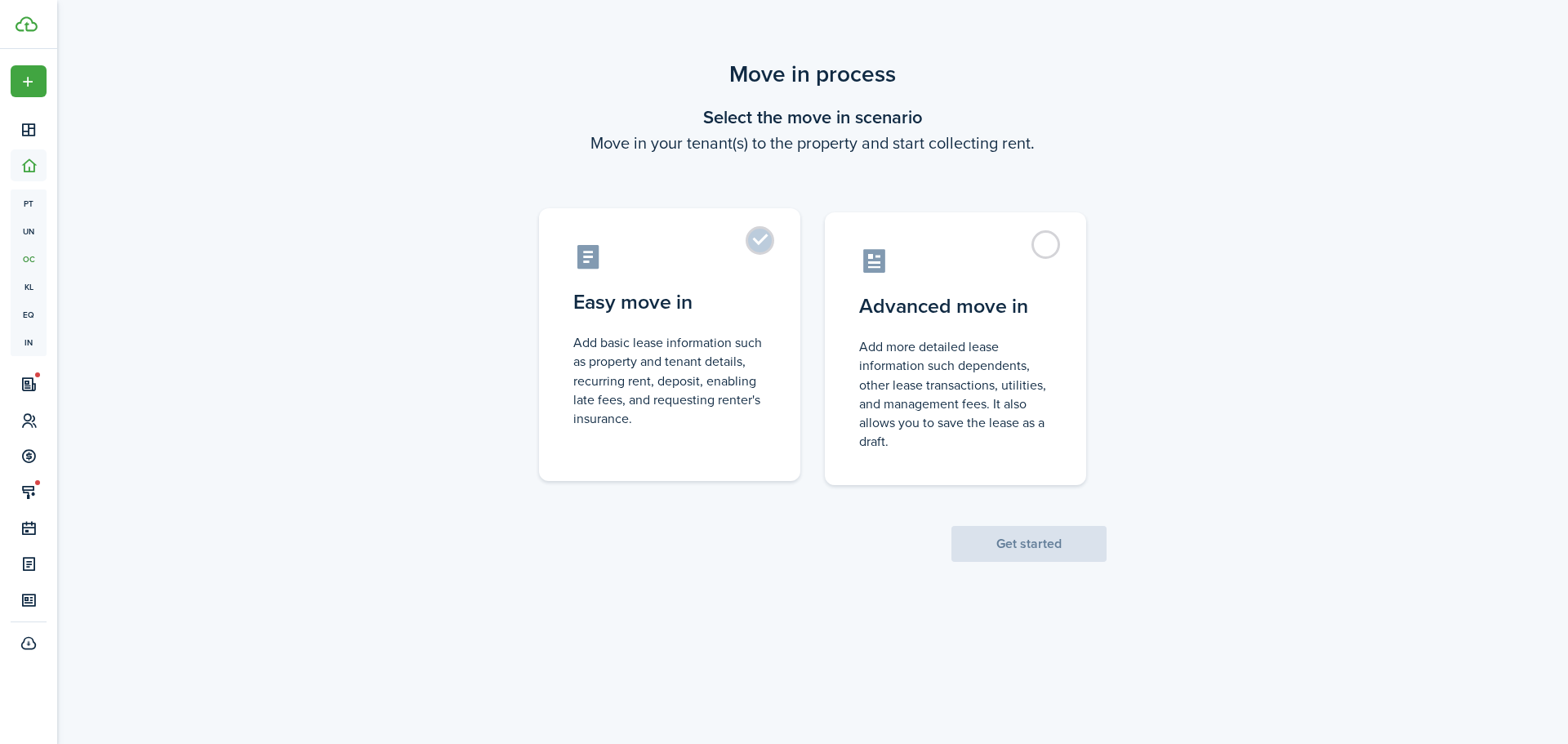
click at [792, 247] on label "Easy move in Add basic lease information such as property and tenant details, r…" at bounding box center [669, 344] width 262 height 272
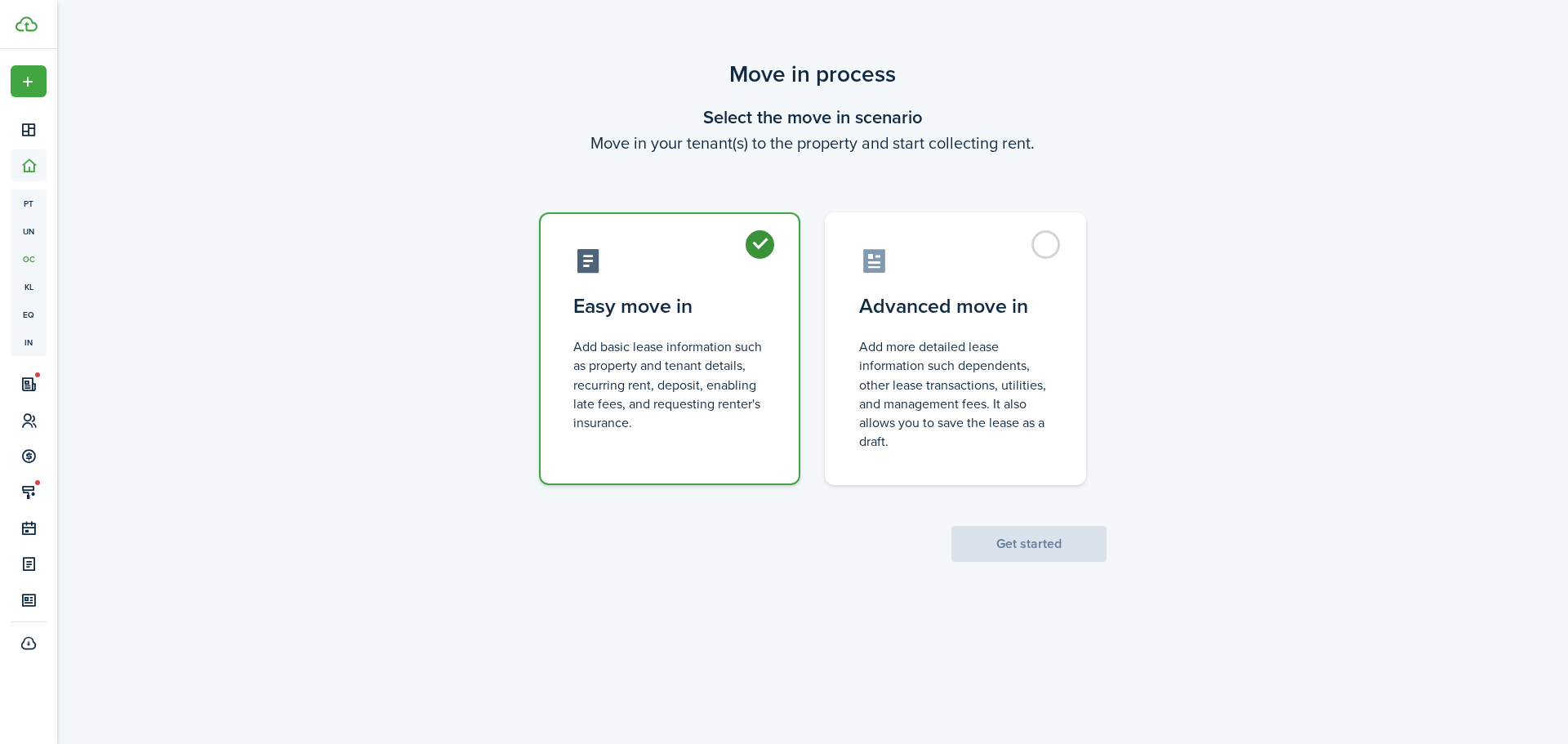
radio input "true"
click at [1004, 561] on button "Get started" at bounding box center [1029, 544] width 156 height 36
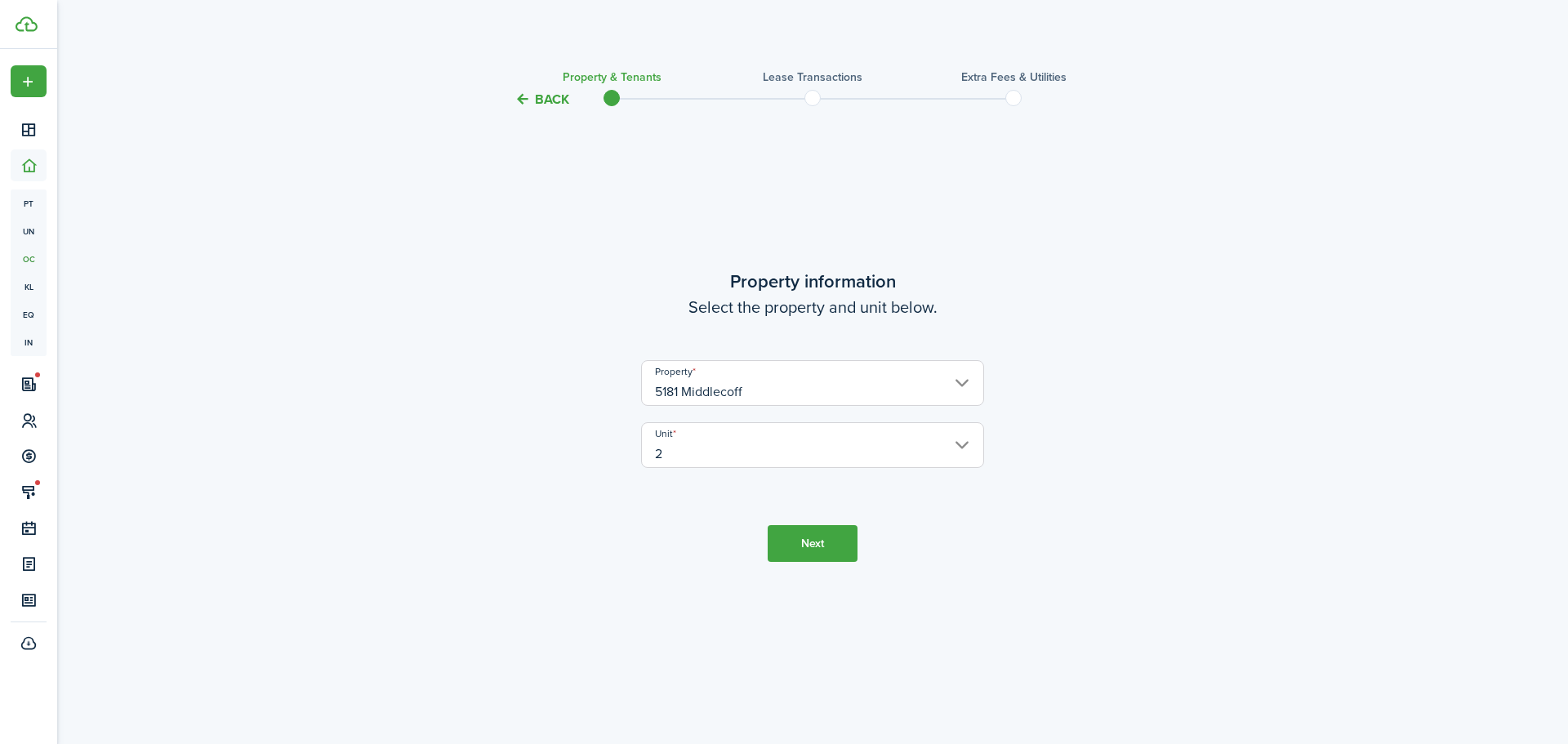
click at [794, 529] on button "Next" at bounding box center [812, 544] width 89 height 37
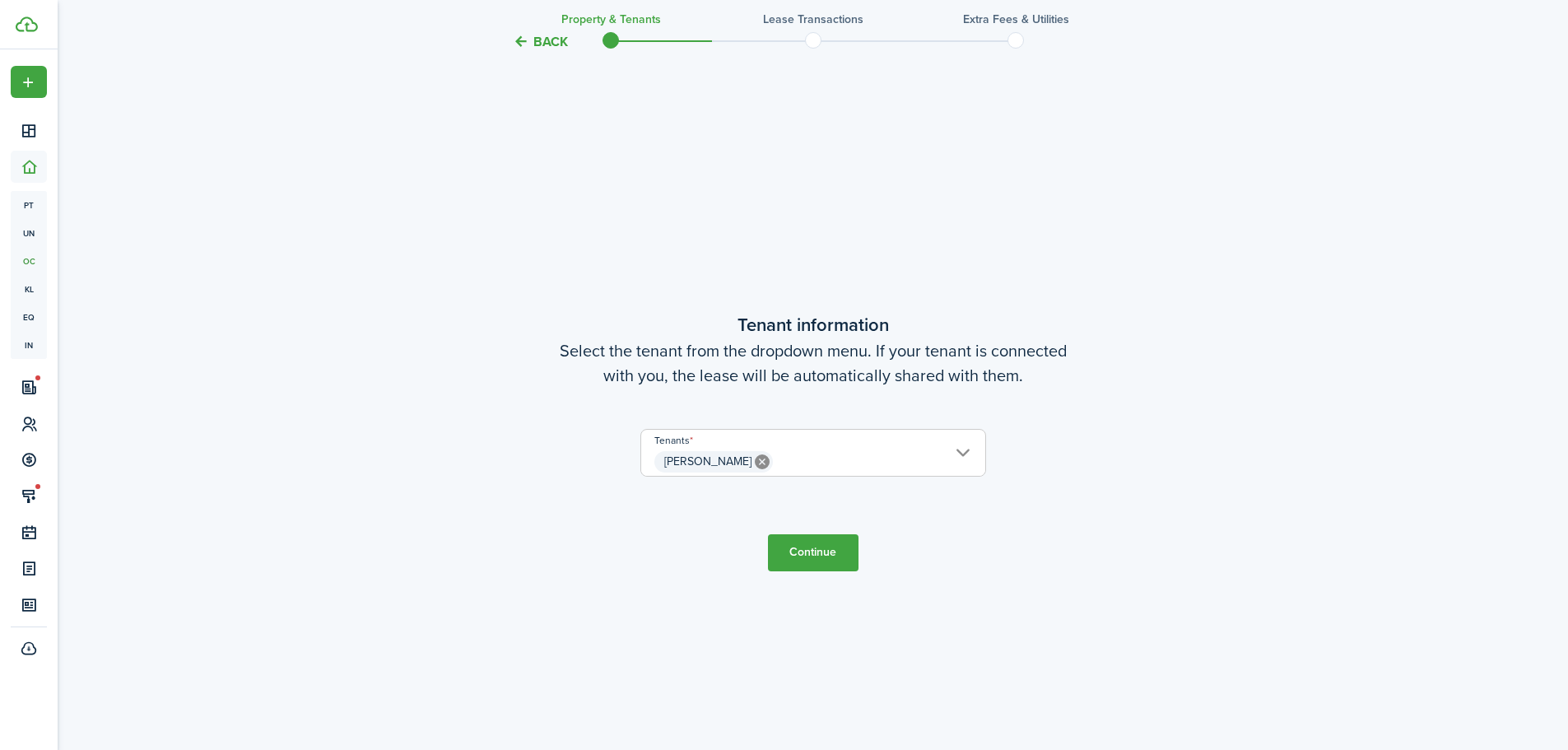
scroll to position [639, 0]
click at [824, 469] on span "[PERSON_NAME]" at bounding box center [812, 461] width 344 height 28
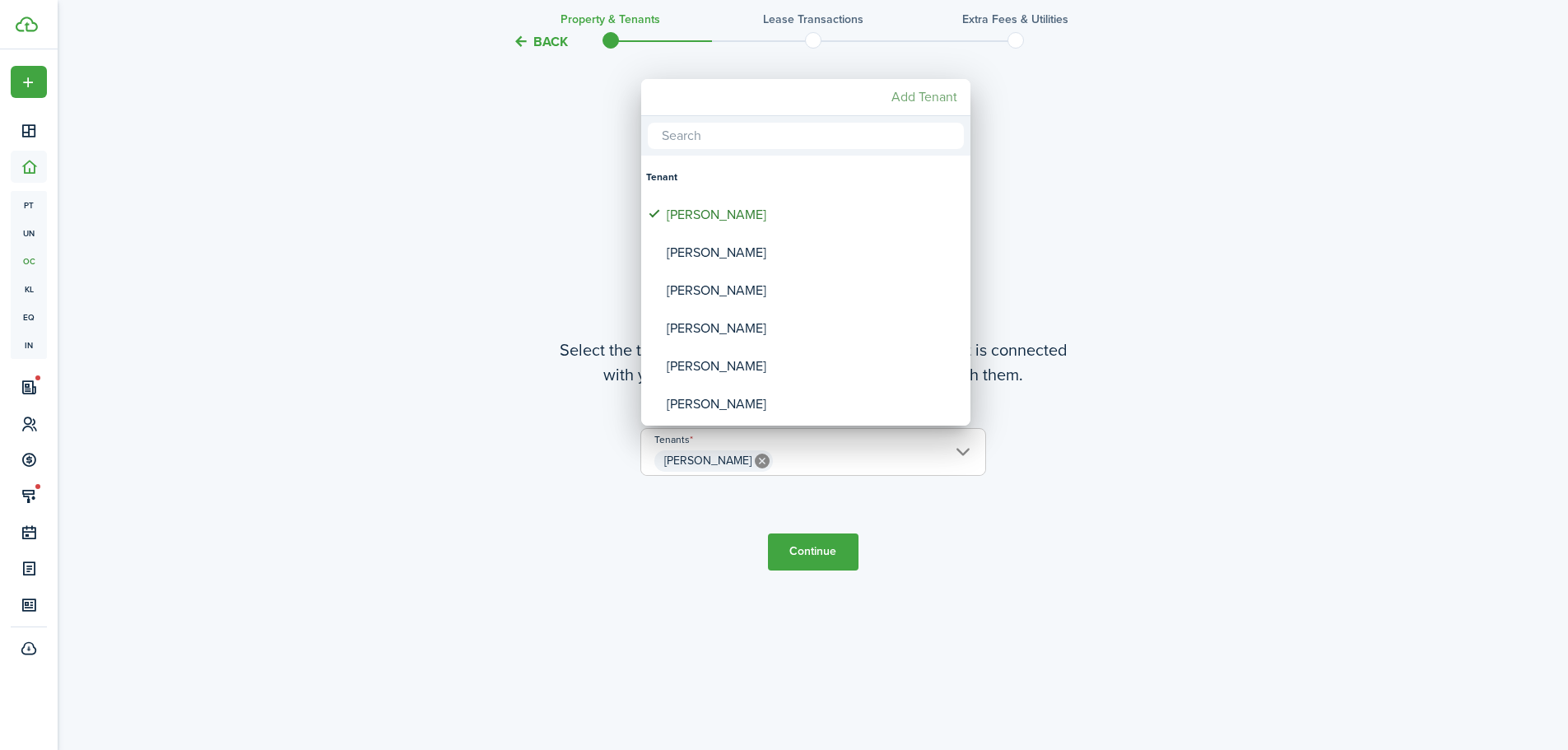
click at [907, 102] on mbsc-button "Add Tenant" at bounding box center [924, 97] width 79 height 29
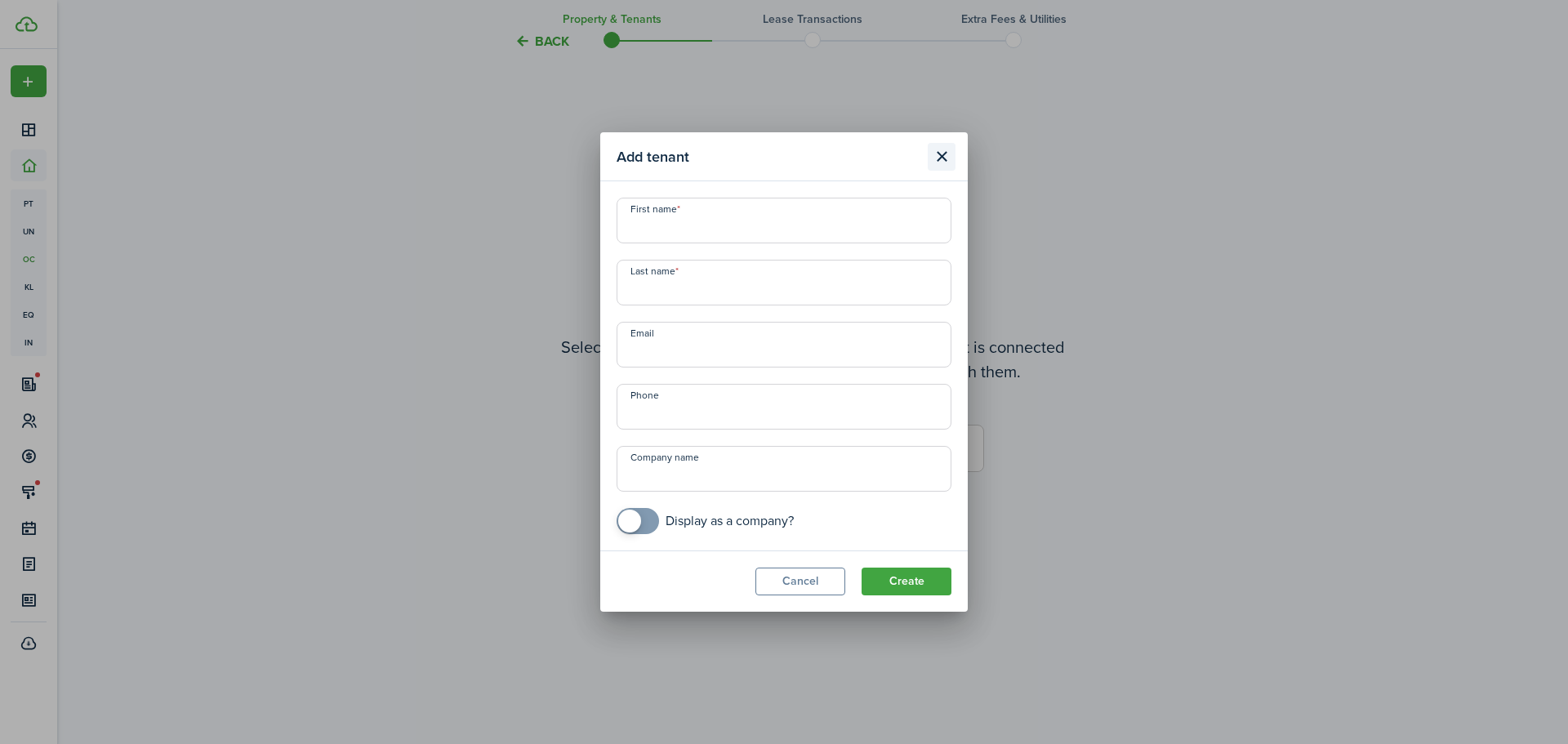
click at [936, 156] on button "Close modal" at bounding box center [942, 157] width 28 height 28
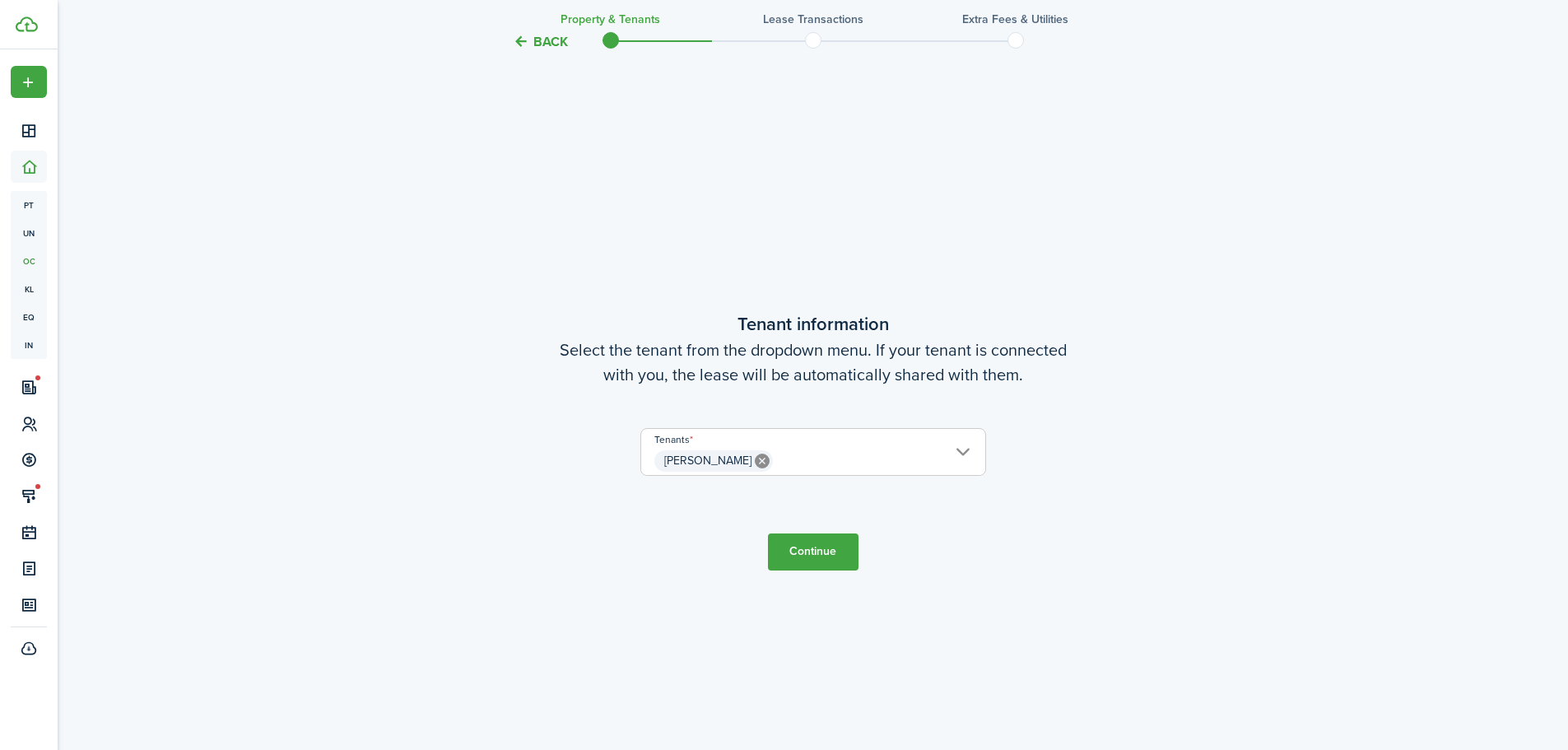
click at [966, 452] on span "[PERSON_NAME]" at bounding box center [812, 461] width 344 height 28
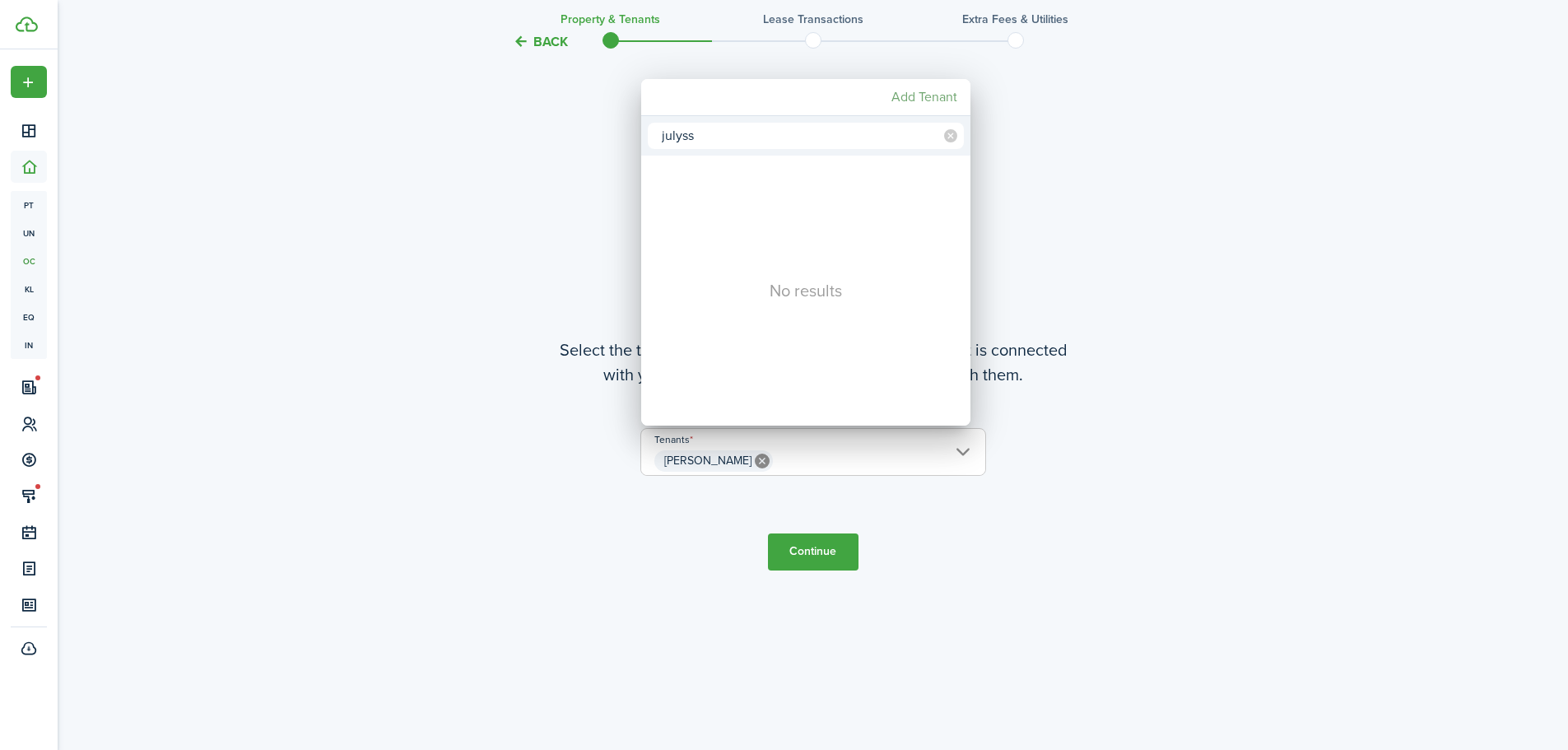
type input "julyss"
click at [902, 94] on mbsc-button "Add Tenant" at bounding box center [924, 97] width 79 height 29
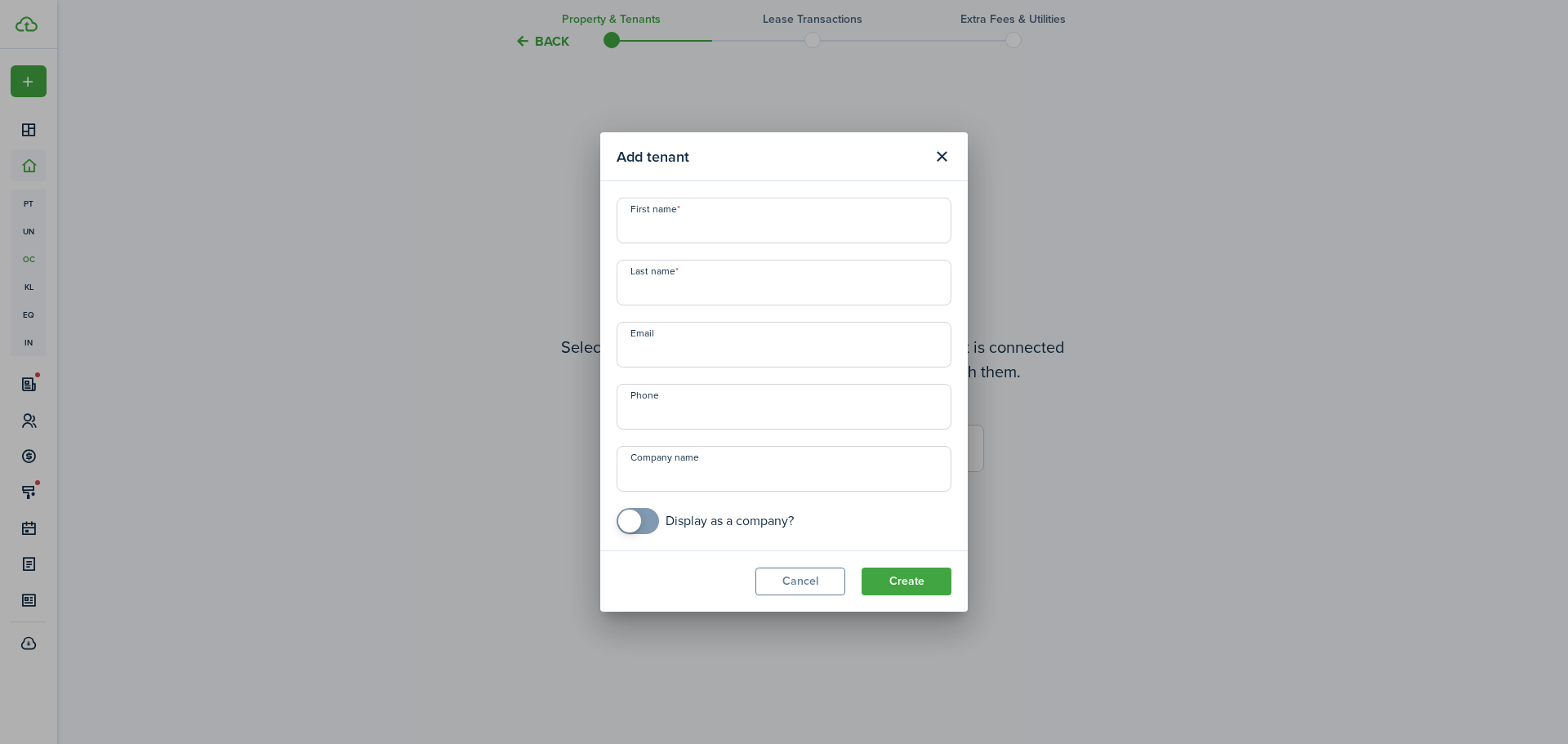
click at [784, 212] on input "First name" at bounding box center [784, 220] width 335 height 46
type input "Julyssa"
click at [723, 286] on input "Last name" at bounding box center [784, 282] width 335 height 46
click at [758, 301] on input "Last name" at bounding box center [784, 282] width 335 height 46
type input "[PERSON_NAME]"
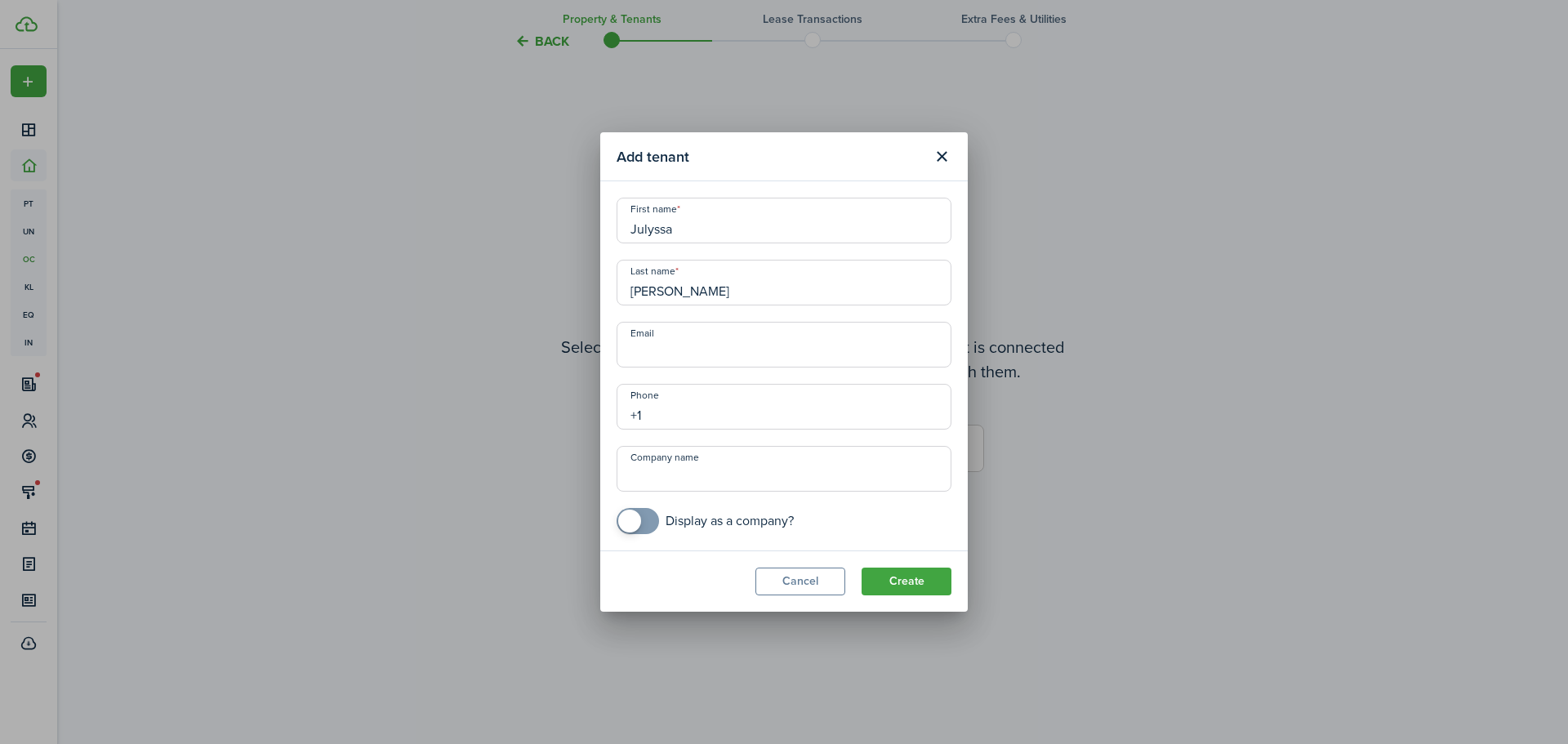
click at [724, 403] on input "+1" at bounding box center [784, 407] width 335 height 46
paste input "[PHONE_NUMBER]"
type input "[PHONE_NUMBER]"
click at [744, 350] on input "Email" at bounding box center [784, 344] width 335 height 46
paste input "[EMAIL_ADDRESS][DOMAIN_NAME]"
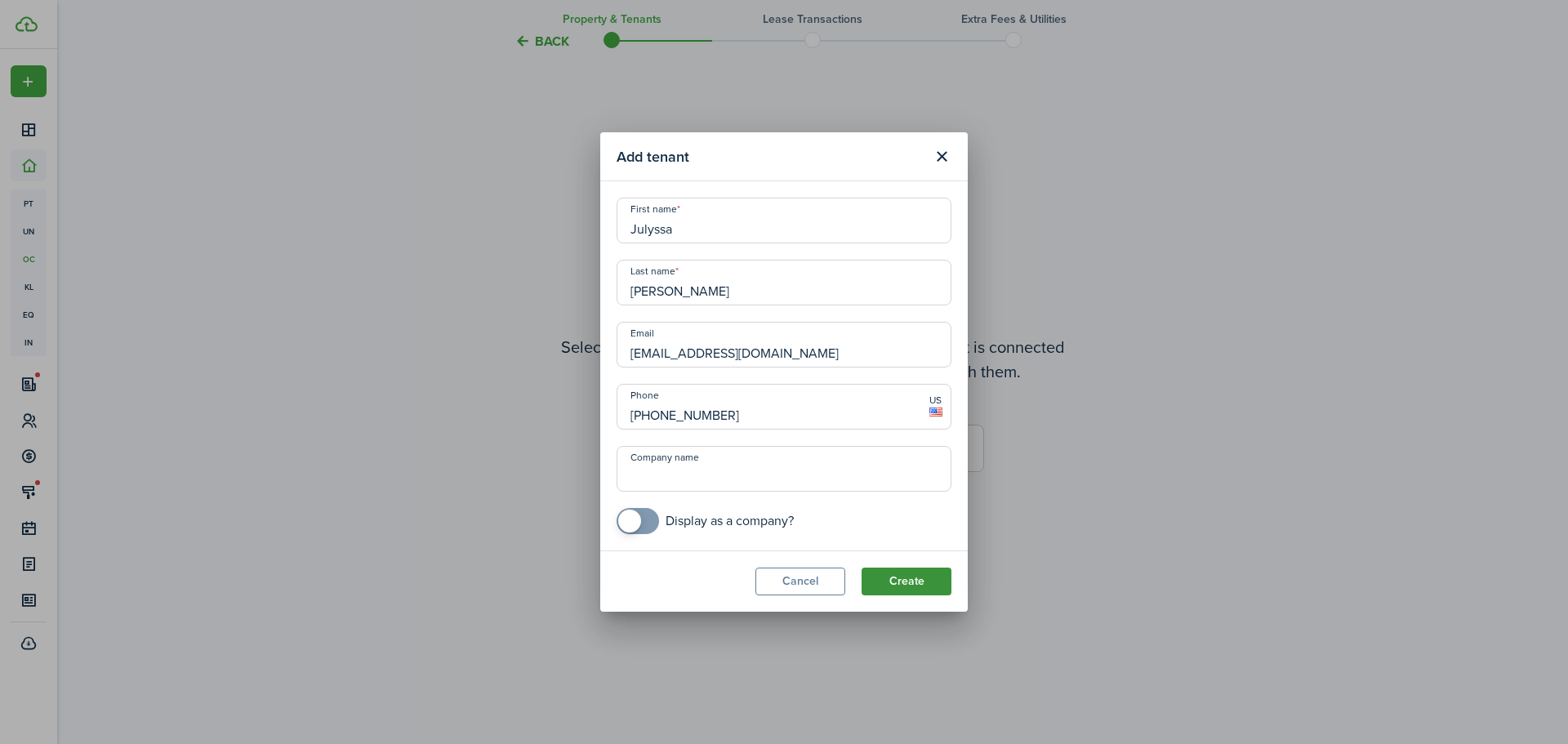
type input "[EMAIL_ADDRESS][DOMAIN_NAME]"
click at [922, 582] on button "Create" at bounding box center [907, 582] width 89 height 28
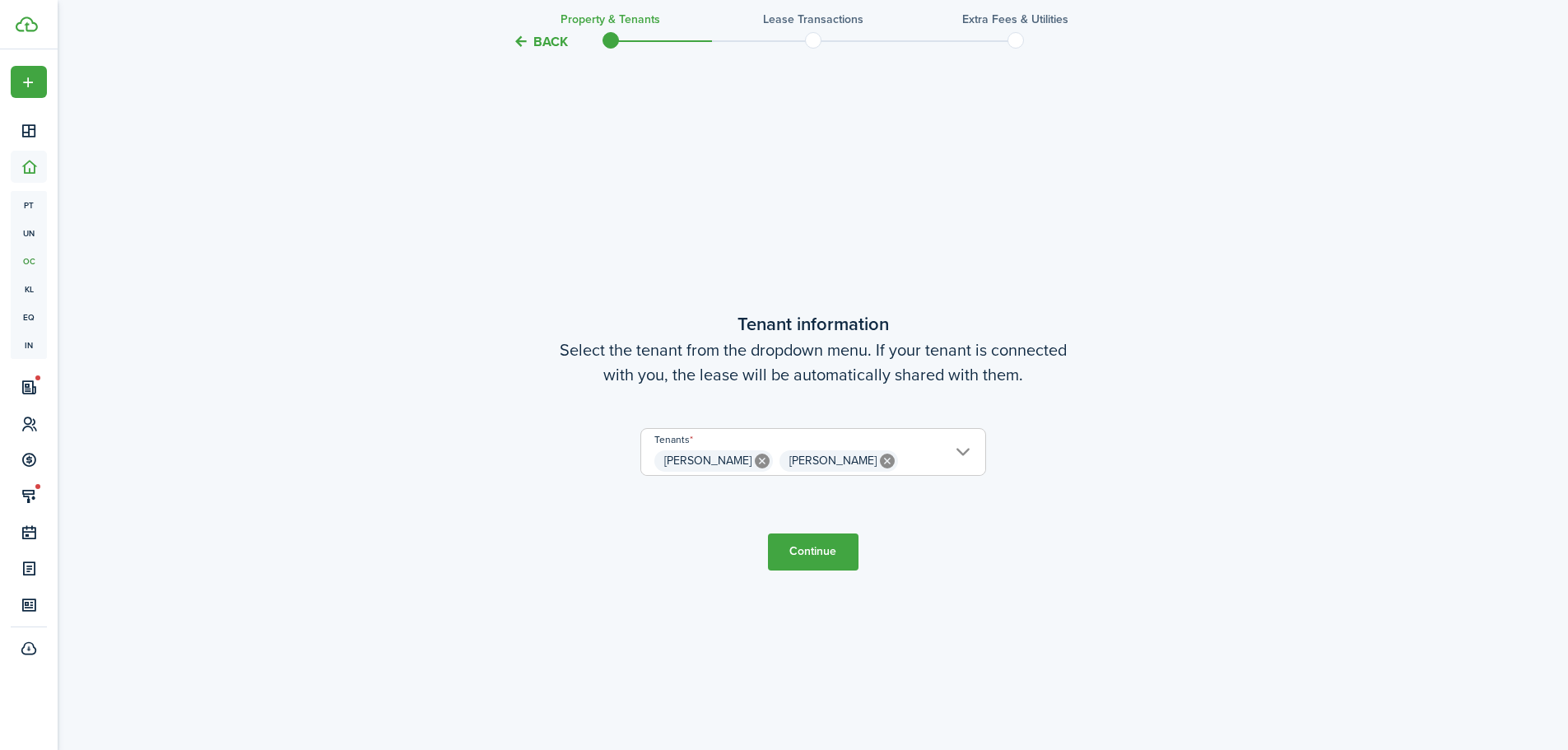
click at [847, 557] on button "Continue" at bounding box center [812, 552] width 90 height 37
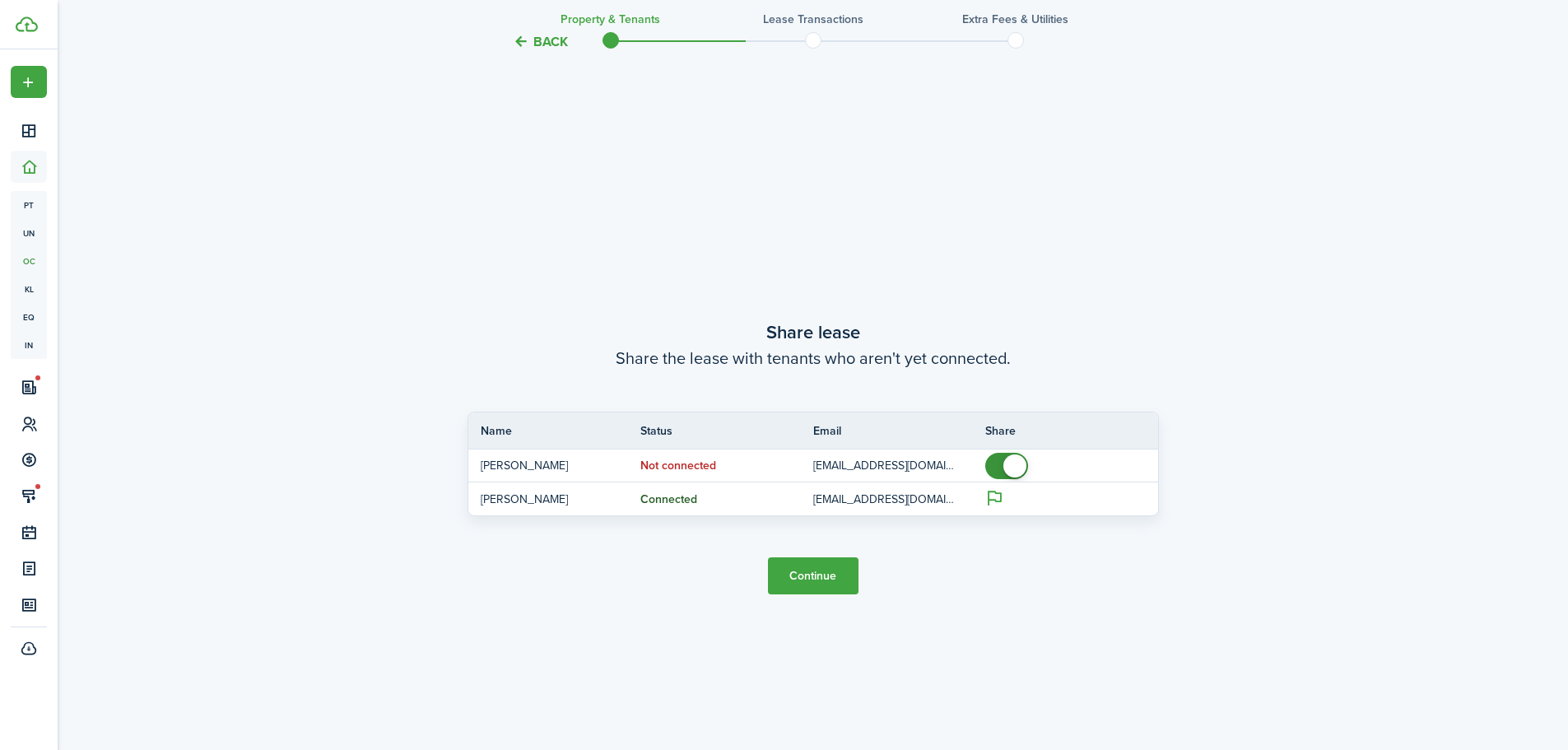
scroll to position [1390, 0]
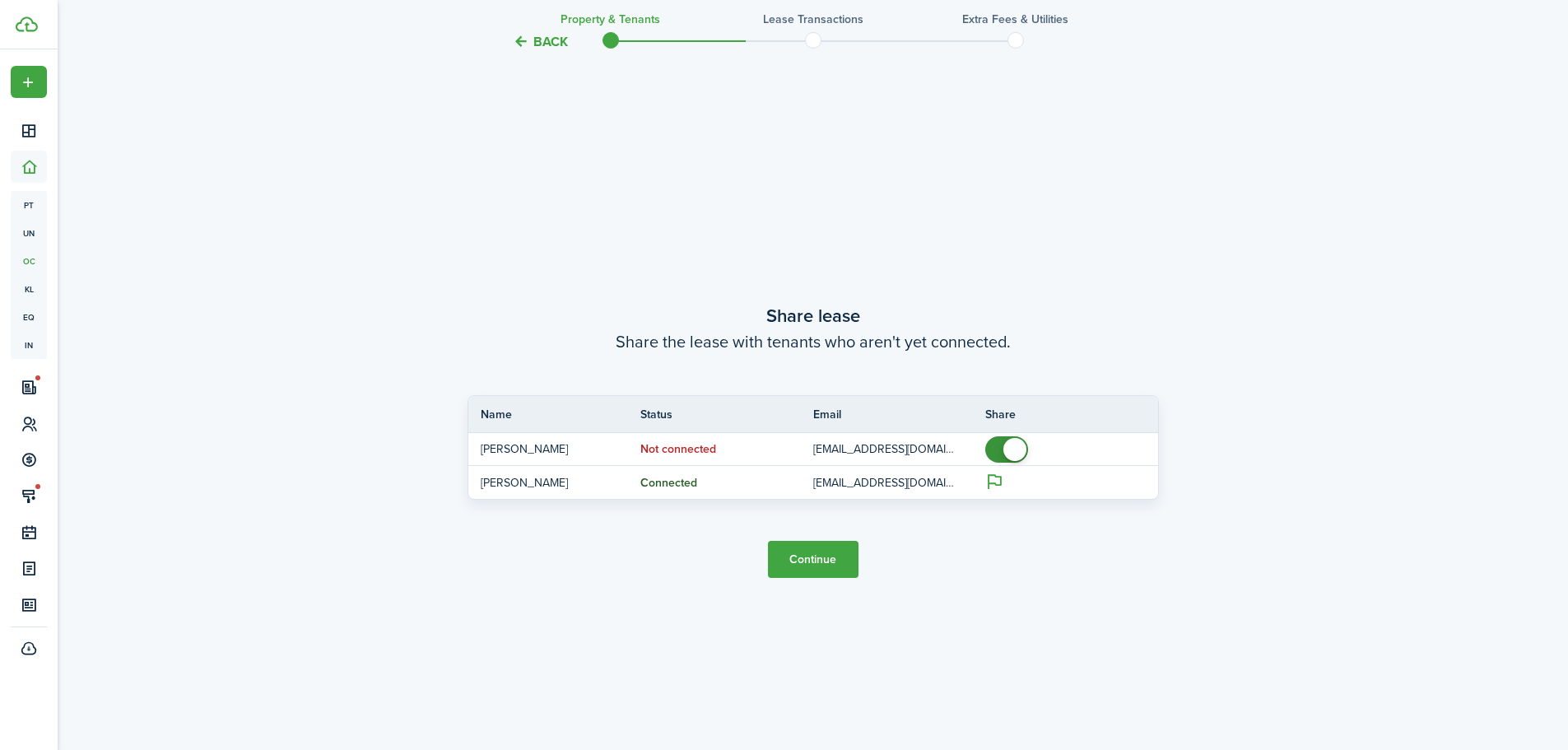
click at [830, 572] on button "Continue" at bounding box center [812, 560] width 90 height 37
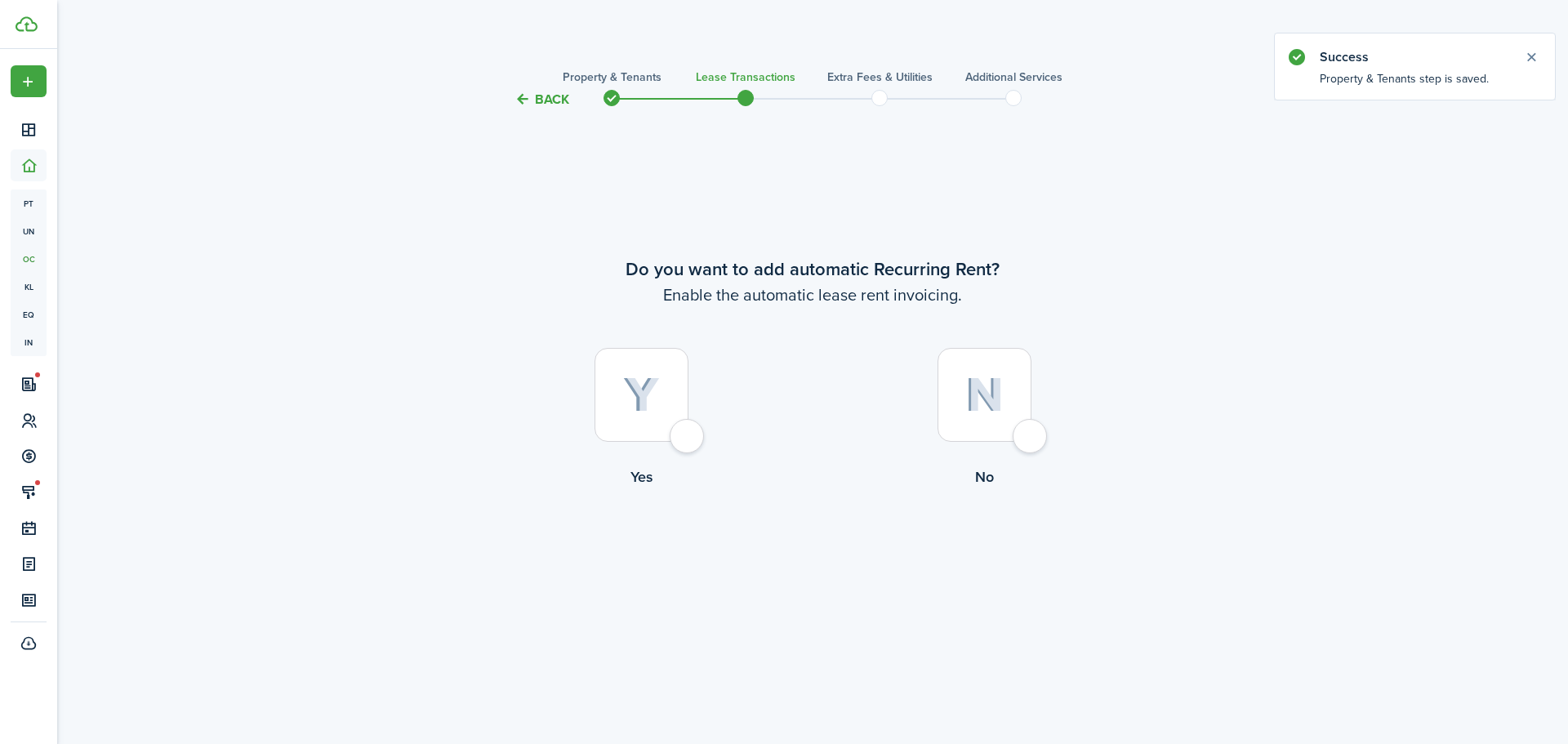
click at [689, 442] on div at bounding box center [641, 395] width 94 height 94
radio input "true"
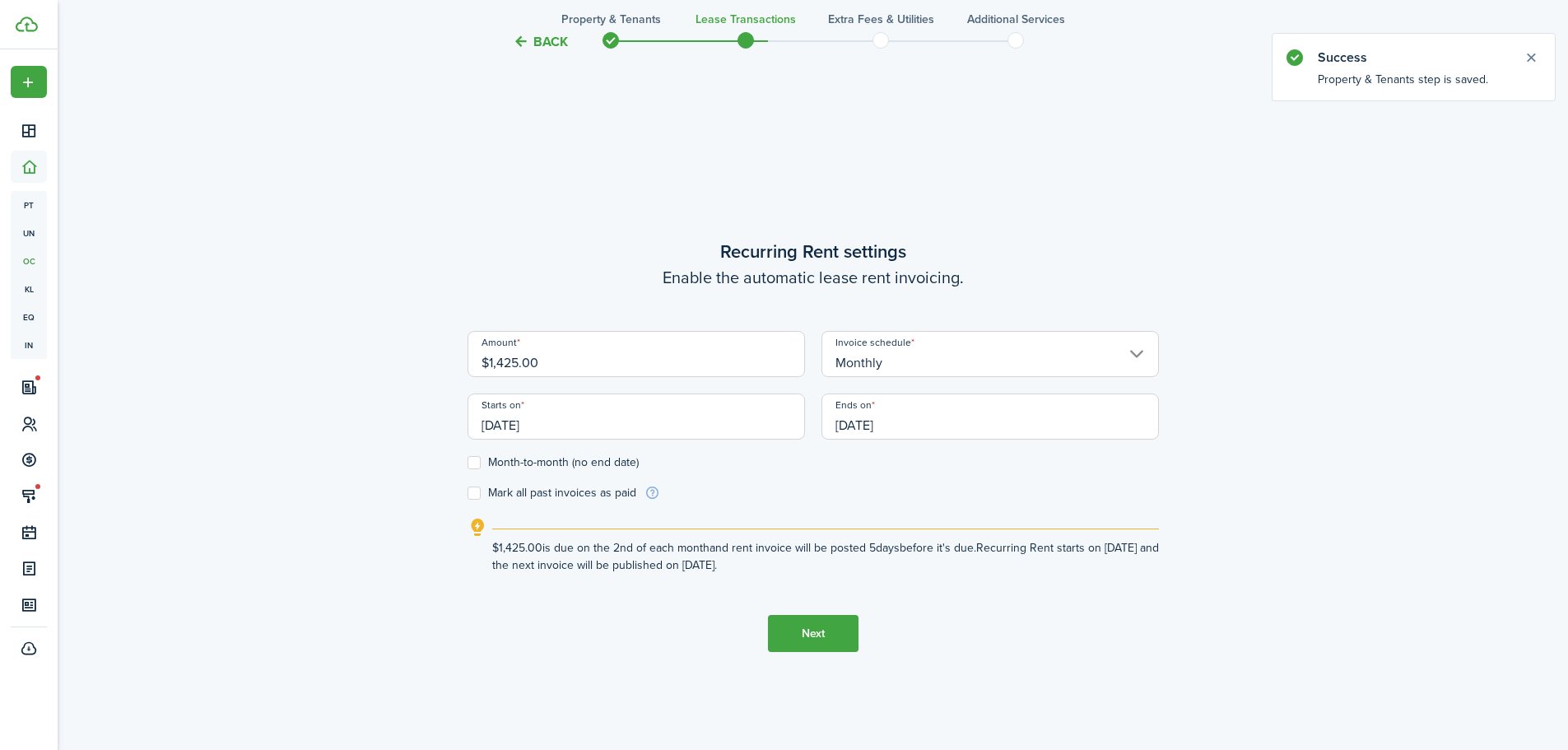
scroll to position [639, 0]
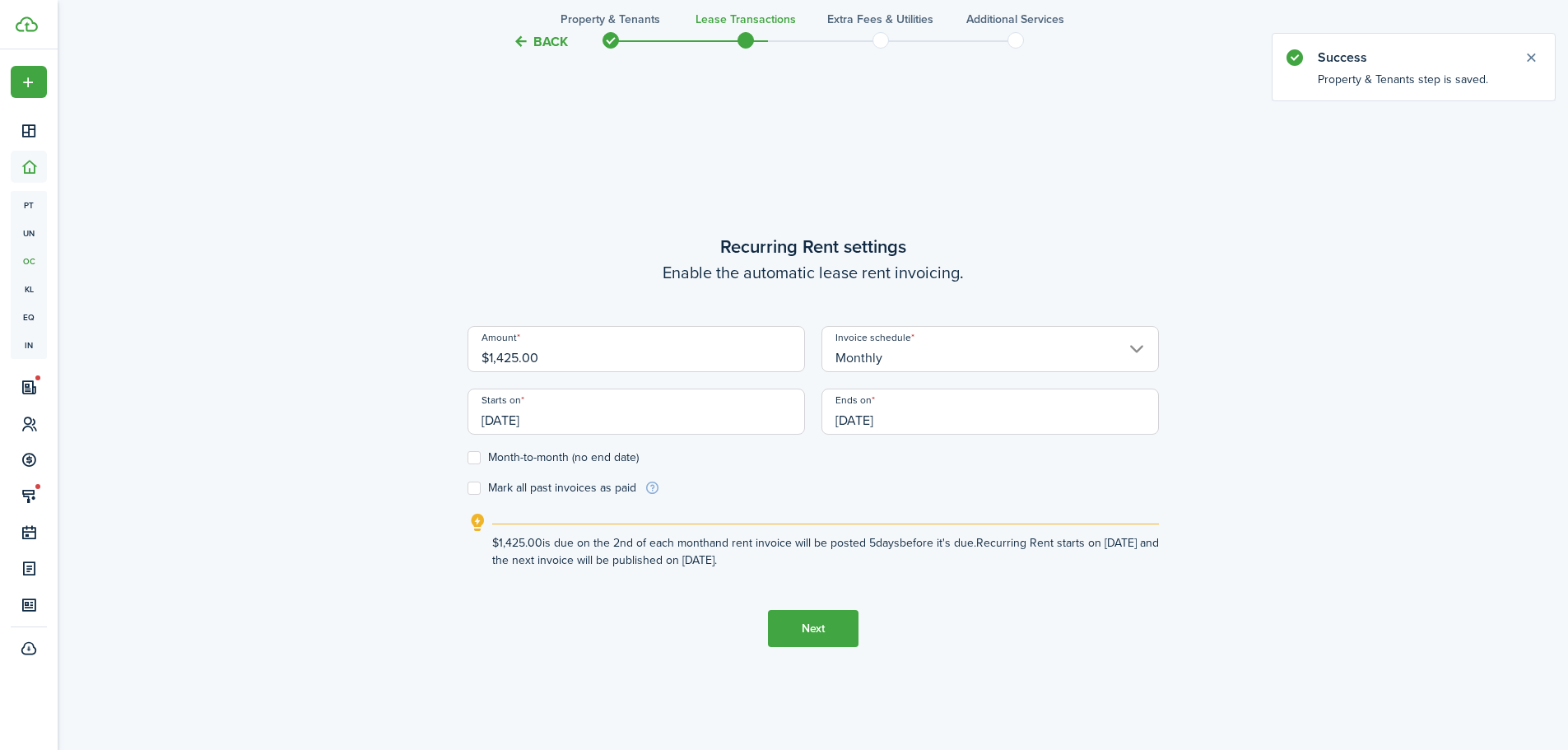
click at [516, 426] on input "[DATE]" at bounding box center [636, 411] width 337 height 46
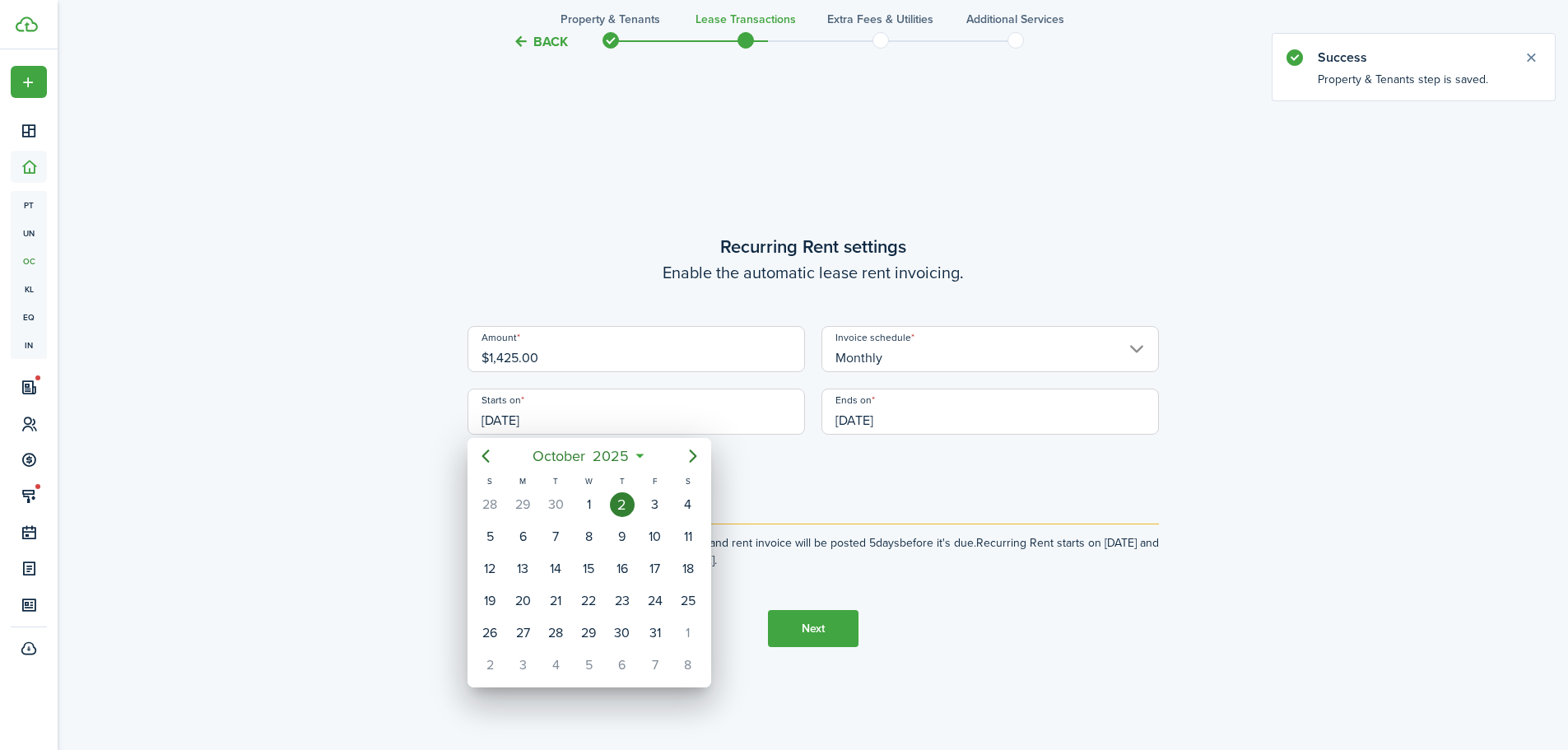
click at [599, 507] on div "1" at bounding box center [588, 504] width 24 height 25
type input "[DATE]"
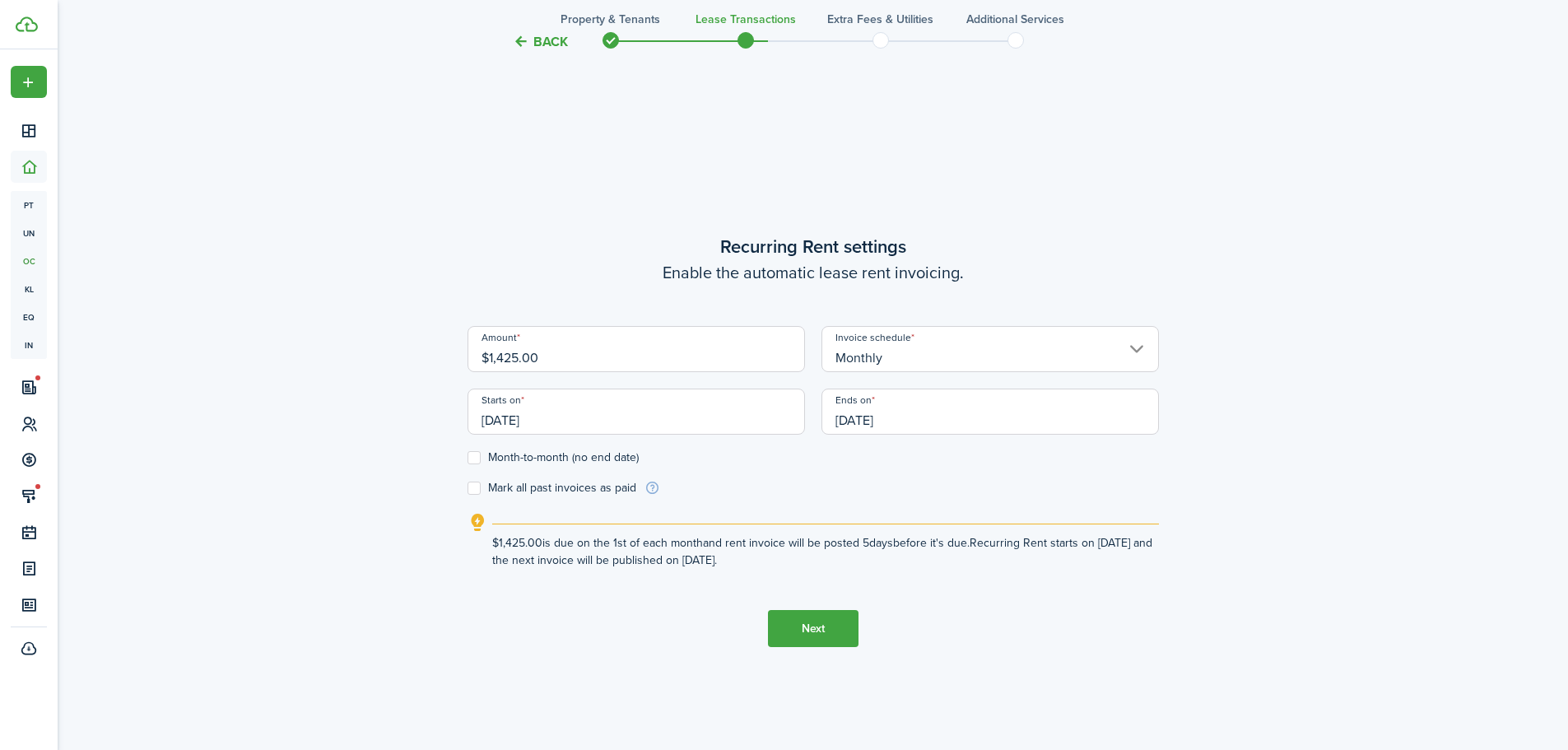
click at [789, 626] on button "Next" at bounding box center [812, 628] width 90 height 37
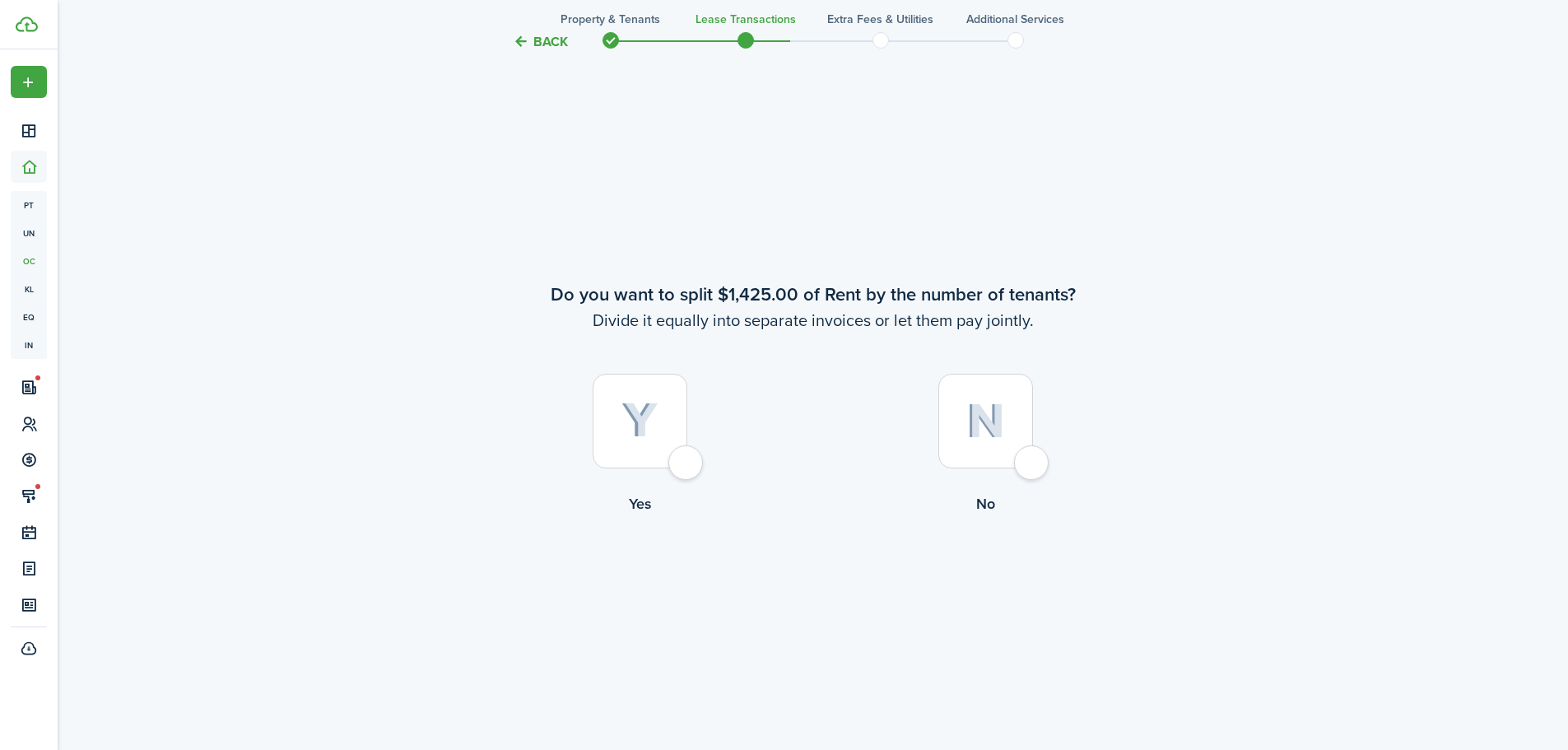
scroll to position [1390, 0]
click at [981, 452] on div at bounding box center [985, 420] width 95 height 95
radio input "true"
click at [687, 467] on div at bounding box center [640, 420] width 95 height 95
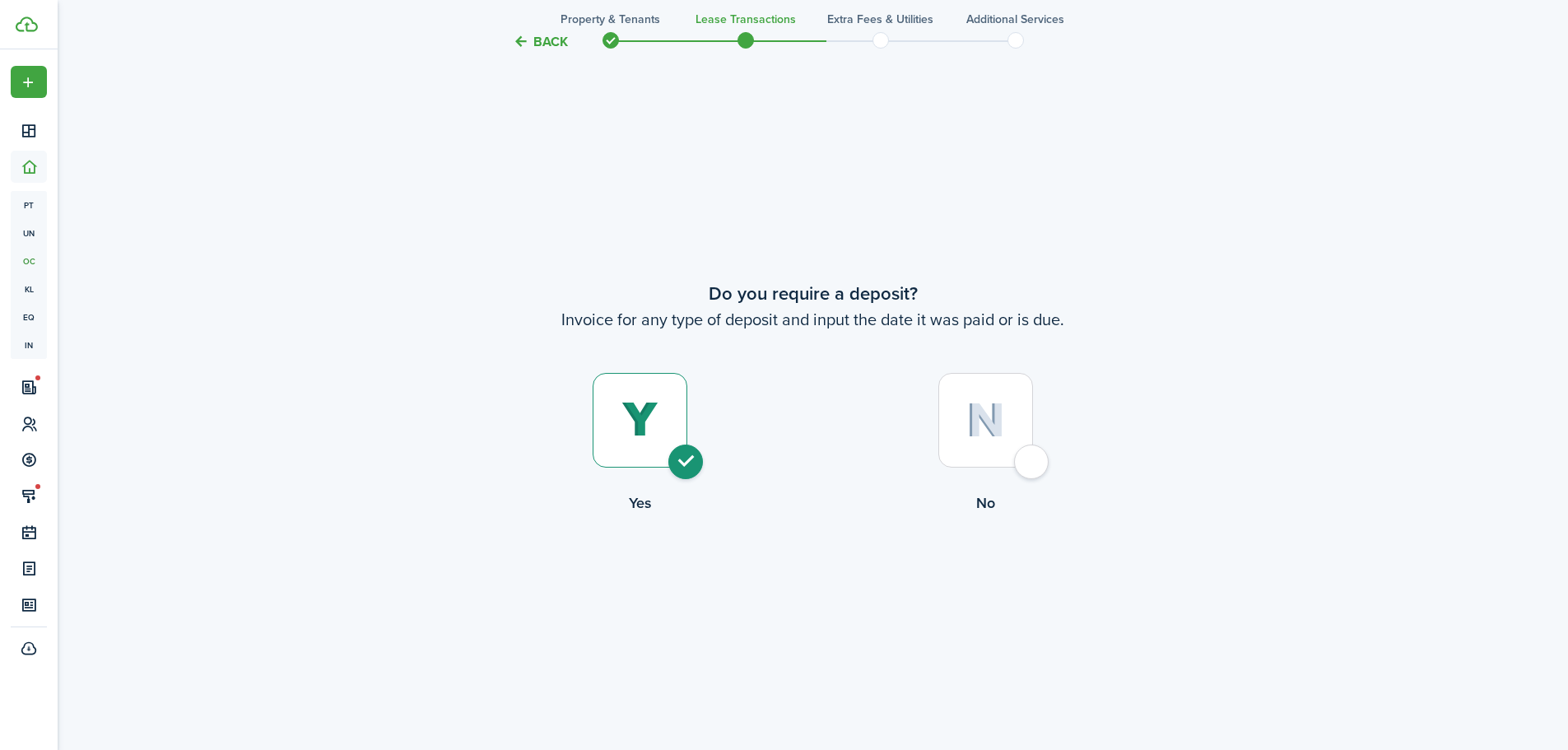
radio input "true"
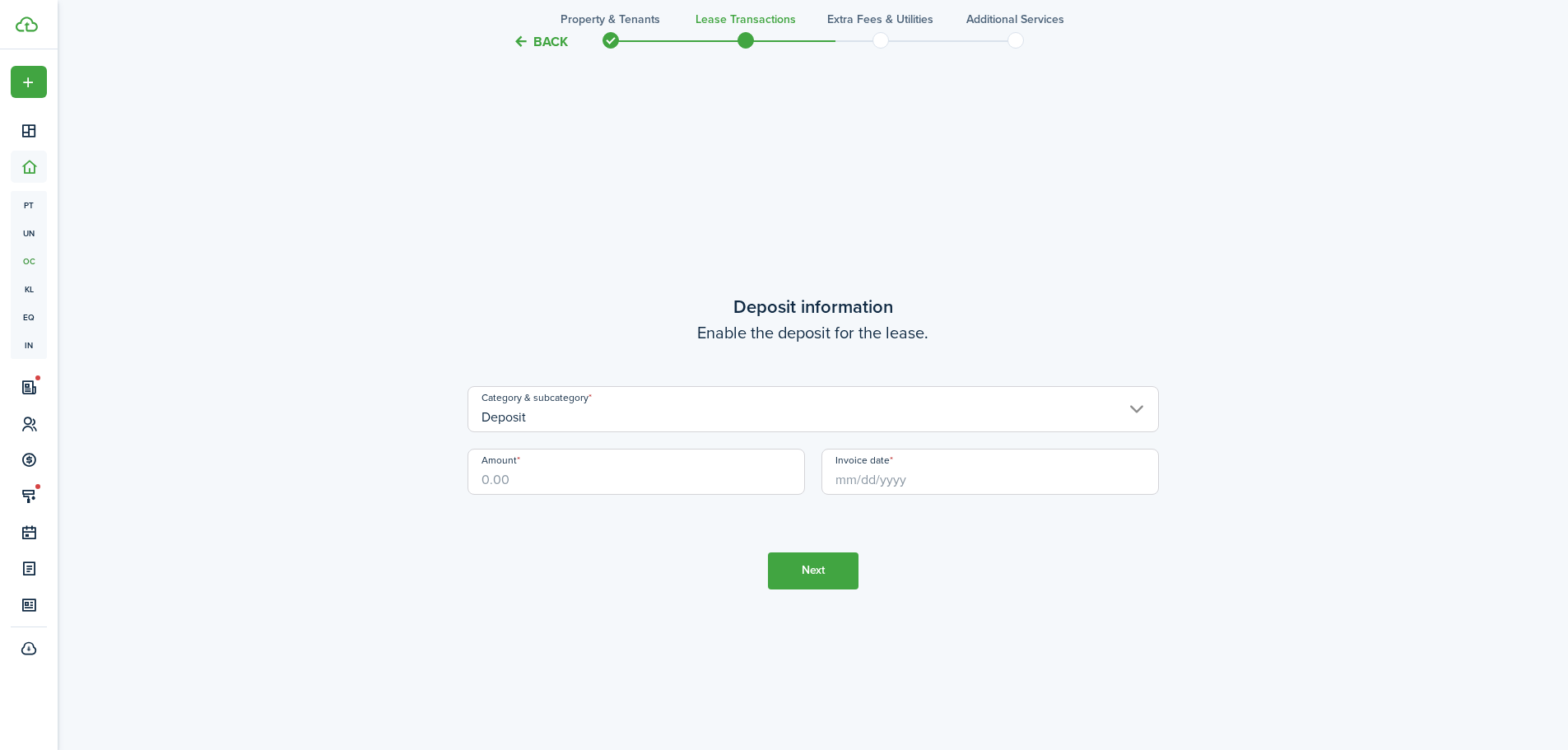
scroll to position [2890, 0]
click at [649, 467] on input "Amount" at bounding box center [636, 471] width 337 height 46
click at [882, 476] on input "Invoice date" at bounding box center [990, 471] width 337 height 46
type input "$1,425.00"
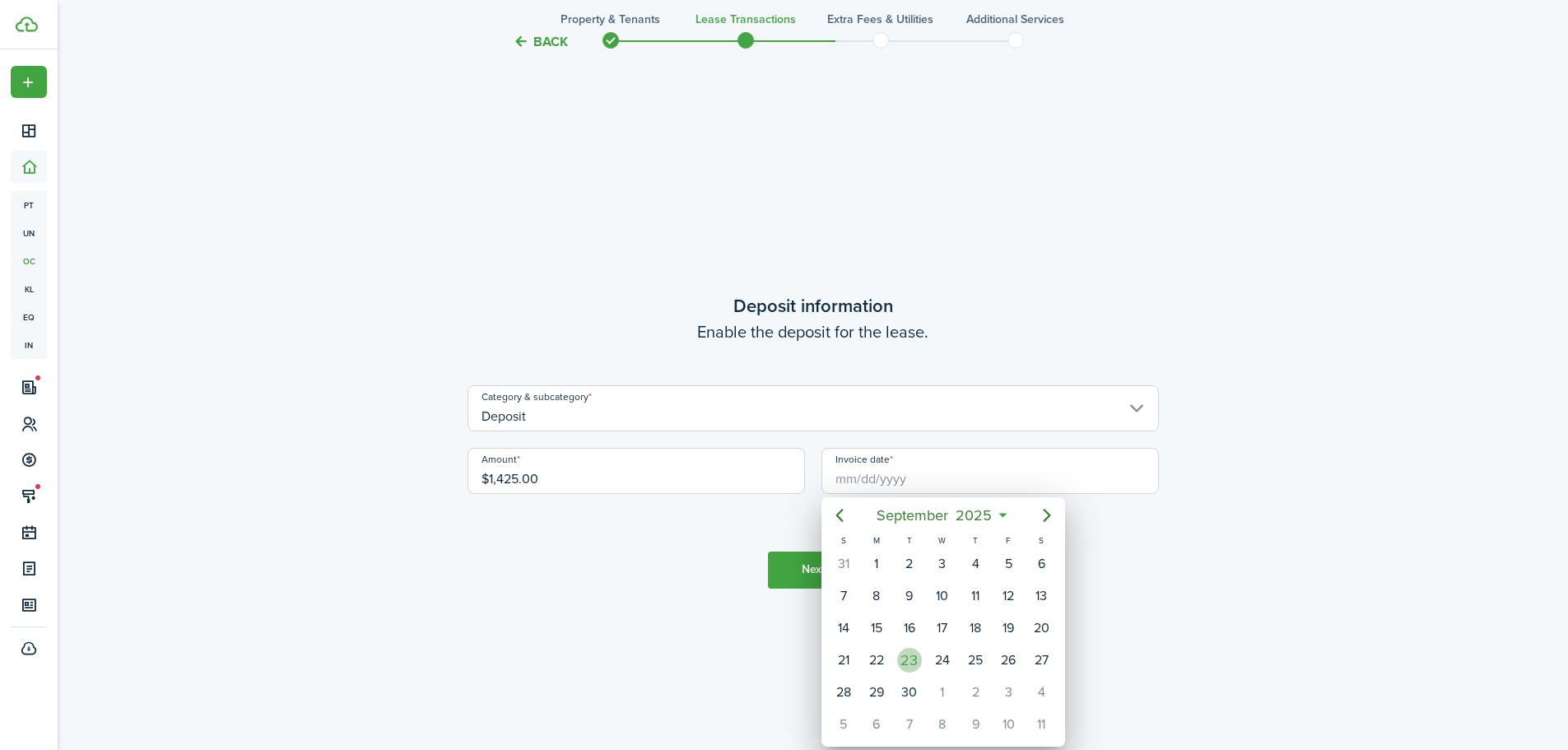
click at [911, 665] on div "23" at bounding box center [908, 660] width 24 height 25
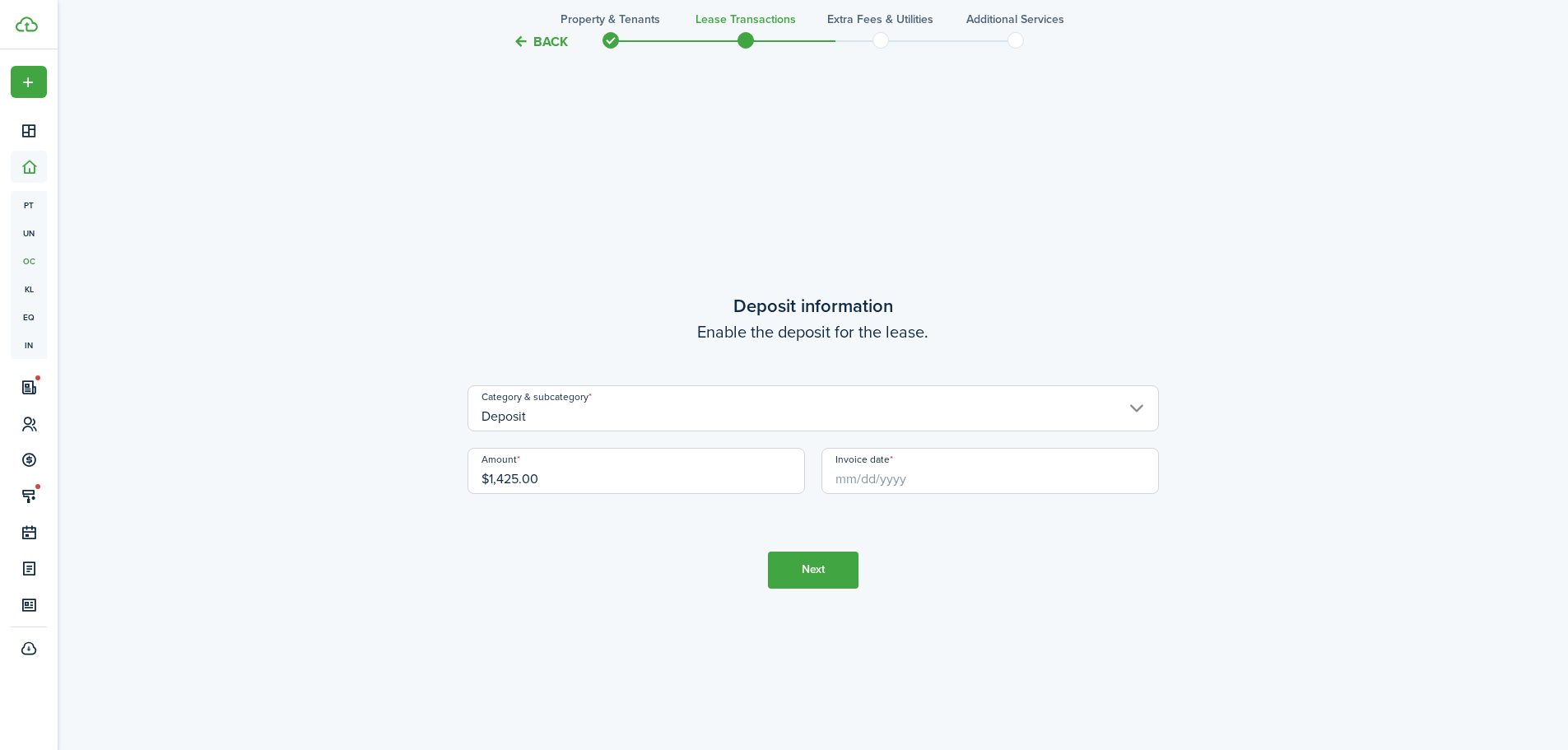
type input "[DATE]"
click at [833, 572] on button "Next" at bounding box center [812, 571] width 90 height 37
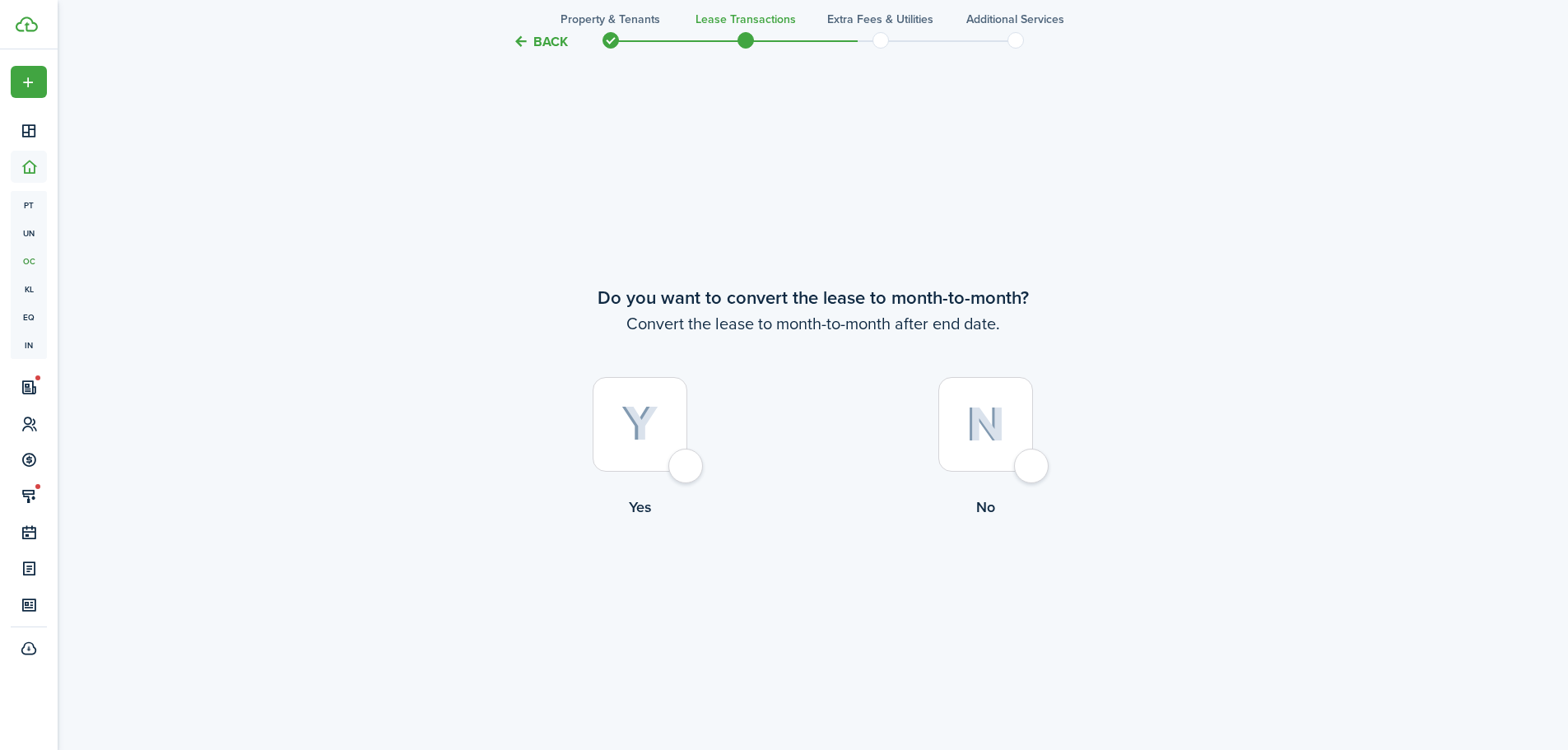
scroll to position [3640, 0]
click at [674, 446] on div at bounding box center [640, 420] width 95 height 95
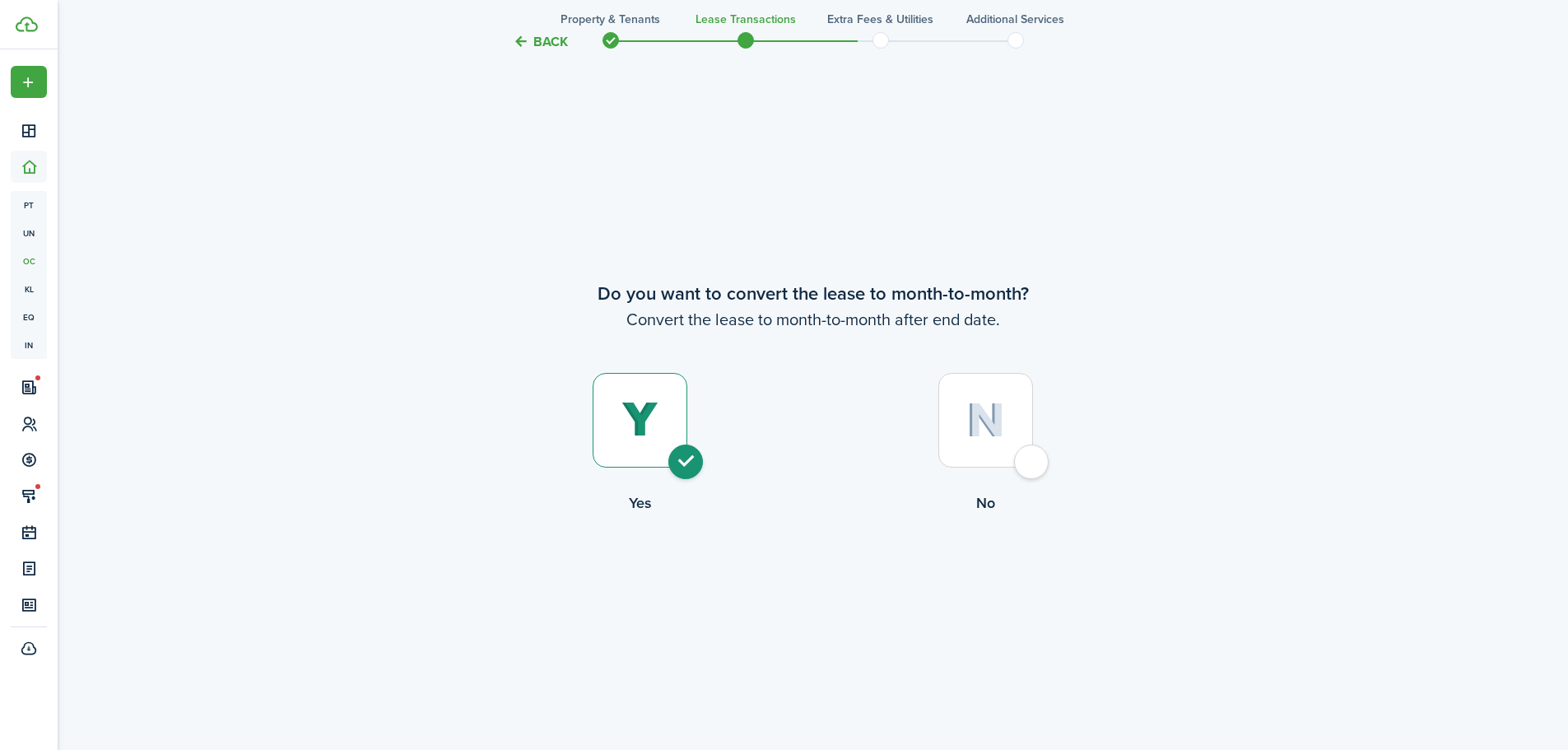
radio input "true"
click at [808, 583] on button "Continue" at bounding box center [812, 581] width 90 height 37
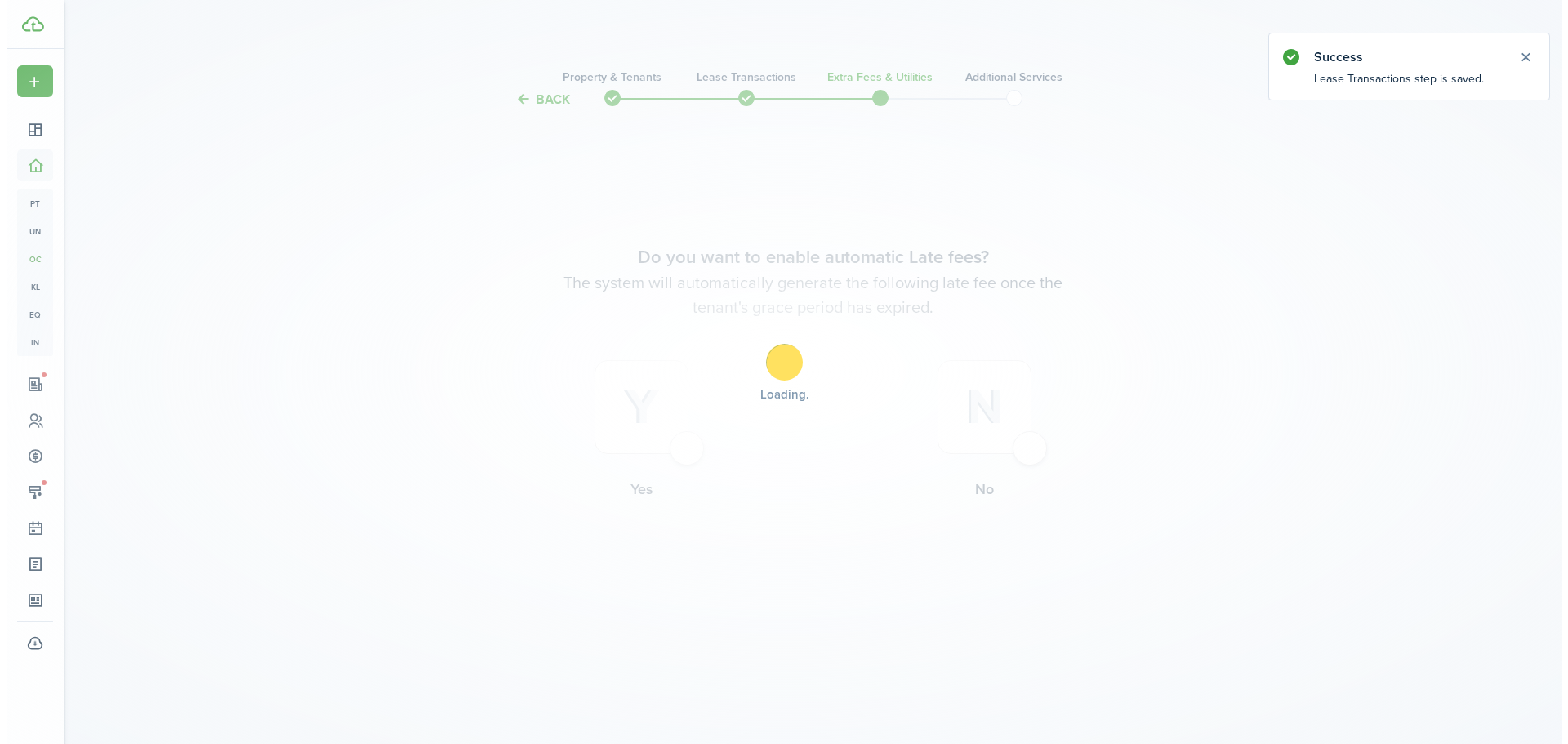
scroll to position [0, 0]
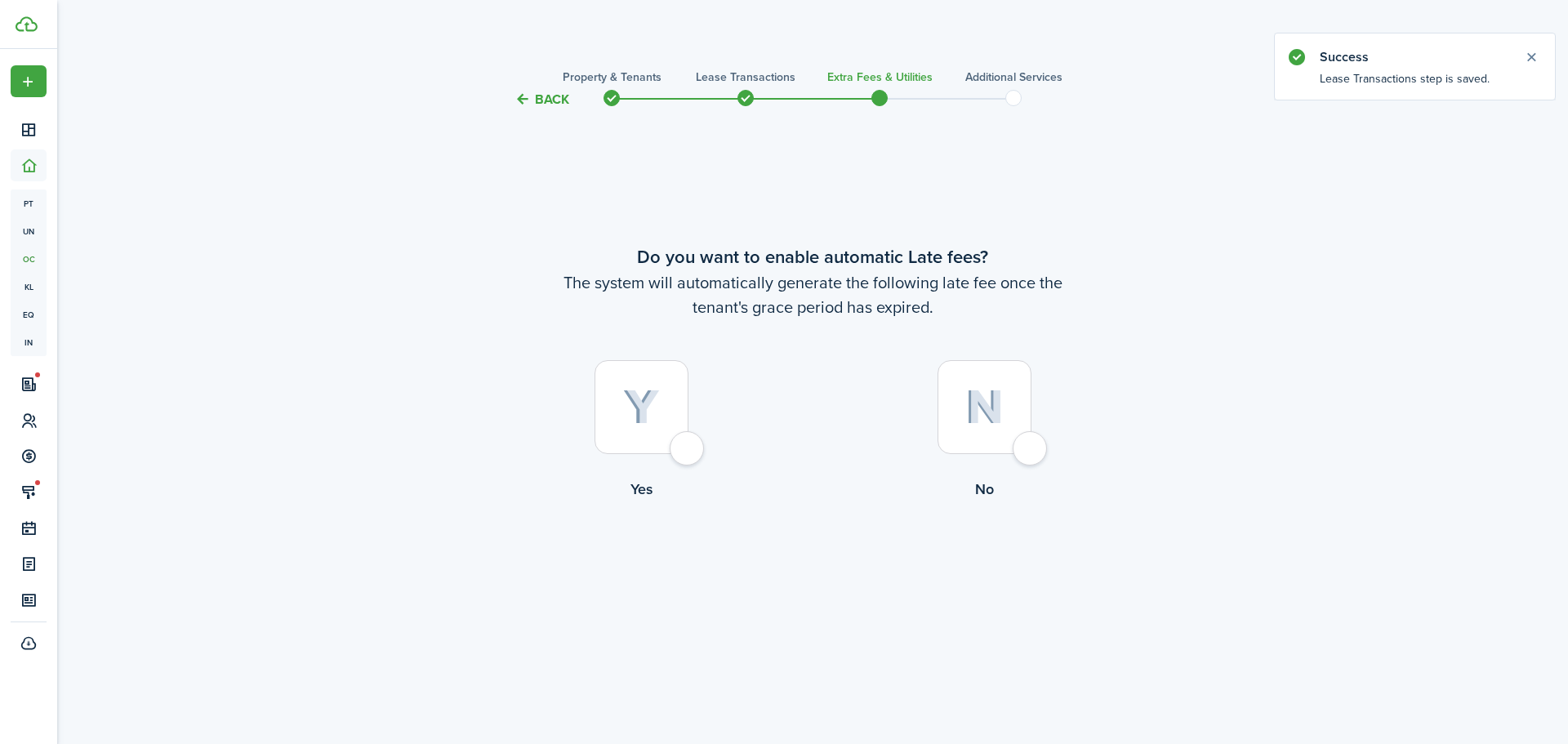
click at [689, 454] on div at bounding box center [641, 407] width 94 height 94
radio input "true"
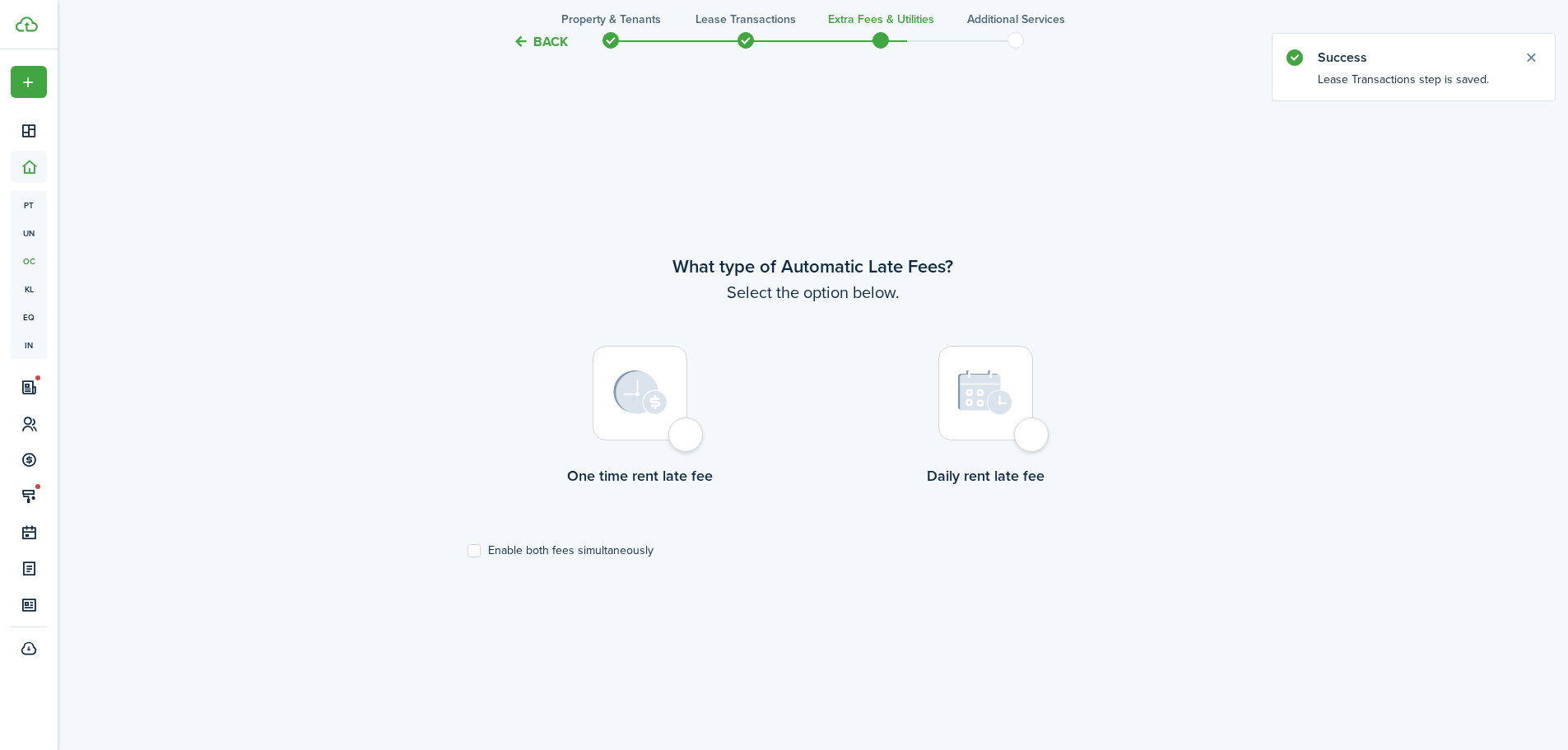
scroll to position [639, 0]
click at [641, 545] on label "Enable both fees simultaneously" at bounding box center [561, 546] width 186 height 13
click at [467, 547] on input "Enable both fees simultaneously" at bounding box center [466, 547] width 1 height 1
checkbox input "true"
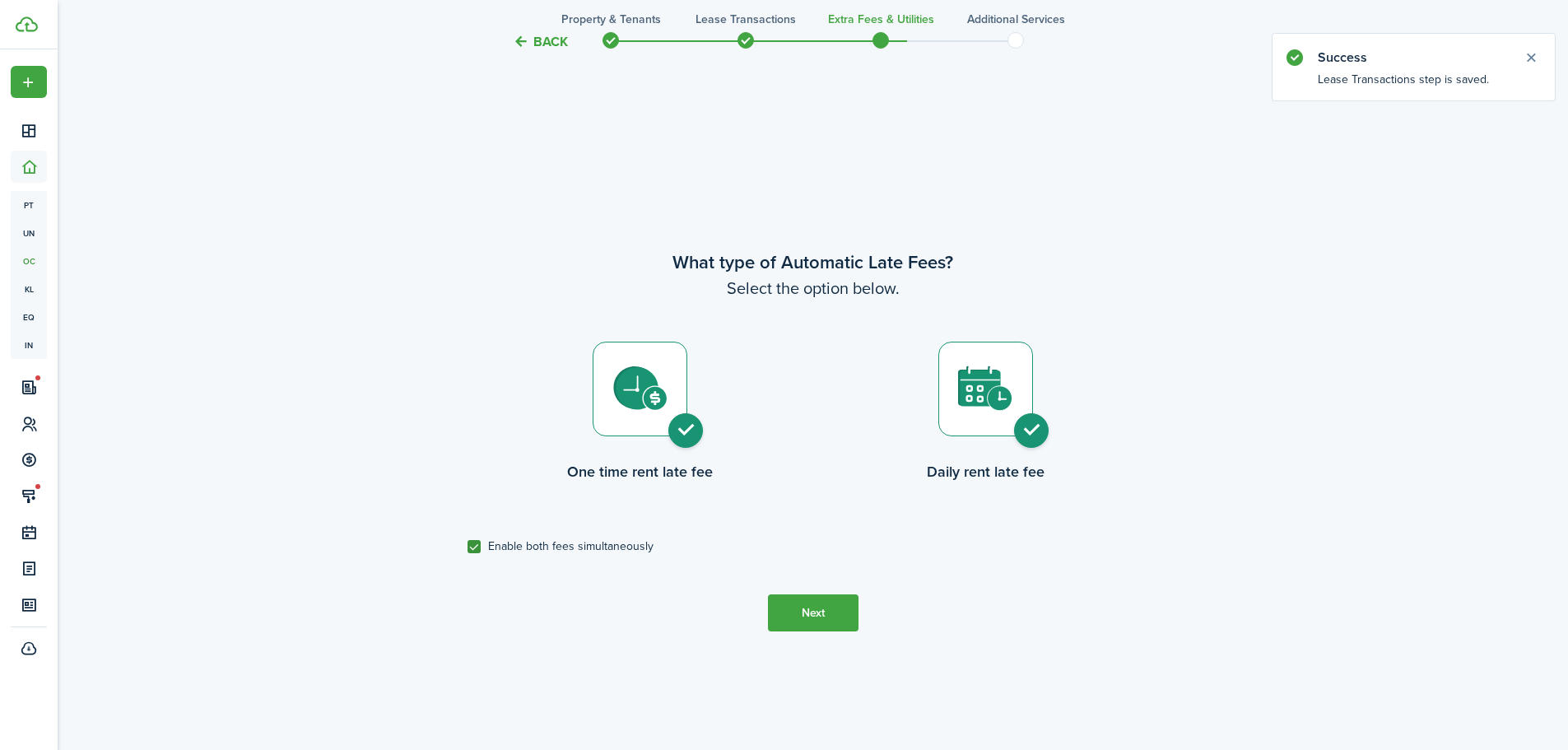
click at [786, 598] on button "Next" at bounding box center [812, 613] width 90 height 37
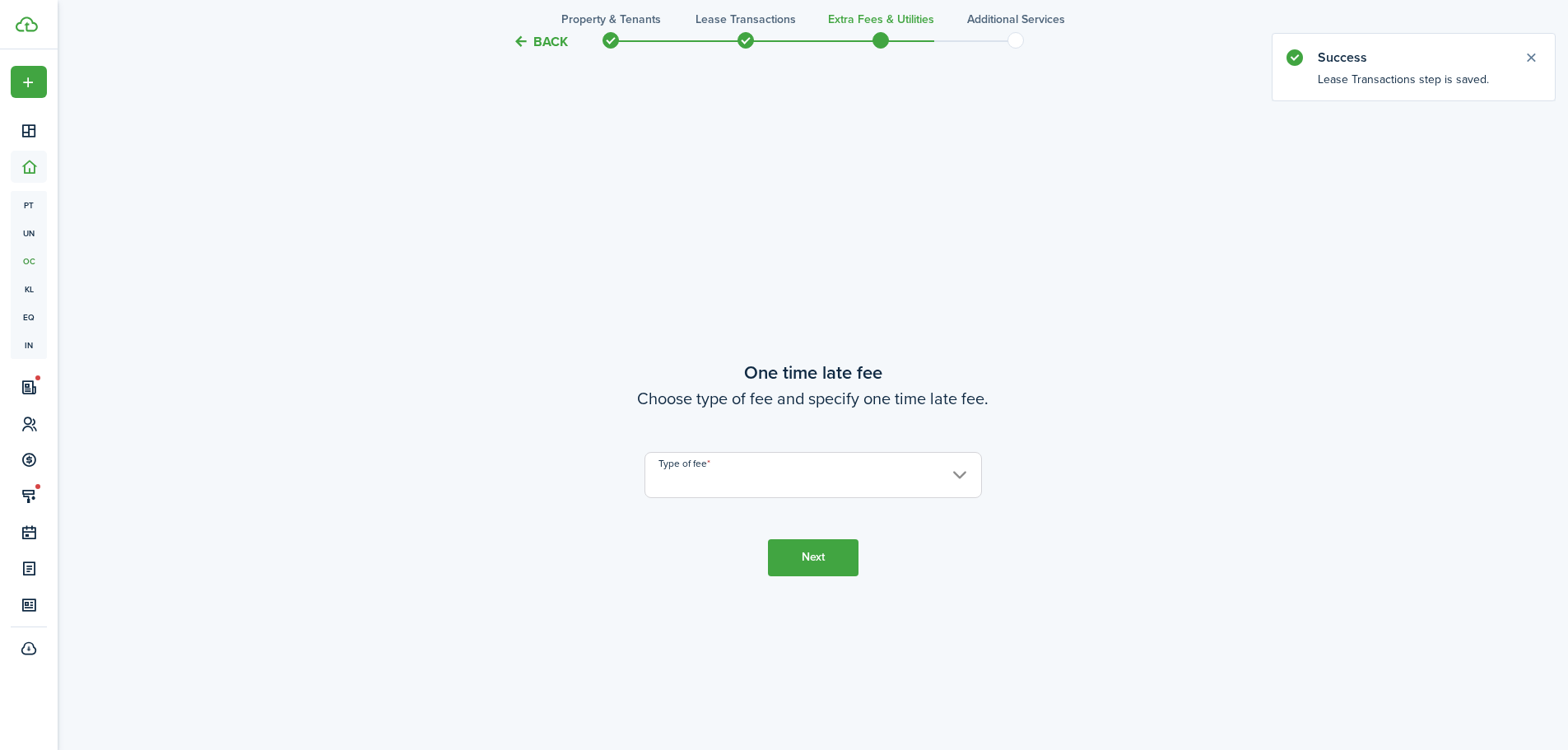
scroll to position [1390, 0]
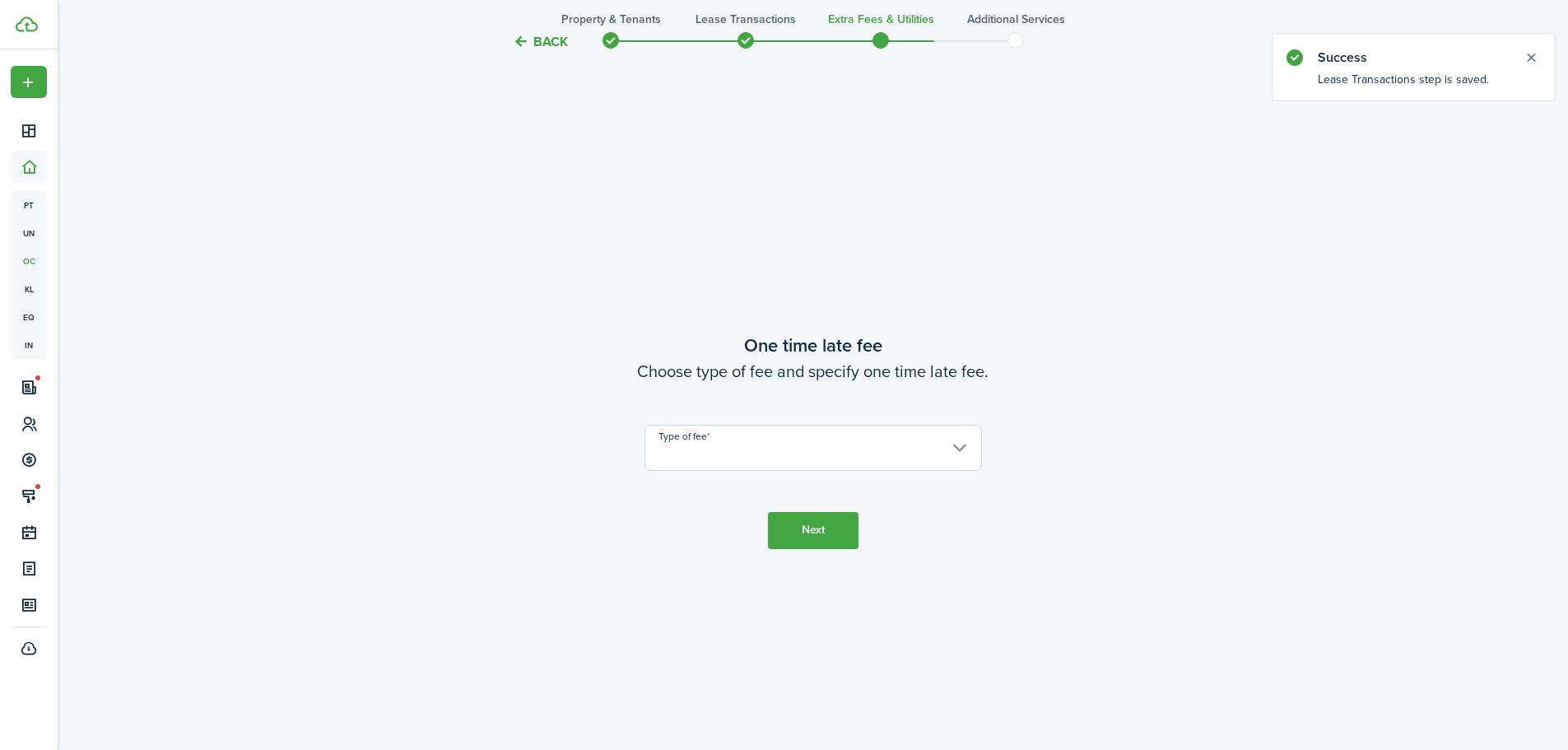
click at [778, 459] on input "Type of fee" at bounding box center [813, 447] width 337 height 46
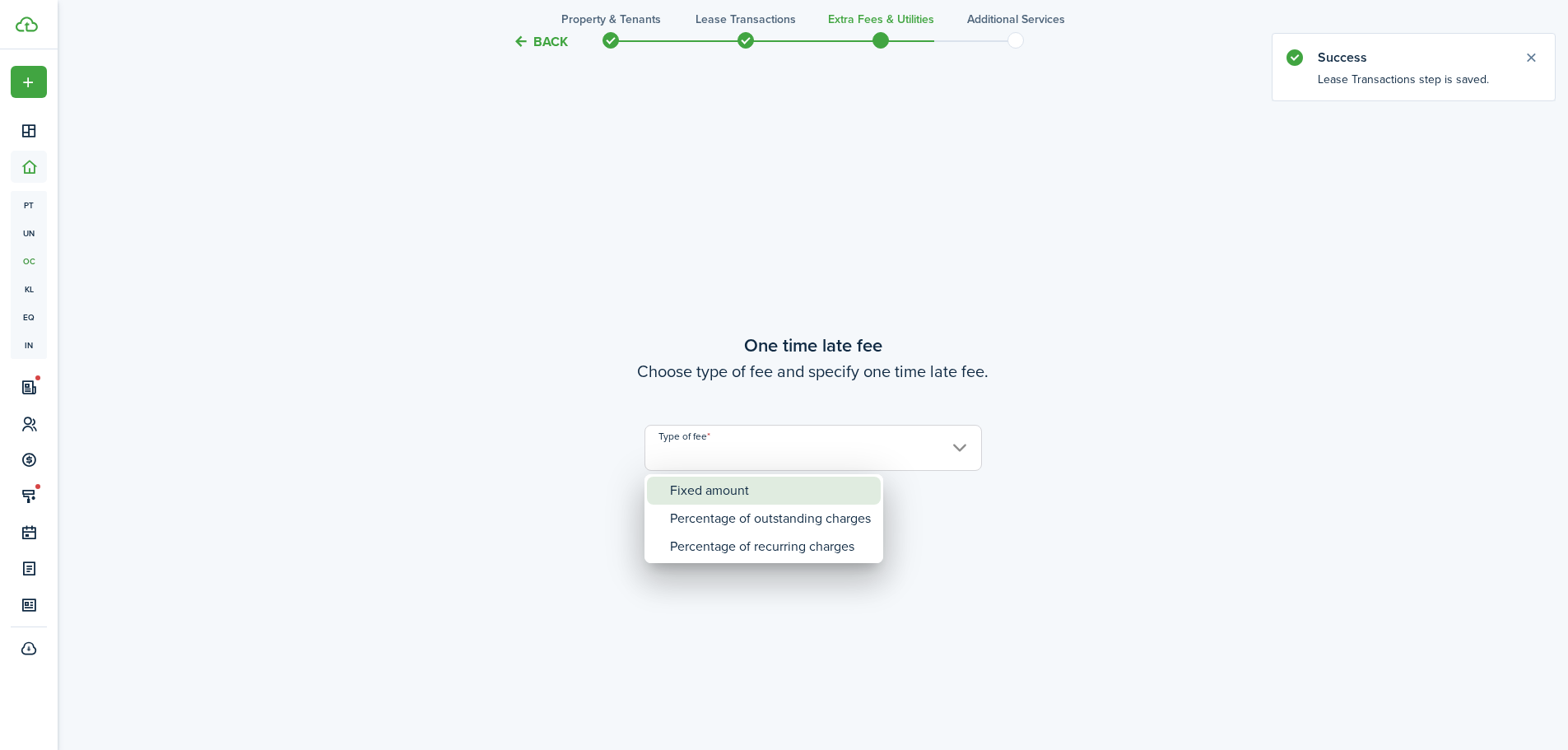
click at [768, 493] on div "Fixed amount" at bounding box center [770, 490] width 201 height 28
type input "Fixed amount"
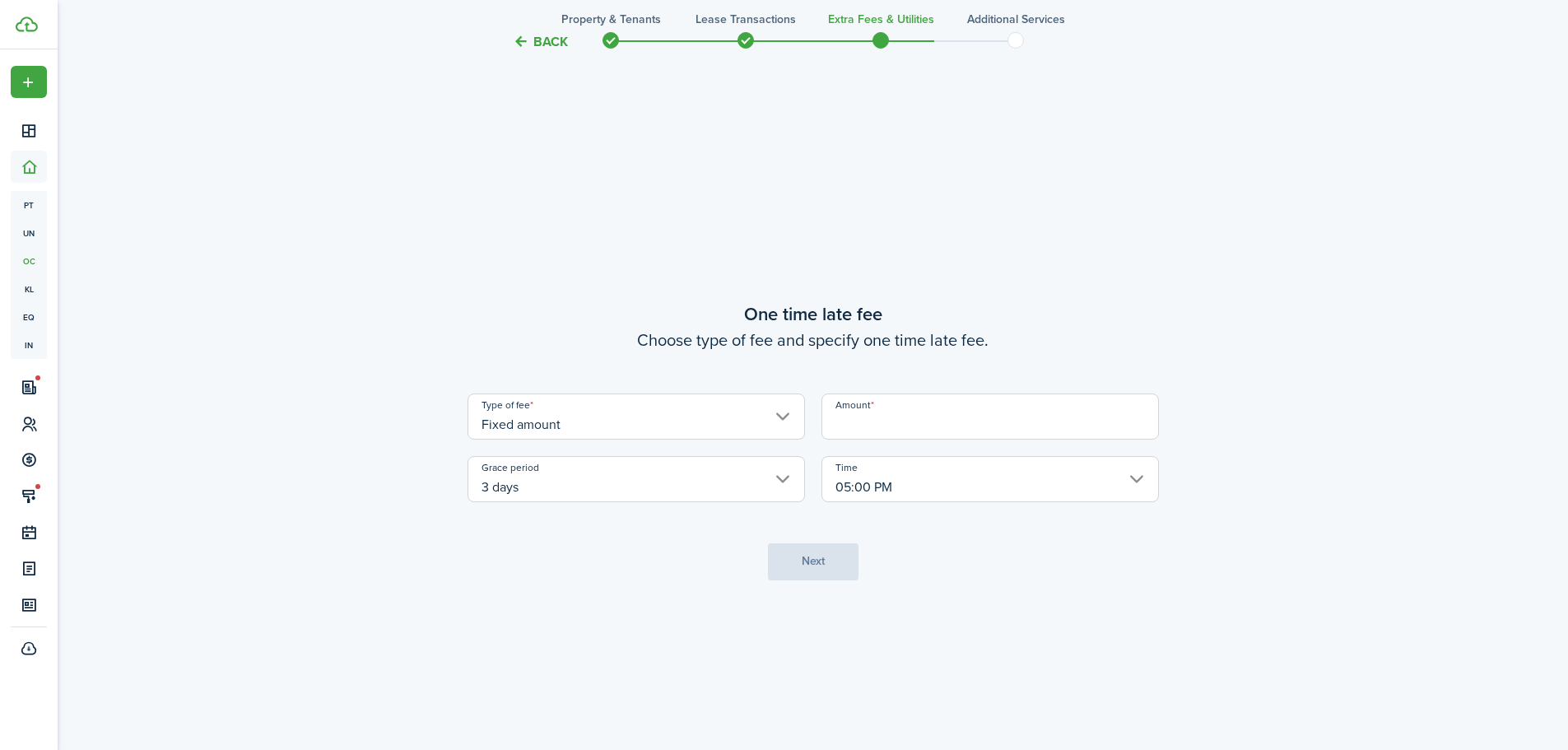
click at [890, 425] on input "Amount" at bounding box center [990, 416] width 337 height 46
type input "$75.00"
click at [824, 561] on button "Next" at bounding box center [812, 562] width 90 height 37
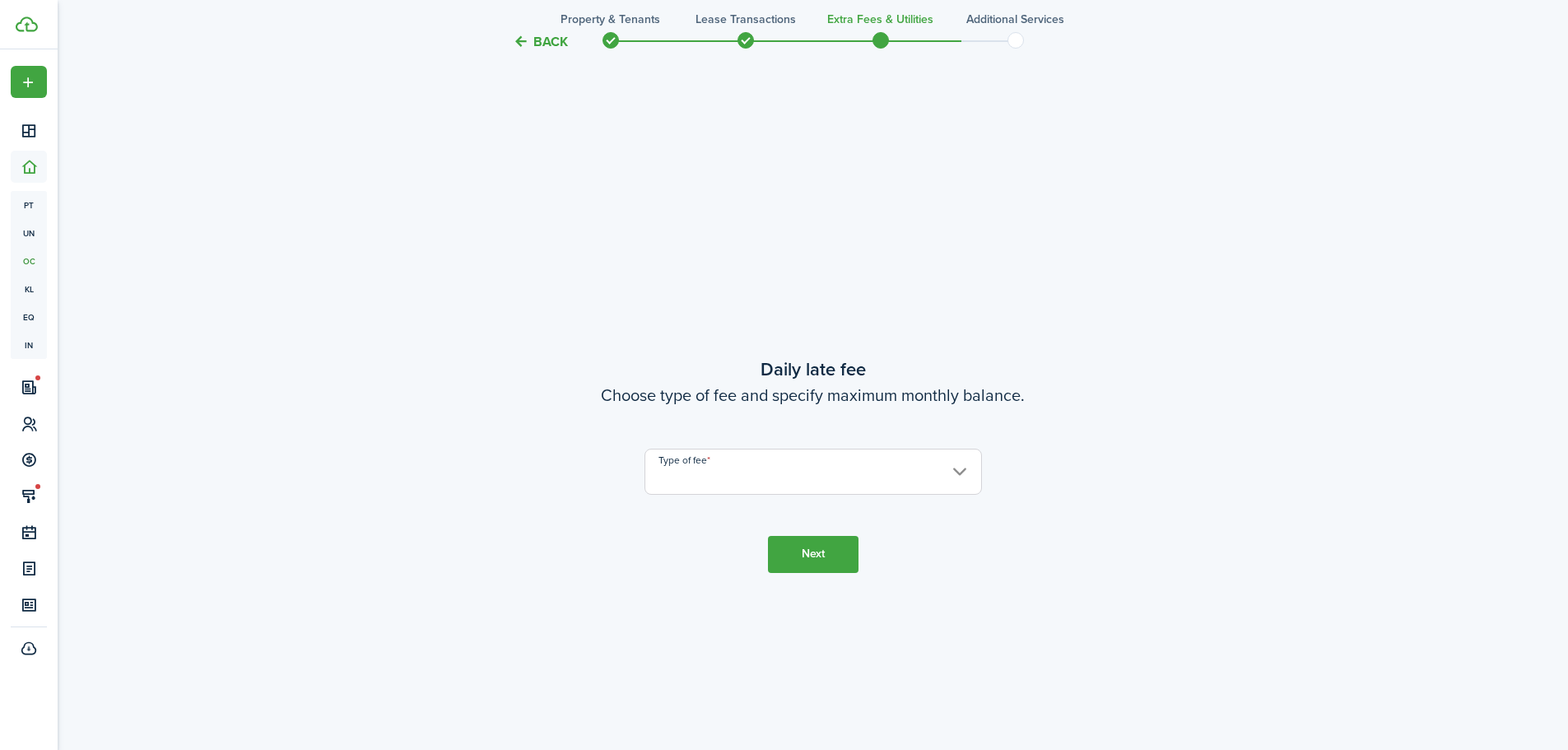
scroll to position [2140, 0]
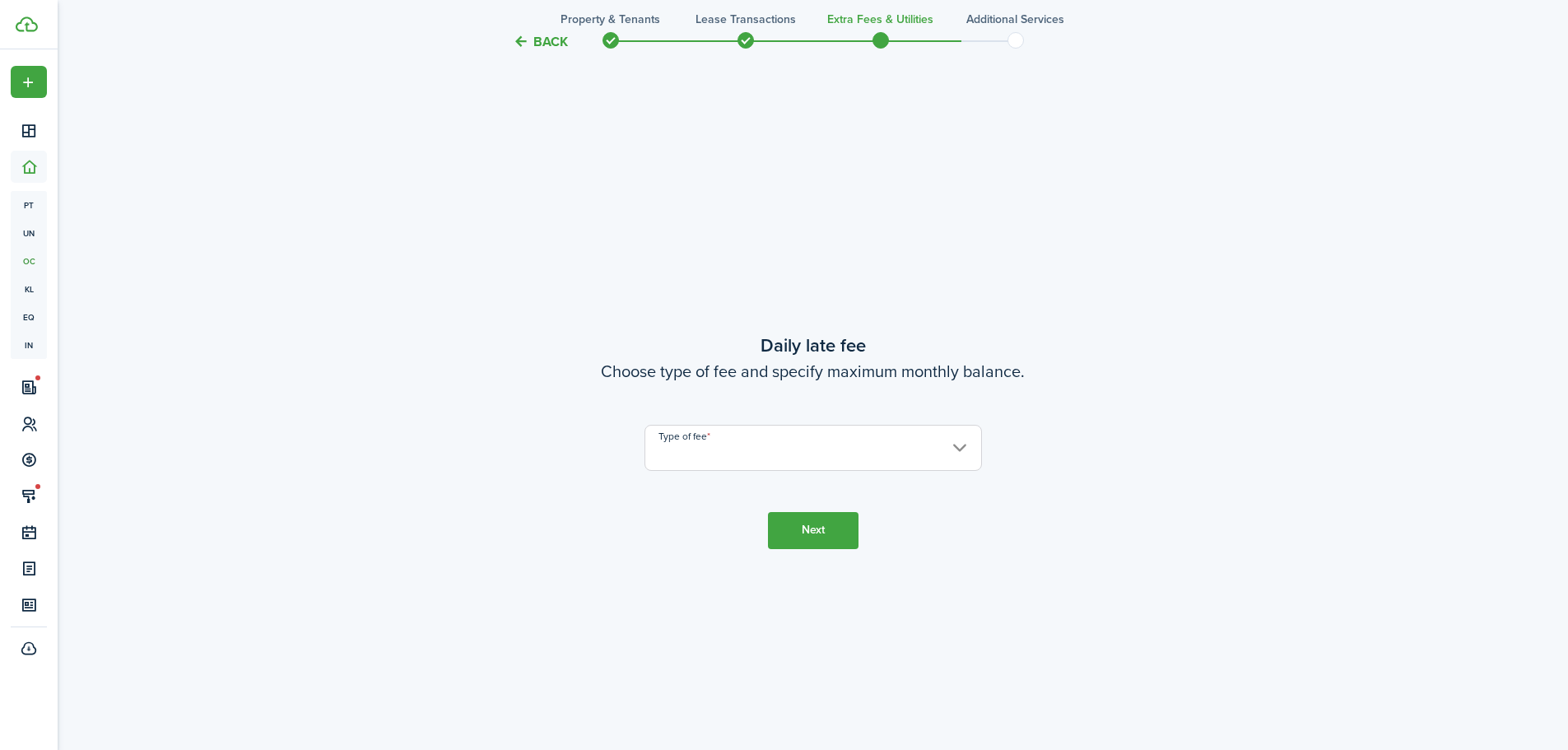
click at [860, 449] on input "Type of fee" at bounding box center [813, 447] width 337 height 46
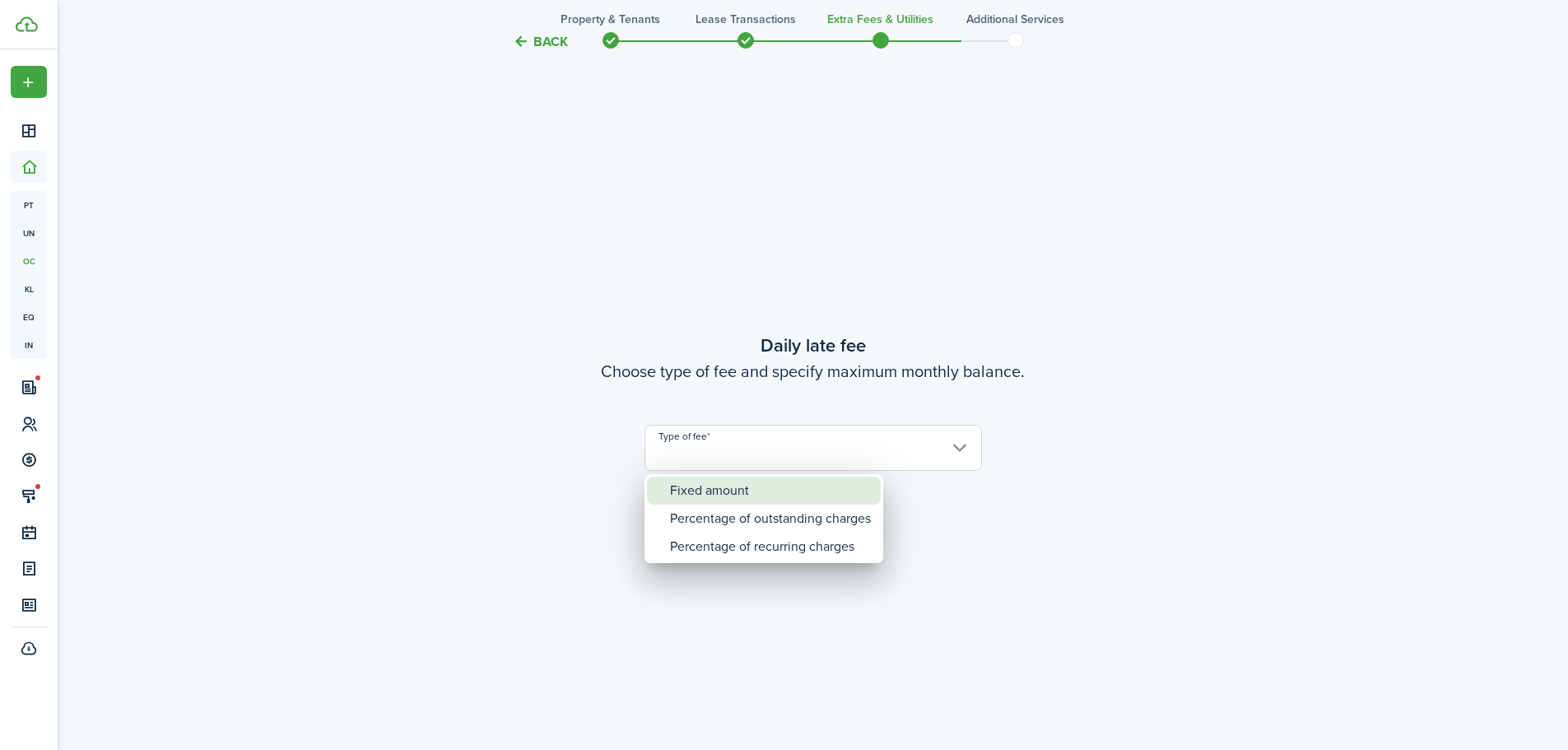
click at [828, 489] on div "Fixed amount" at bounding box center [770, 490] width 201 height 28
type input "Fixed amount"
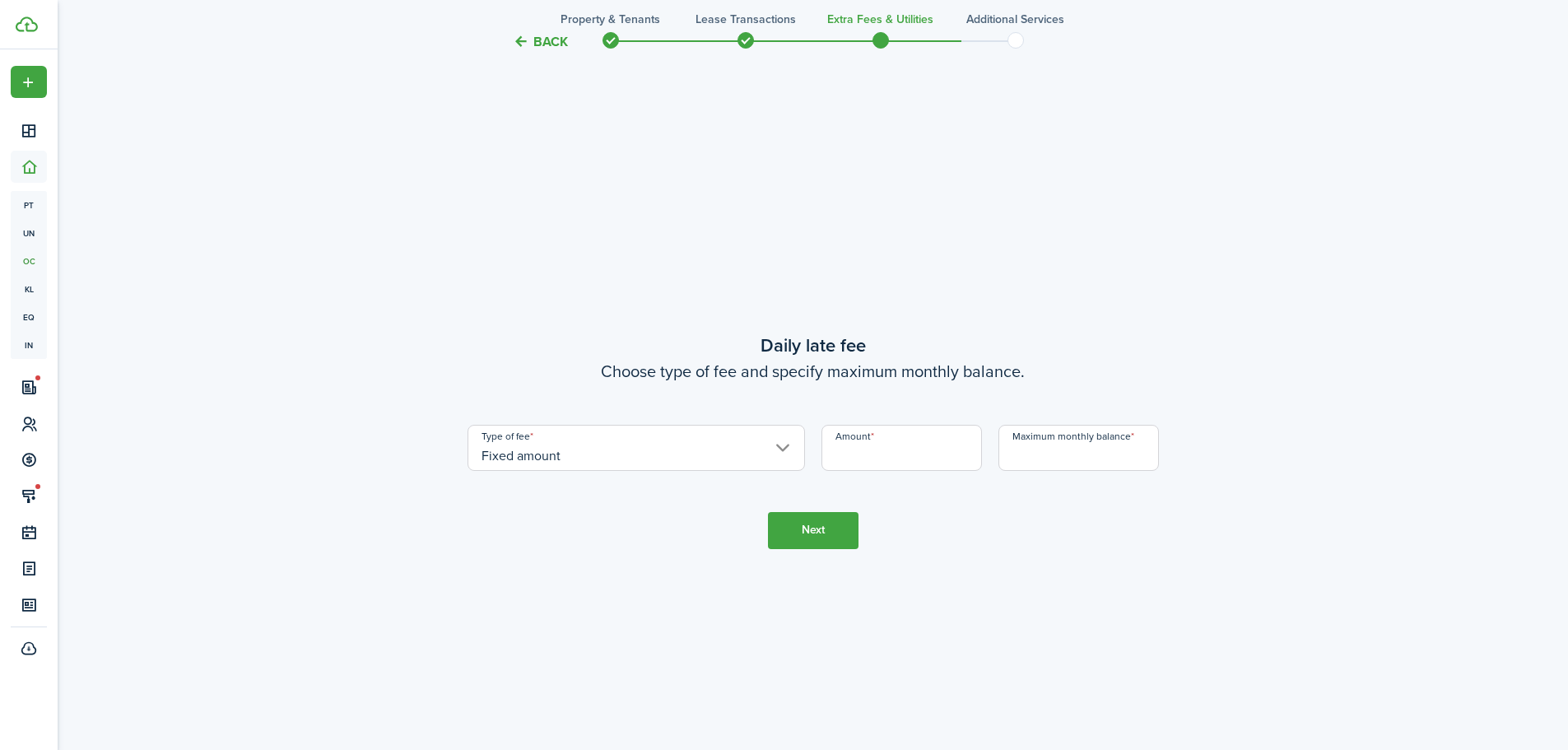
click at [930, 462] on input "Amount" at bounding box center [902, 447] width 161 height 46
type input "$25.00"
click at [1047, 463] on input "Maximum monthly balance" at bounding box center [1079, 447] width 161 height 46
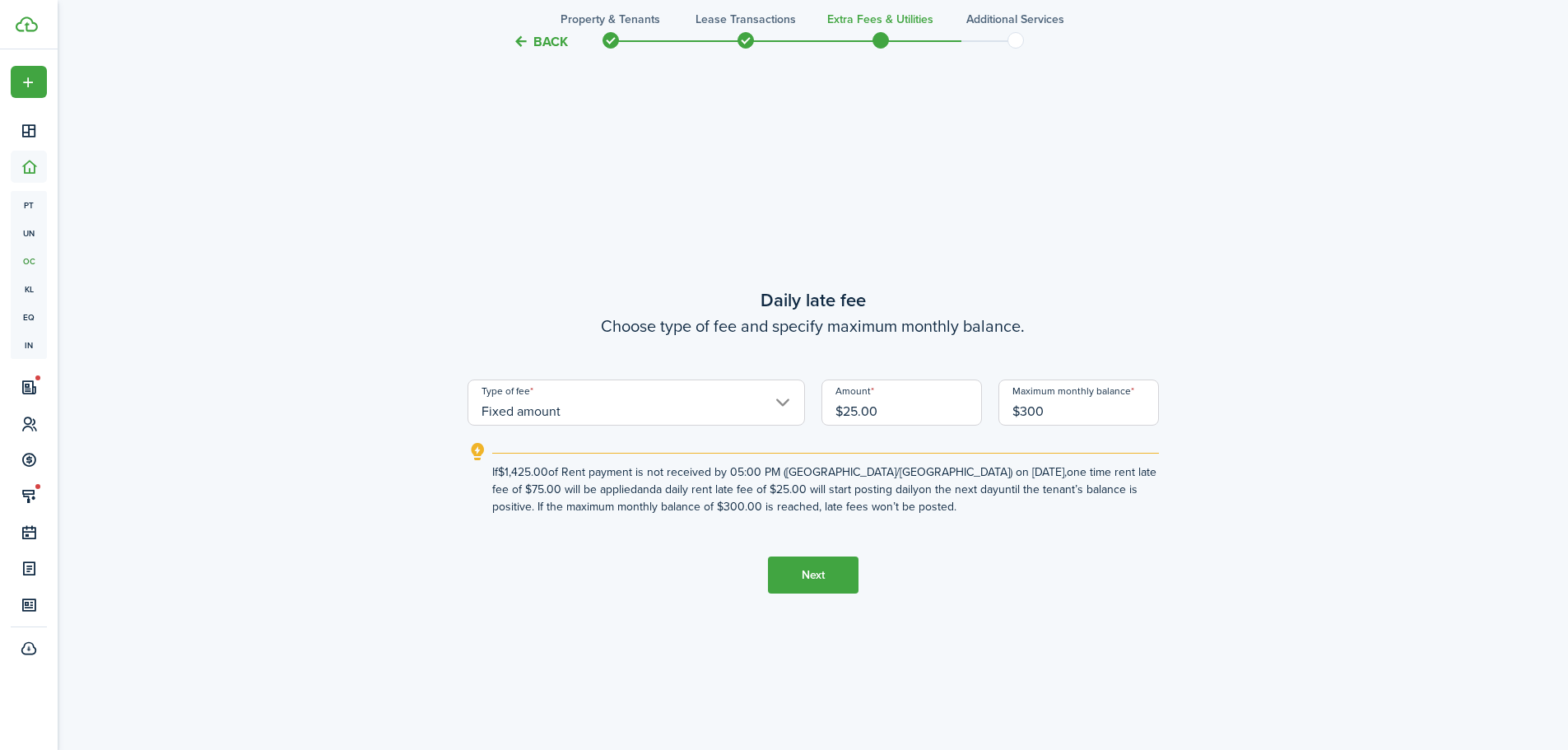
type input "$300.00"
click at [807, 581] on button "Next" at bounding box center [812, 575] width 90 height 37
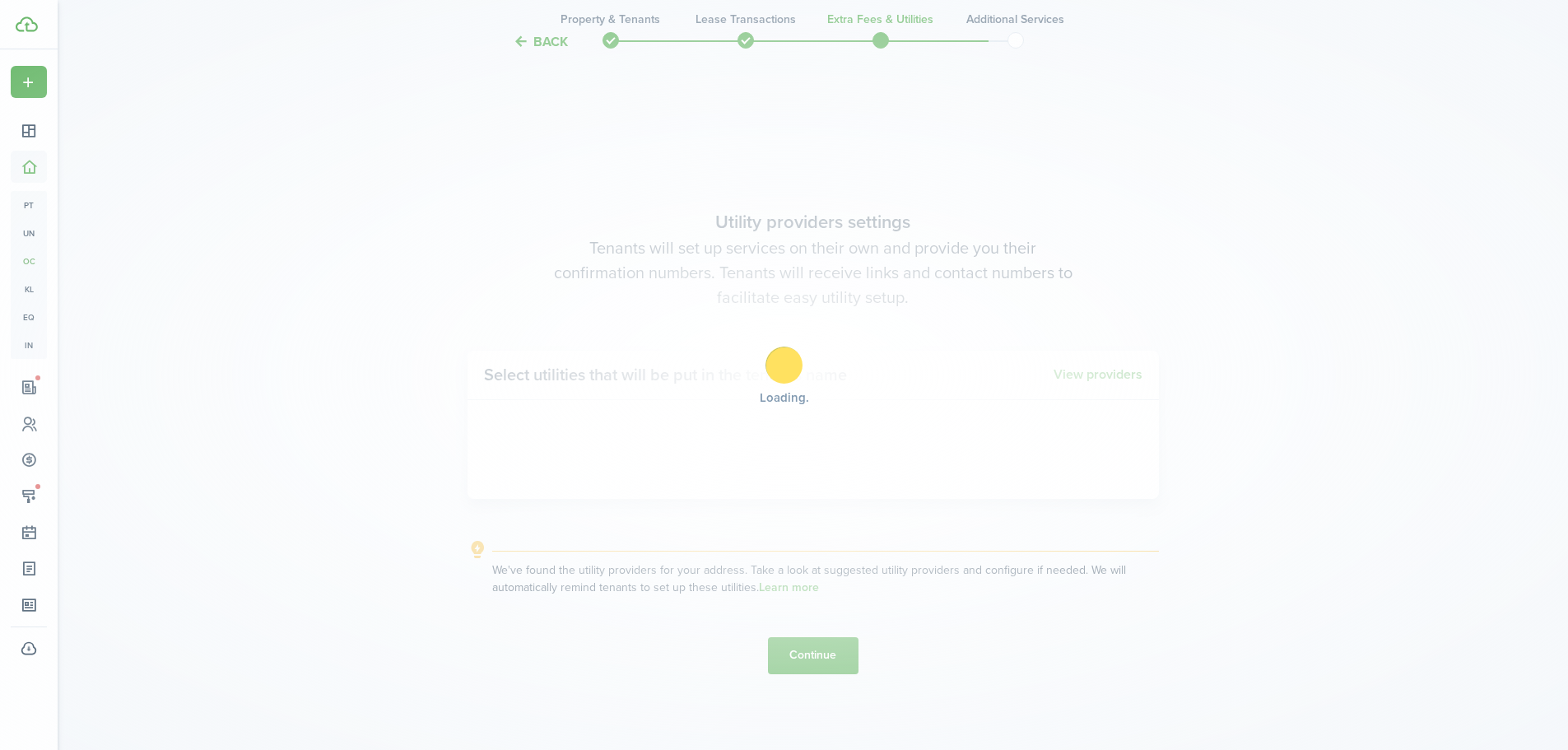
scroll to position [2890, 0]
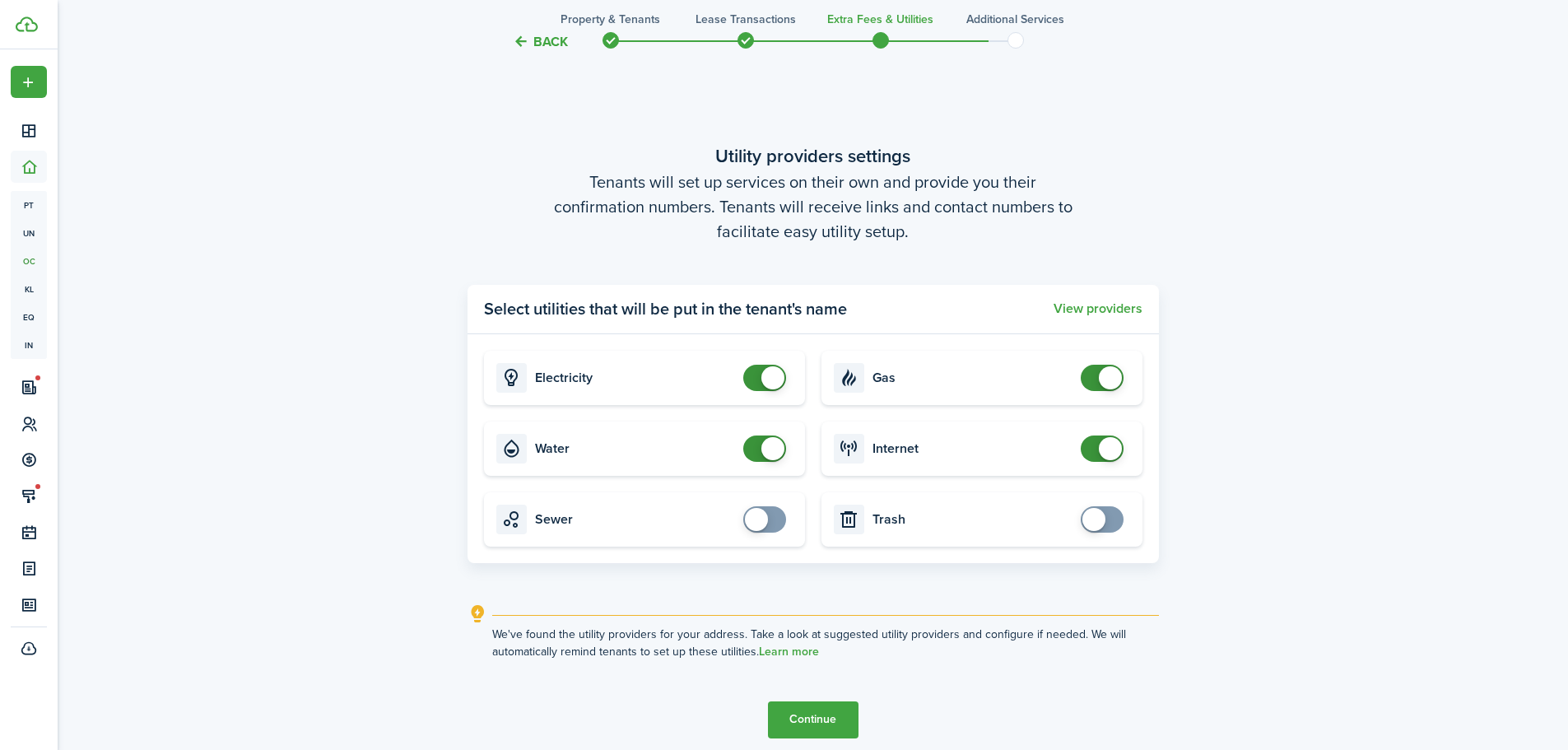
click at [841, 712] on button "Continue" at bounding box center [812, 720] width 90 height 37
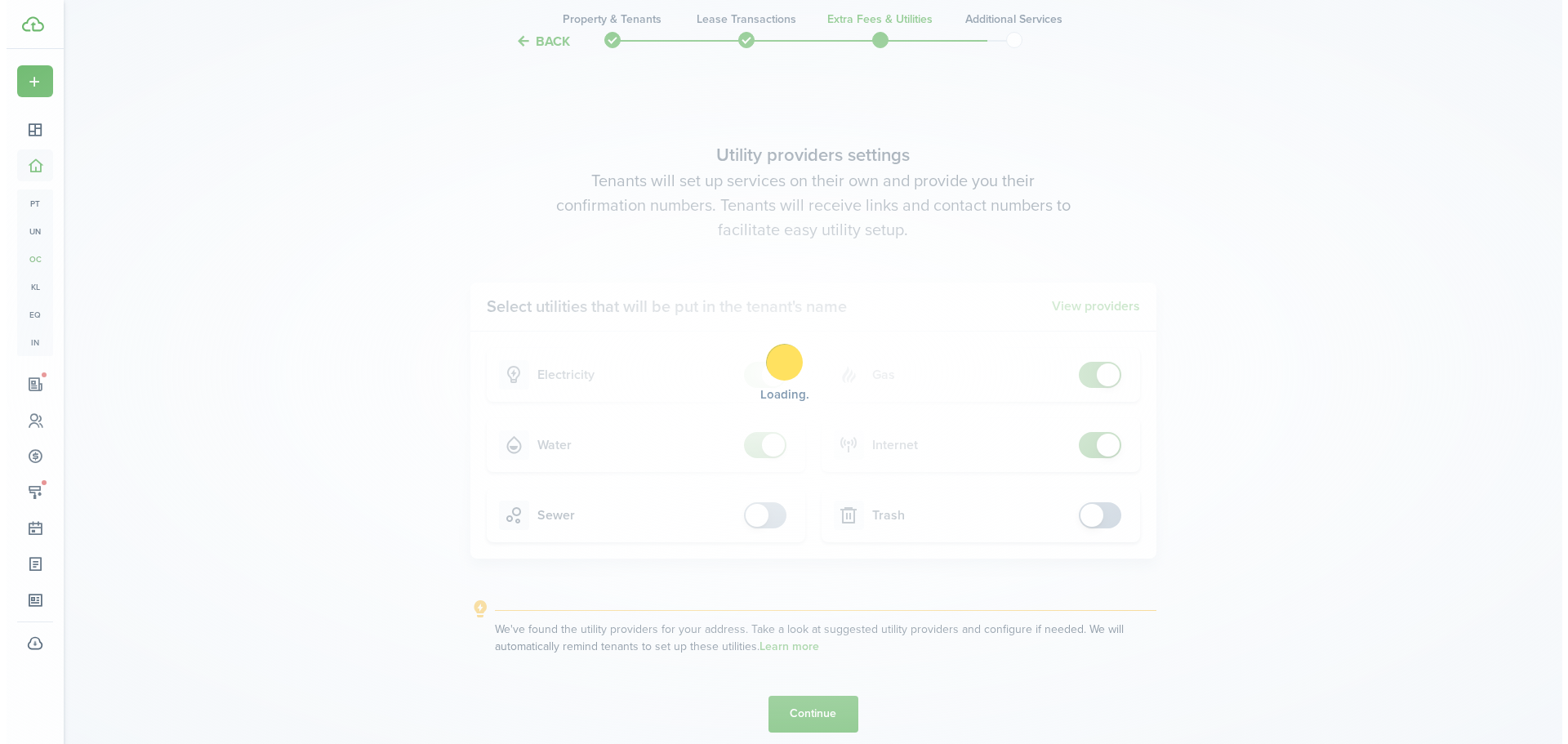
scroll to position [0, 0]
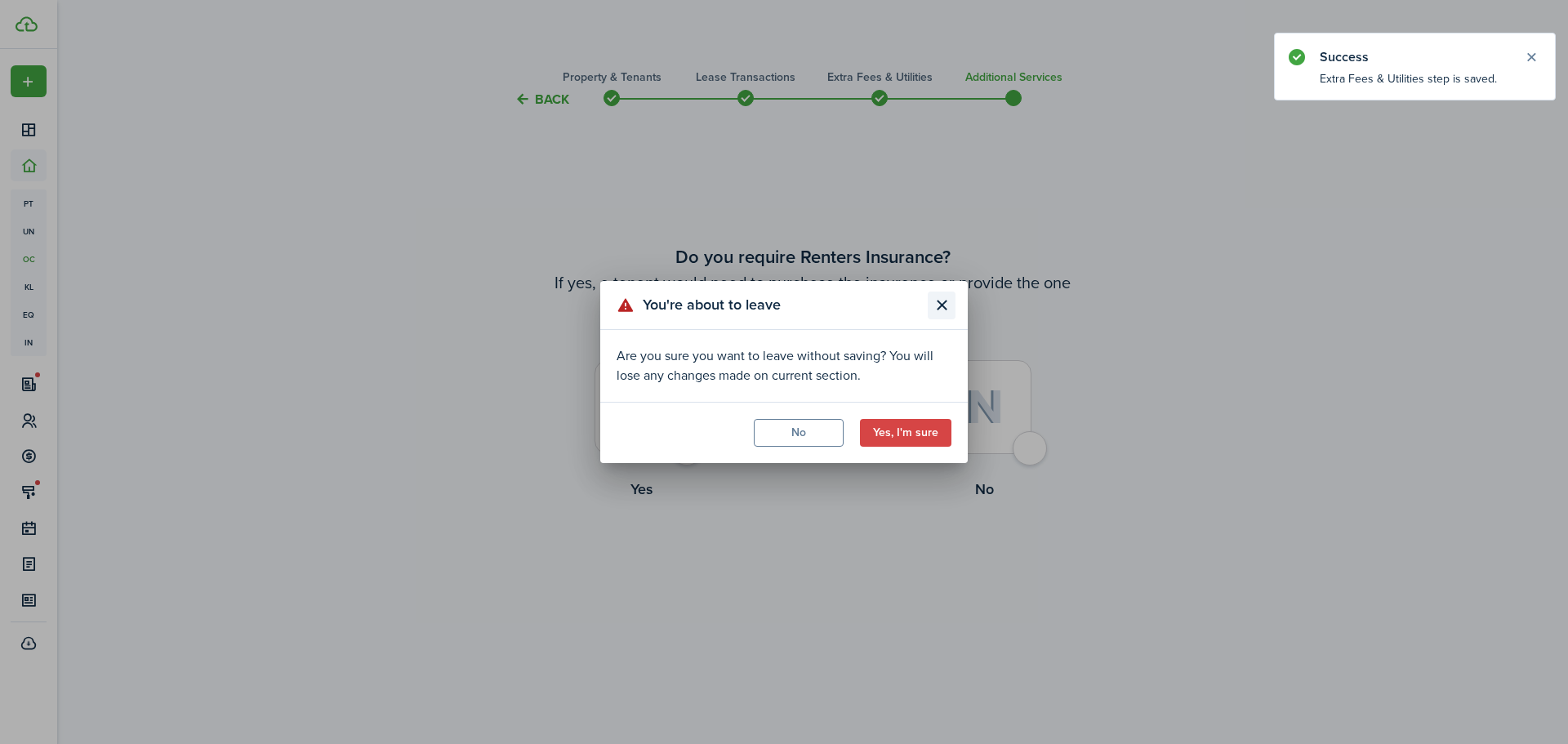
click at [938, 301] on button "Close modal" at bounding box center [942, 305] width 28 height 28
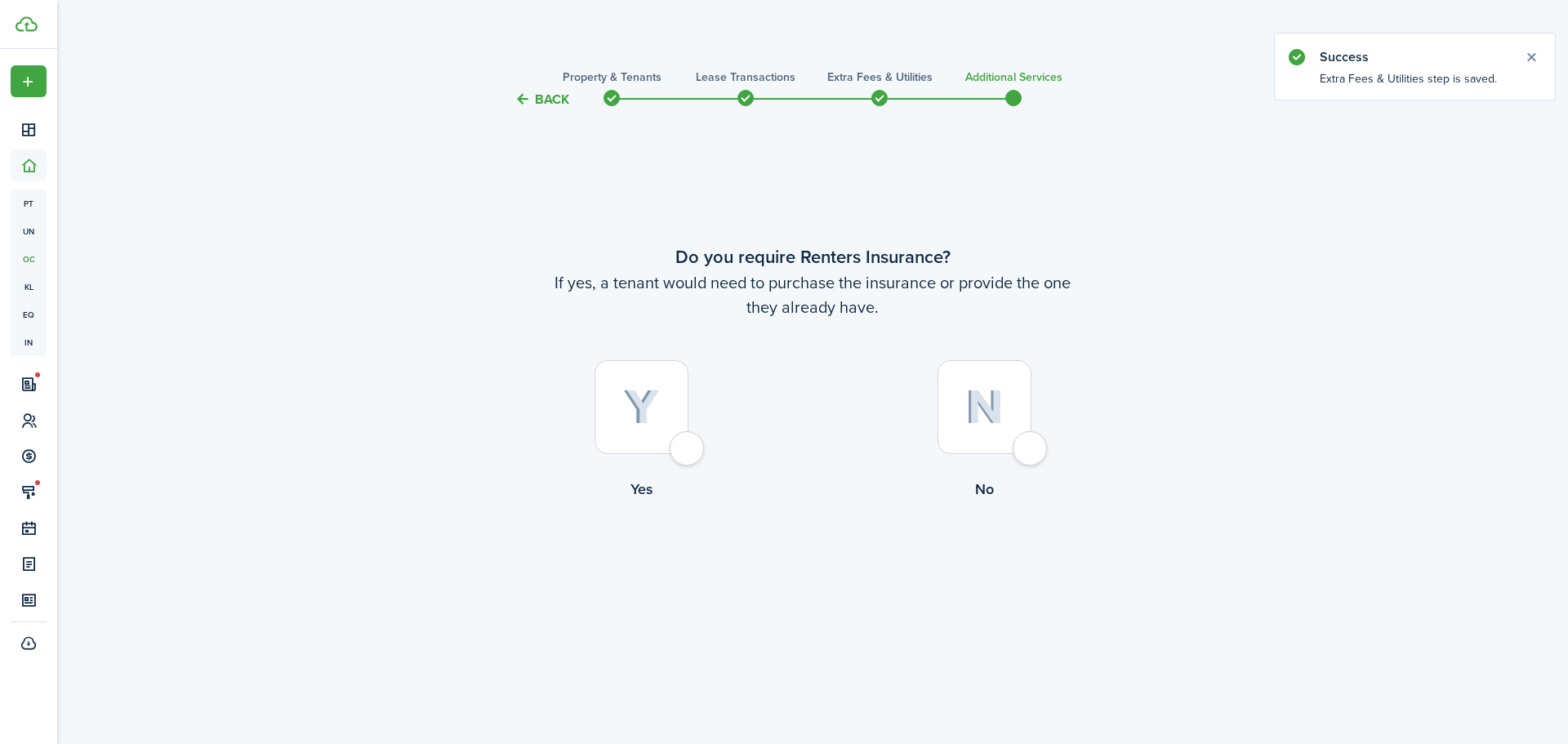
click at [681, 441] on div at bounding box center [641, 407] width 94 height 94
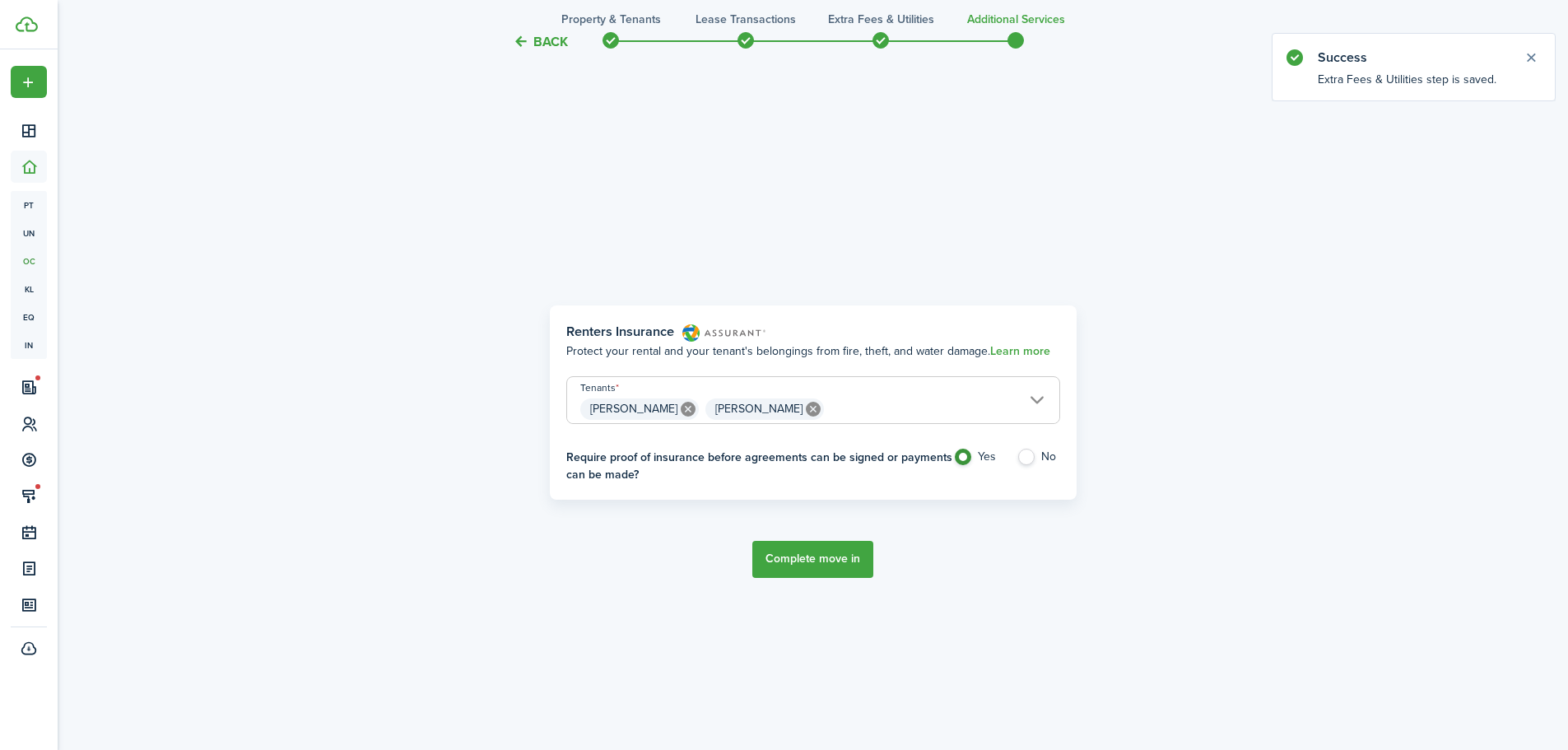
scroll to position [639, 0]
click at [939, 382] on input "[PERSON_NAME], [PERSON_NAME]" at bounding box center [813, 385] width 492 height 20
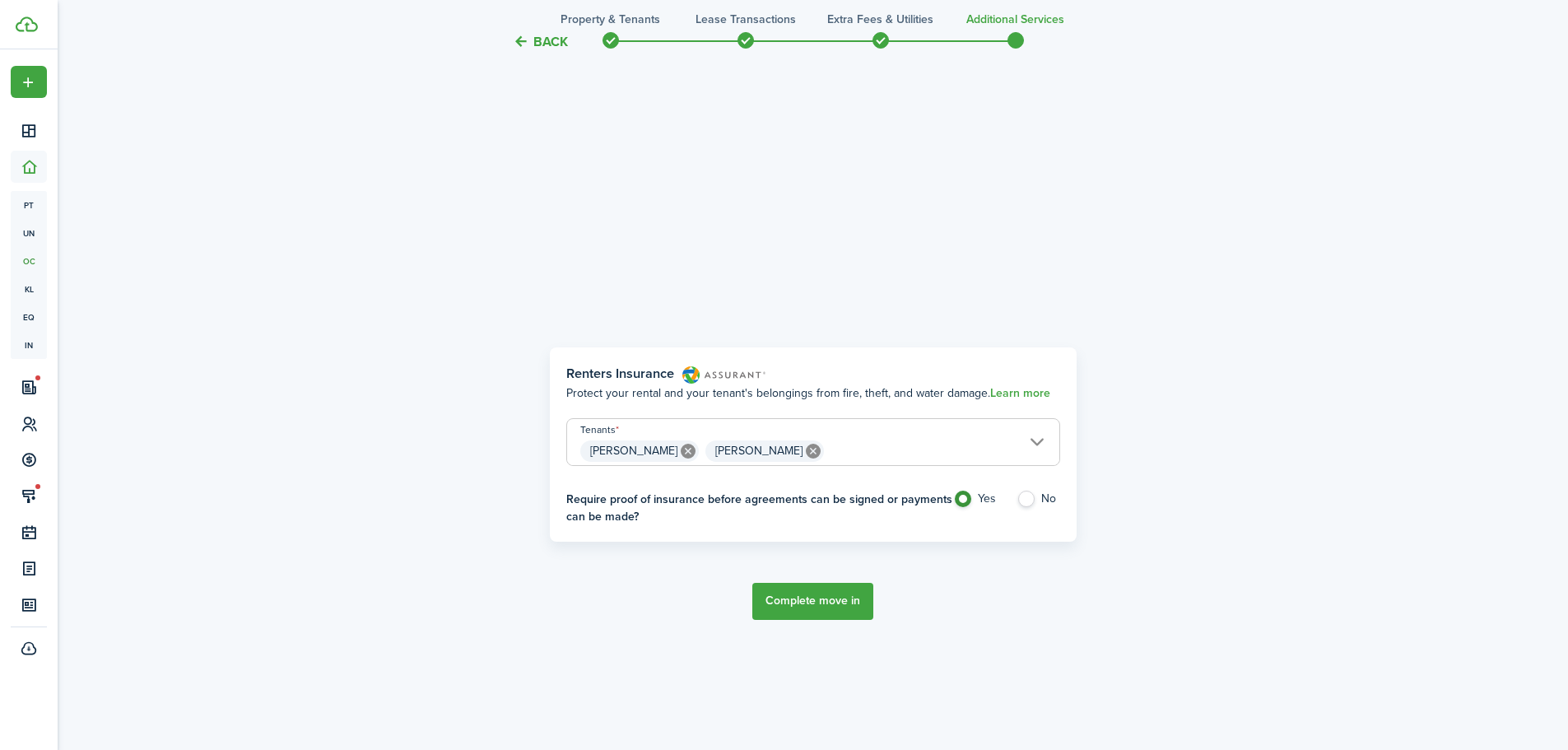
scroll to position [558, 0]
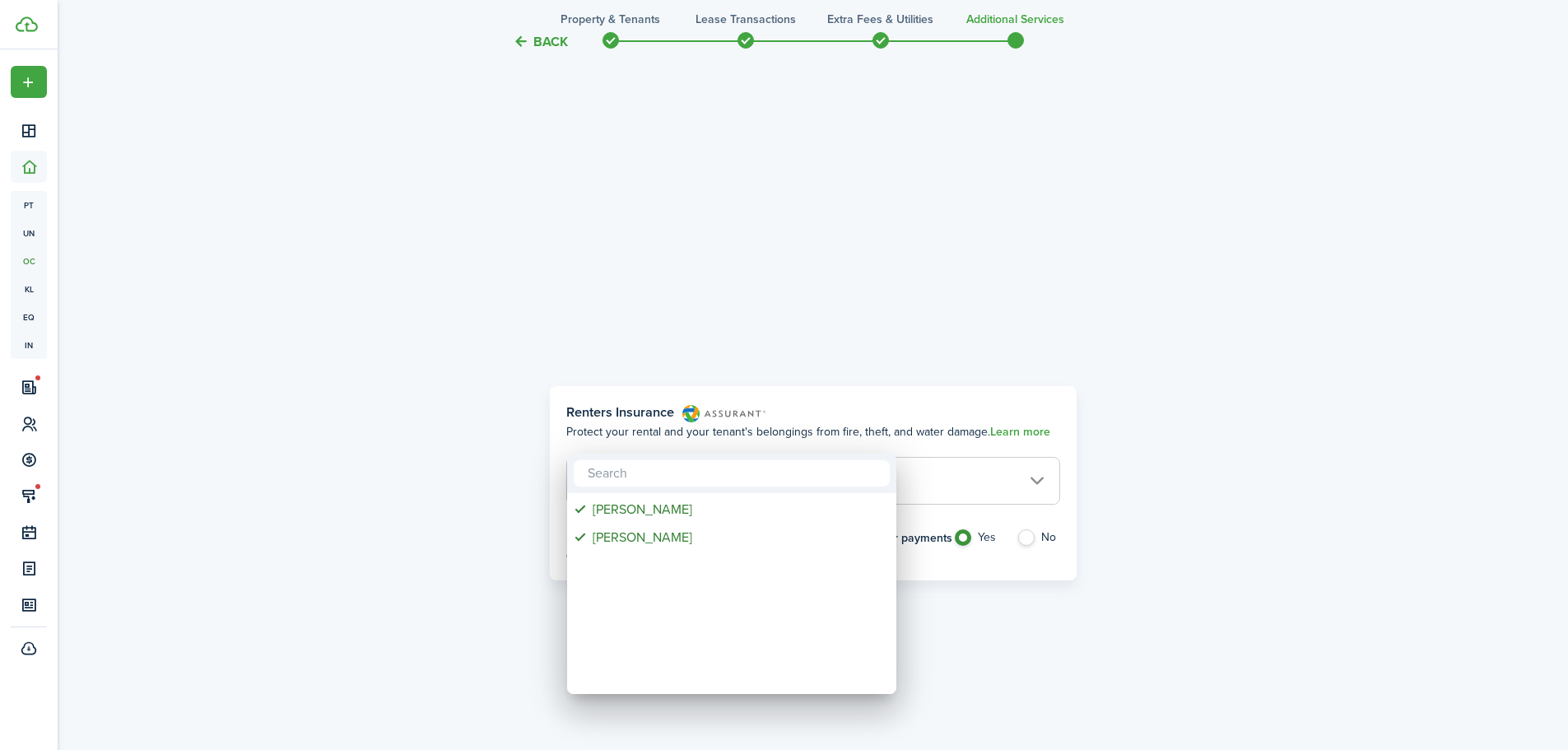
click at [939, 384] on div at bounding box center [784, 375] width 1831 height 1014
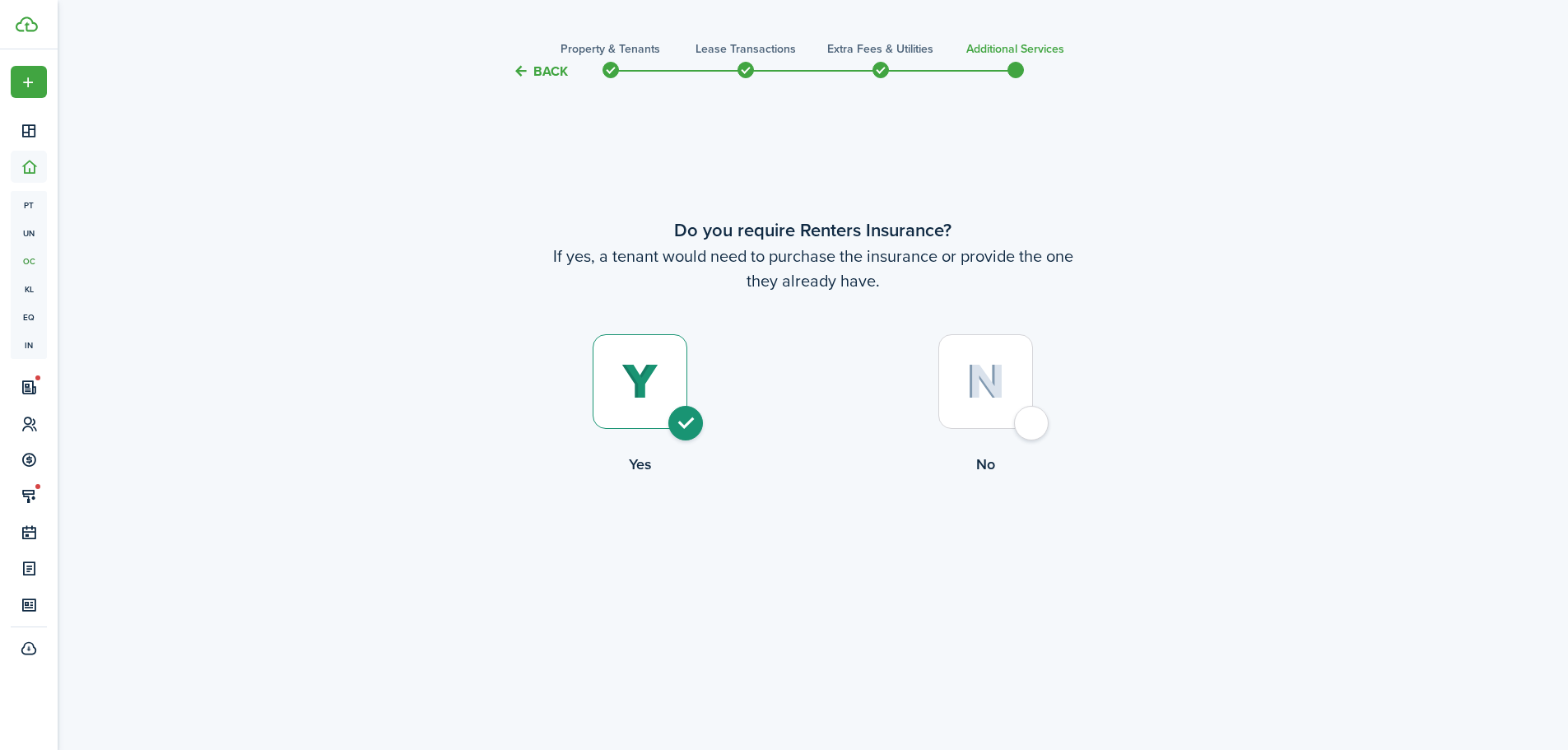
scroll to position [0, 0]
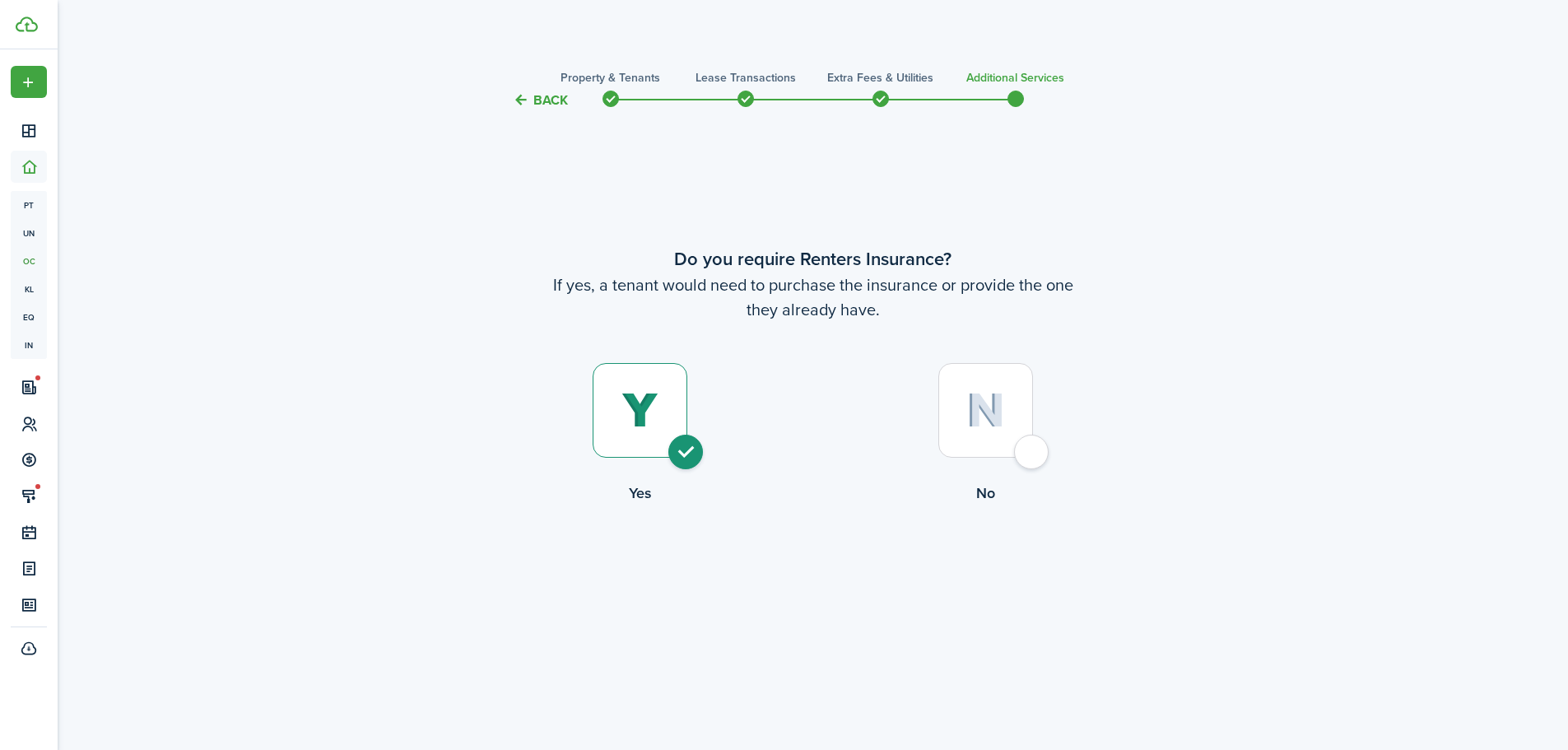
click at [999, 414] on img at bounding box center [985, 411] width 38 height 35
radio input "false"
radio input "true"
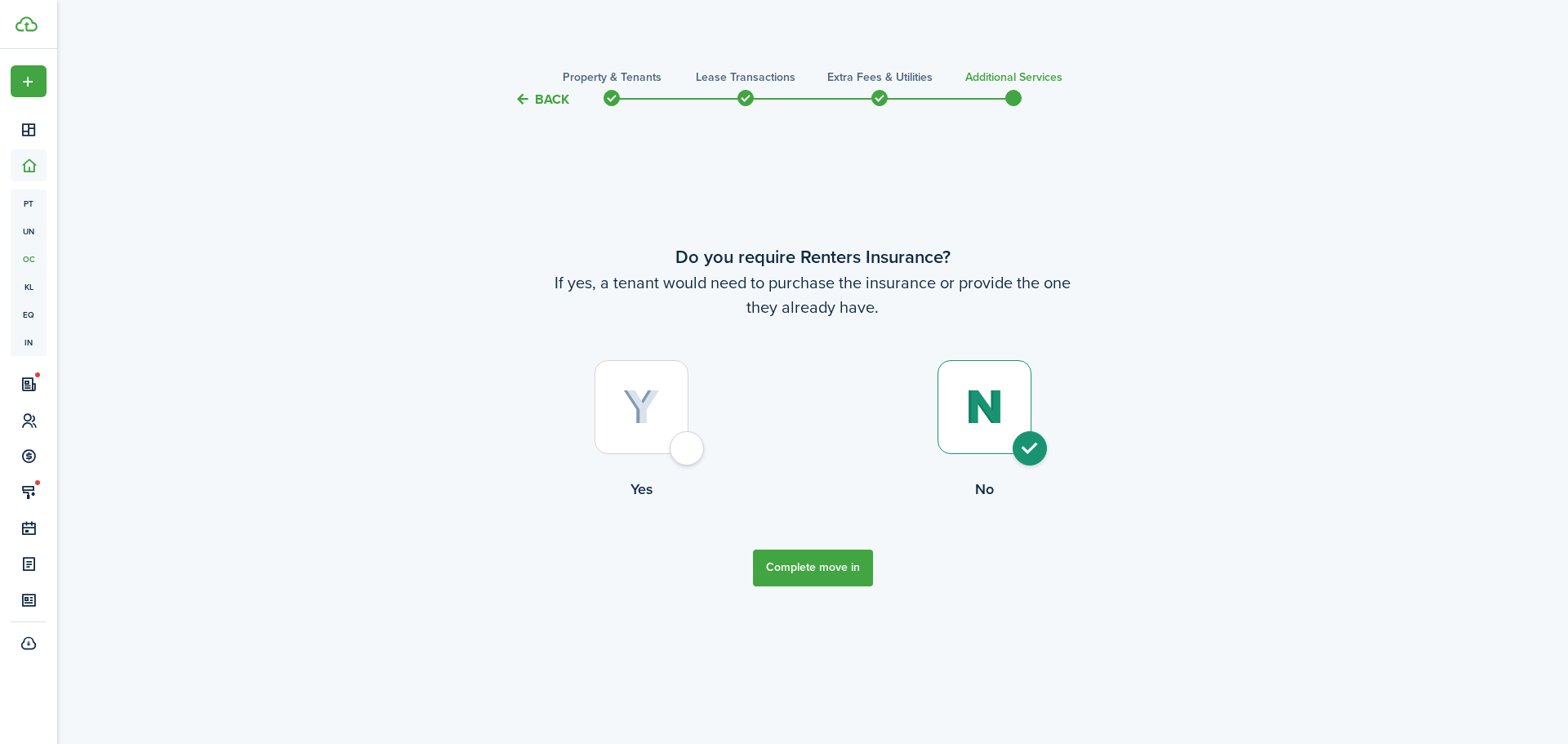
click at [849, 579] on button "Complete move in" at bounding box center [812, 568] width 120 height 37
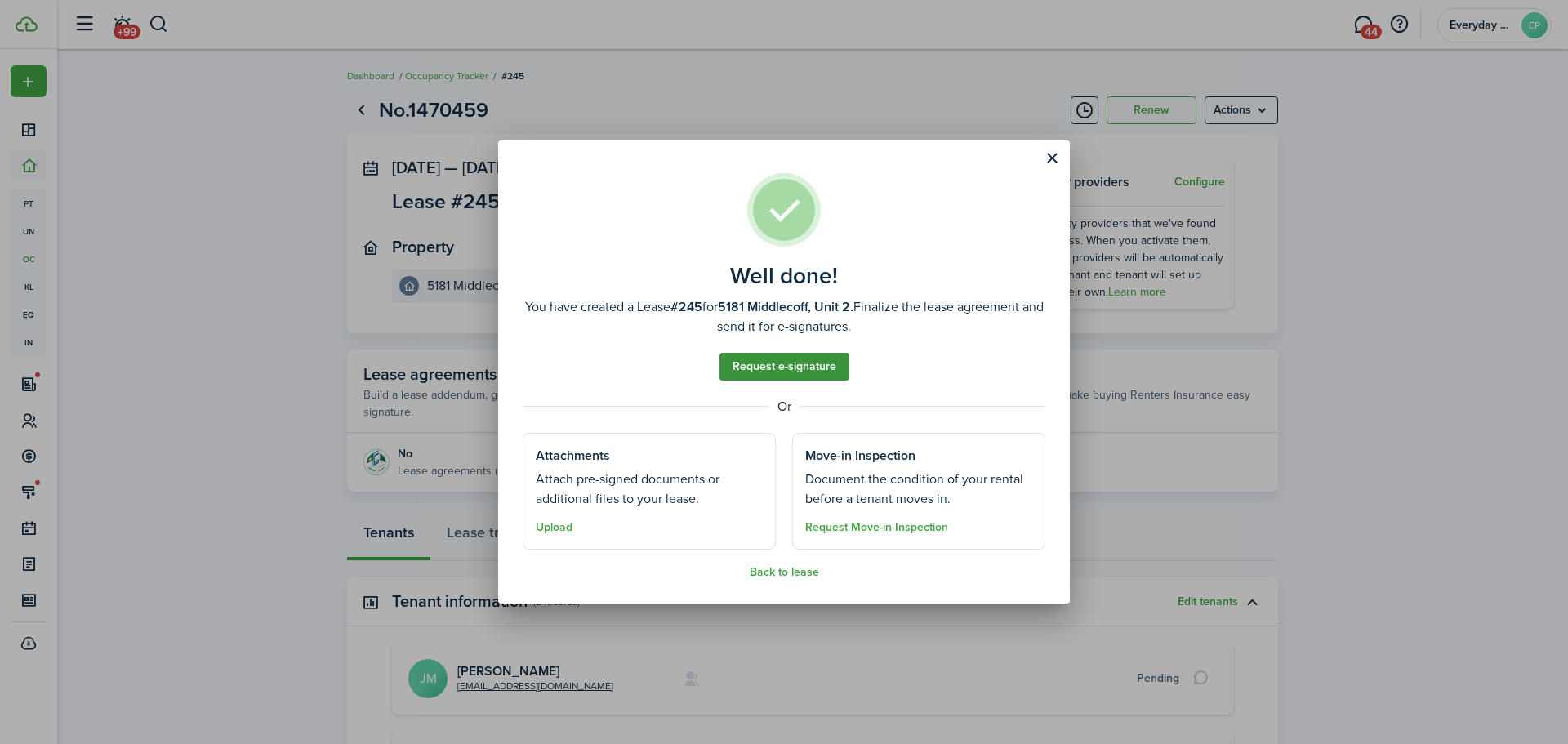
click at [788, 377] on link "Request e-signature" at bounding box center [785, 367] width 130 height 28
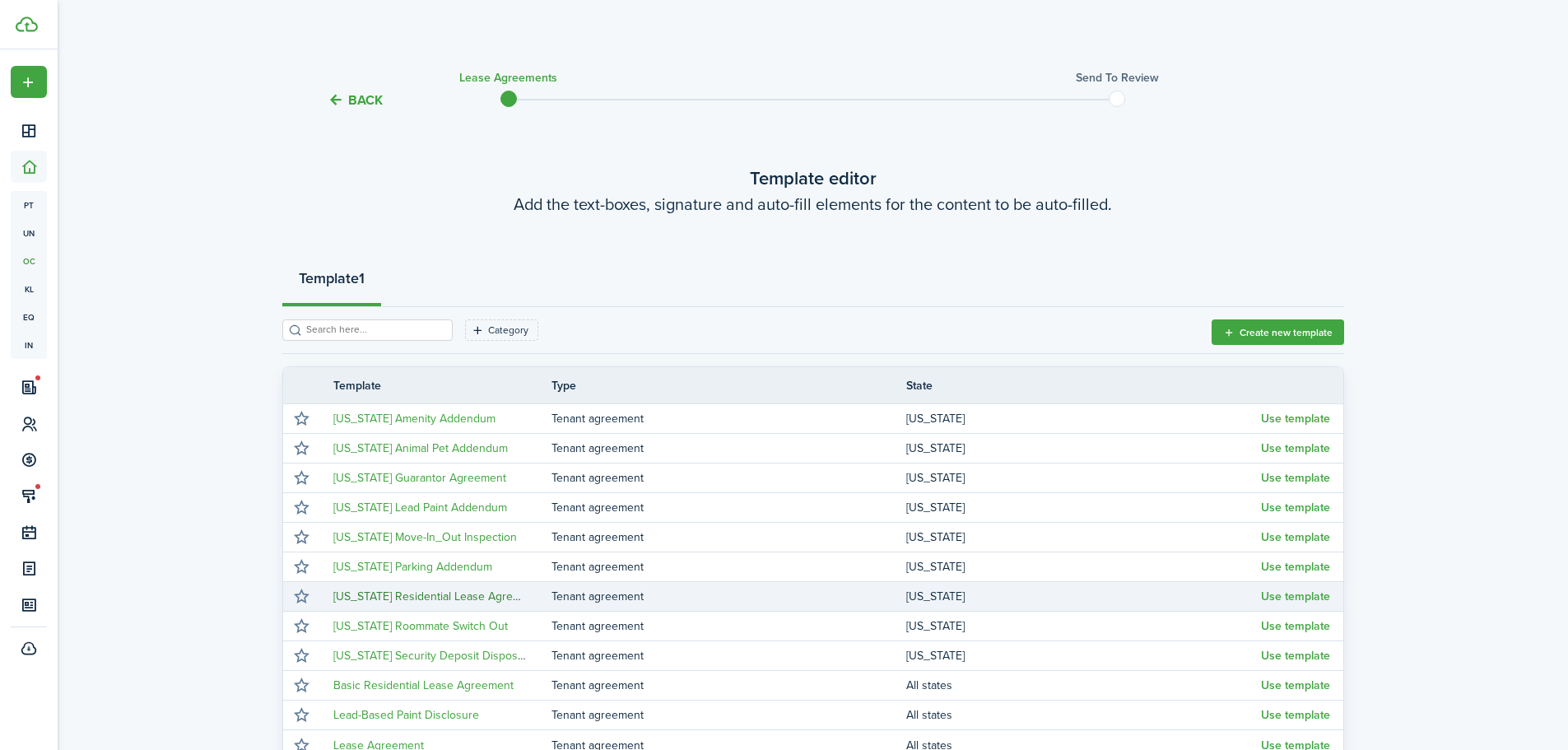
click at [450, 596] on link "[US_STATE] Residential Lease Agreement" at bounding box center [439, 597] width 212 height 18
click at [1310, 600] on button "Use template" at bounding box center [1296, 596] width 70 height 13
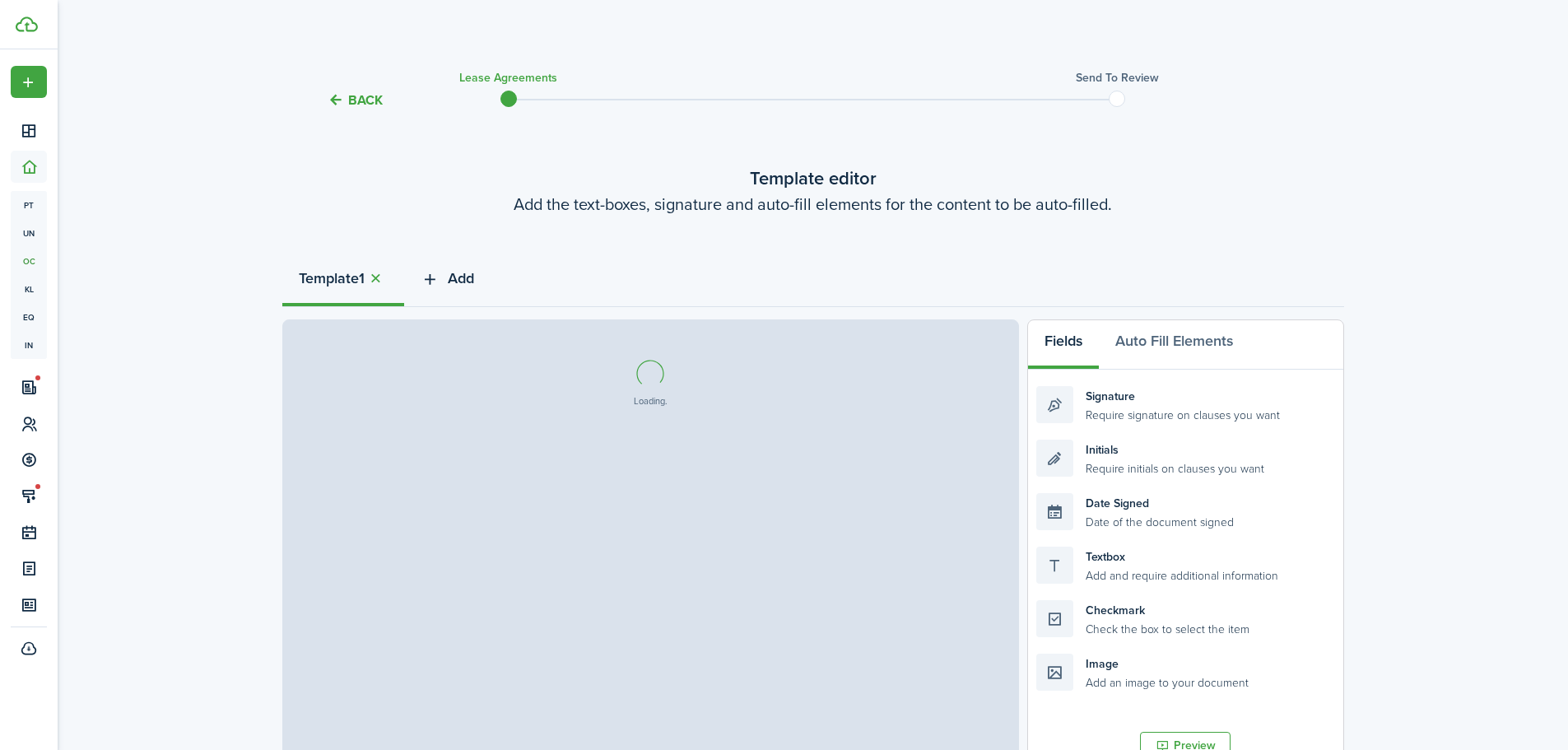
click at [457, 272] on span "Add" at bounding box center [461, 278] width 26 height 23
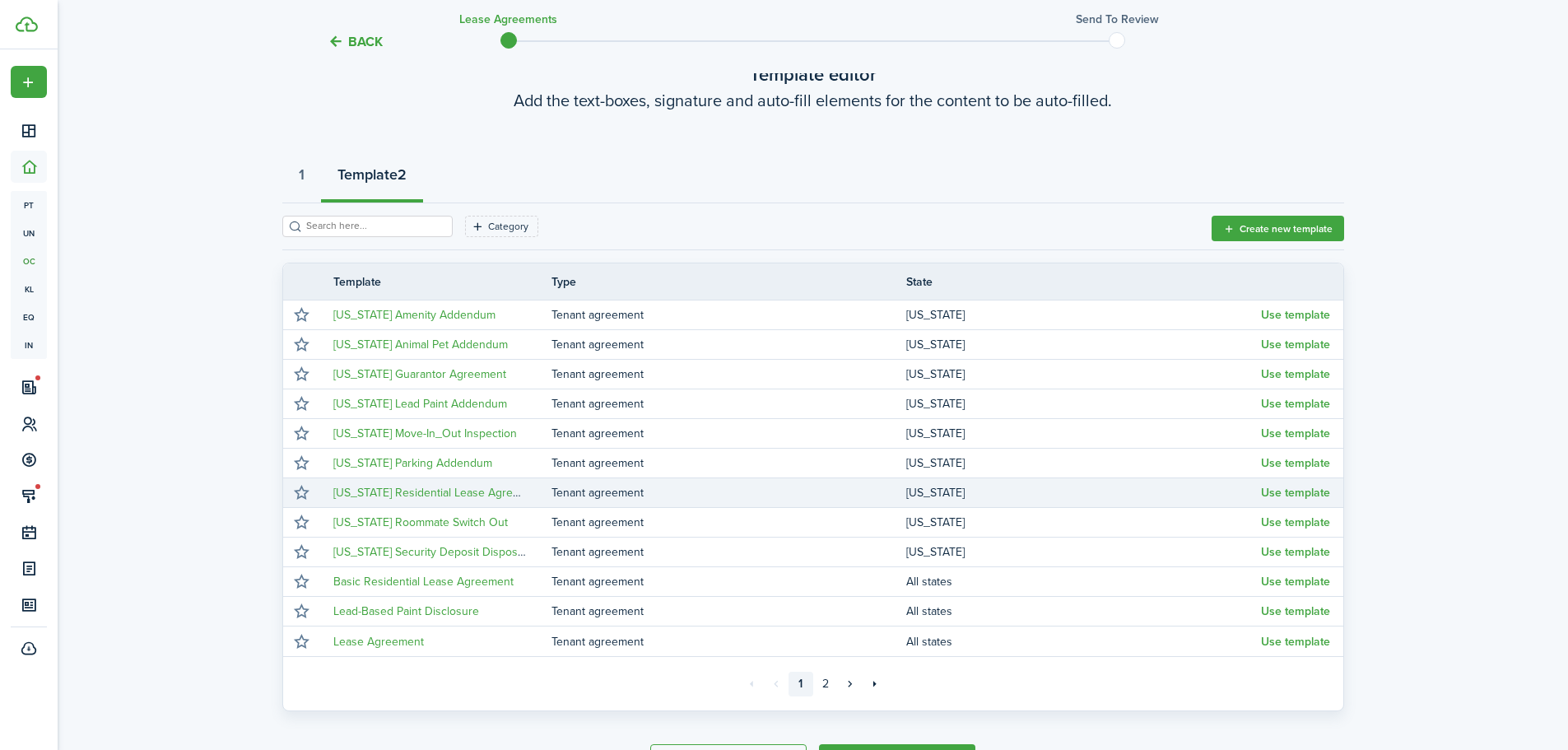
scroll to position [213, 0]
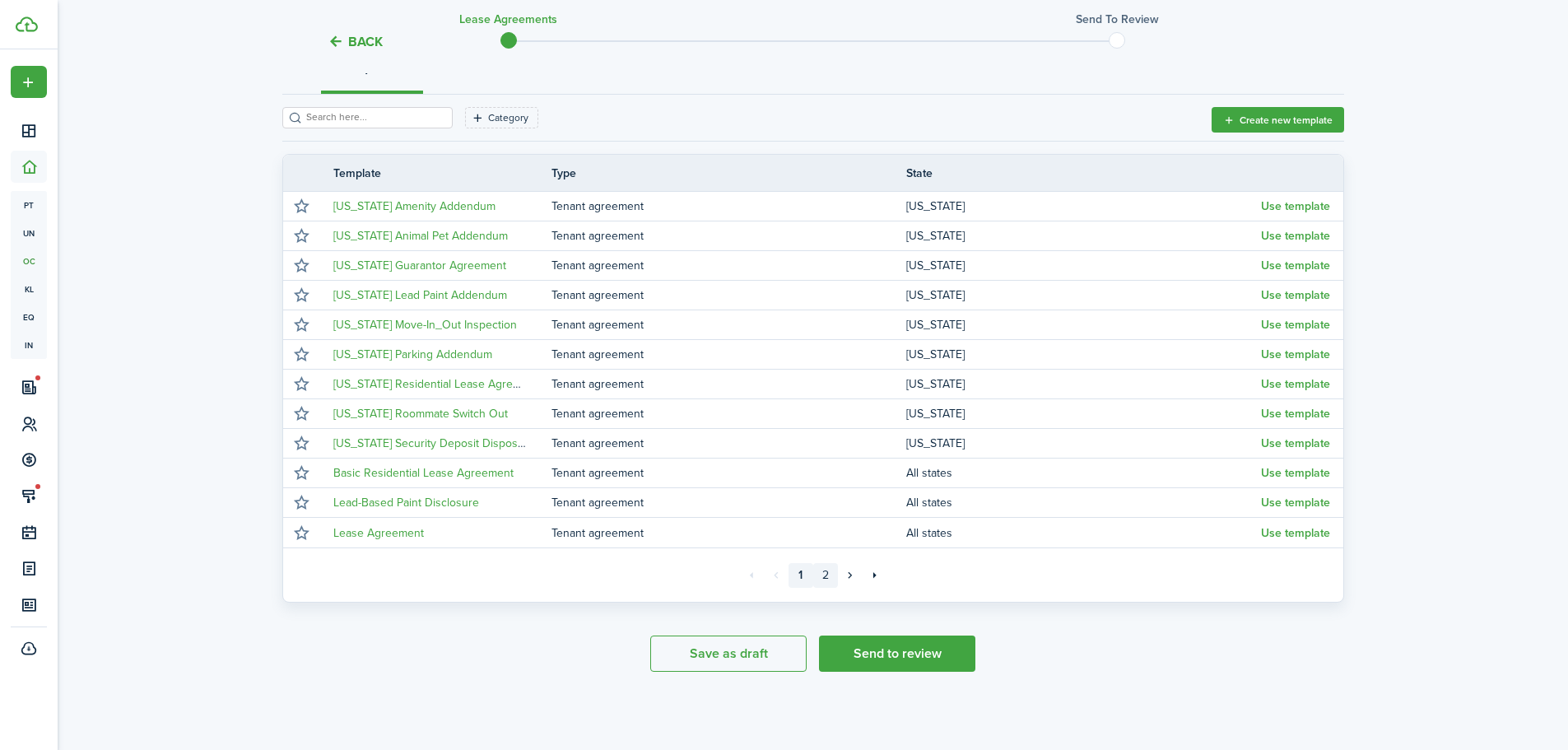
click at [833, 573] on link "2" at bounding box center [825, 575] width 24 height 25
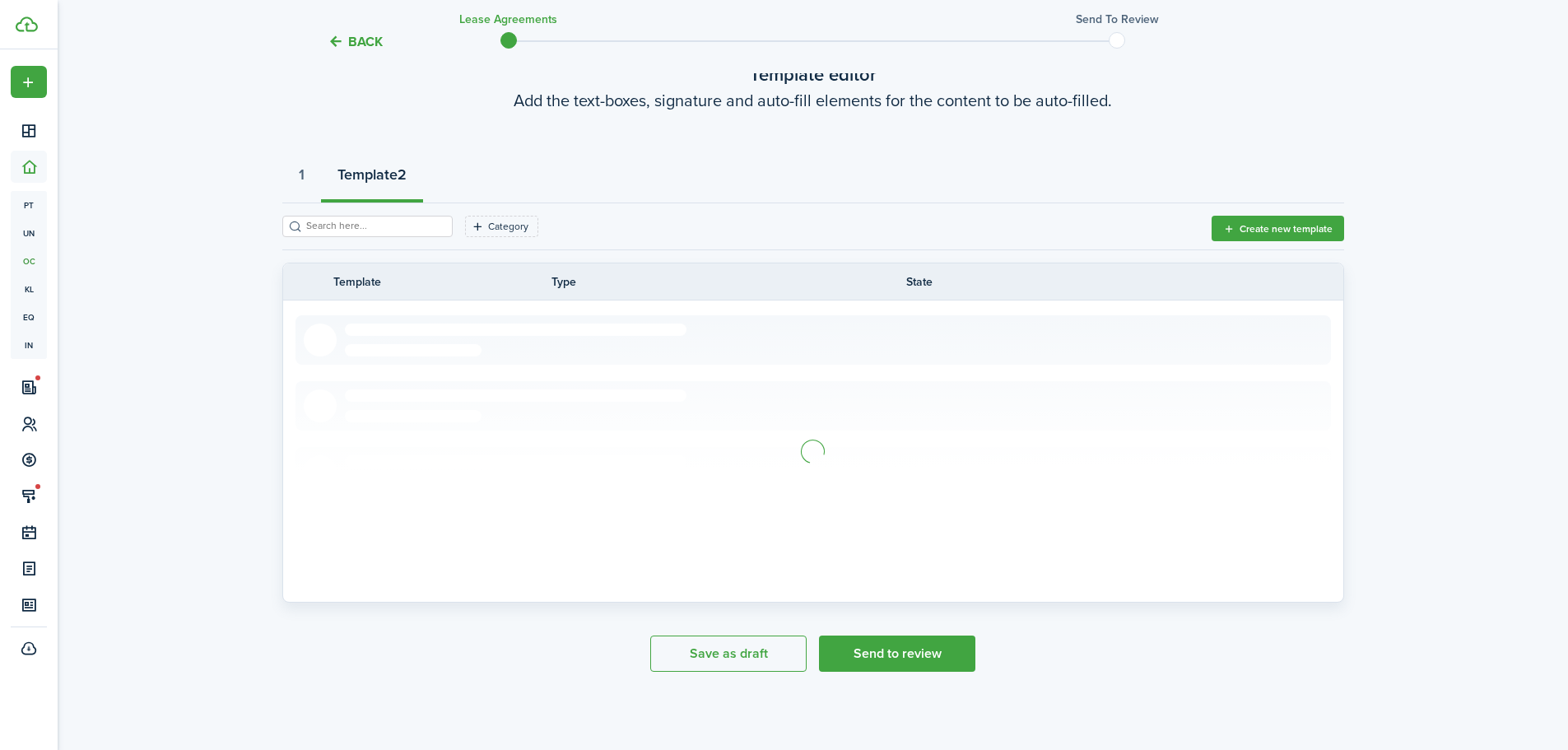
scroll to position [182, 0]
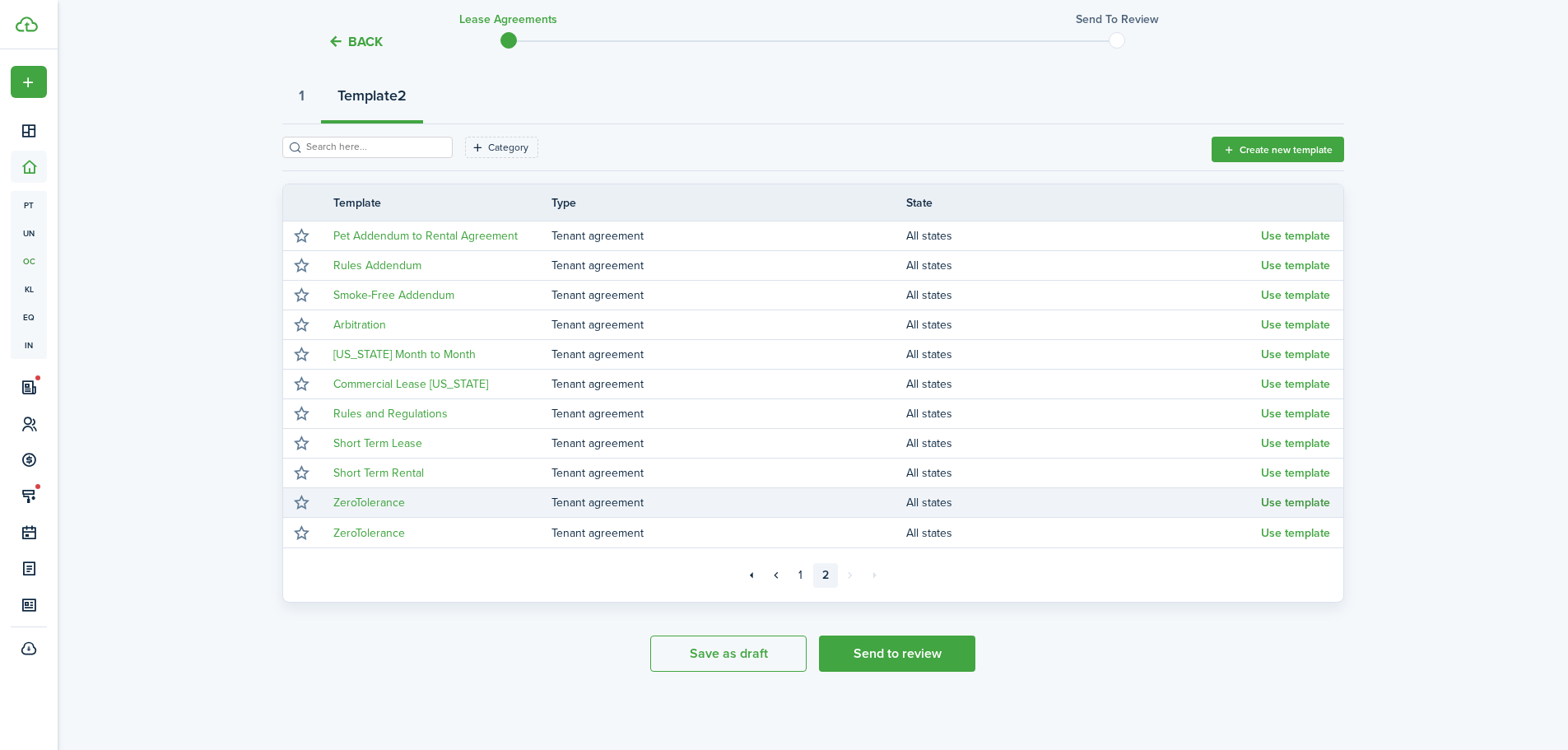
click at [1282, 506] on button "Use template" at bounding box center [1296, 502] width 70 height 13
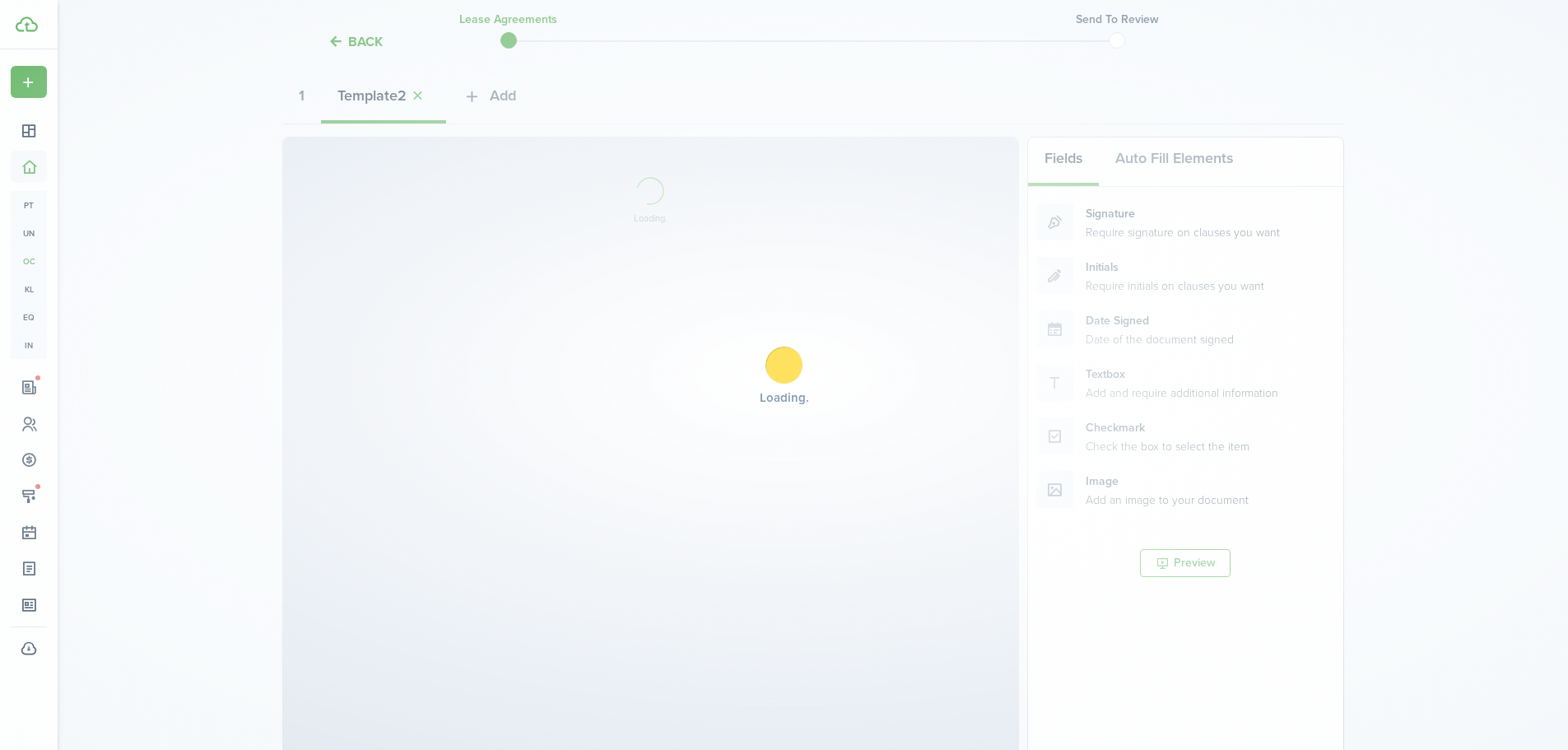
select select "fit"
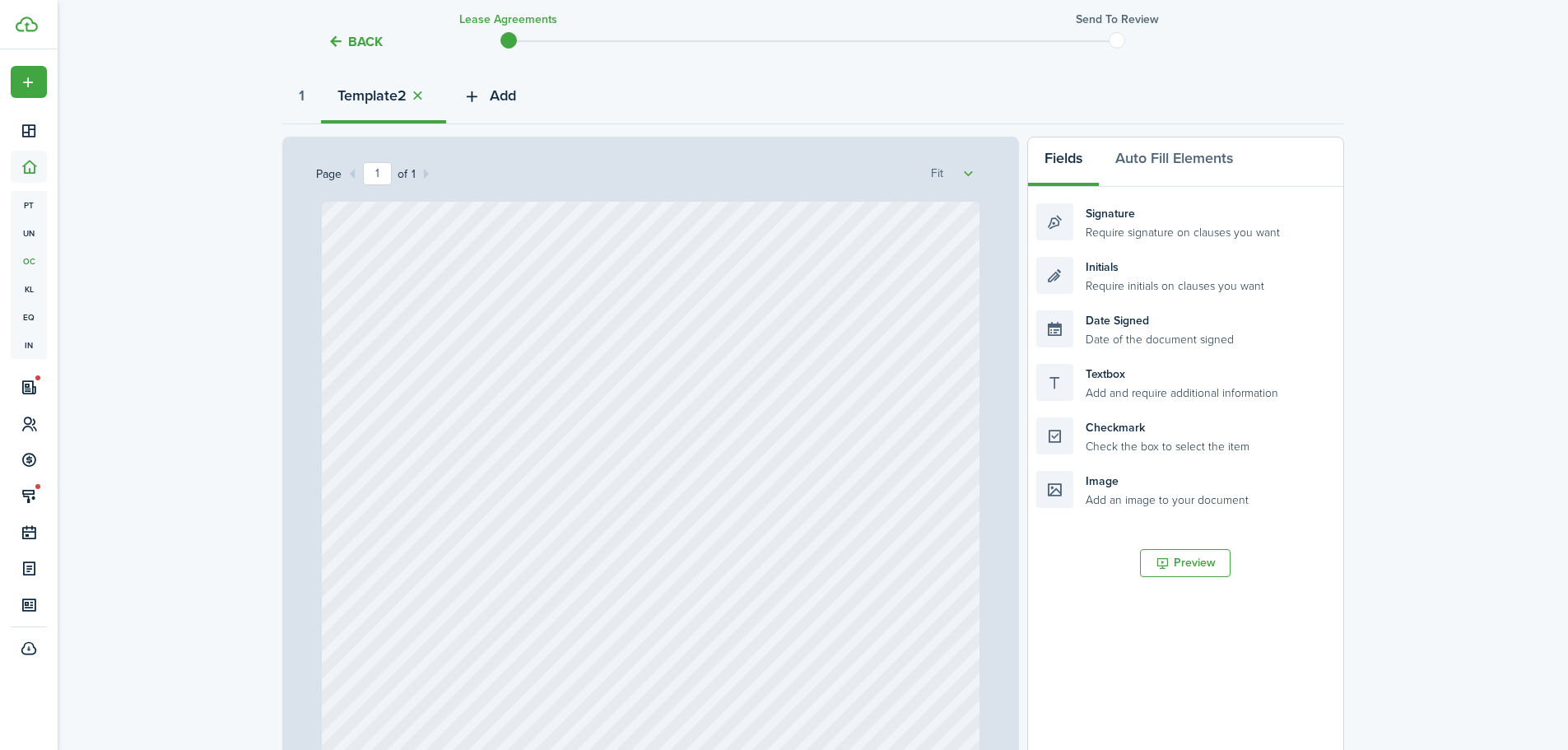
click at [507, 99] on span "Add" at bounding box center [503, 95] width 26 height 23
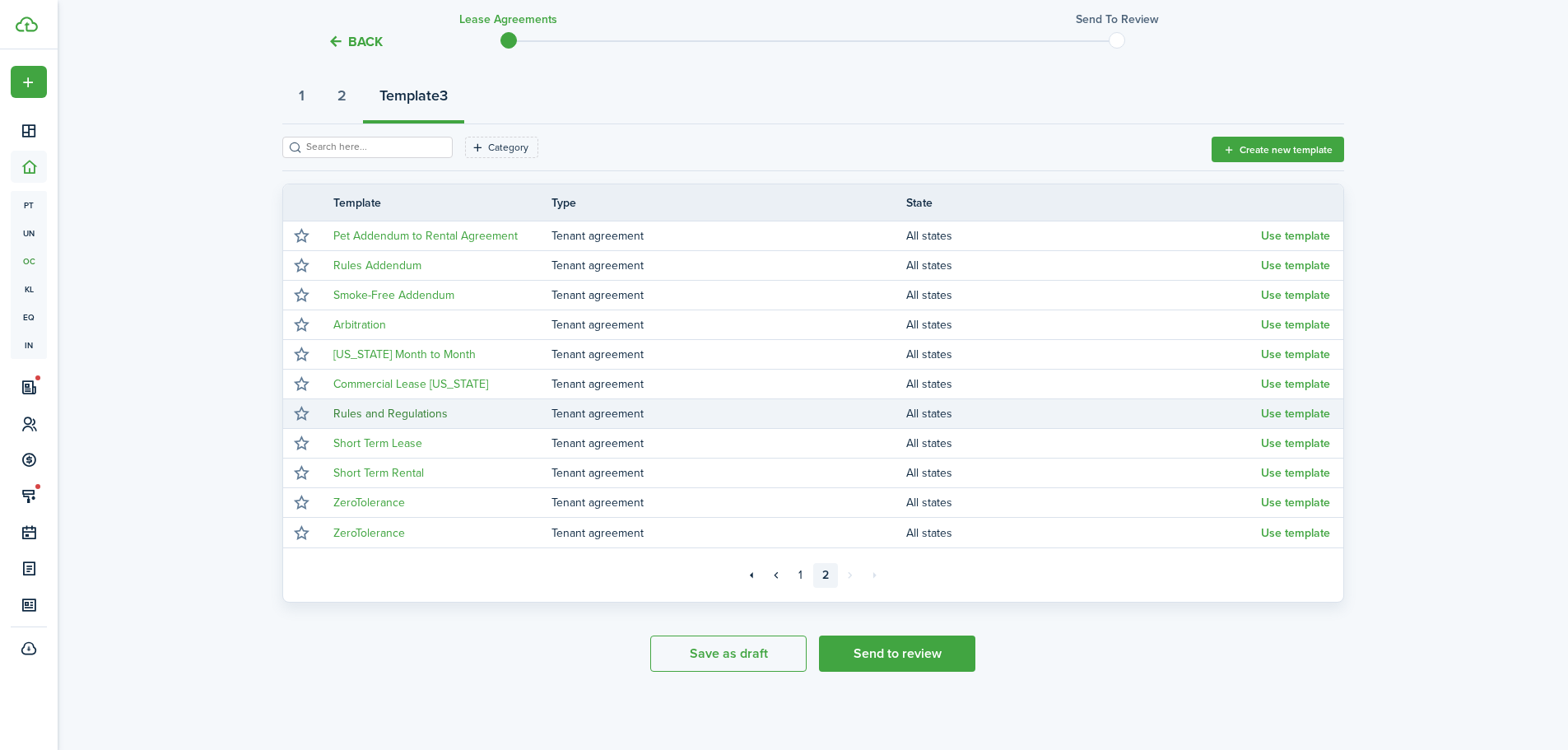
click at [409, 414] on link "Rules and Regulations" at bounding box center [390, 414] width 115 height 18
click at [1306, 414] on button "Use template" at bounding box center [1296, 414] width 70 height 13
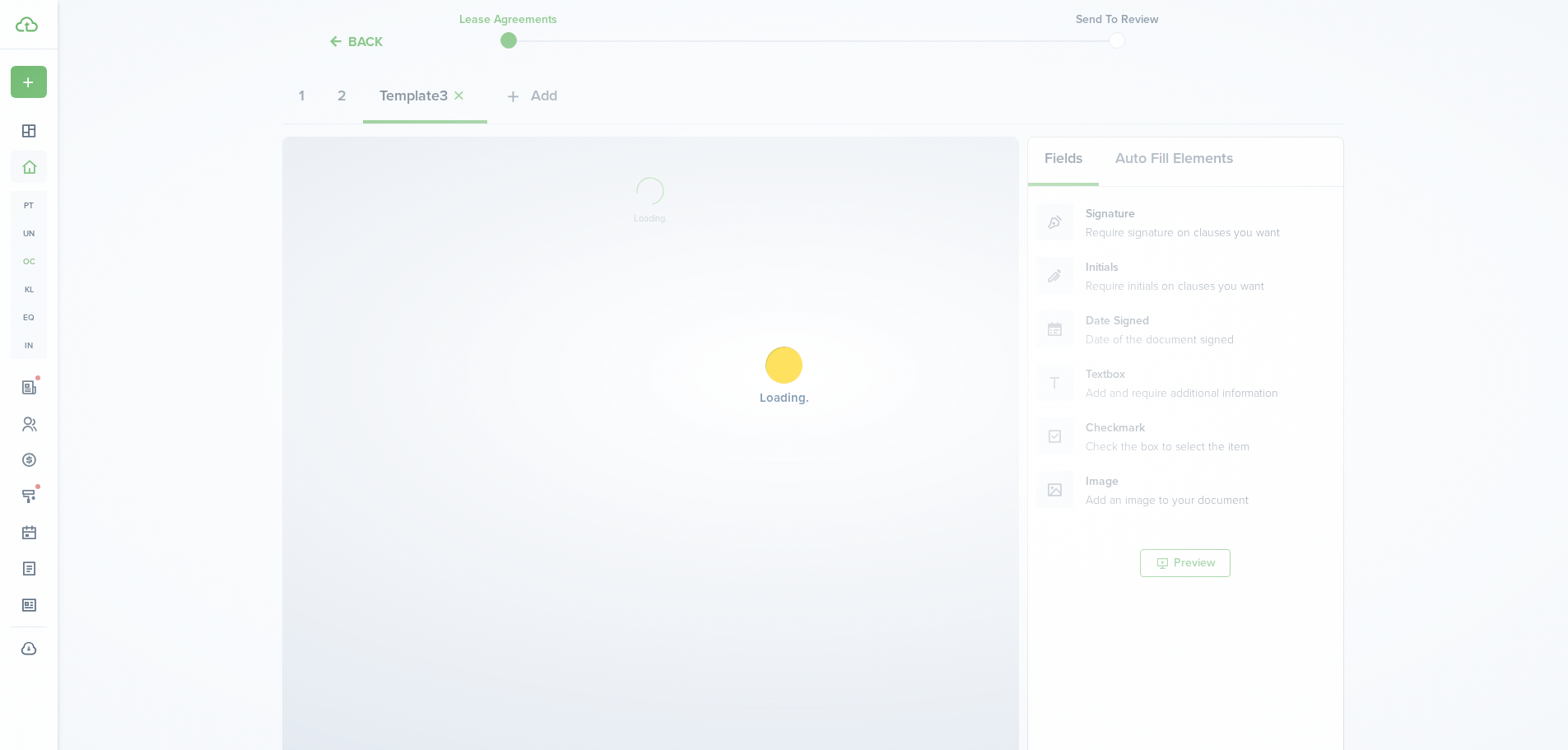
select select "fit"
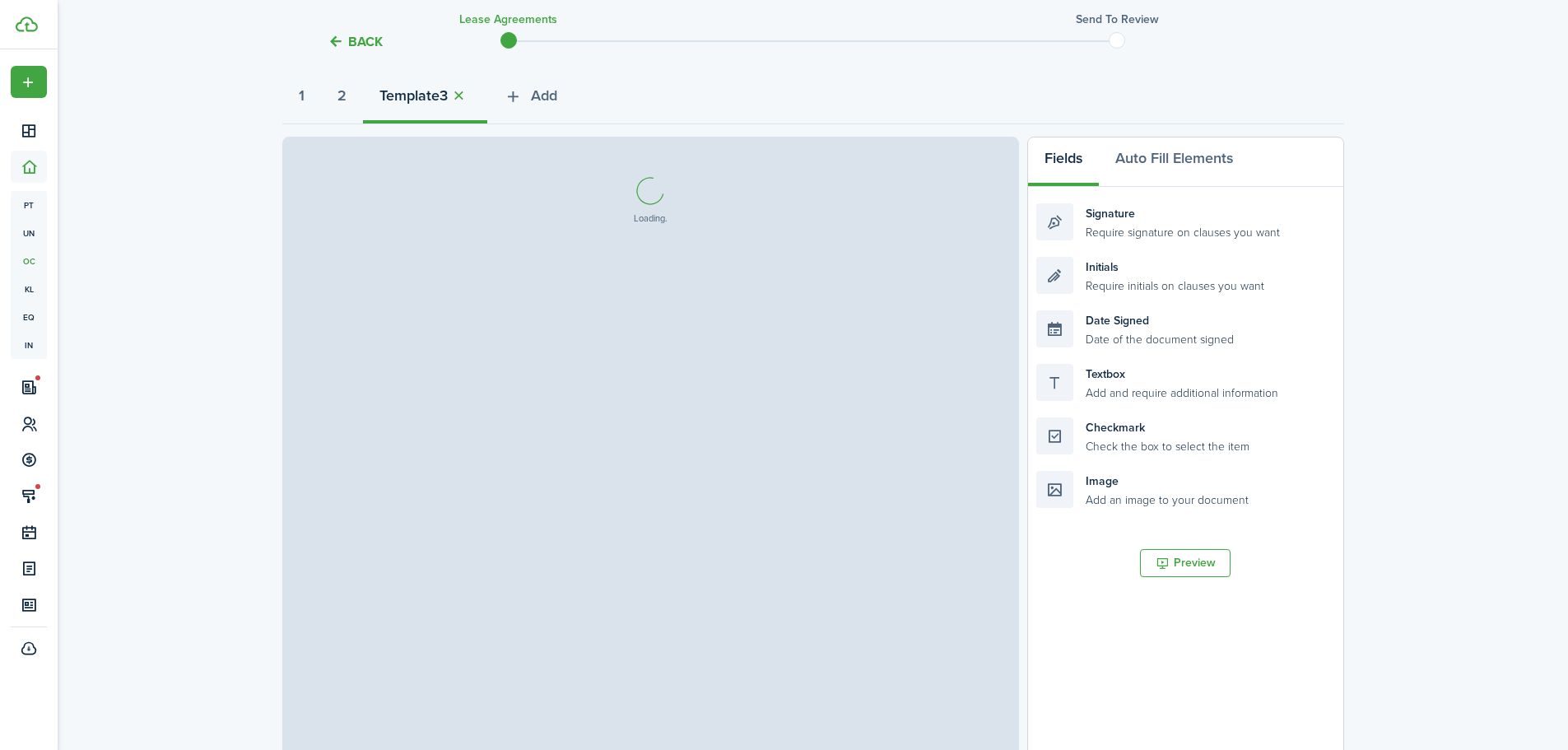
select select "fit"
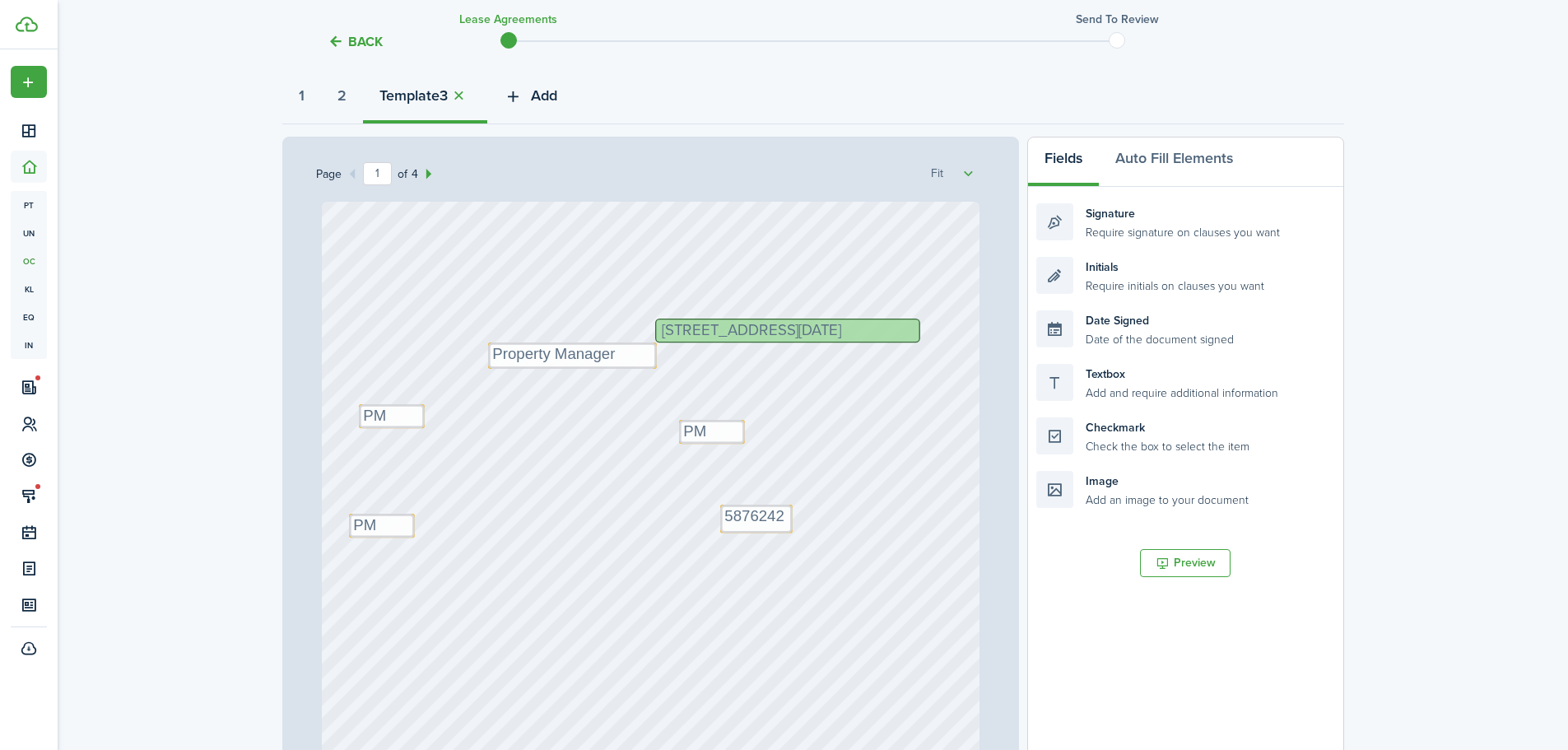
click at [504, 97] on button "Add" at bounding box center [530, 99] width 86 height 49
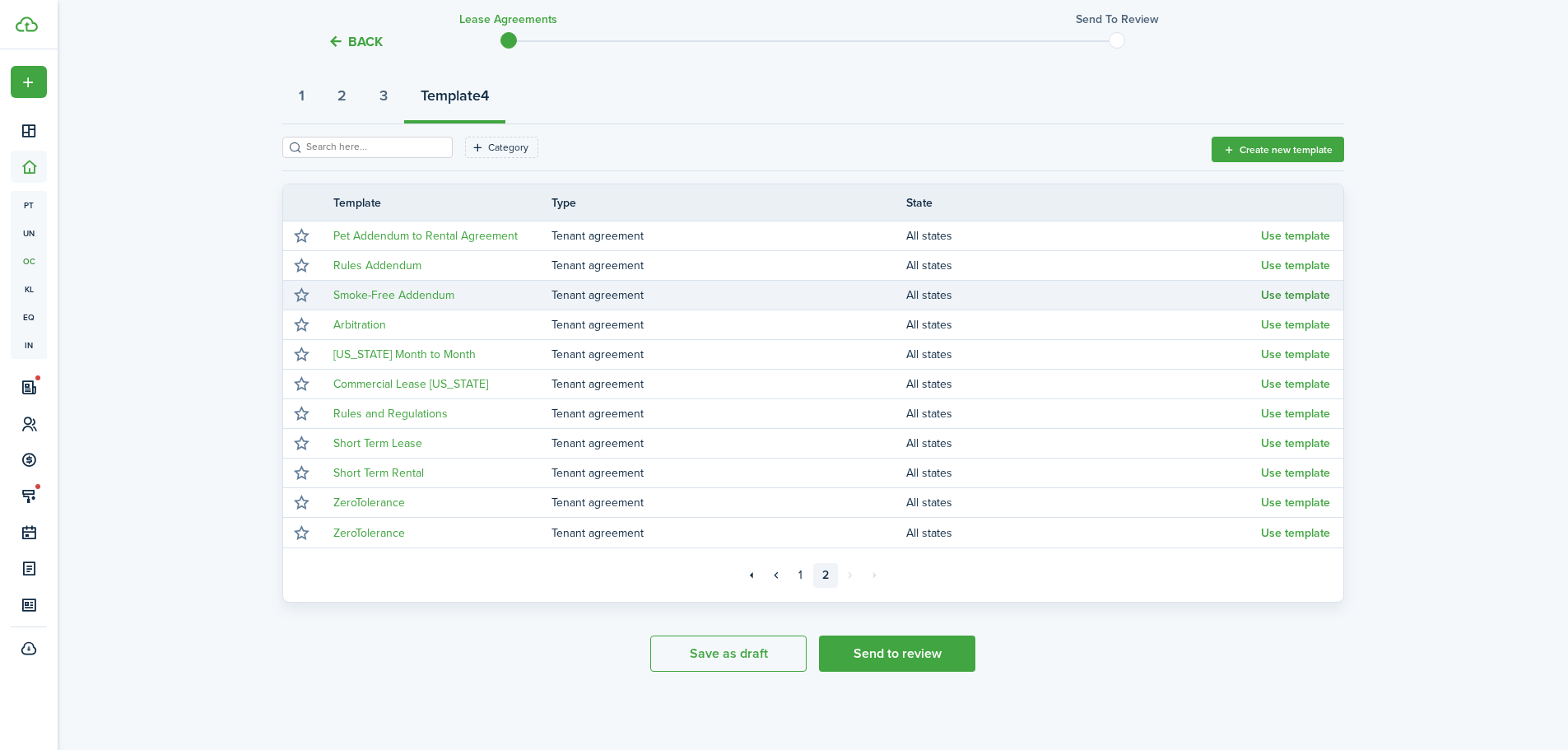
click at [1267, 295] on button "Use template" at bounding box center [1296, 295] width 70 height 13
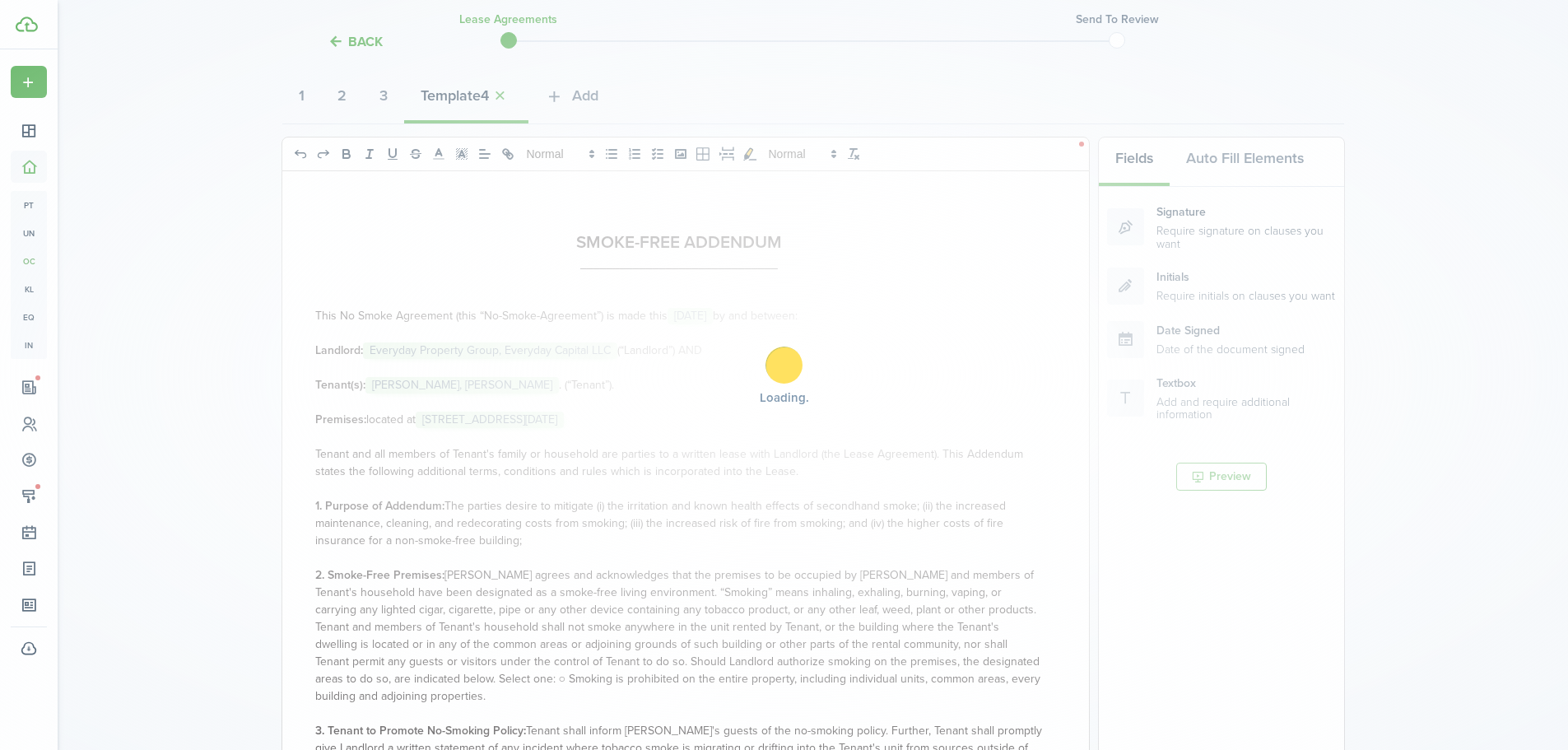
select select "fit"
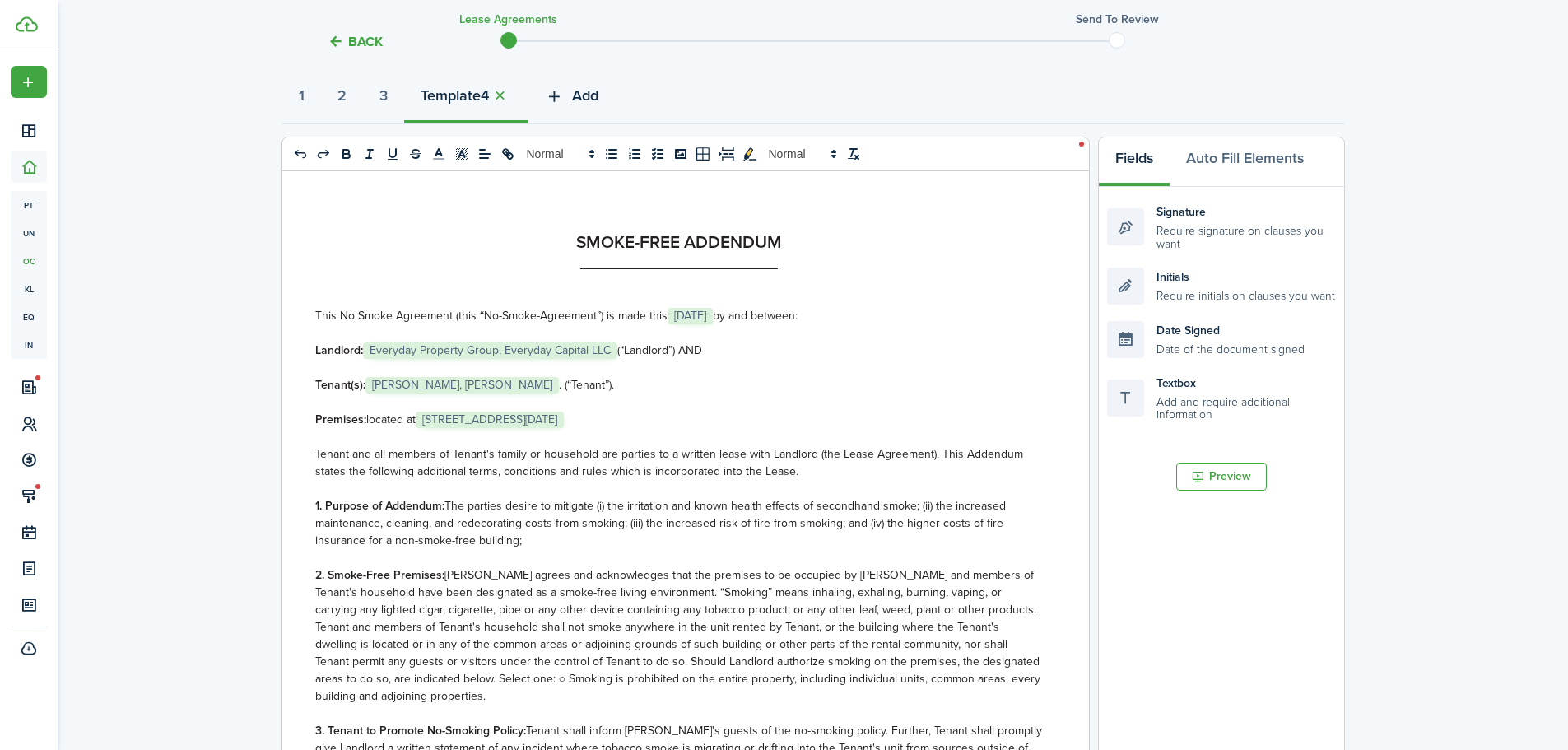
select select "fit"
click at [583, 92] on button "Add" at bounding box center [571, 99] width 86 height 49
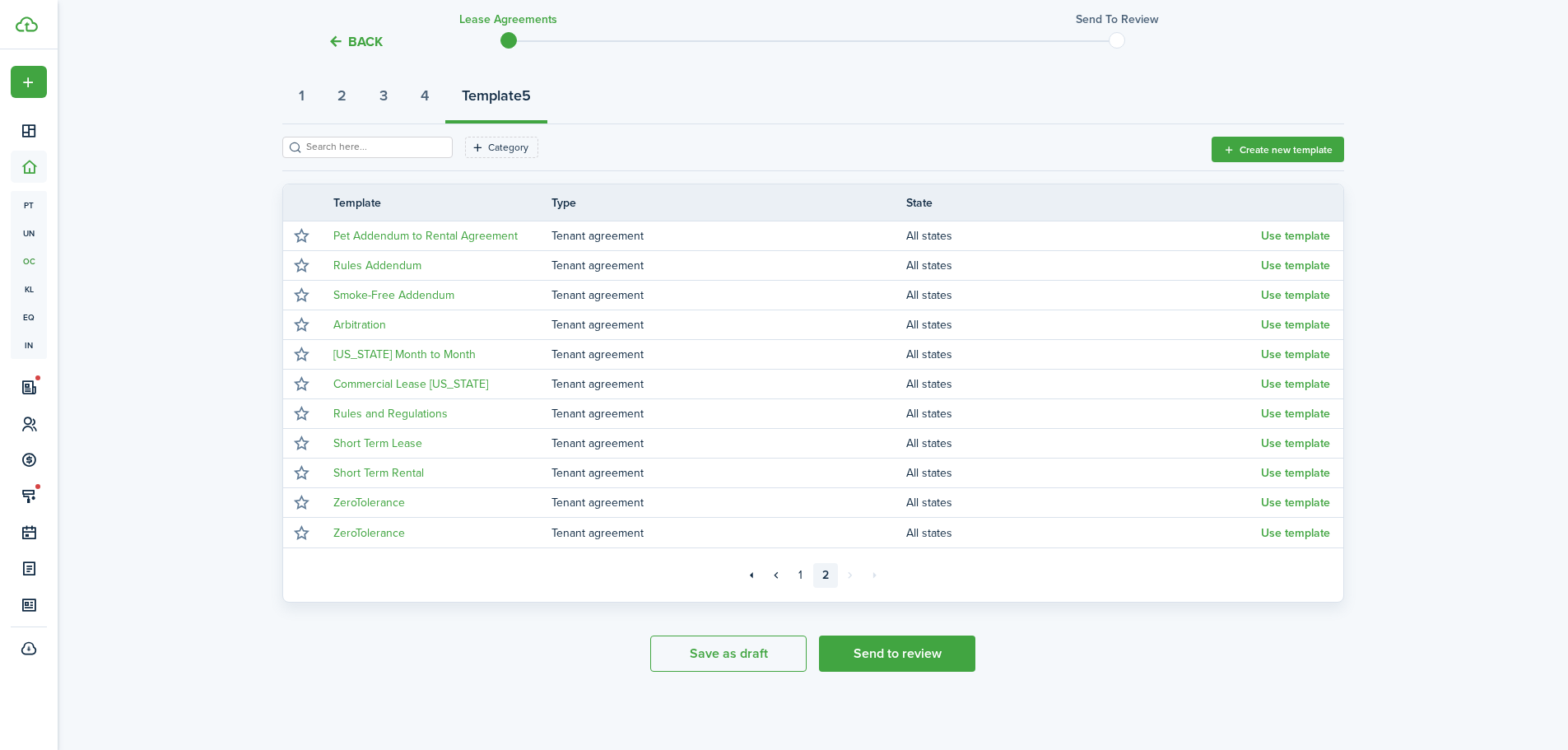
click at [521, 97] on strong "Template" at bounding box center [491, 95] width 60 height 23
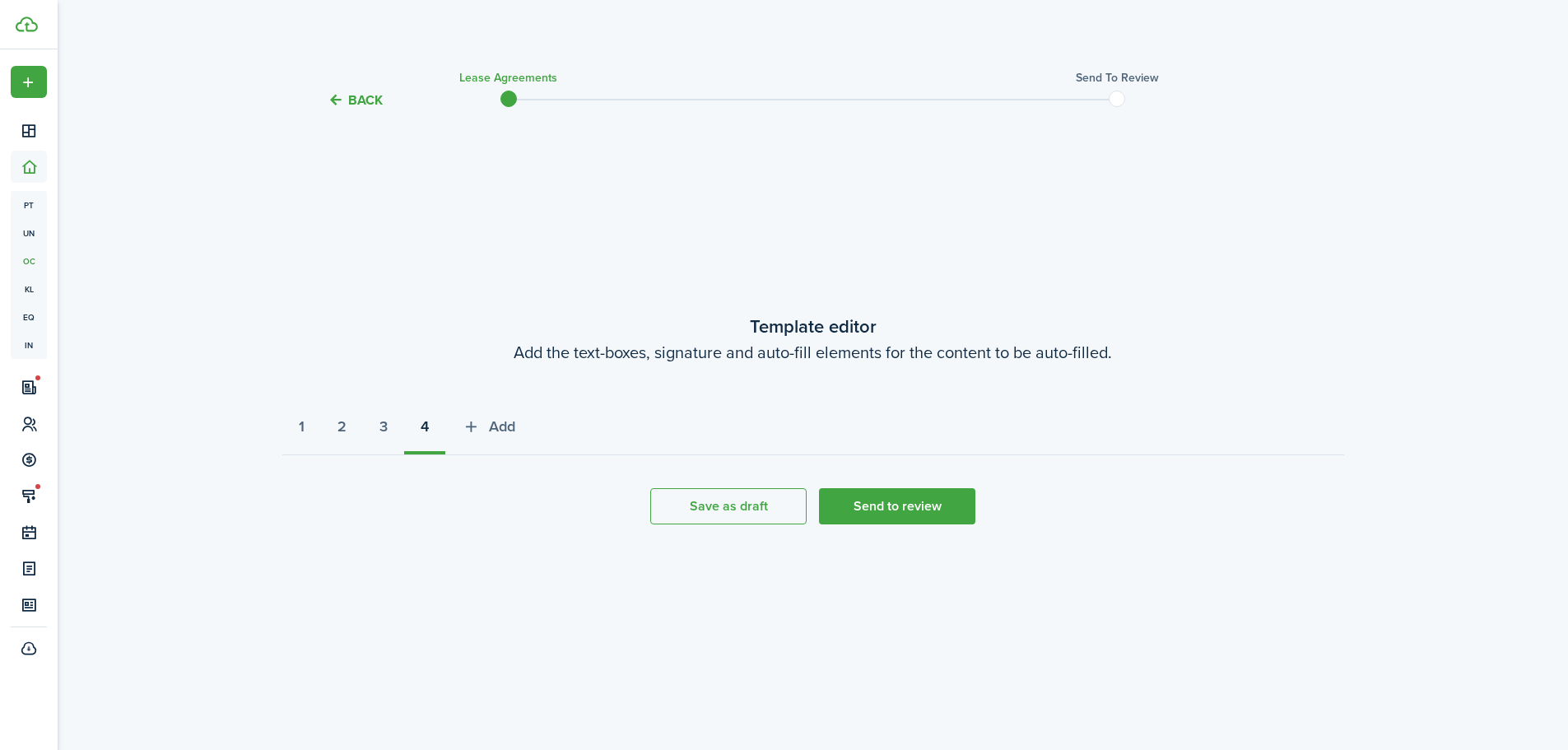
scroll to position [0, 0]
select select "fit"
click at [486, 429] on icon "button" at bounding box center [476, 426] width 19 height 18
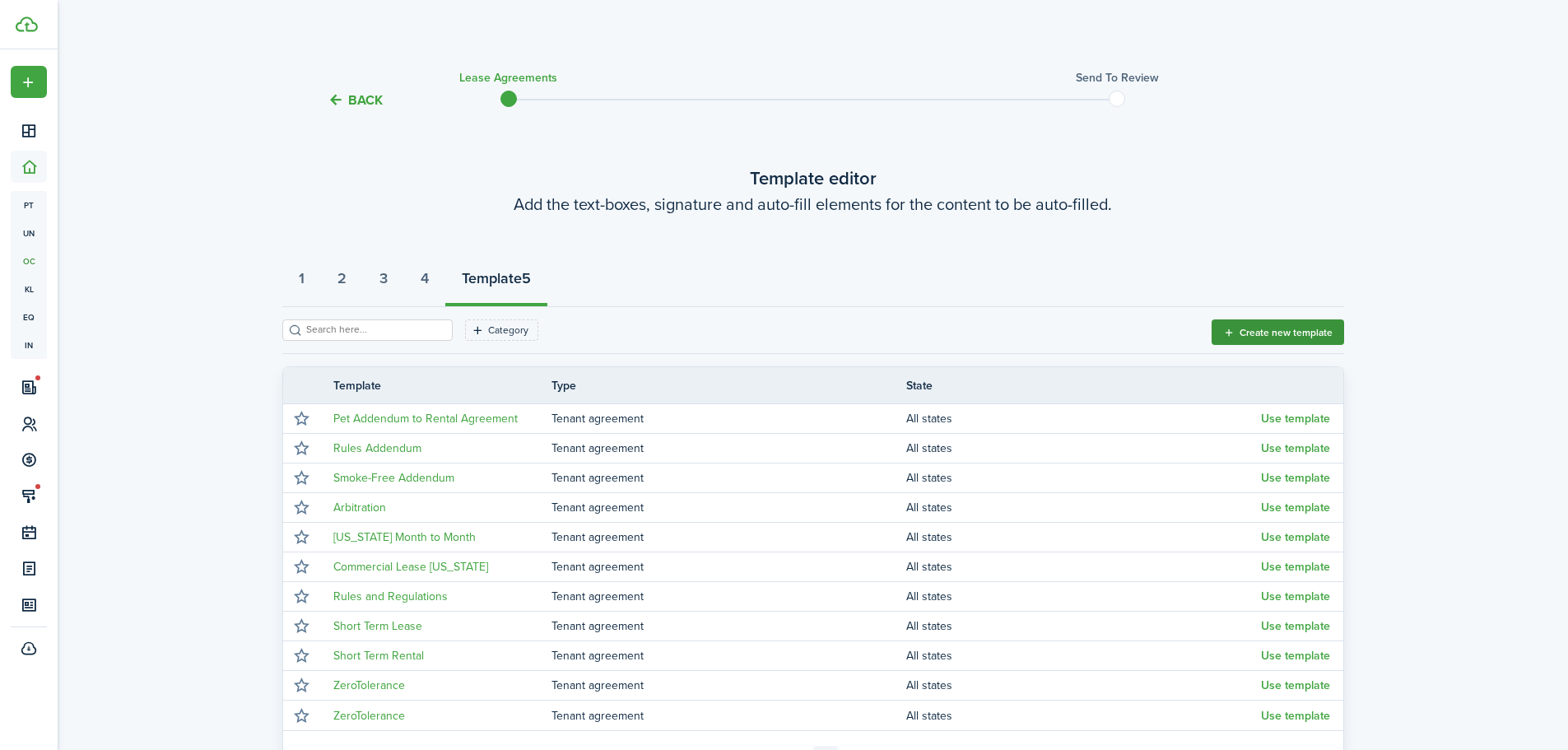
click at [1324, 325] on button "Create new template" at bounding box center [1277, 332] width 132 height 25
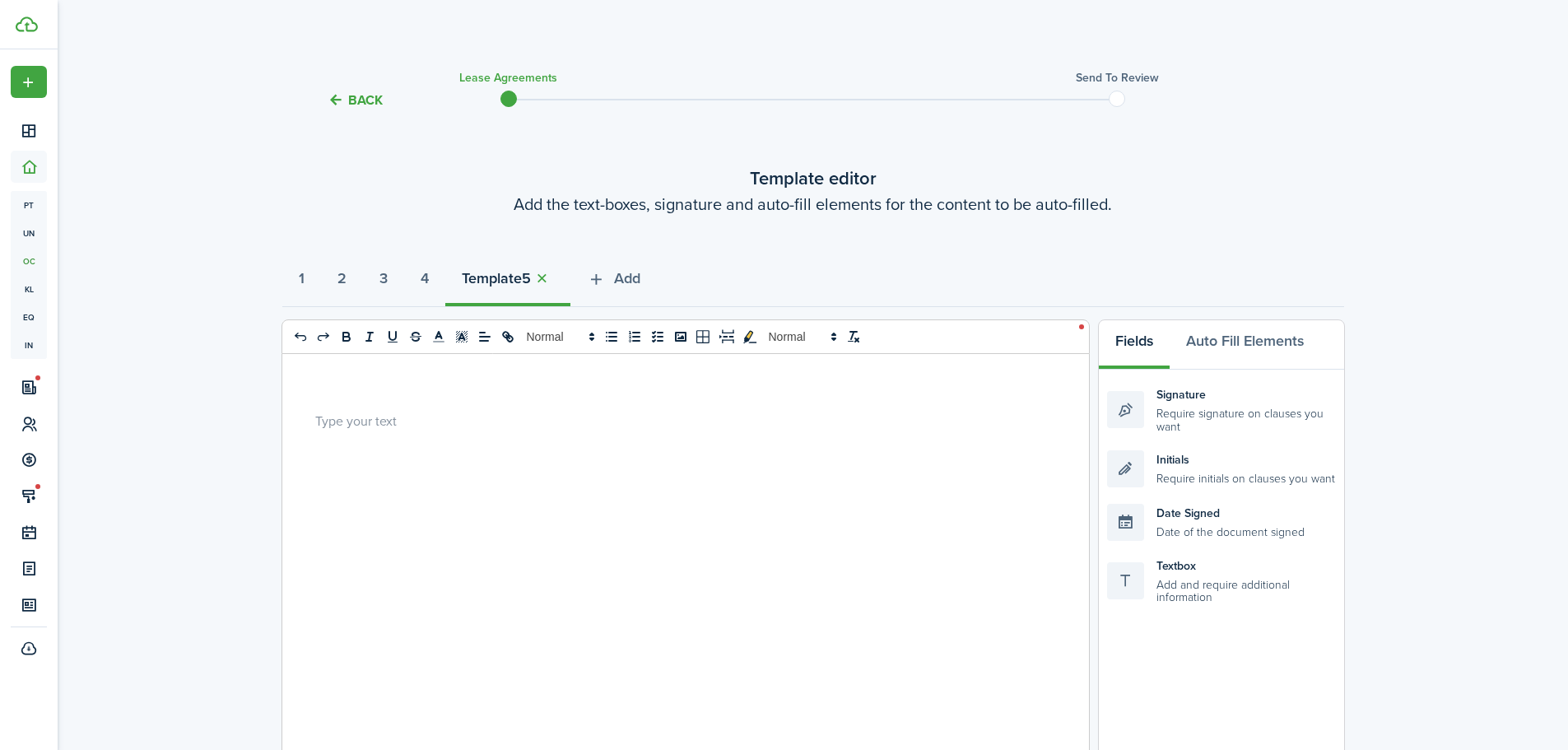
select select "fit"
click at [741, 456] on div at bounding box center [679, 676] width 794 height 646
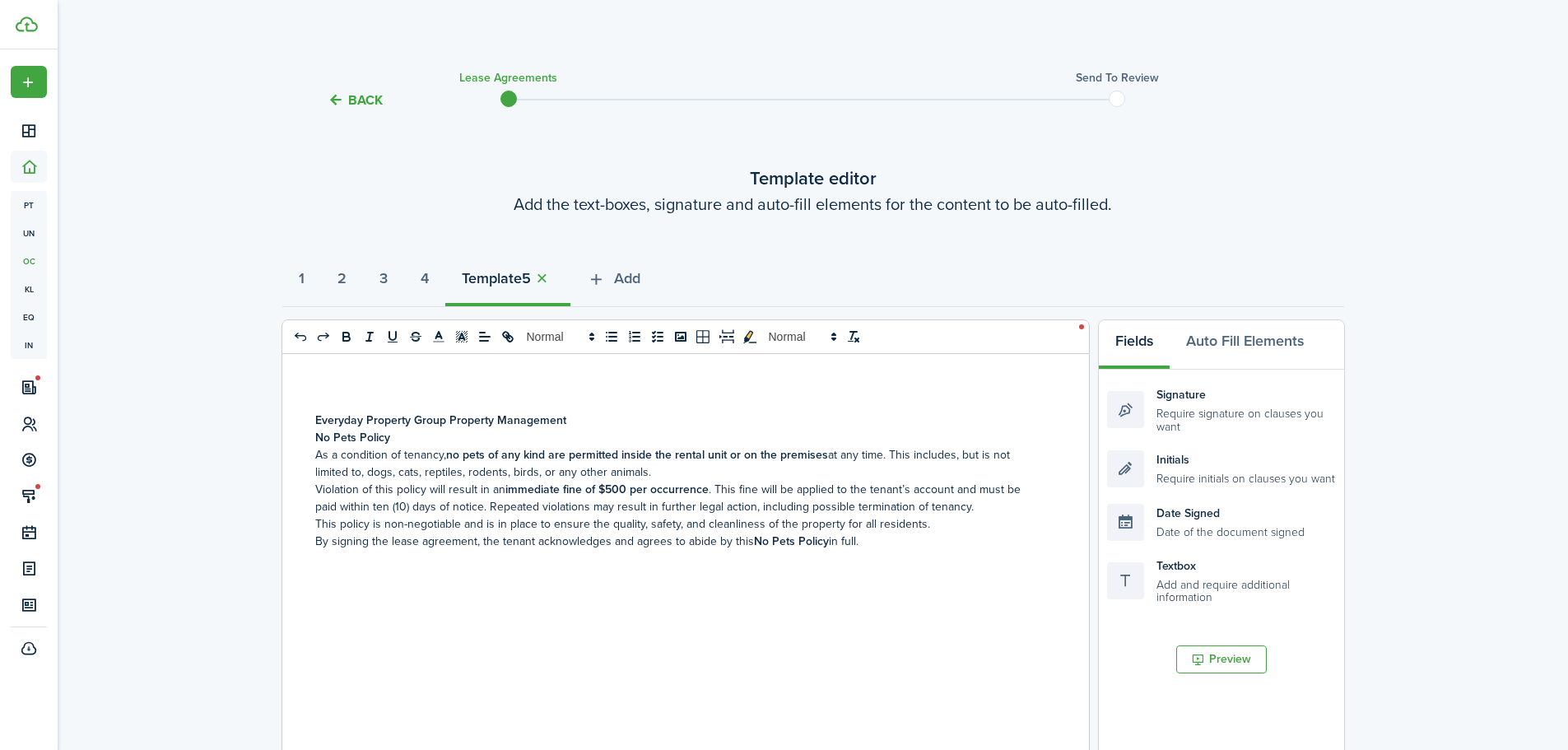
click at [503, 434] on p "No Pets Policy" at bounding box center [679, 438] width 728 height 18
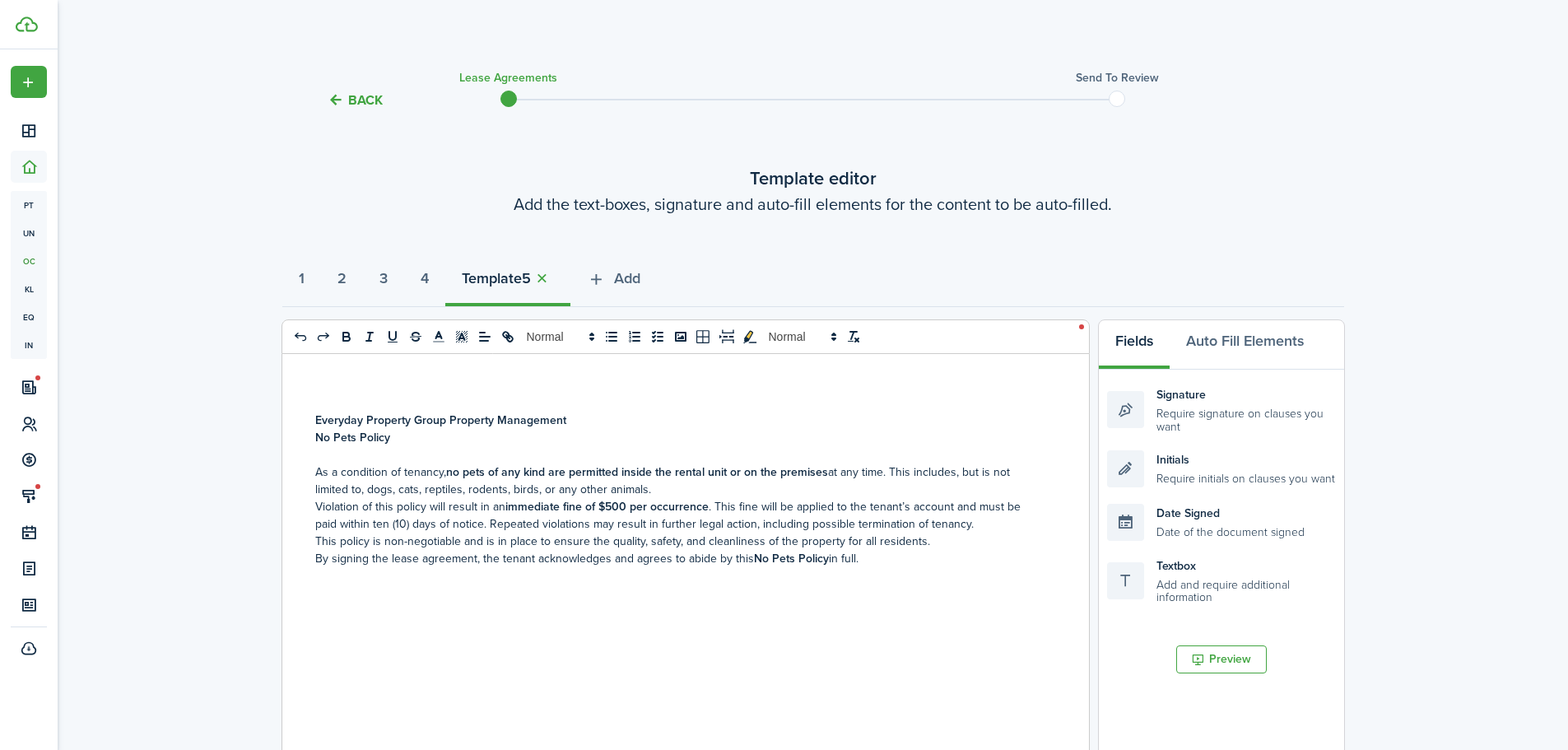
click at [588, 429] on p "No Pets Policy" at bounding box center [679, 438] width 728 height 18
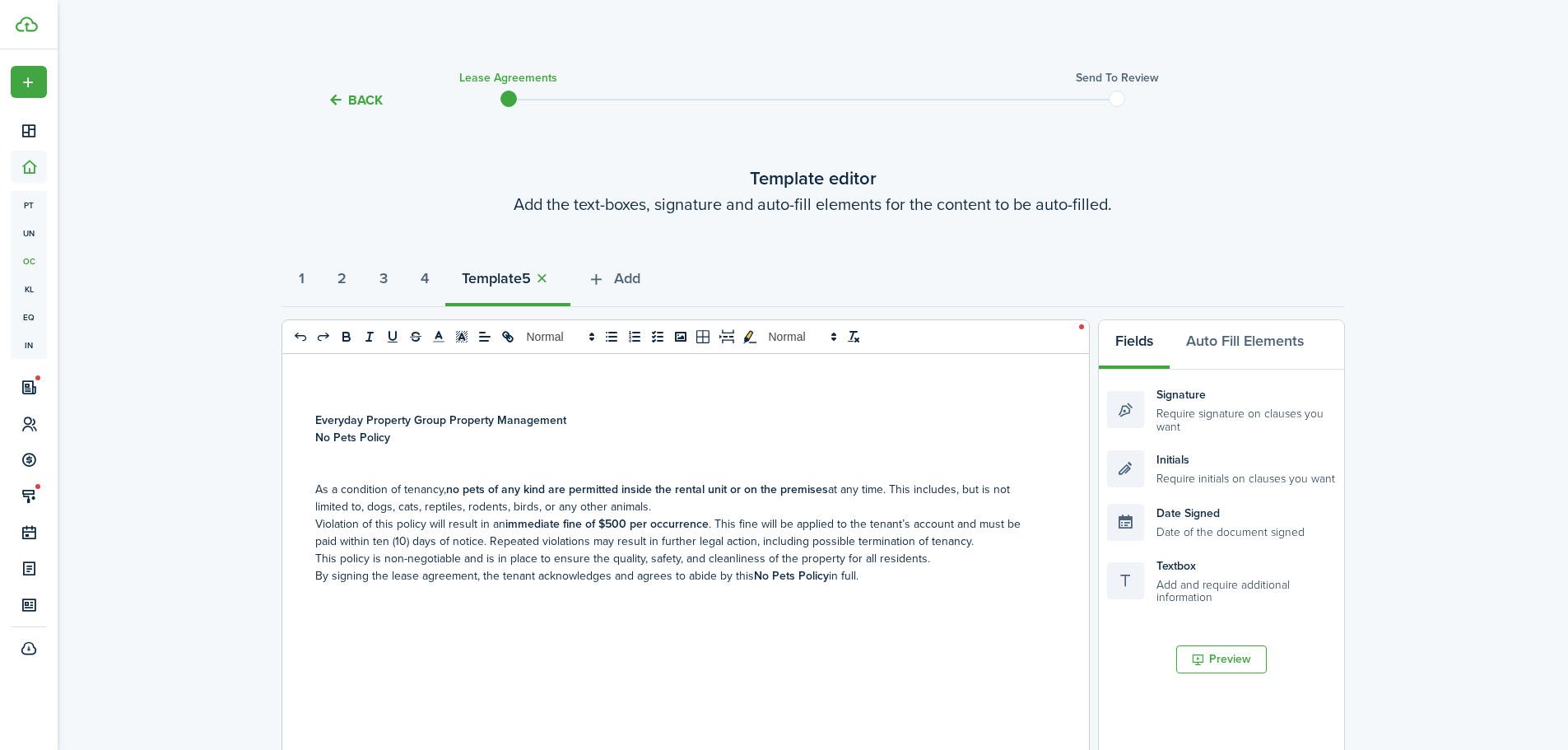
click at [588, 422] on p "Everyday Property Group Property Management" at bounding box center [679, 421] width 728 height 18
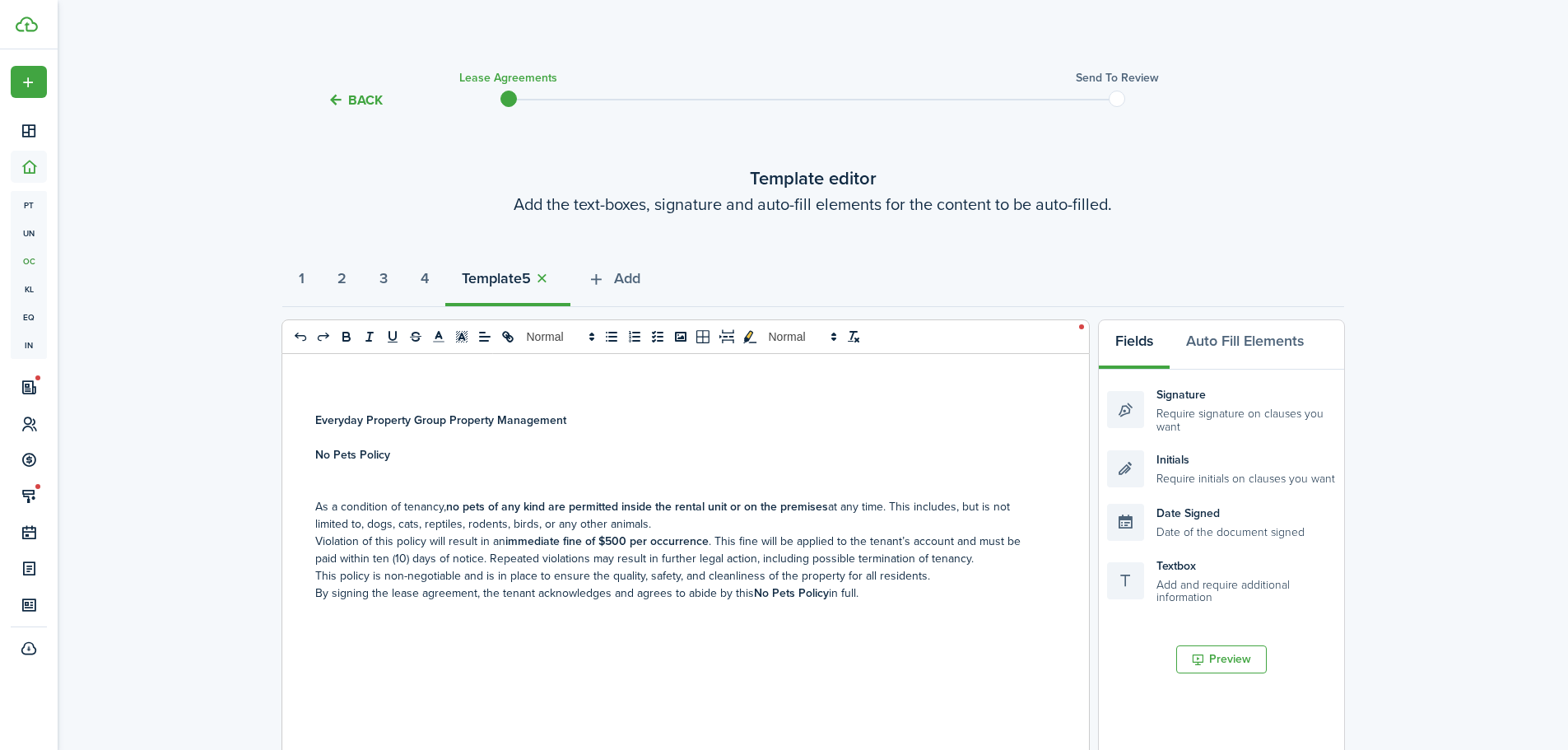
click at [671, 530] on p "As a condition of tenancy, no pets of any kind are permitted inside the rental …" at bounding box center [679, 515] width 728 height 34
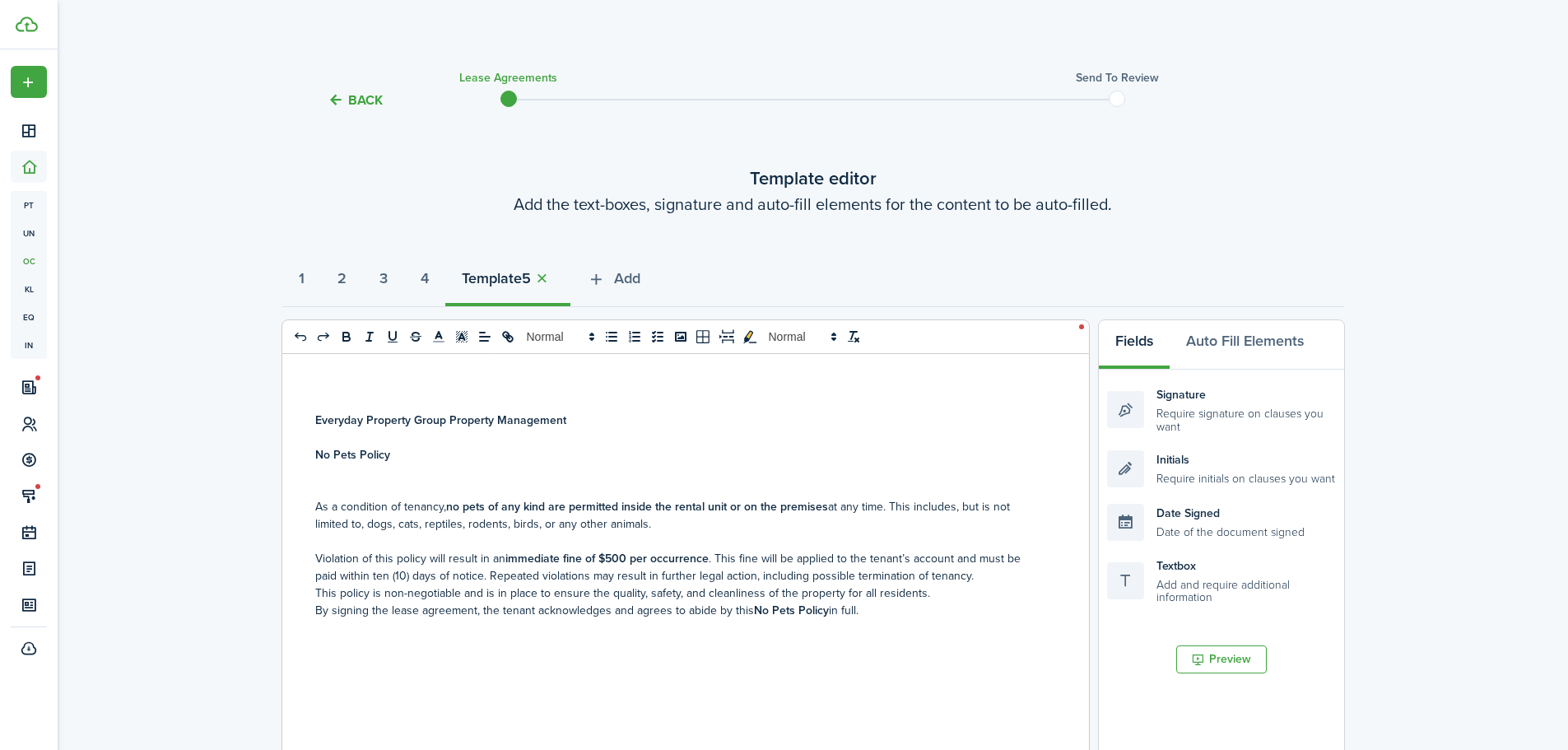
click at [716, 555] on p "Violation of this policy will result in an immediate fine of $500 per occurrenc…" at bounding box center [679, 567] width 728 height 34
click at [713, 558] on p "Violation of this policy will result in an immediate fine of $500 per occurrenc…" at bounding box center [679, 567] width 728 height 34
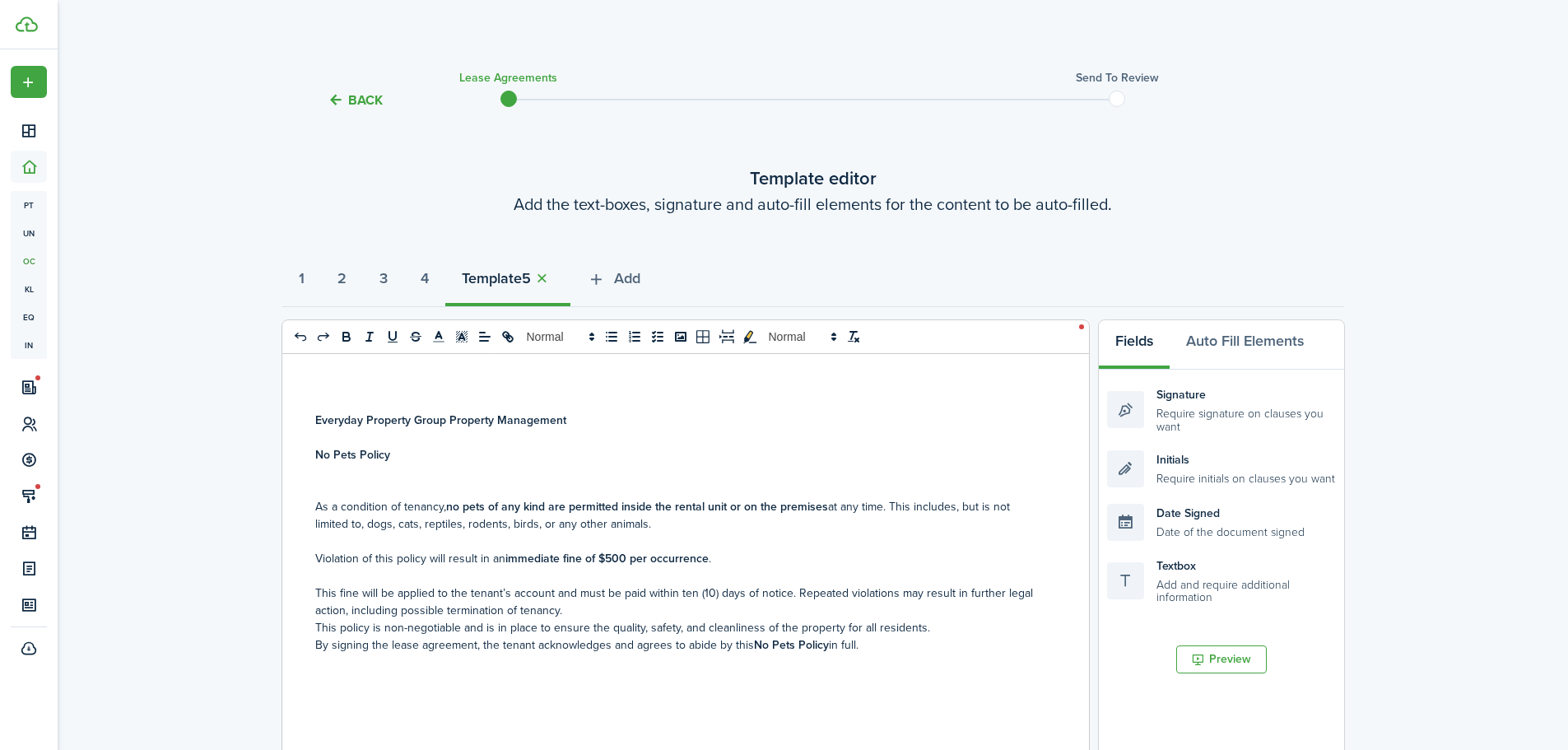
click at [946, 661] on div "Everyday Property Group Property Management No Pets Policy As a condition of te…" at bounding box center [679, 676] width 794 height 646
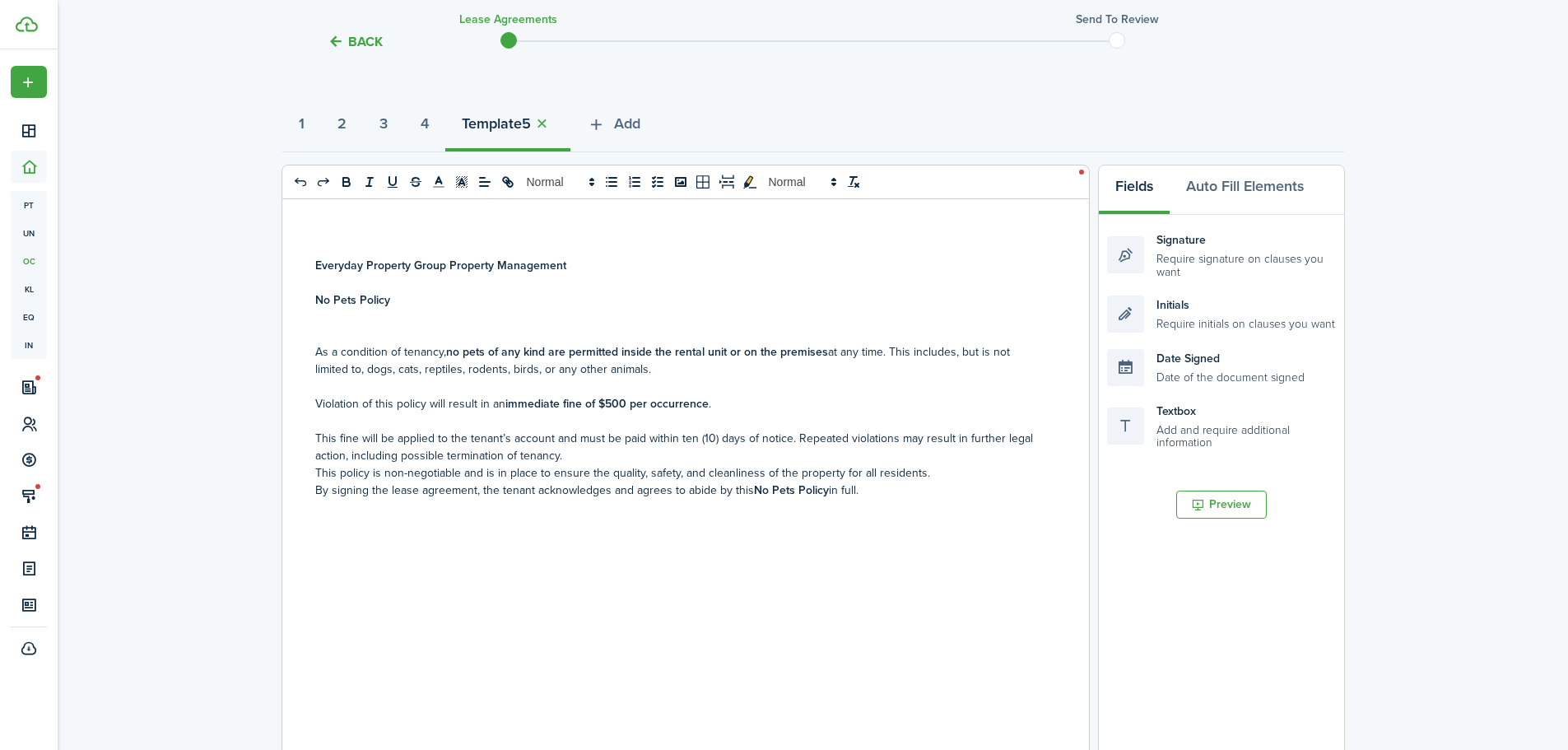
scroll to position [329, 0]
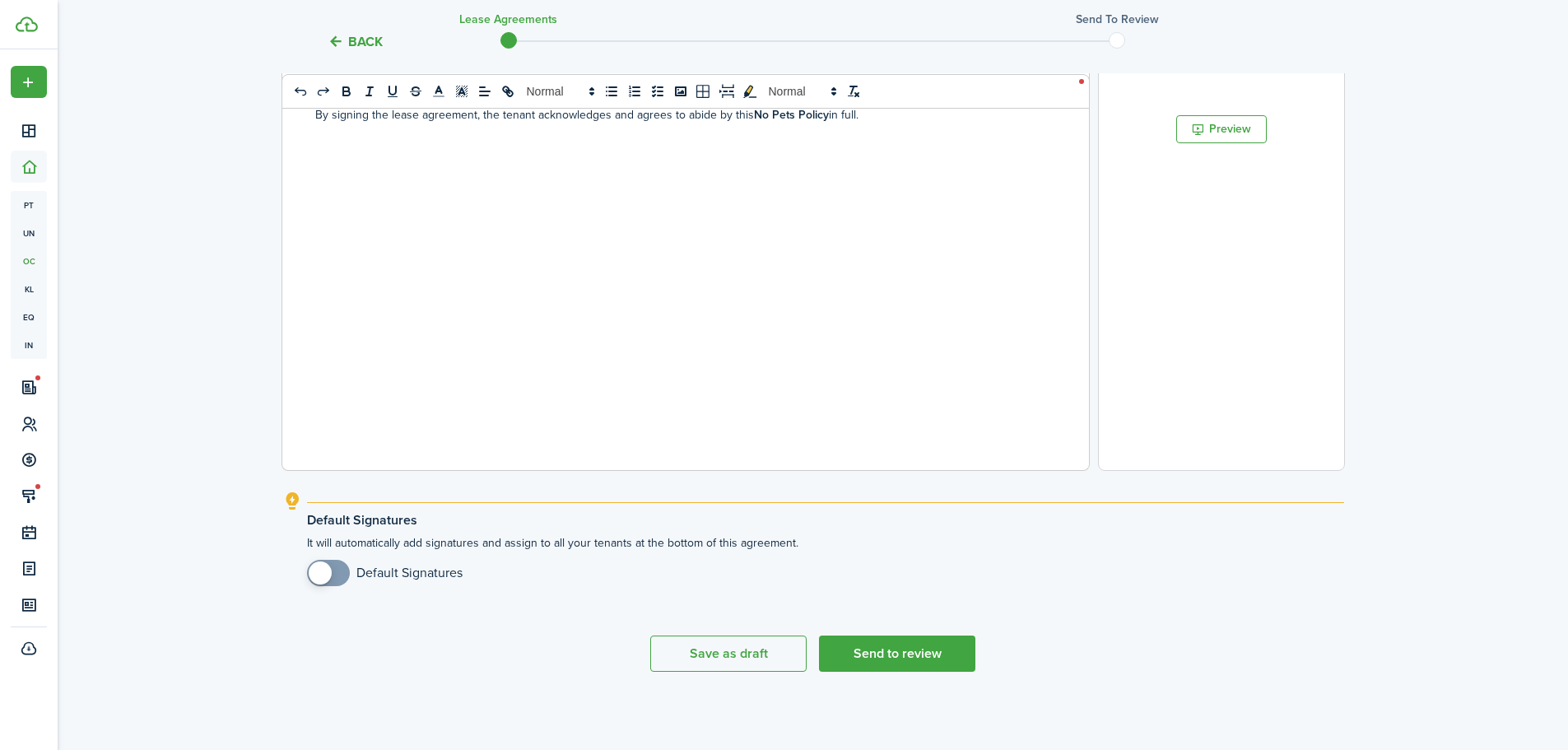
checkbox input "true"
click at [336, 568] on span at bounding box center [328, 573] width 17 height 26
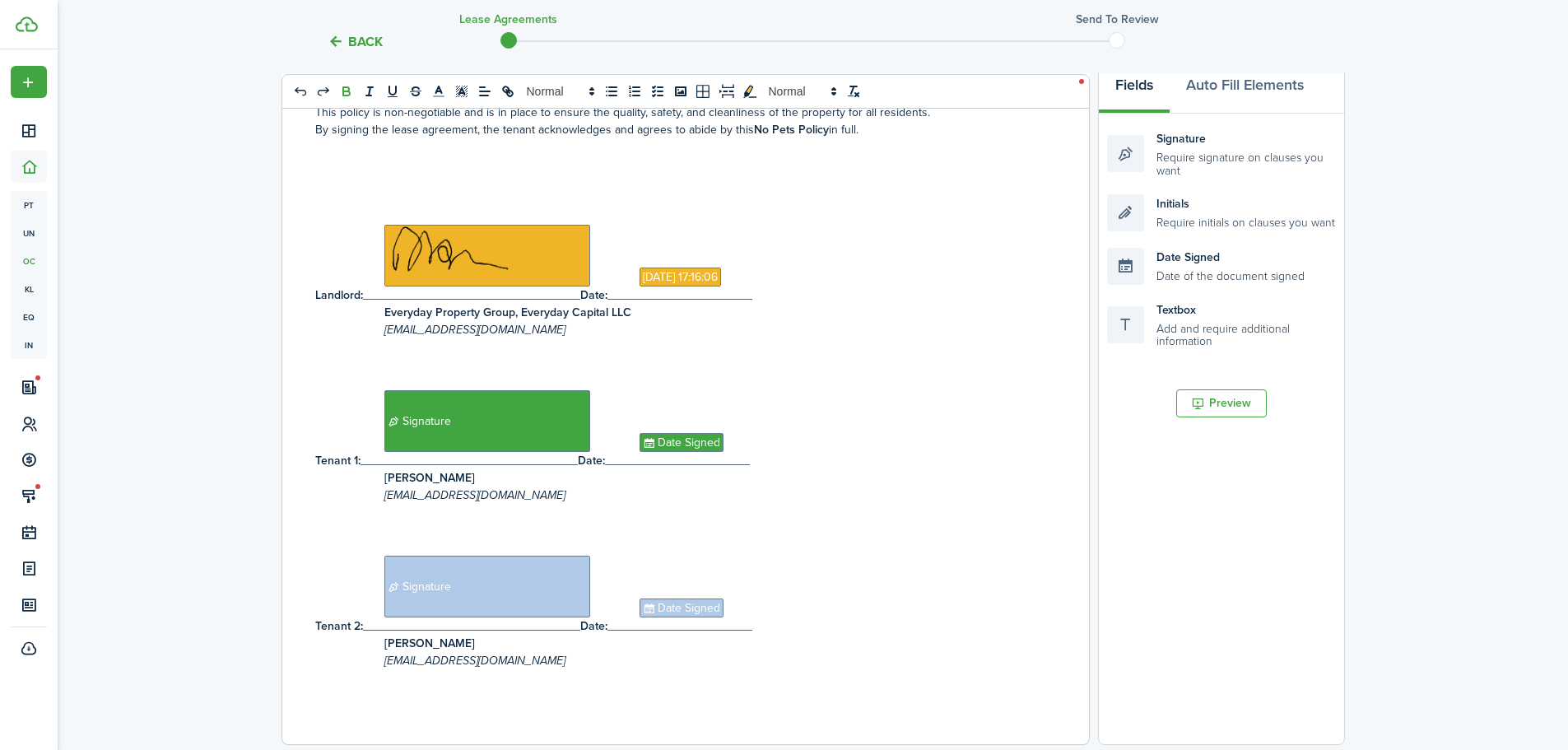
scroll to position [36, 0]
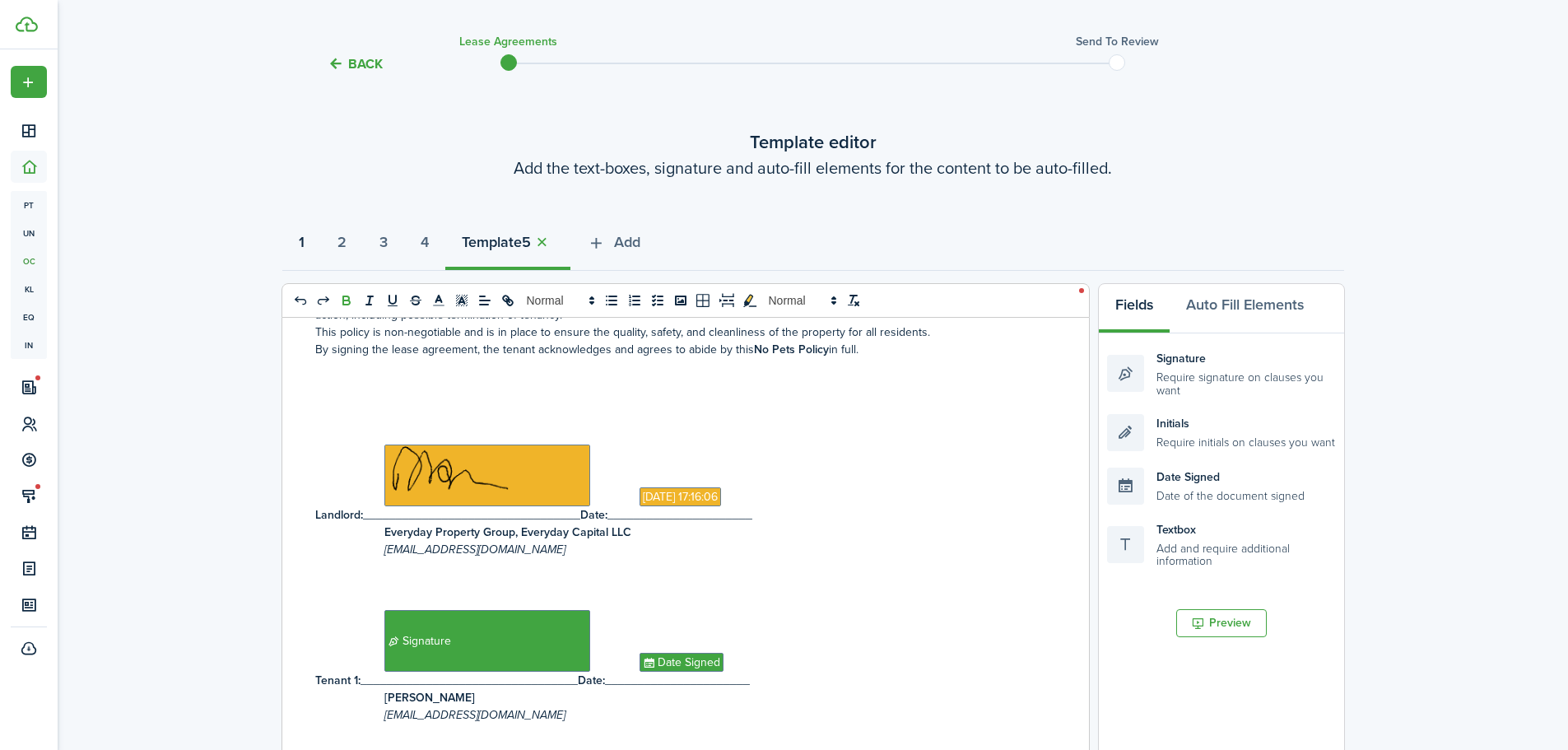
click at [294, 245] on button "1" at bounding box center [301, 246] width 38 height 49
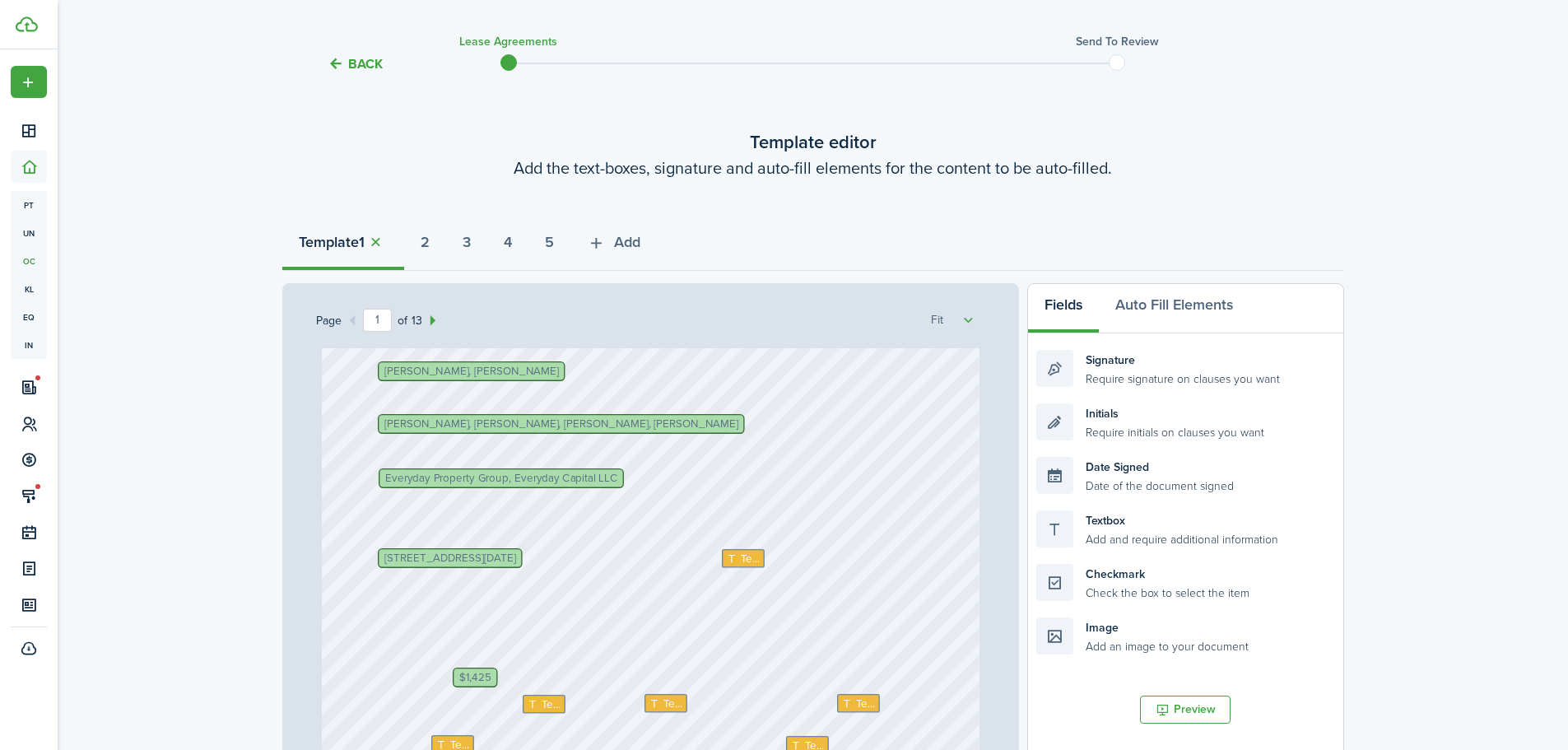
scroll to position [247, 0]
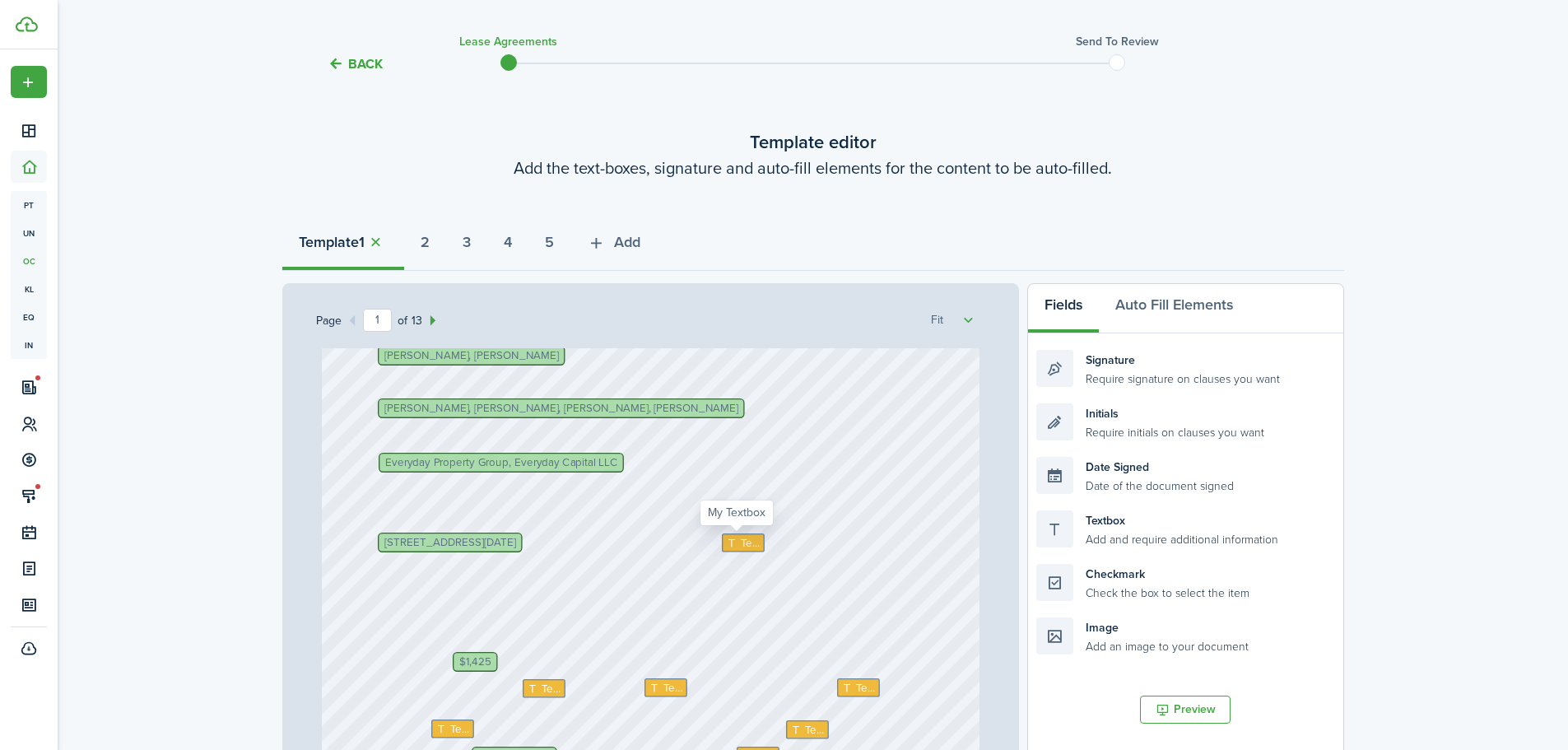
click at [742, 542] on span "Text" at bounding box center [750, 542] width 20 height 17
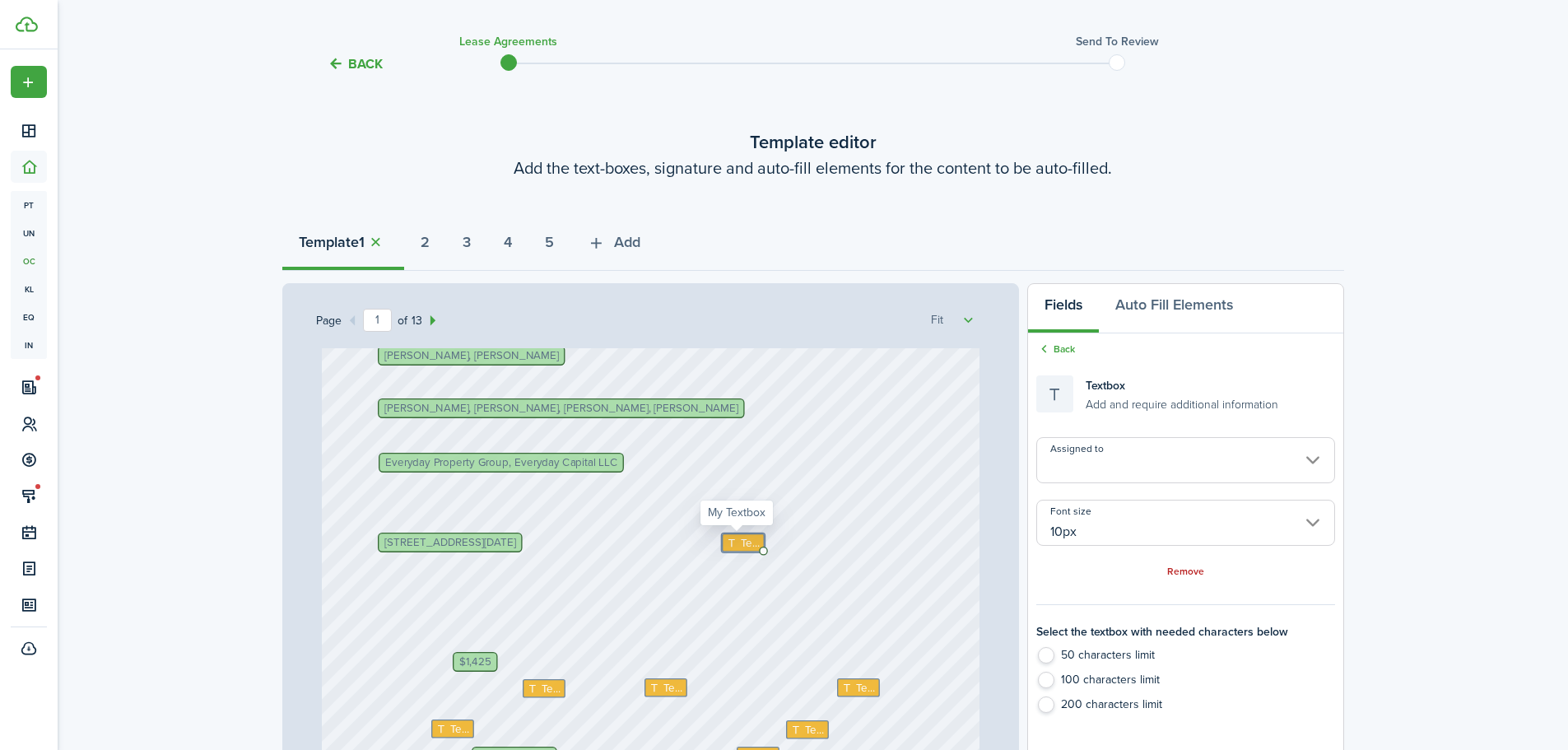
click at [742, 542] on span "Text" at bounding box center [750, 542] width 20 height 17
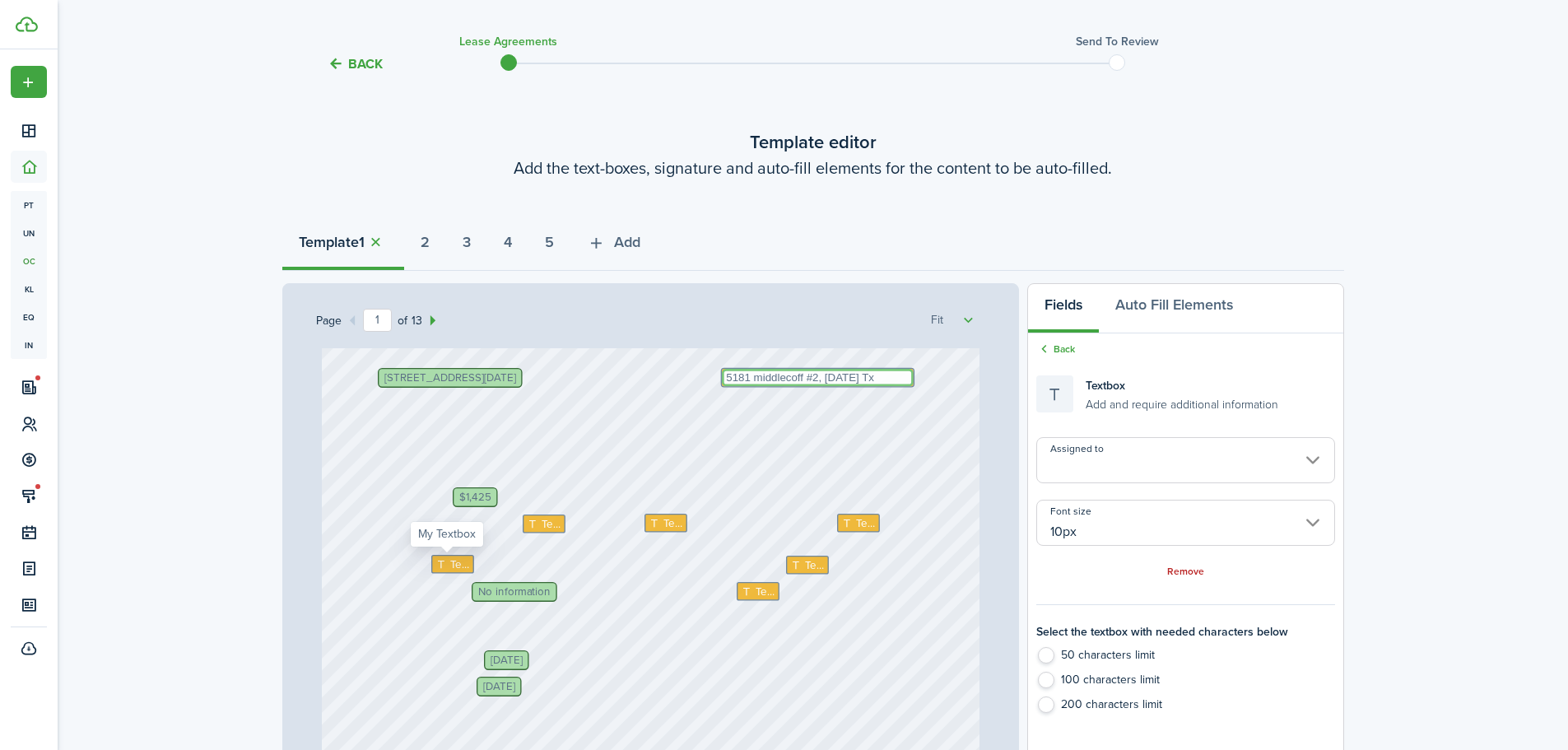
type textarea "5181 middlecoff #2, [DATE] Tx"
click at [460, 568] on span "Text" at bounding box center [460, 564] width 20 height 17
type textarea "5"
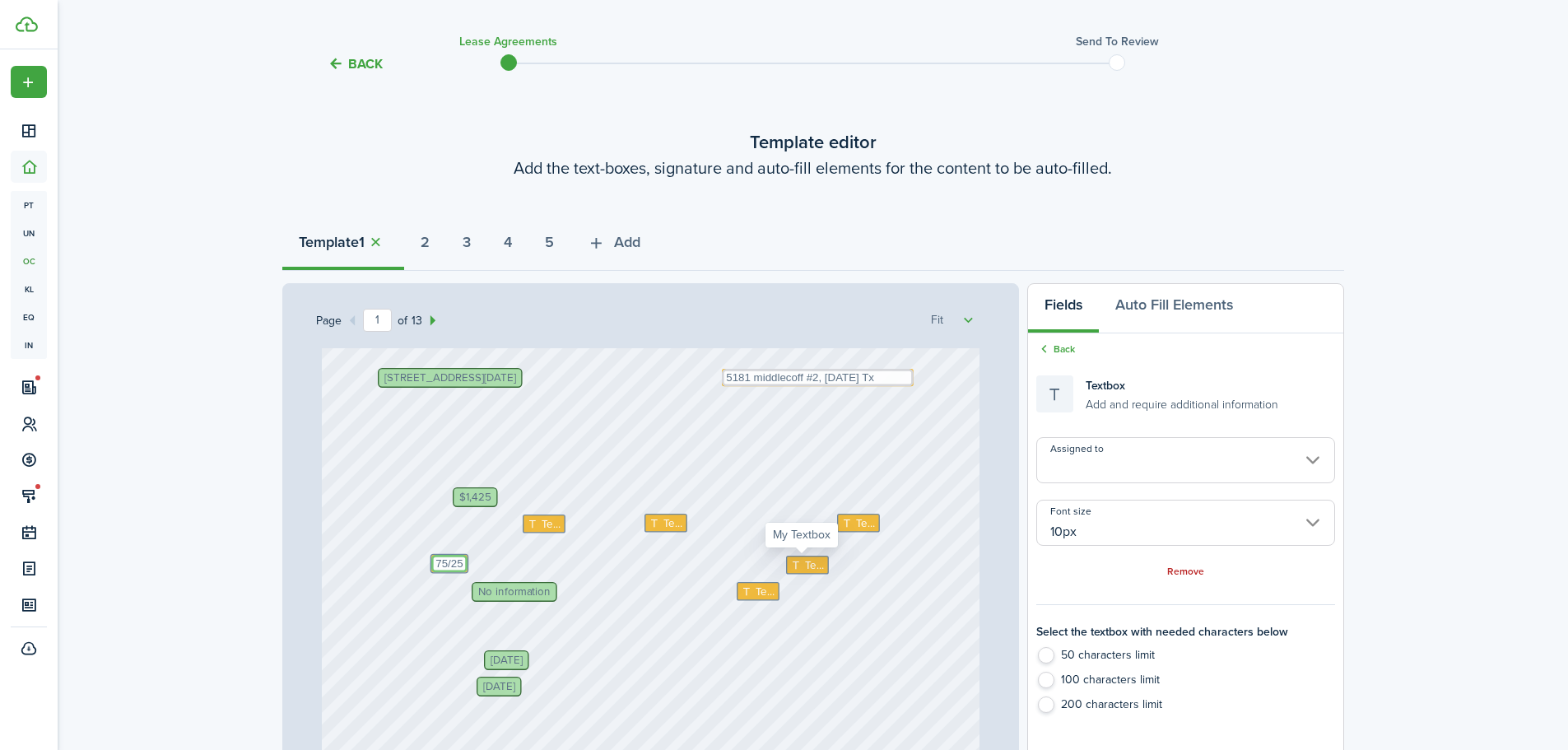
type textarea "75/25"
click at [805, 563] on span "Text" at bounding box center [814, 565] width 20 height 17
type textarea "3rd of month"
click at [431, 561] on textarea "75/25" at bounding box center [449, 564] width 36 height 18
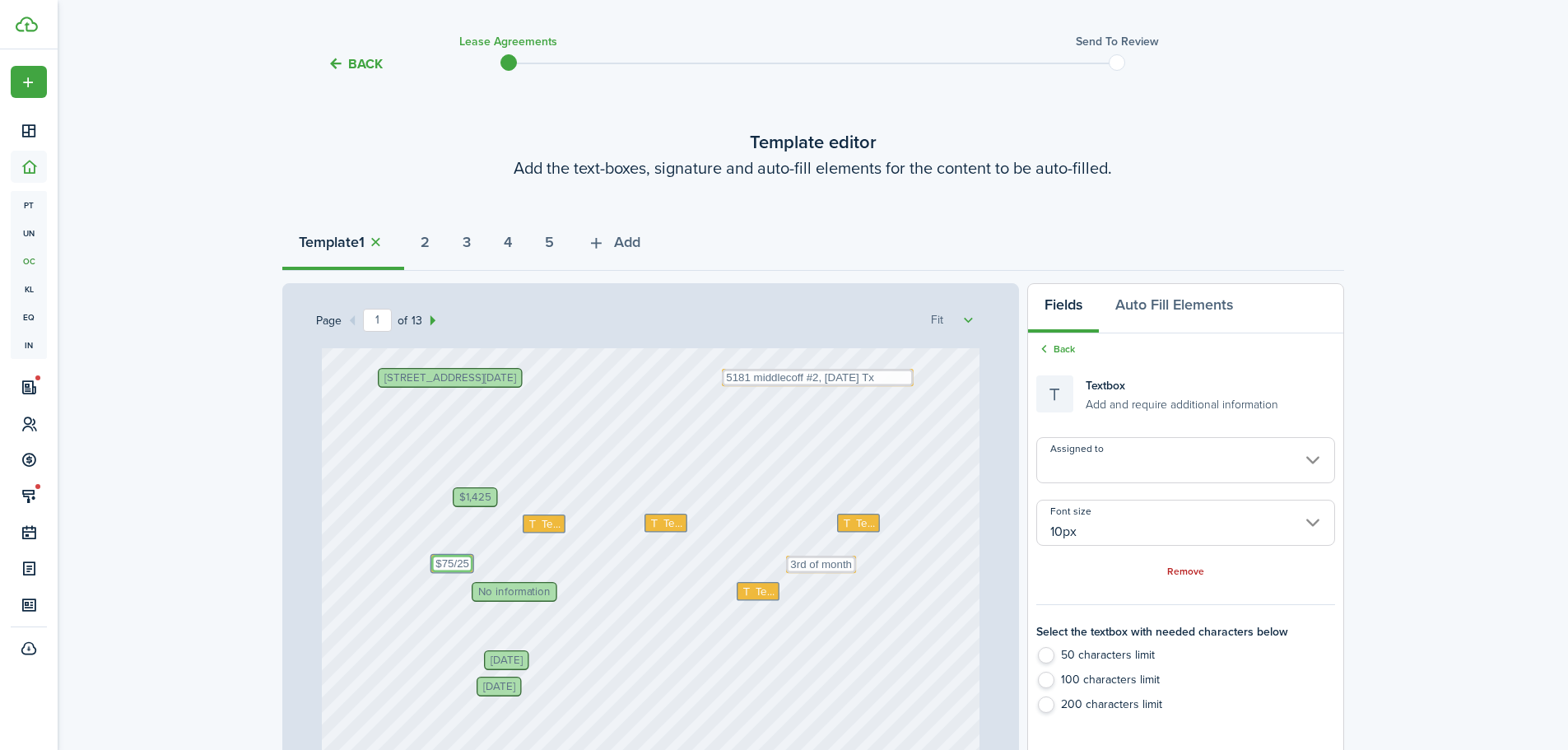
click at [444, 565] on textarea "$75/25" at bounding box center [452, 564] width 42 height 18
click at [445, 564] on textarea "$75/25" at bounding box center [452, 564] width 42 height 18
type textarea "$75 one time/25 daily"
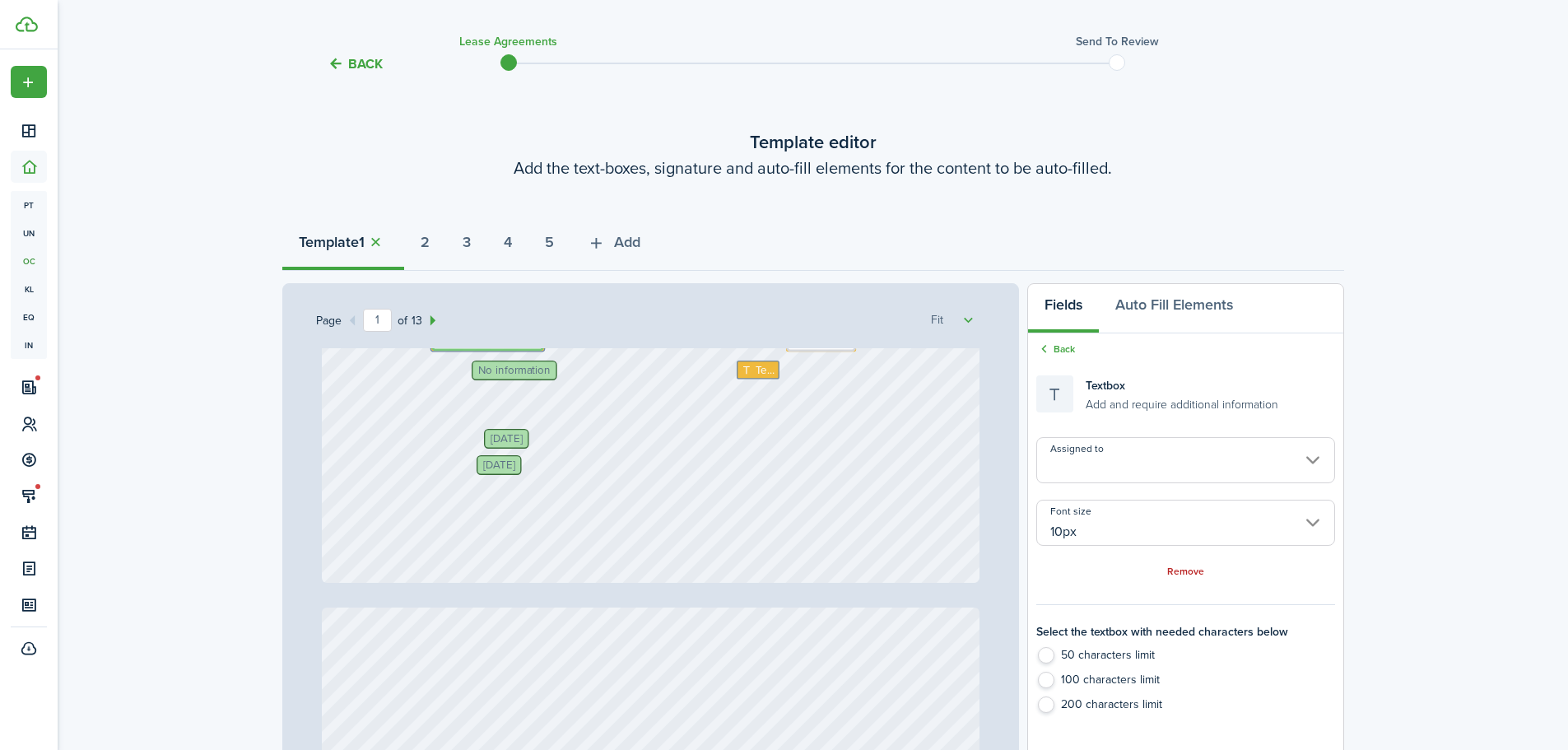
scroll to position [659, 0]
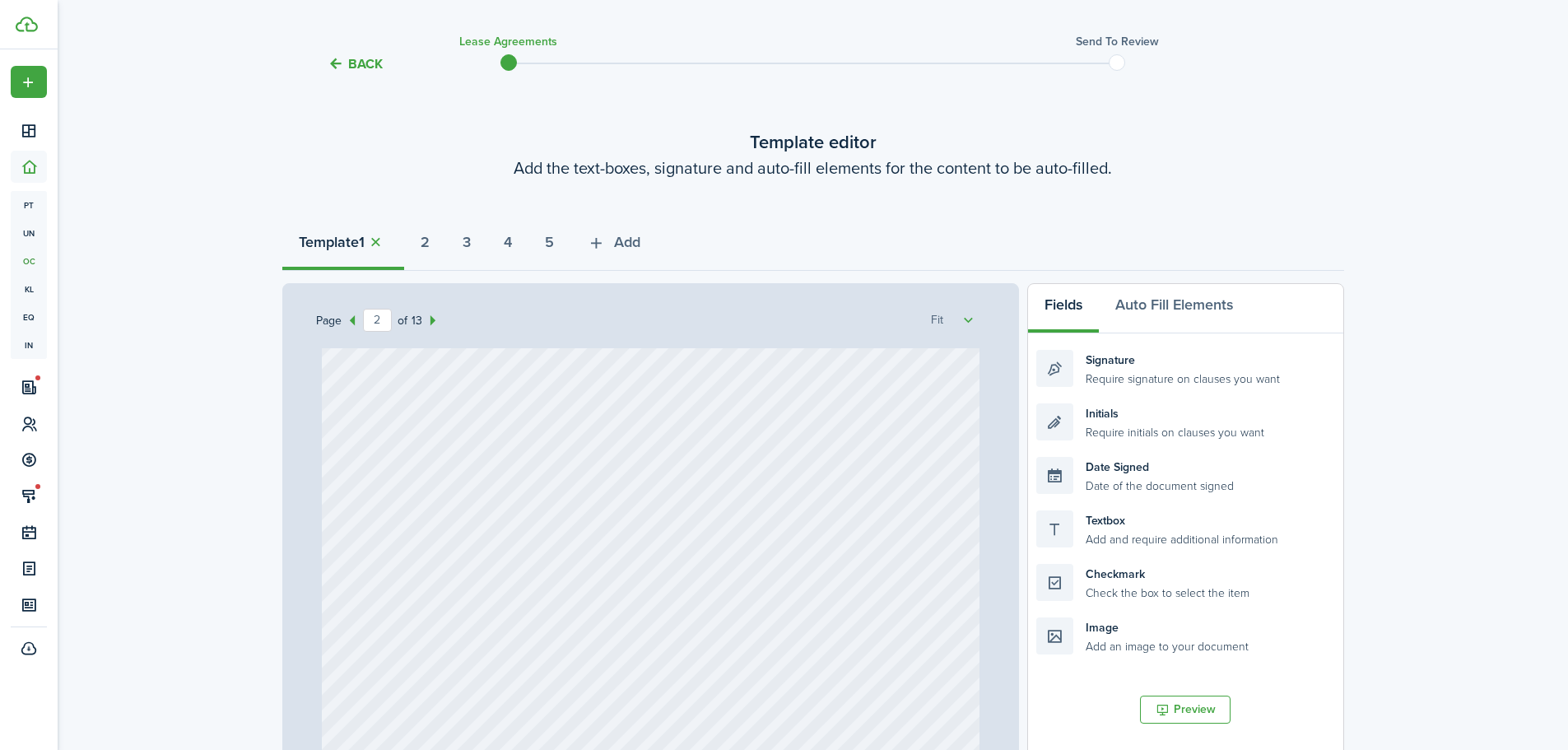
type input "1"
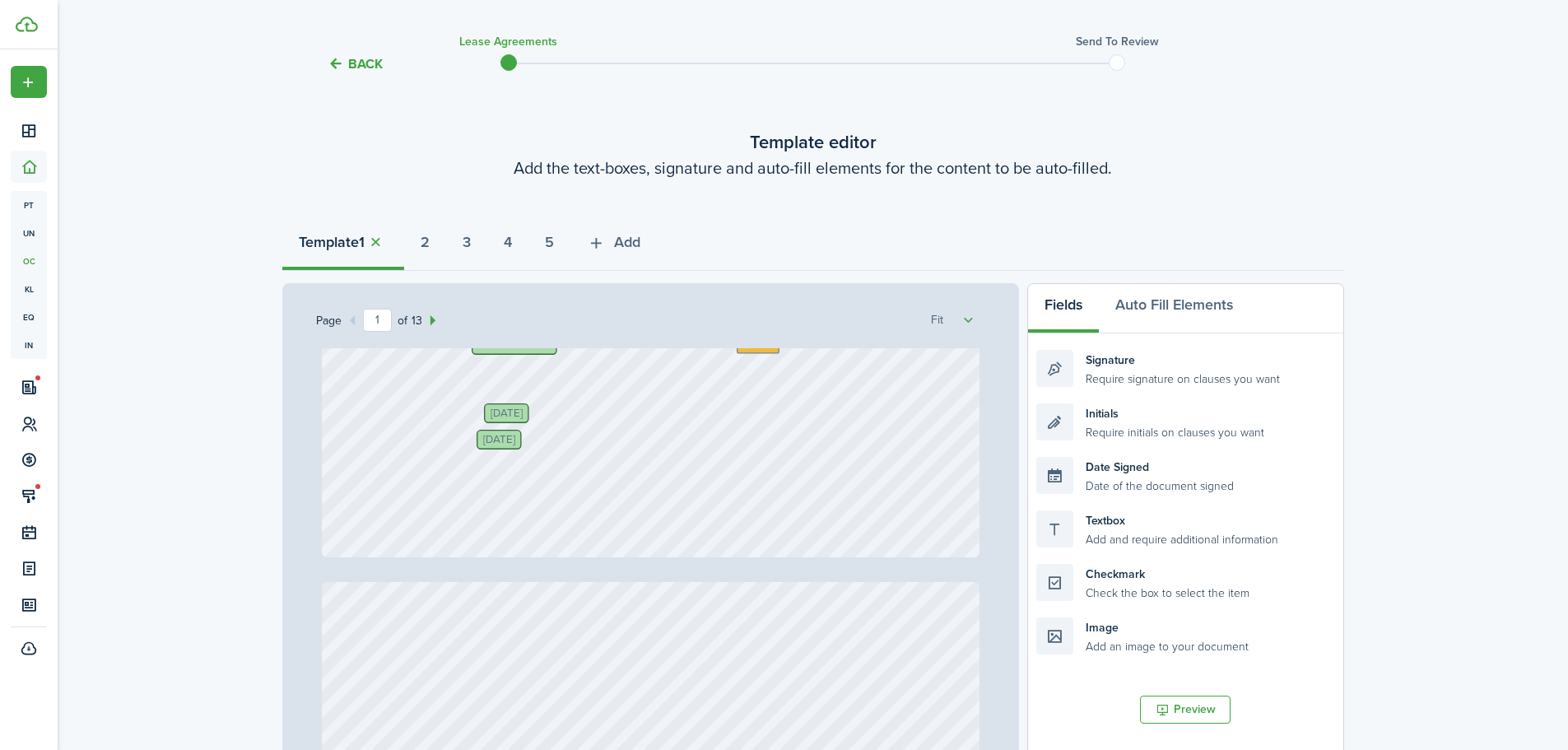
type textarea "$75 one time/25 daily"
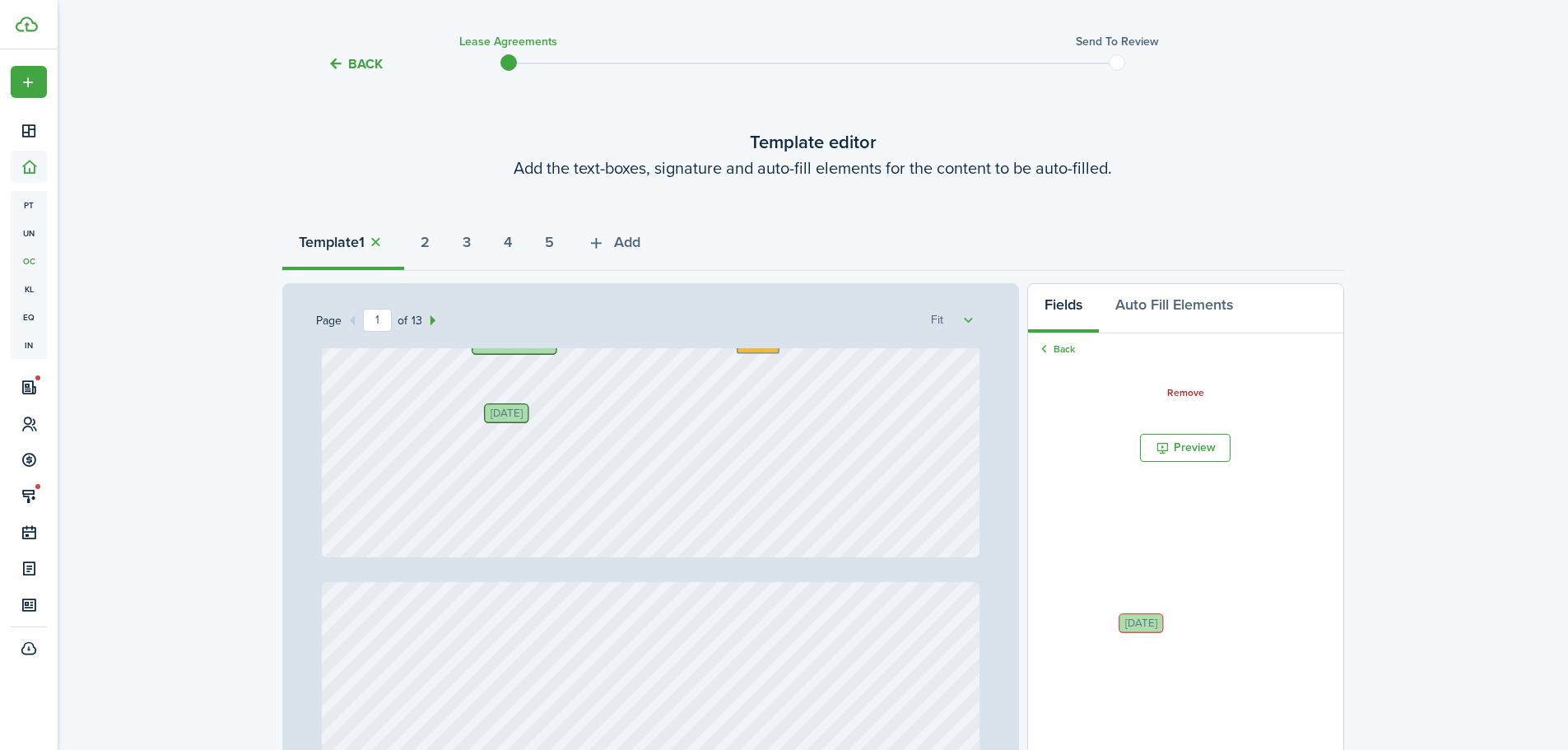
drag, startPoint x: 516, startPoint y: 440, endPoint x: 1170, endPoint y: 523, distance: 659.2
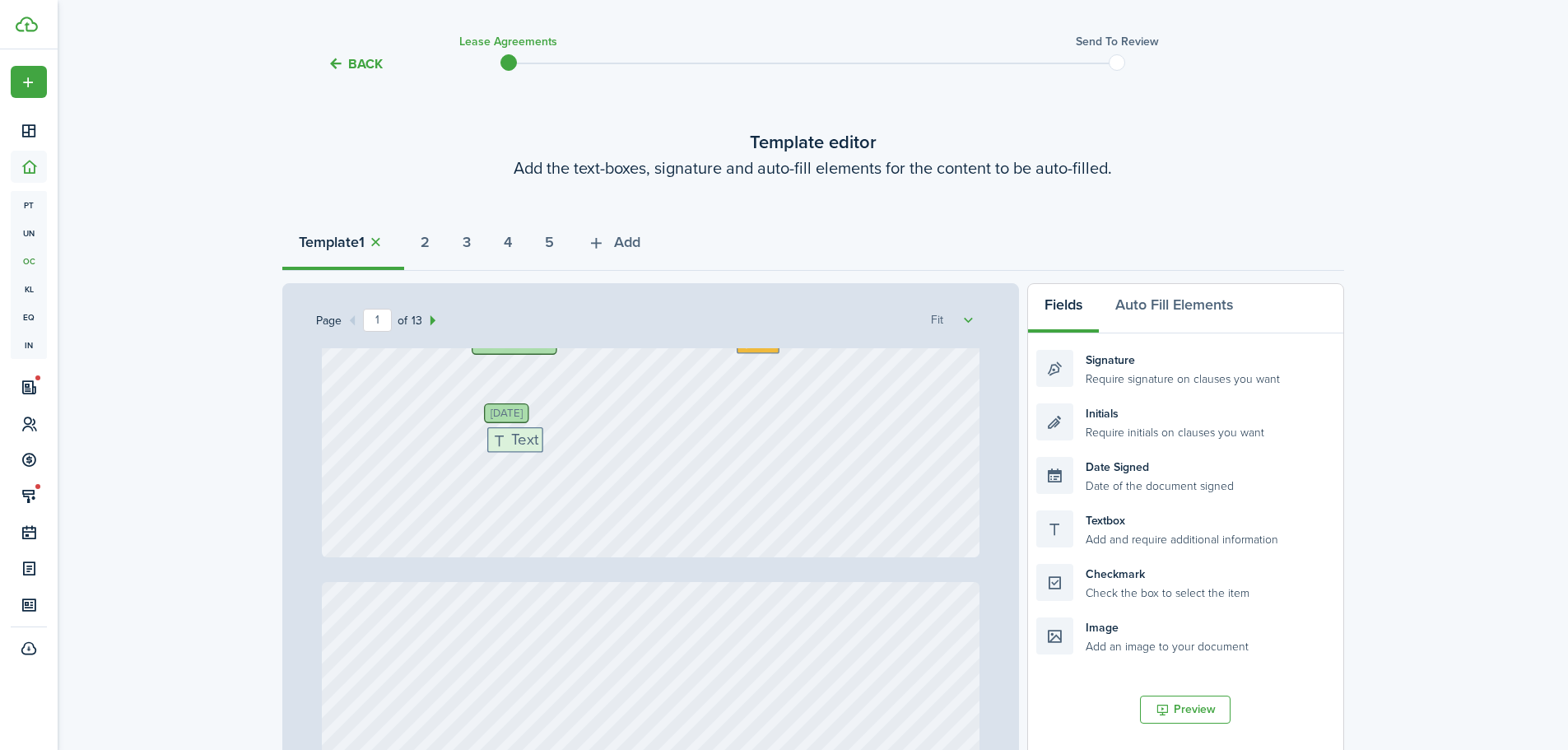
drag, startPoint x: 1134, startPoint y: 524, endPoint x: 585, endPoint y: 440, distance: 555.4
click at [585, 440] on div "Page 1 of 13 50% 75% 100% 150% 200% Fit Everyday Property Group, Everyday Capit…" at bounding box center [812, 625] width 1061 height 683
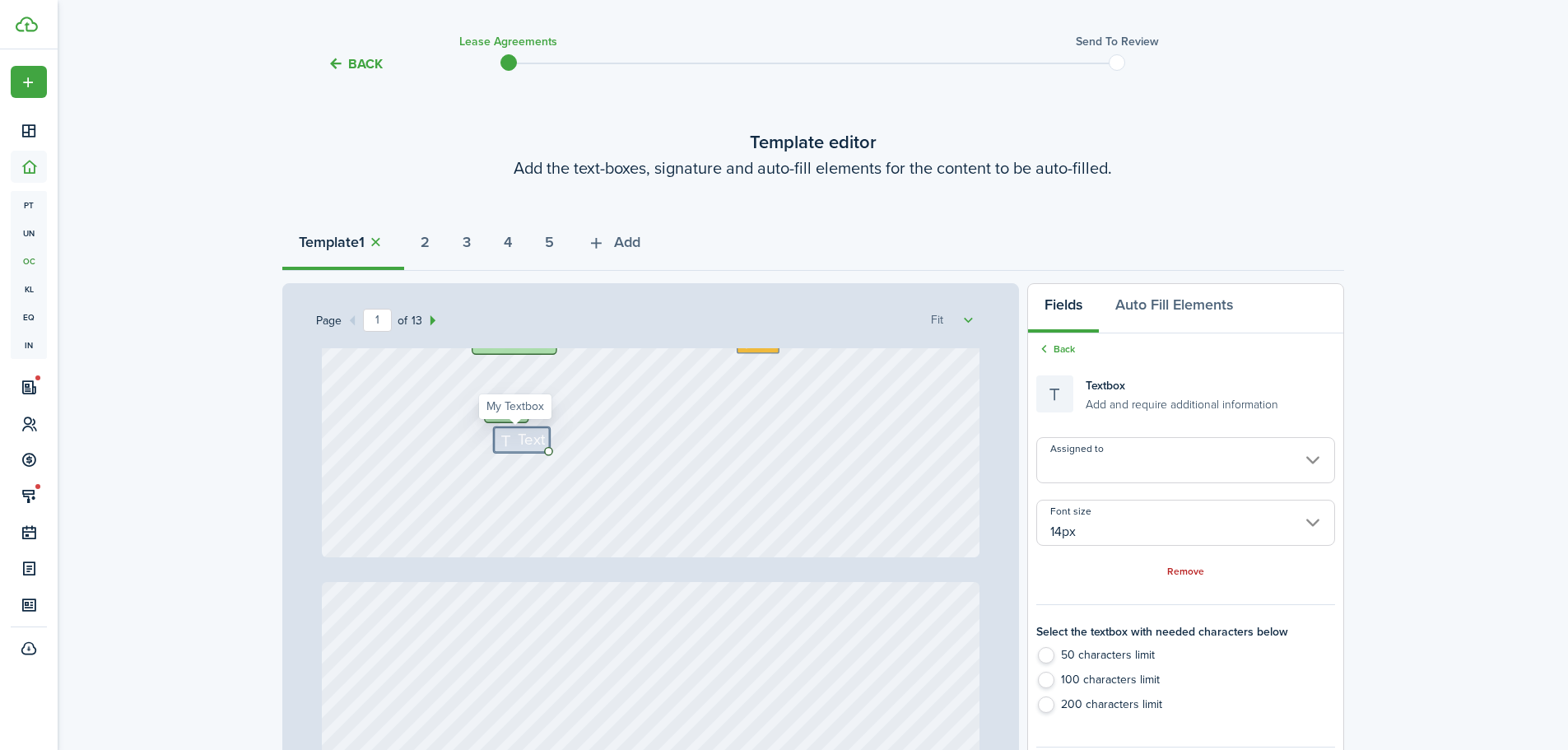
click at [526, 442] on span "Text" at bounding box center [531, 440] width 27 height 24
click at [517, 438] on span "Text" at bounding box center [531, 440] width 27 height 24
click at [517, 439] on span "Text" at bounding box center [531, 440] width 27 height 24
type textarea "[DATE]"
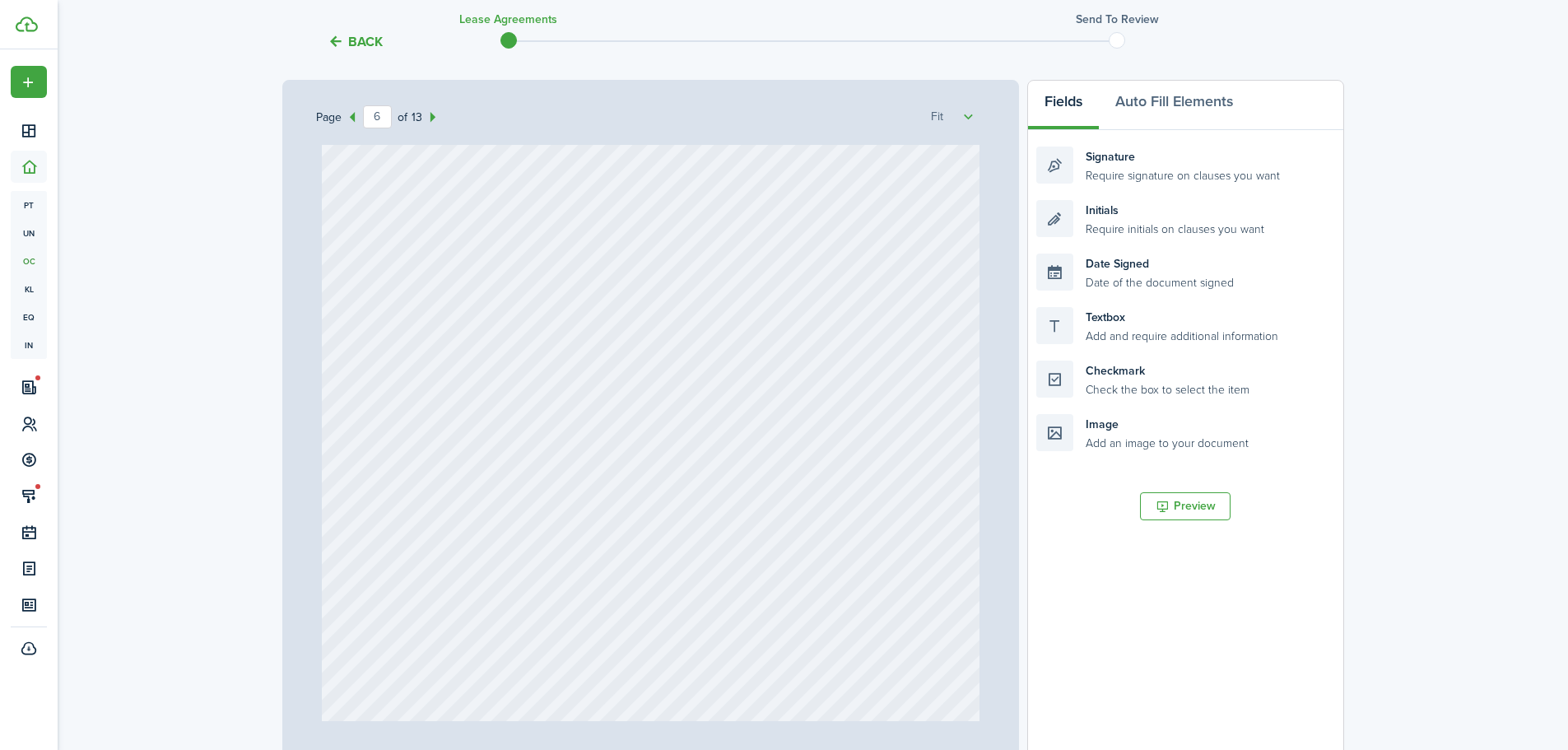
scroll to position [400, 0]
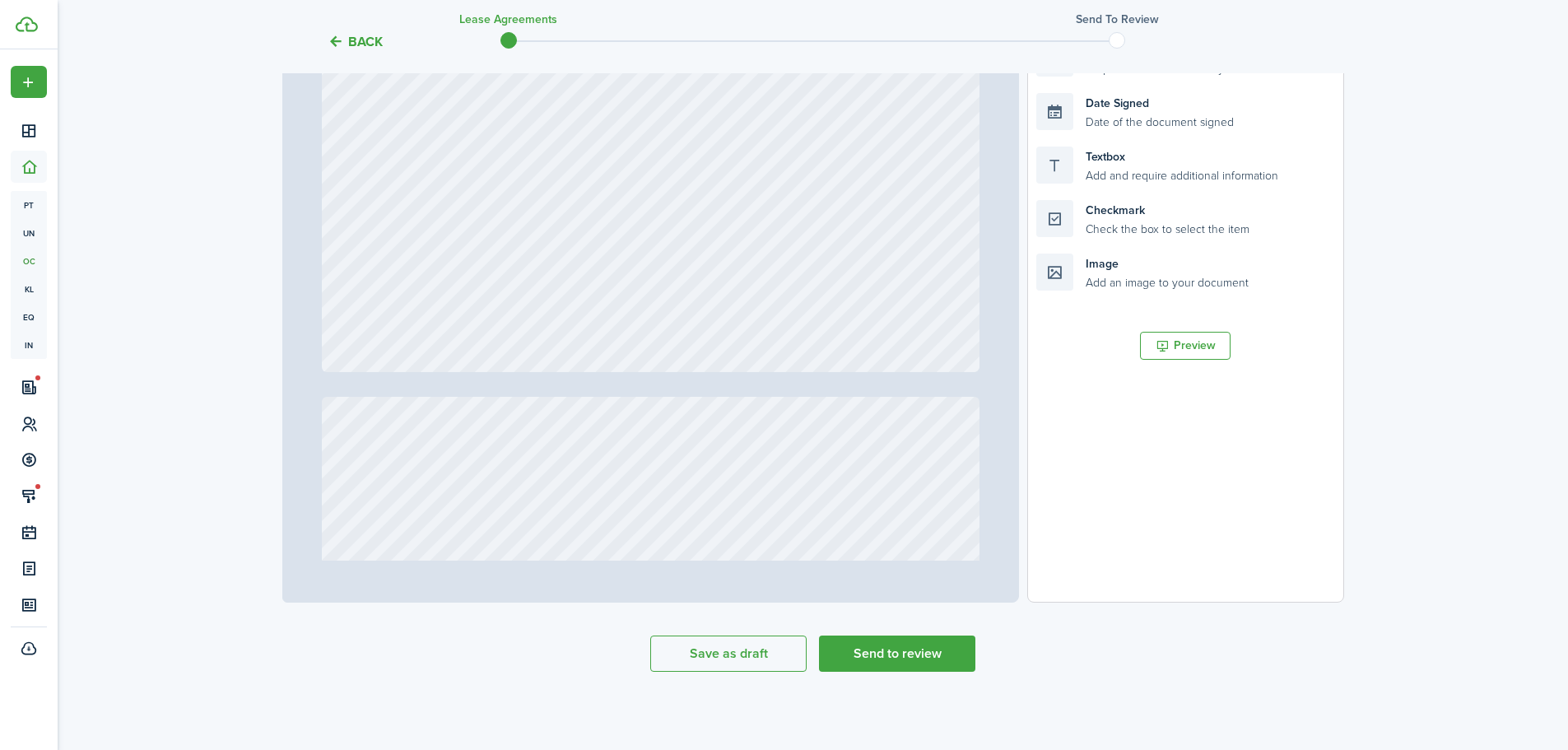
type input "13"
click at [450, 257] on span "Text" at bounding box center [459, 257] width 20 height 17
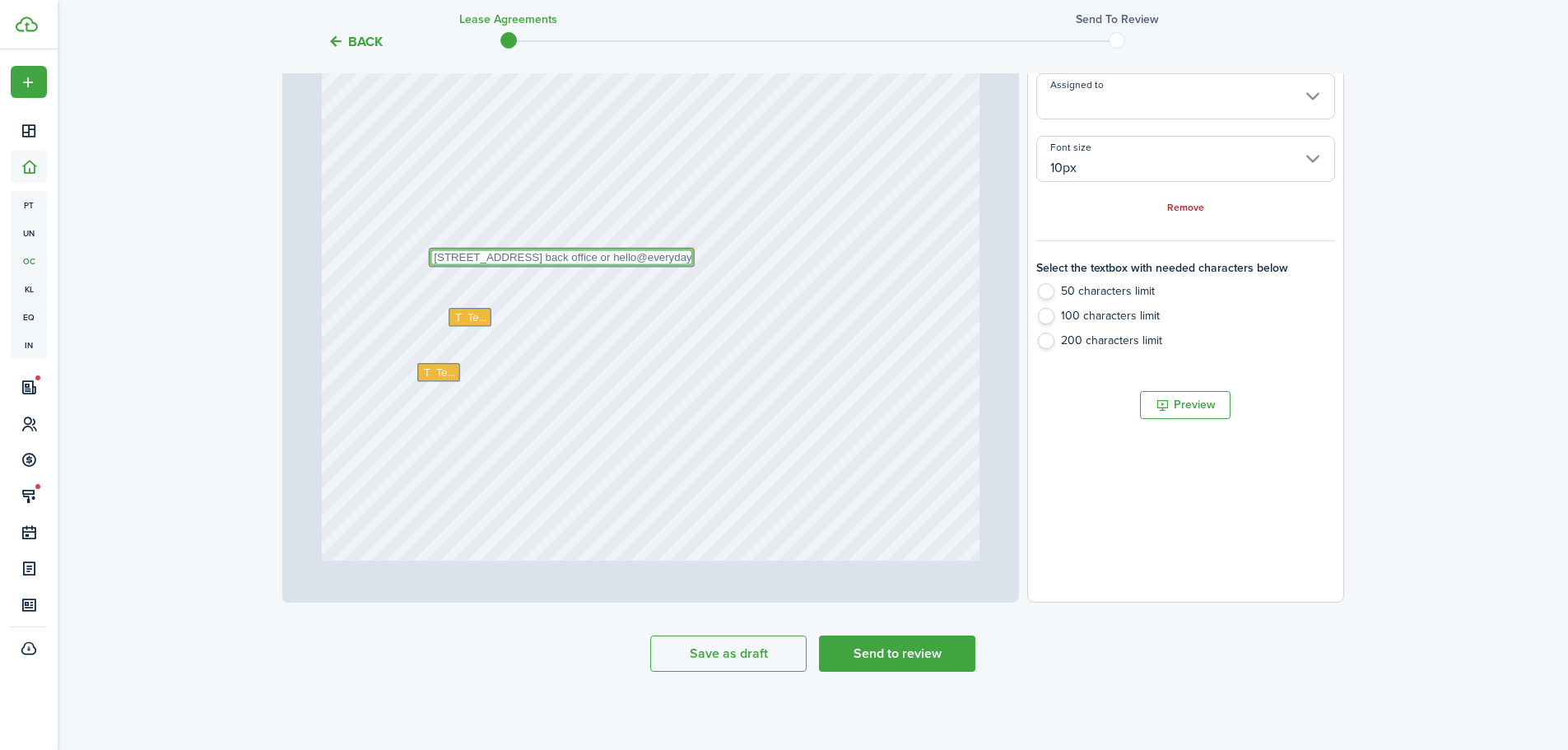
type textarea "[STREET_ADDRESS] back office or hello@everydayprop"
click at [1049, 339] on label "200 characters limit" at bounding box center [1185, 344] width 298 height 25
radio input "false"
radio input "true"
radio input "false"
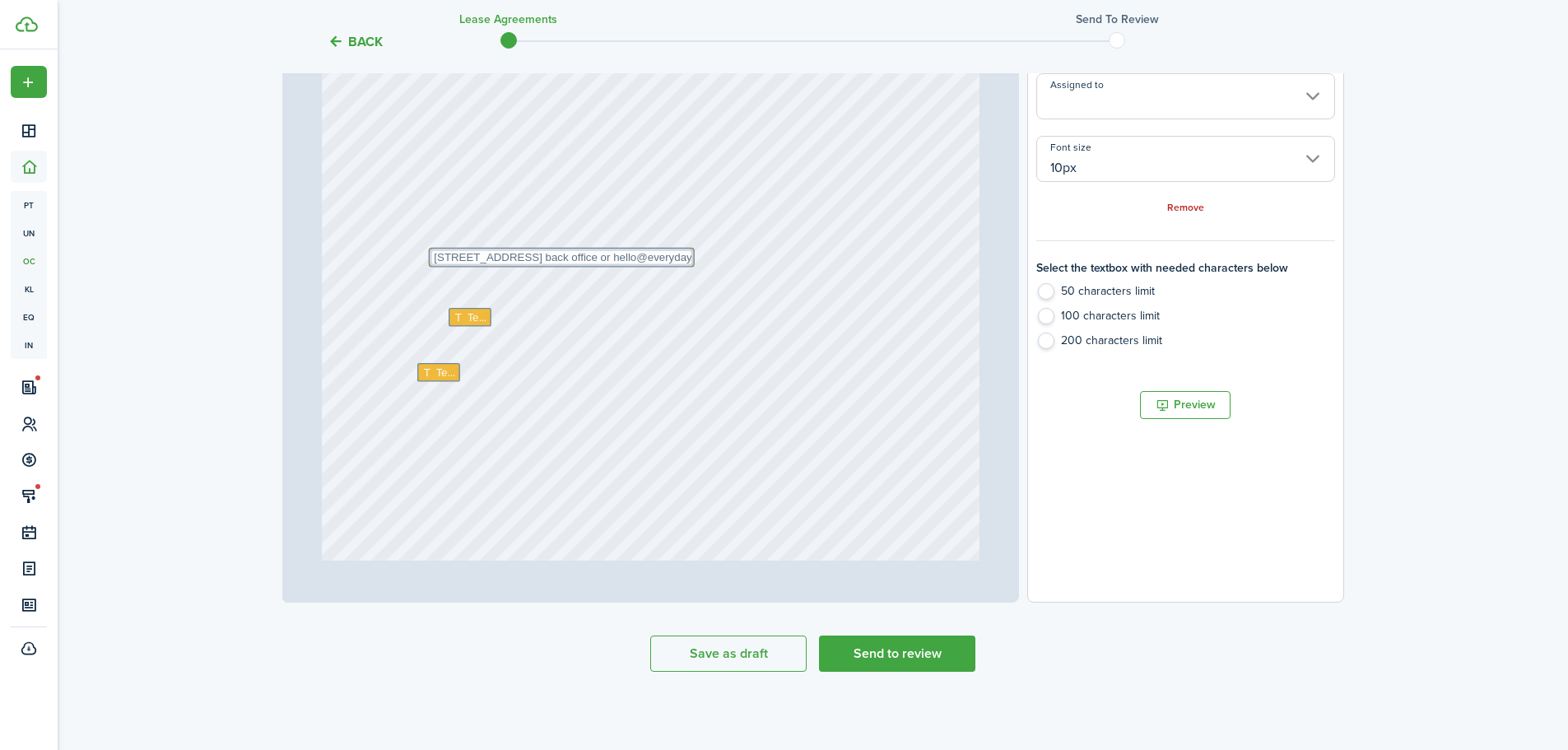
radio input "false"
click at [1049, 339] on label "200 characters limit" at bounding box center [1185, 344] width 298 height 25
click at [616, 269] on div "Text [STREET_ADDRESS] back office or hello@everydayprop Text Text" at bounding box center [650, 336] width 658 height 867
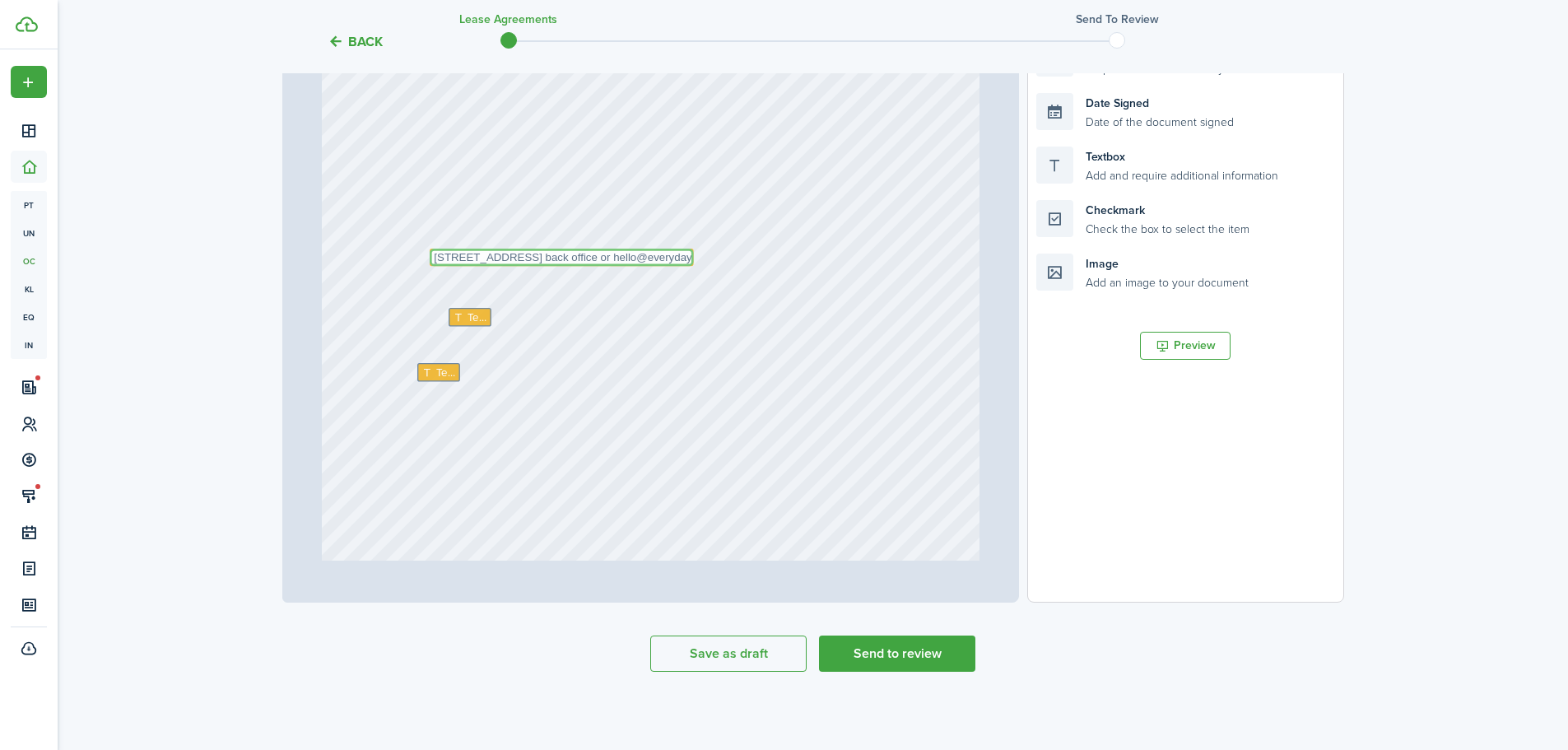
click at [616, 257] on textarea "[STREET_ADDRESS] back office or hello@everydayprop" at bounding box center [562, 258] width 265 height 18
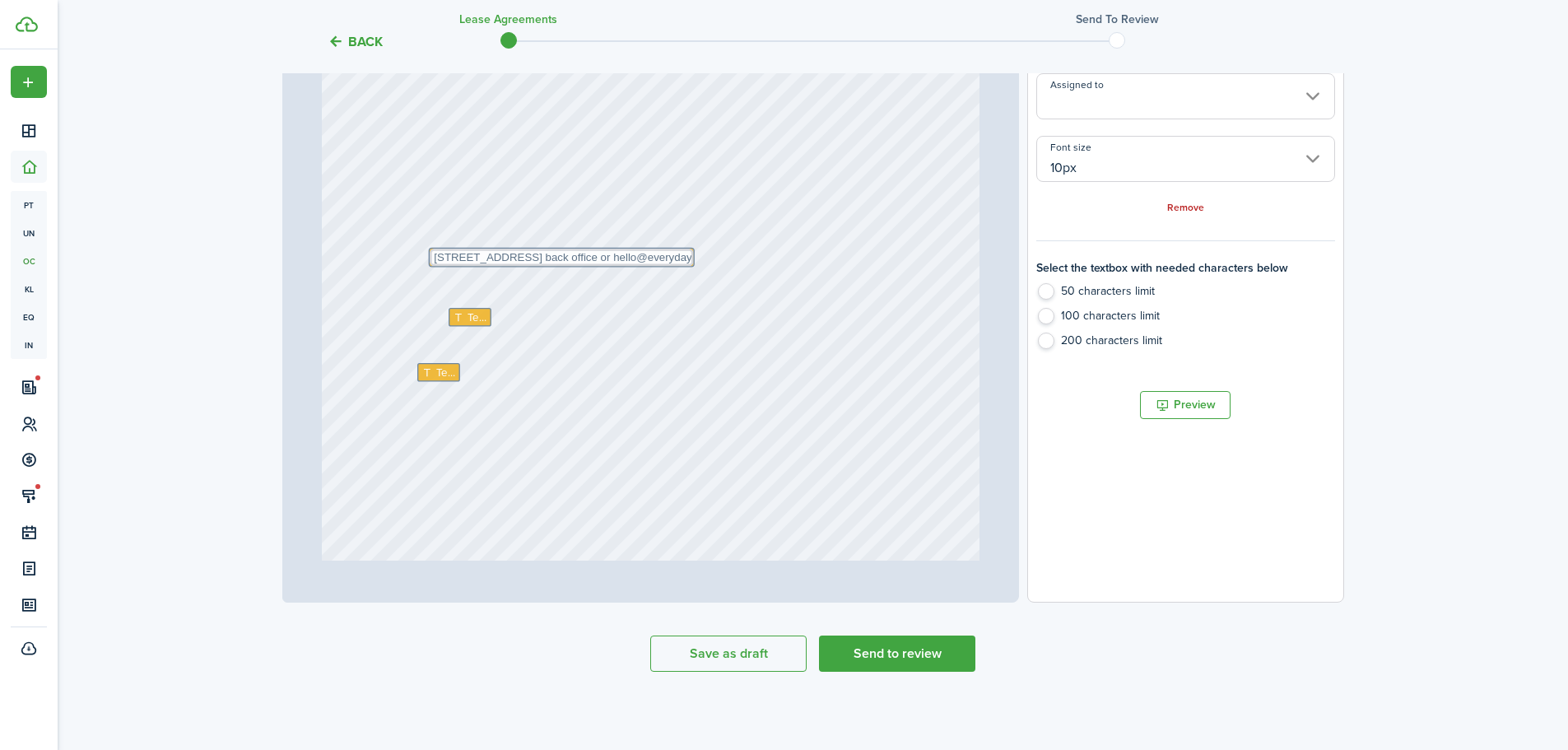
click at [1078, 344] on label "200 characters limit" at bounding box center [1185, 344] width 298 height 25
click at [1077, 344] on label "200 characters limit" at bounding box center [1185, 344] width 298 height 25
drag, startPoint x: 572, startPoint y: 263, endPoint x: 670, endPoint y: 260, distance: 98.0
click at [670, 260] on textarea "[STREET_ADDRESS] back office or hello@everydayprop" at bounding box center [661, 254] width 265 height 18
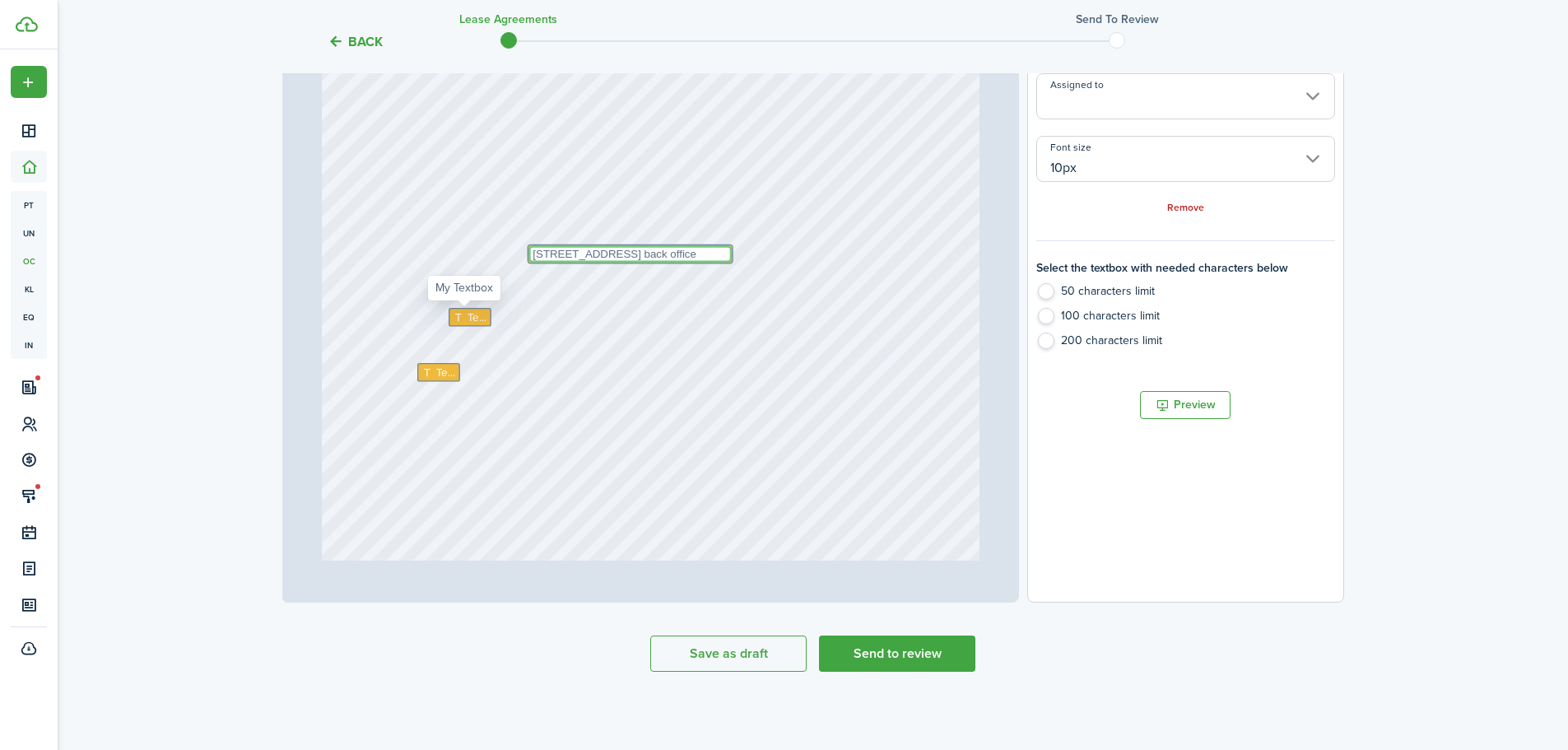
type textarea "[STREET_ADDRESS] back office"
click at [482, 322] on div "Text" at bounding box center [470, 317] width 43 height 19
radio input "true"
radio input "false"
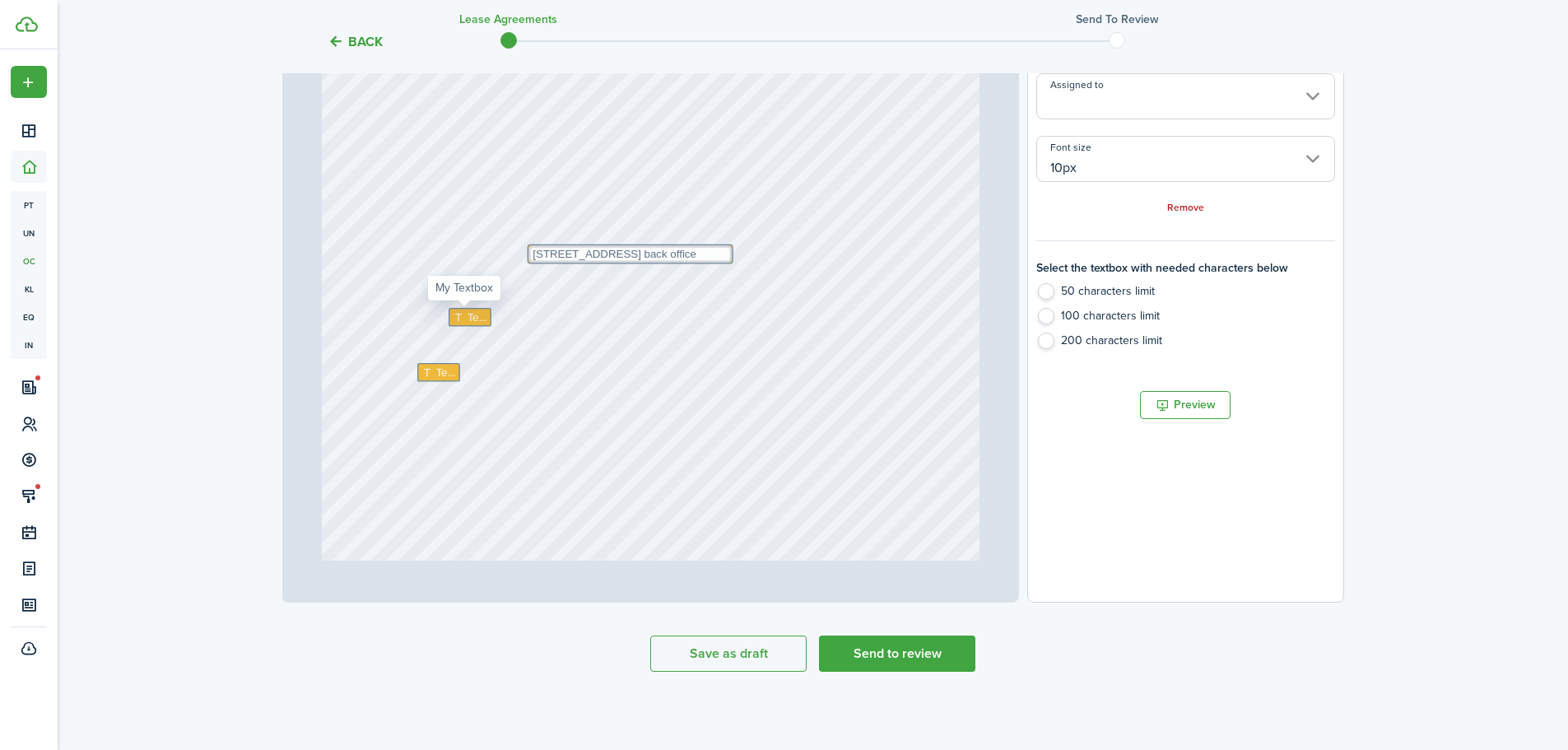
radio input "false"
click at [482, 322] on span "Text" at bounding box center [477, 318] width 20 height 17
type textarea "3615876242"
click at [439, 378] on span "Text" at bounding box center [446, 373] width 20 height 17
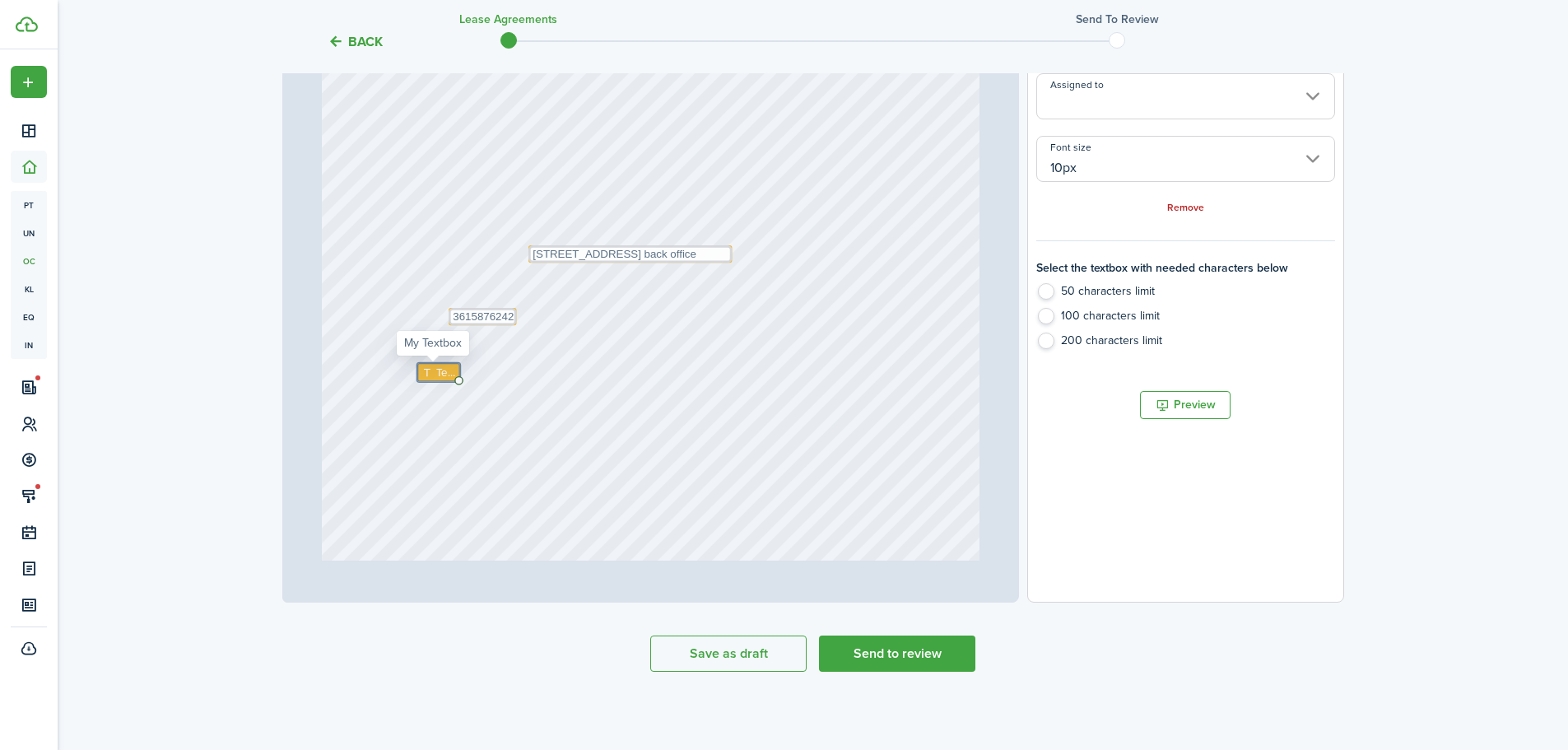
click at [439, 378] on span "Text" at bounding box center [446, 373] width 20 height 17
type textarea "[STREET_ADDRESS] back office"
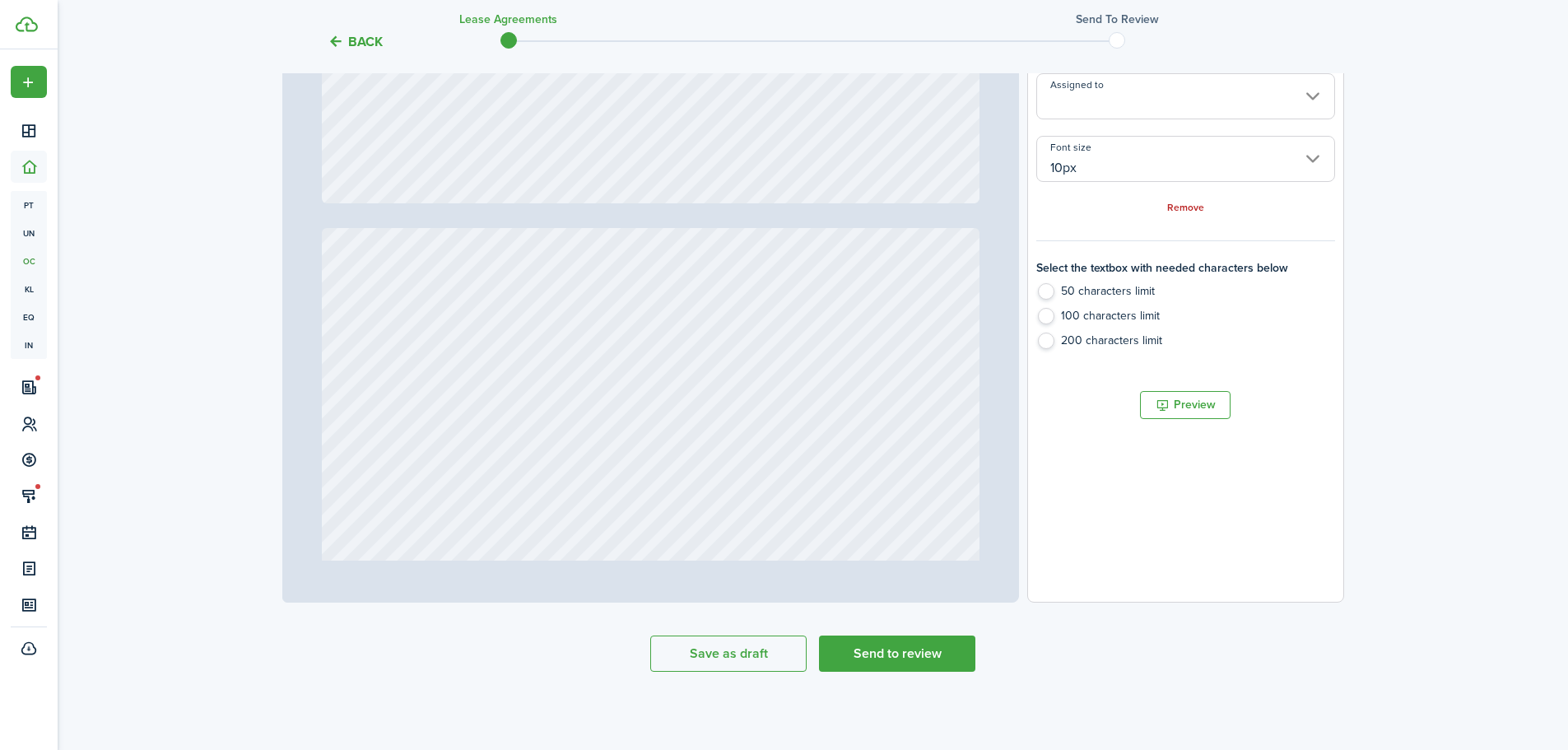
type input "12"
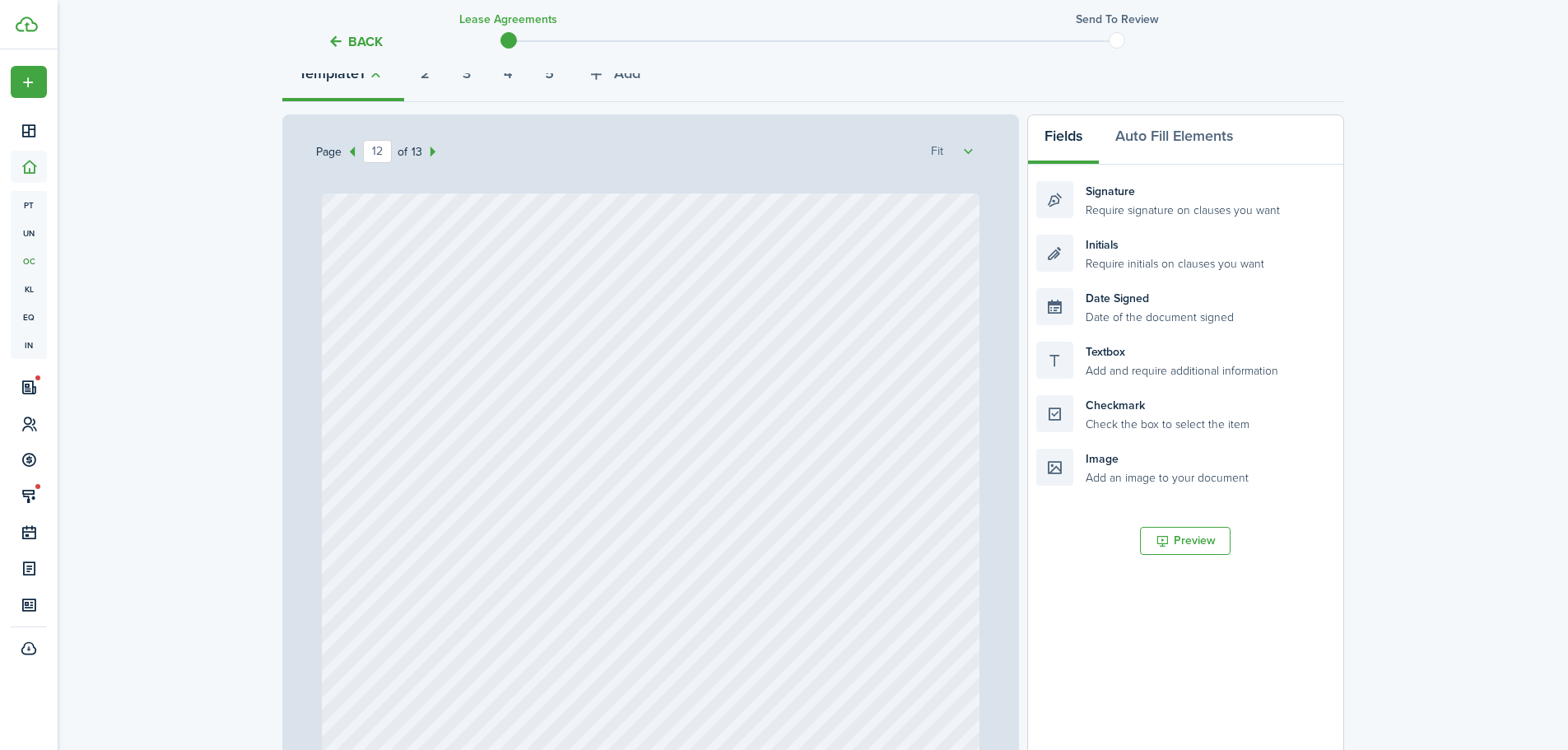
scroll to position [0, 0]
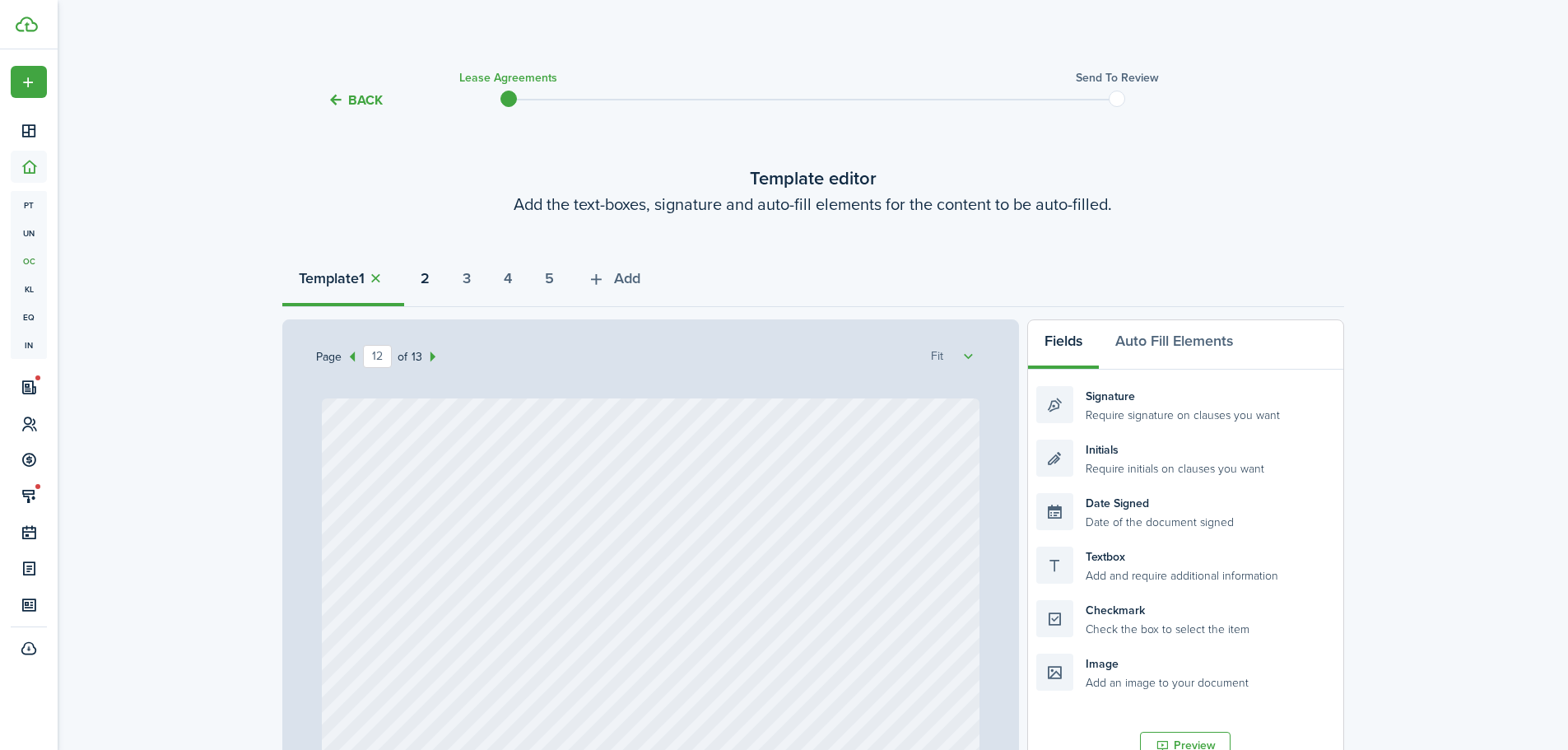
type textarea "[STREET_ADDRESS] back office"
click at [422, 284] on button "2" at bounding box center [424, 282] width 42 height 49
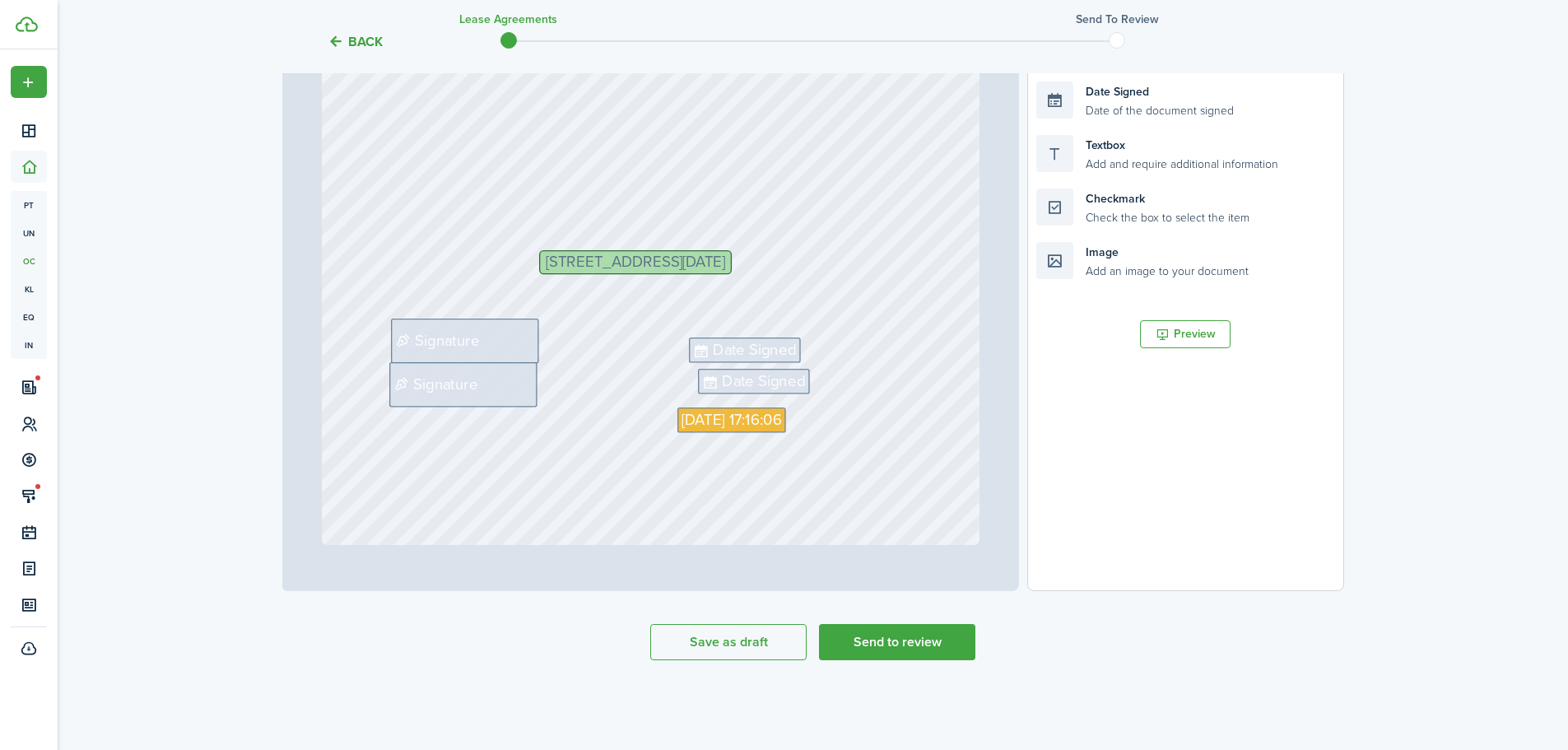
scroll to position [400, 0]
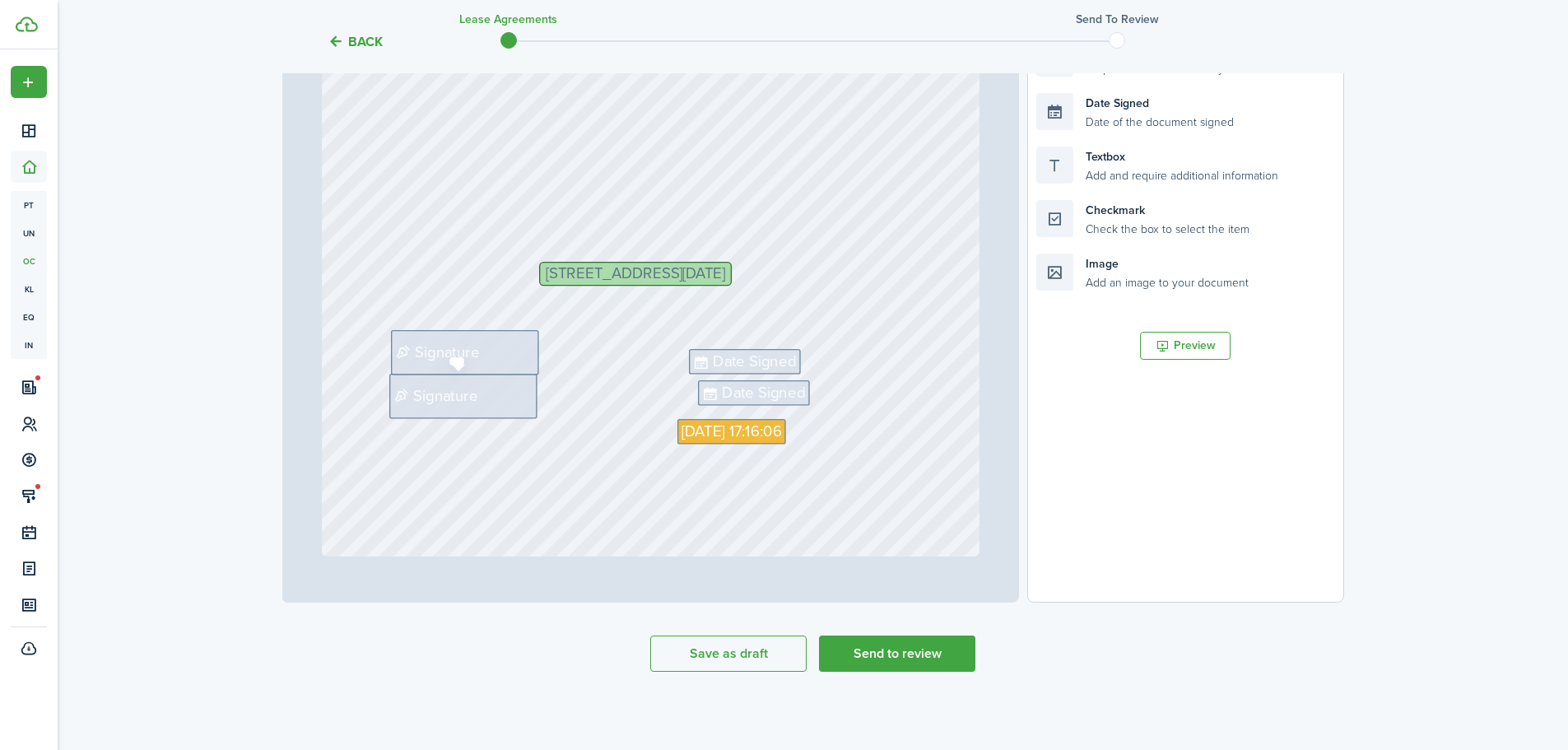
click at [497, 331] on div "Signature" at bounding box center [465, 352] width 148 height 44
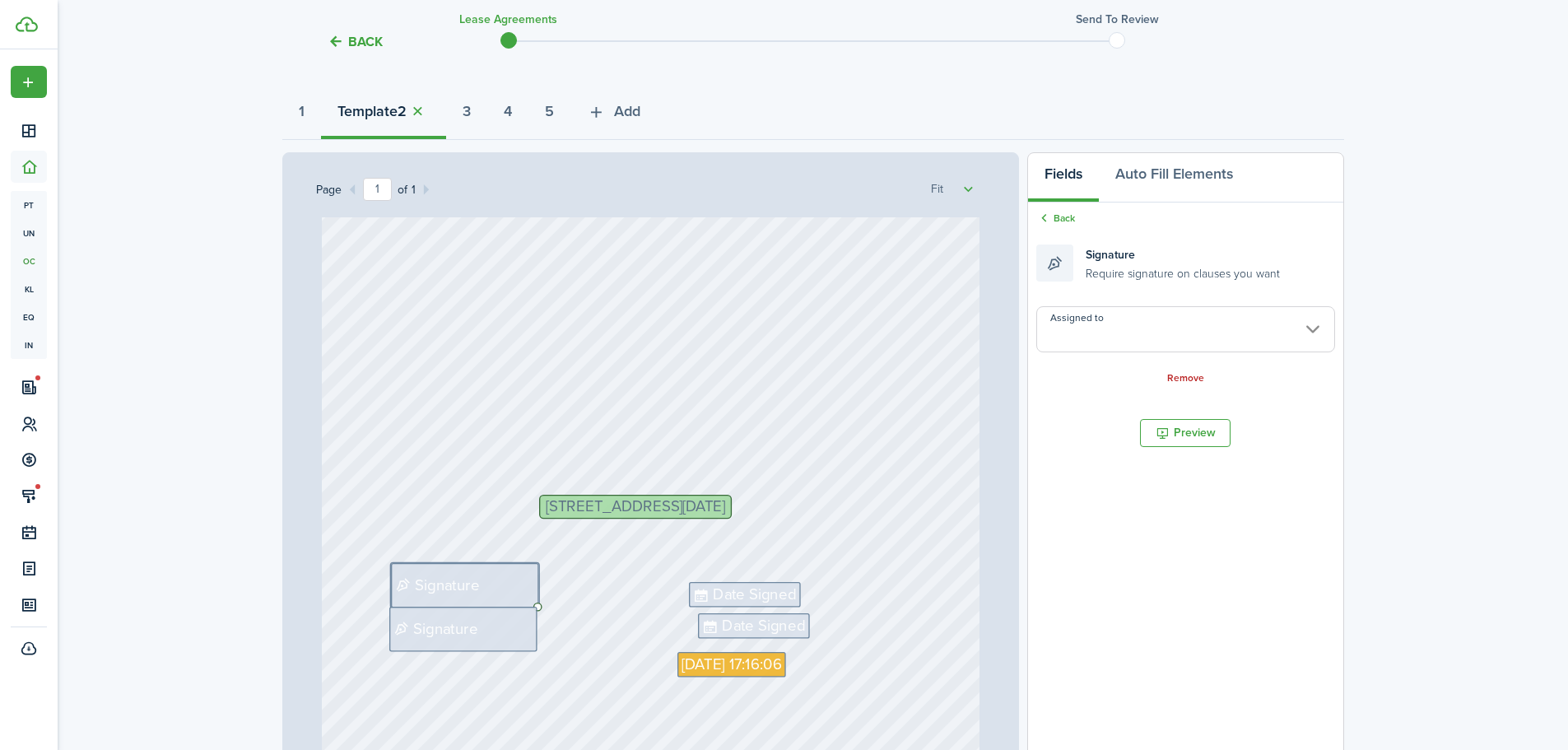
scroll to position [153, 0]
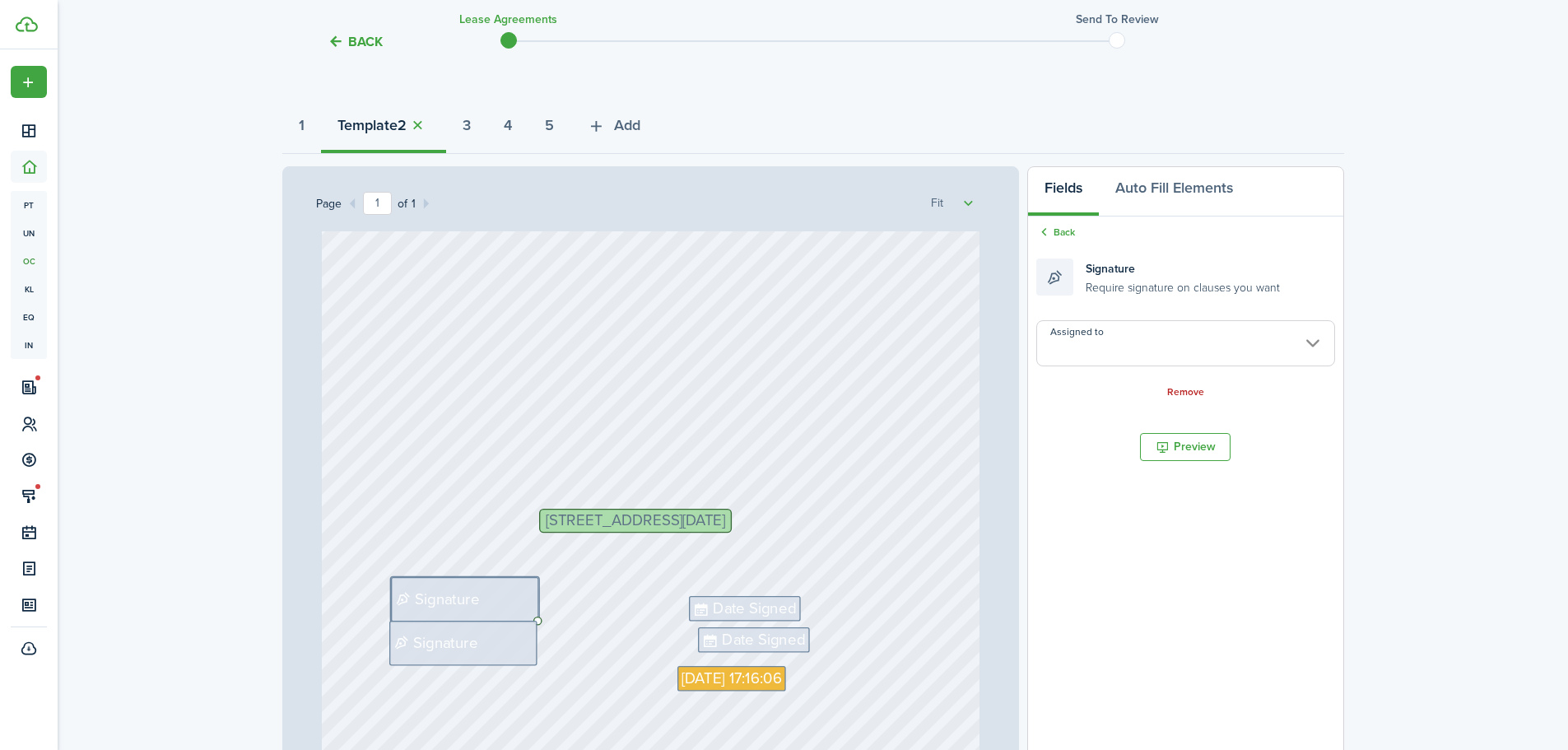
click at [1111, 361] on input "Assigned to" at bounding box center [1185, 343] width 298 height 46
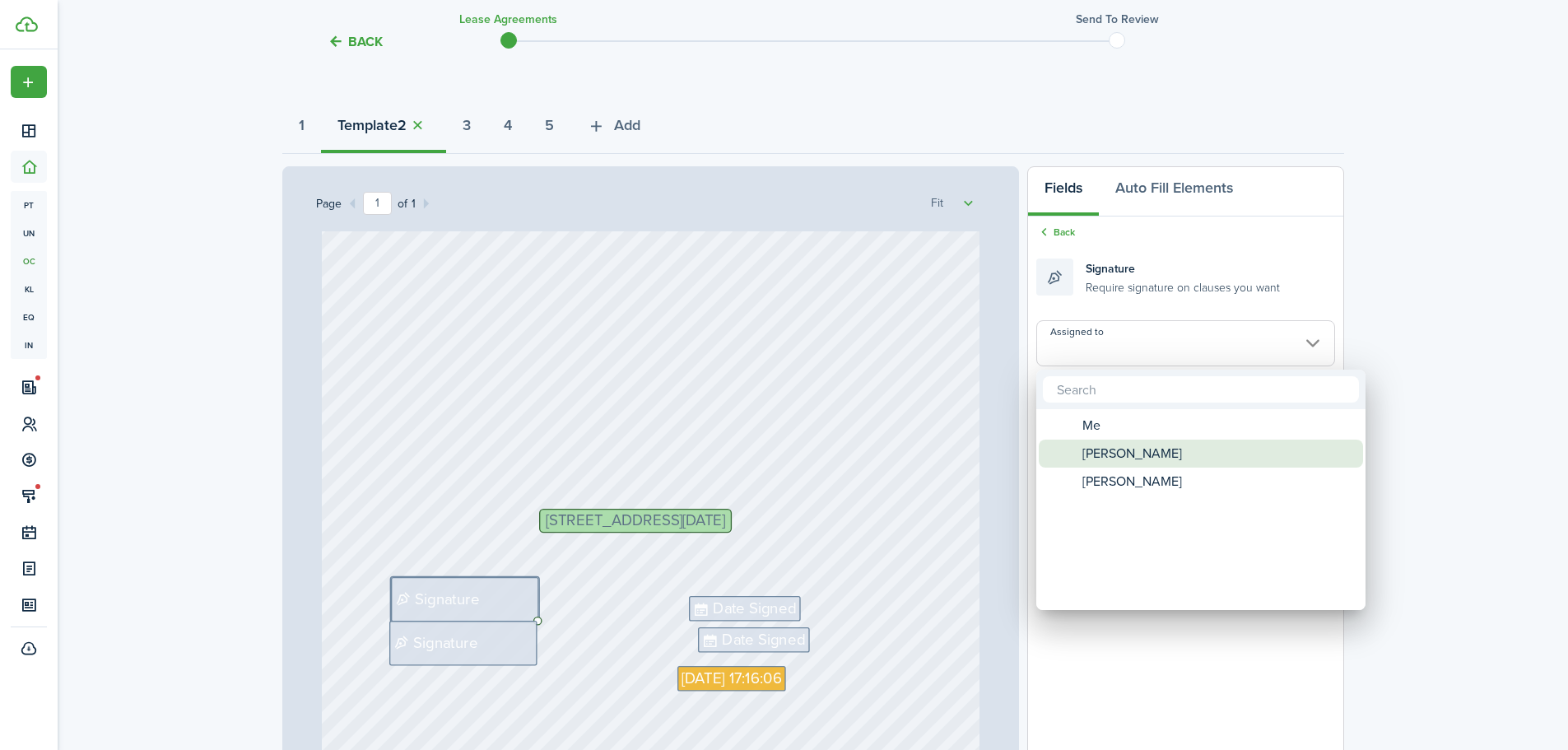
click at [1122, 445] on span "[PERSON_NAME]" at bounding box center [1132, 453] width 100 height 28
type input "[PERSON_NAME]"
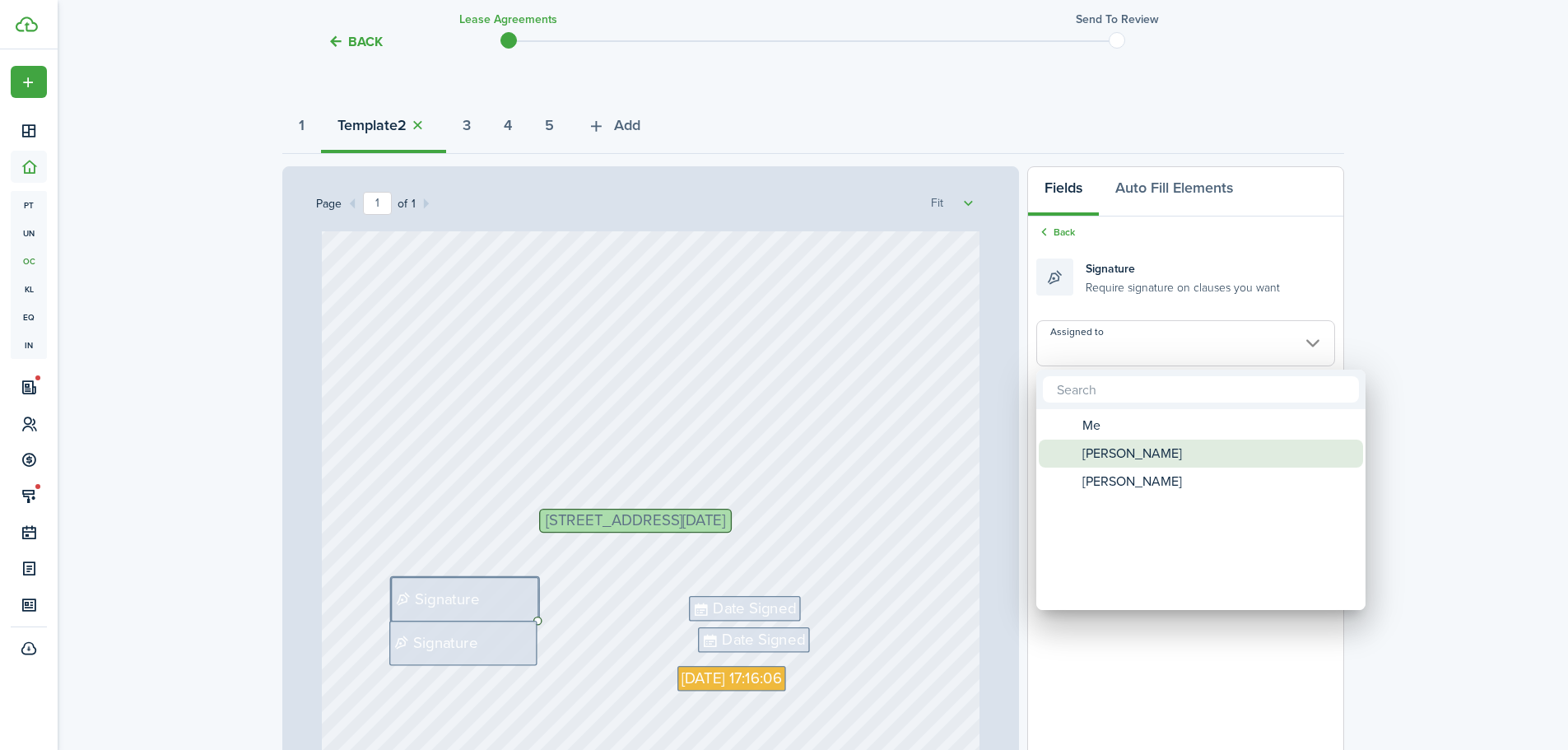
type input "[PERSON_NAME]"
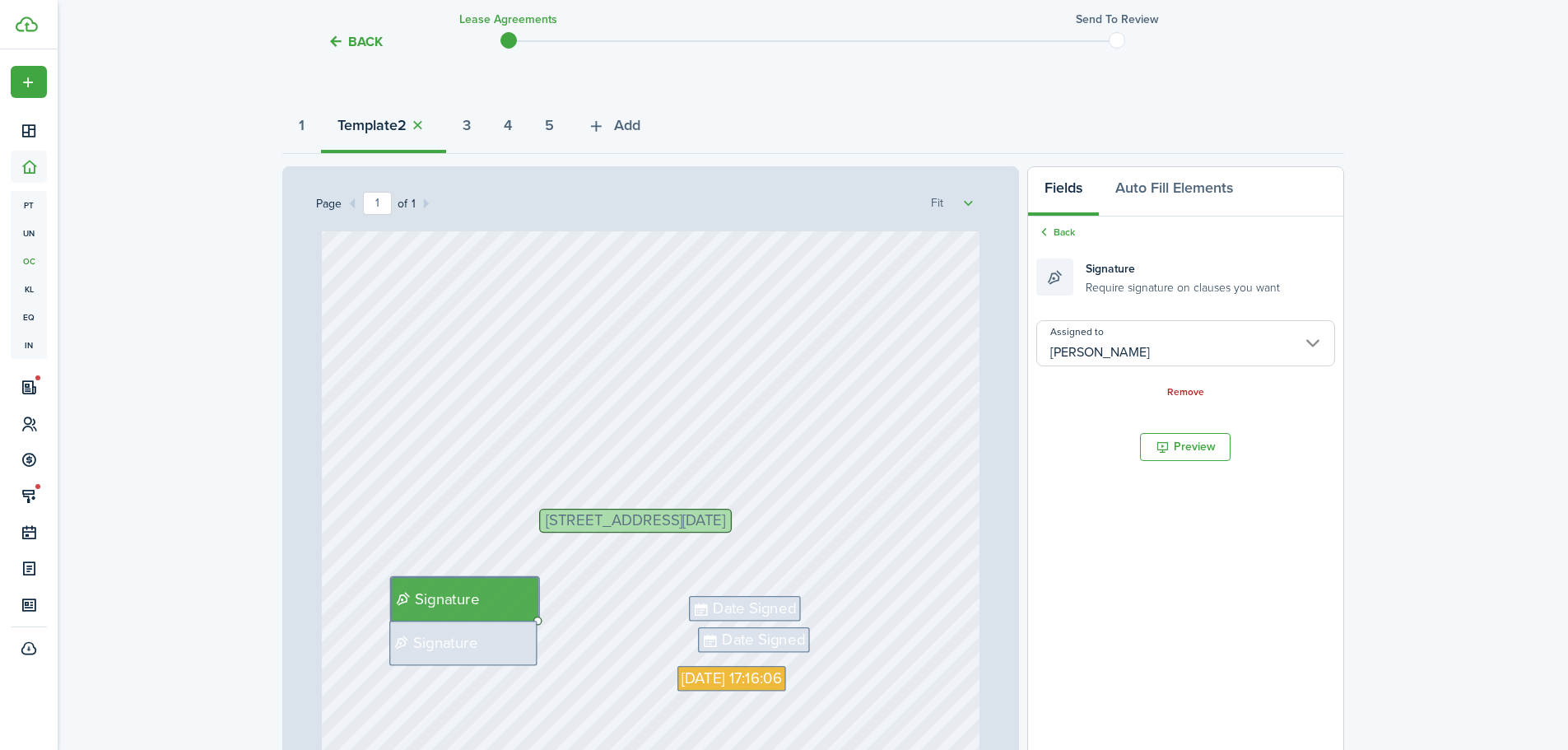
click at [756, 598] on span "Date Signed" at bounding box center [754, 609] width 83 height 24
click at [1065, 352] on input "Assigned to" at bounding box center [1185, 343] width 298 height 46
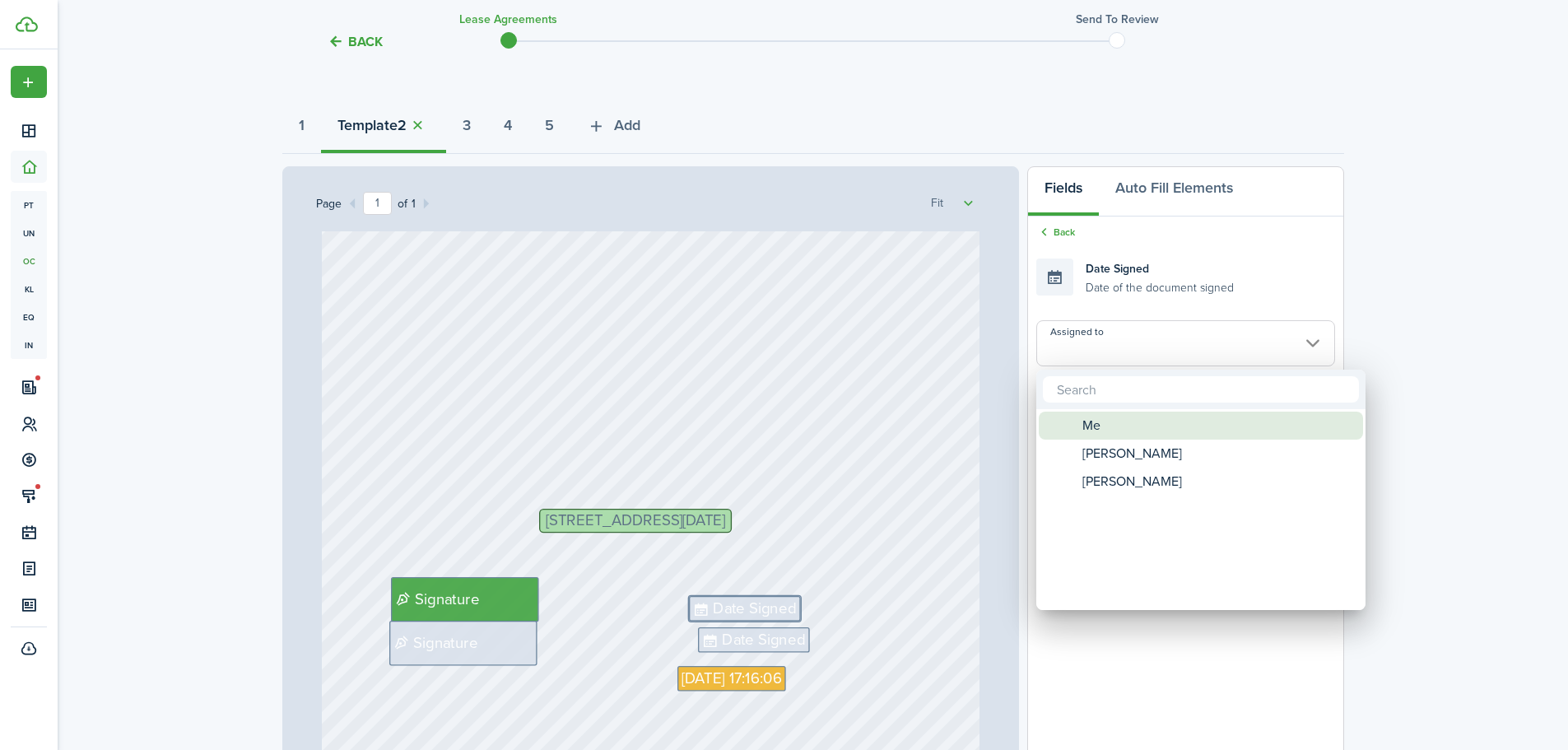
click at [1105, 455] on span "[PERSON_NAME]" at bounding box center [1132, 453] width 100 height 28
type input "[PERSON_NAME]"
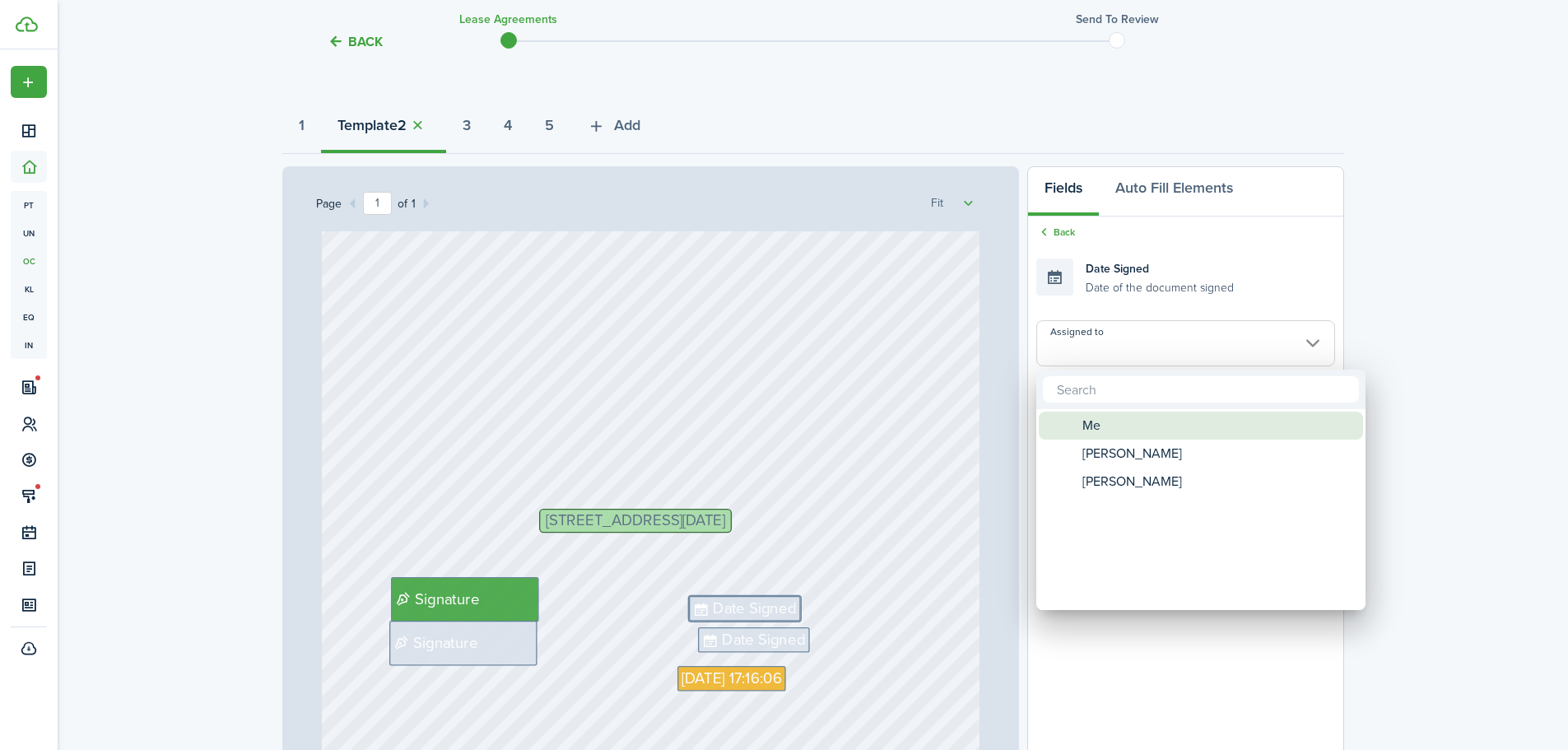
type input "[PERSON_NAME]"
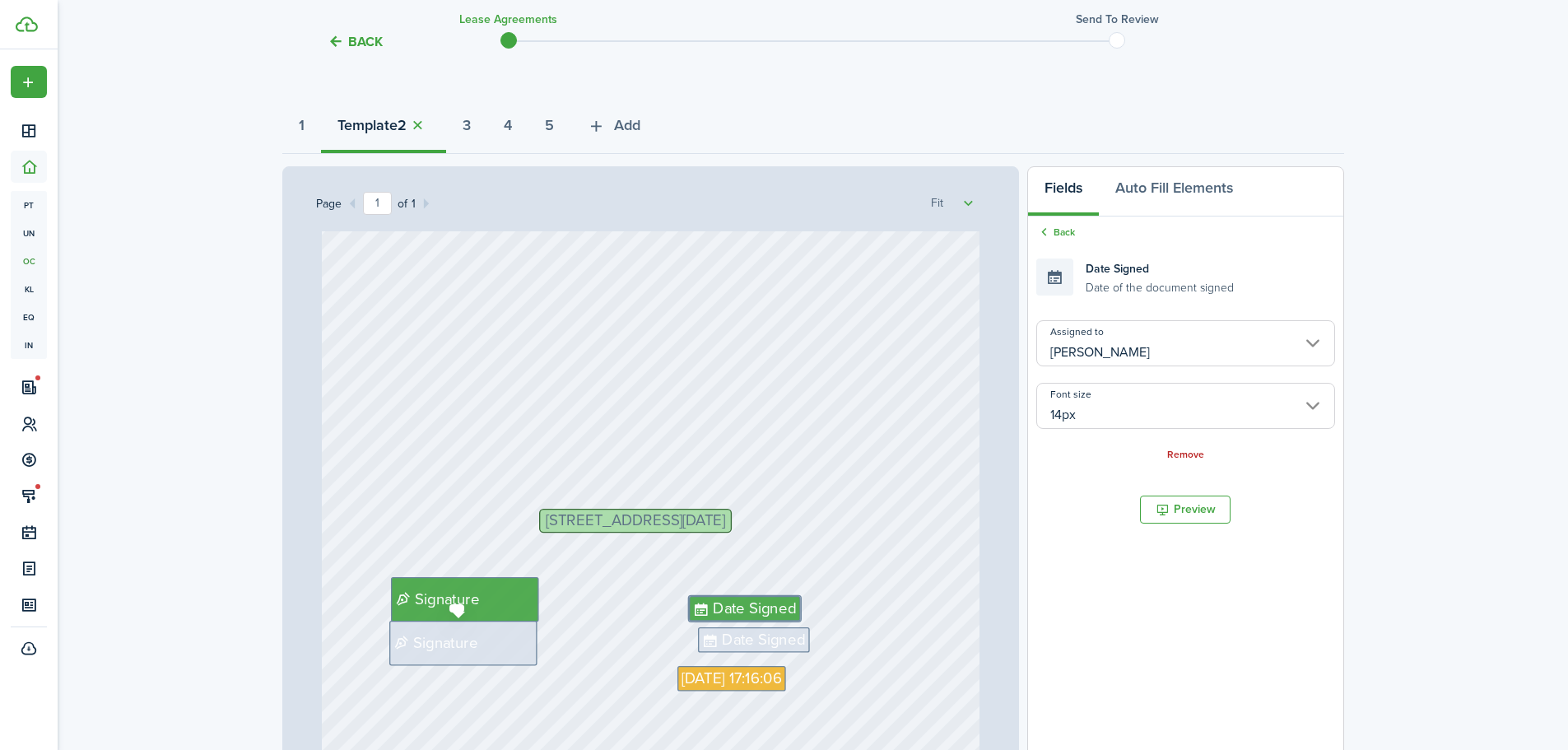
click at [509, 639] on div "Signature" at bounding box center [463, 642] width 148 height 44
click at [1055, 354] on input "Assigned to" at bounding box center [1185, 343] width 298 height 46
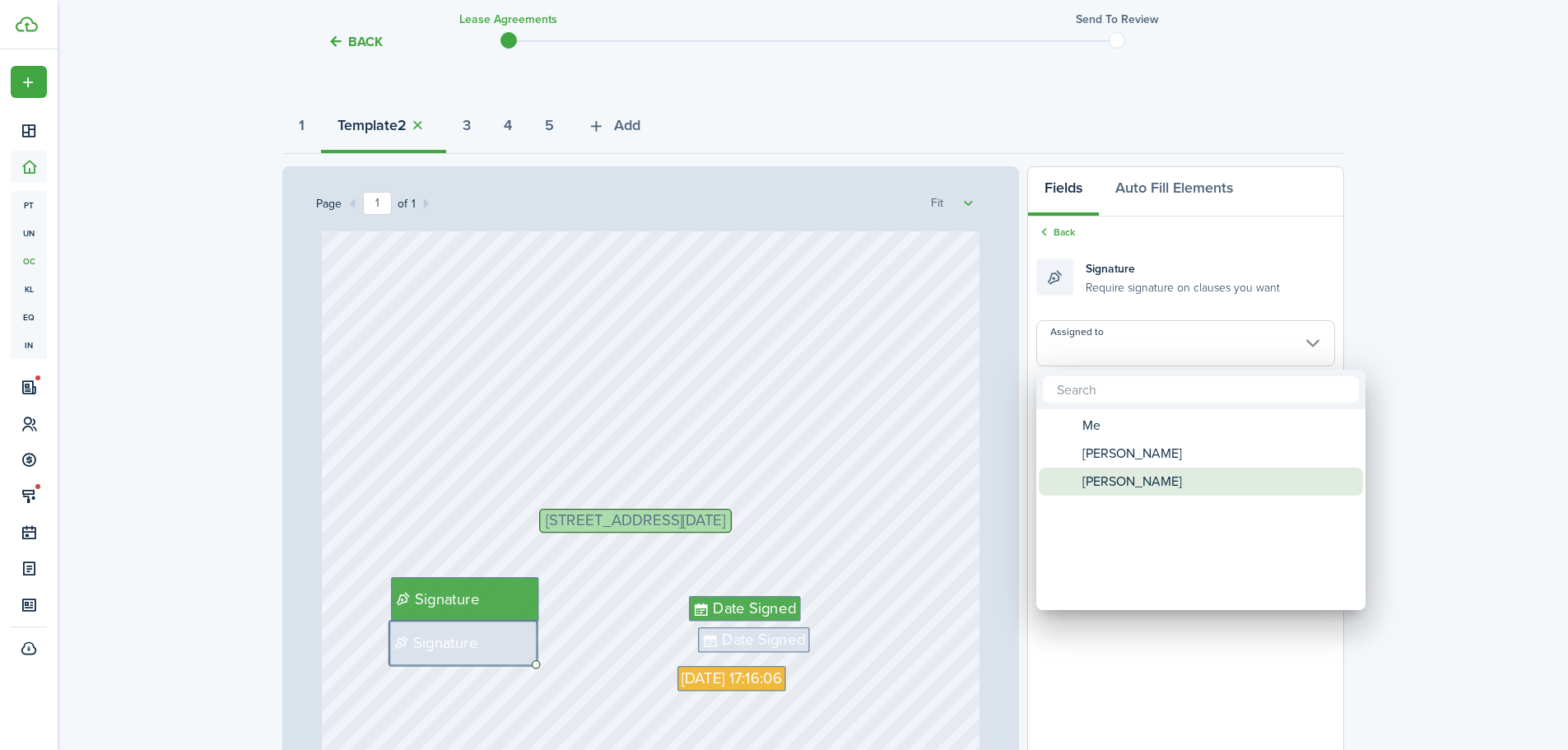
click at [1074, 478] on span "Assigned to" at bounding box center [1067, 481] width 13 height 13
type input "[PERSON_NAME]"
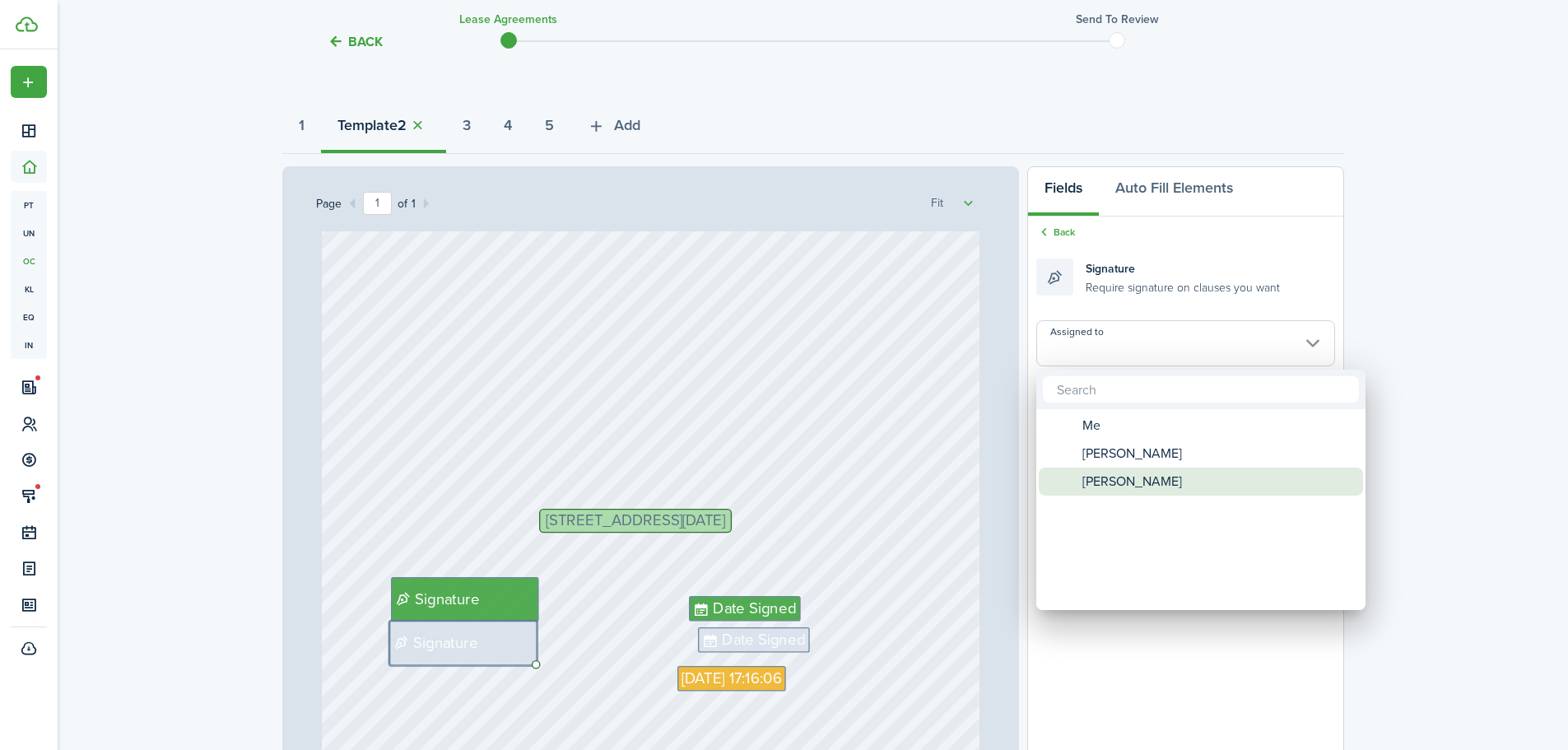
type input "[PERSON_NAME]"
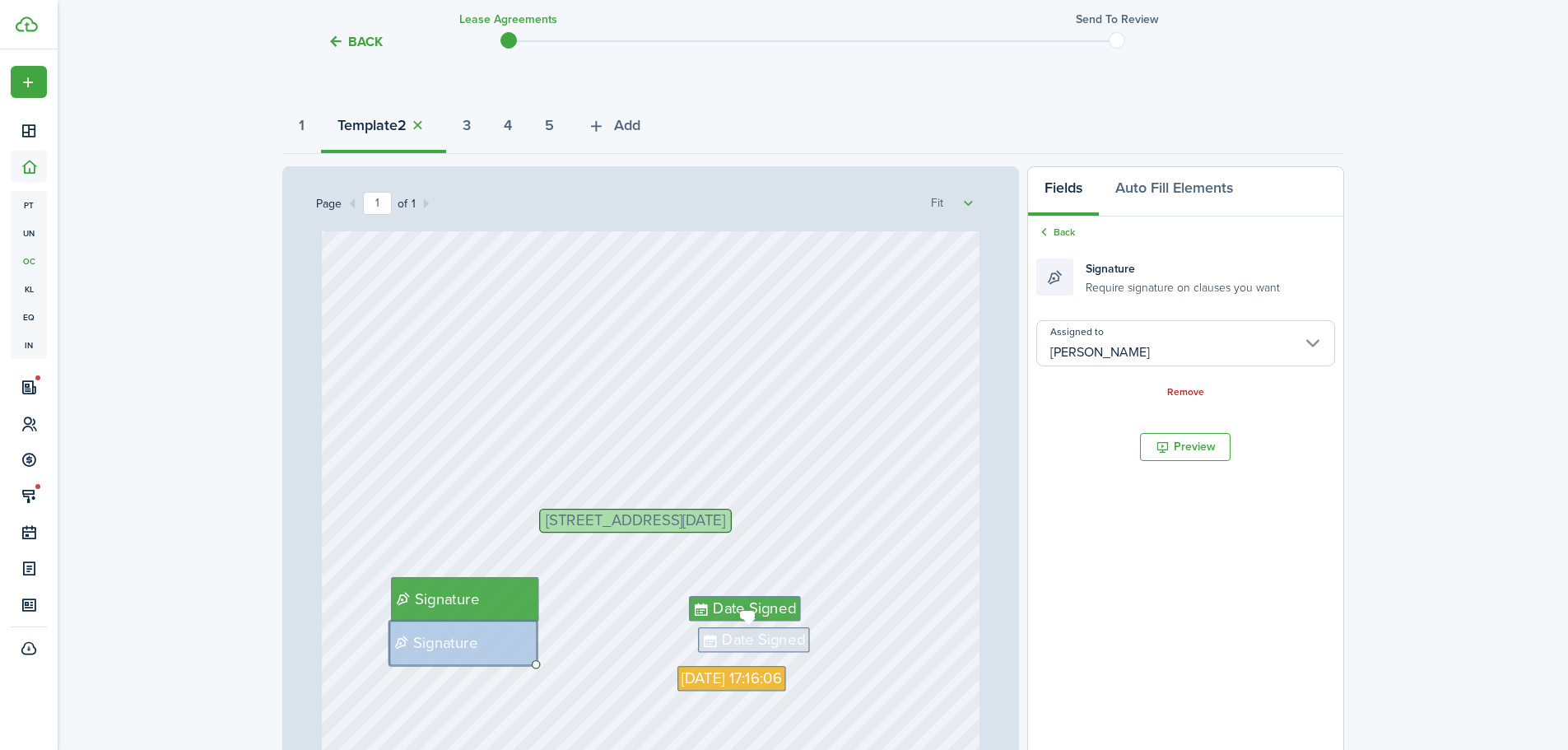
click at [754, 641] on span "Date Signed" at bounding box center [762, 640] width 83 height 24
click at [1086, 360] on input "Assigned to" at bounding box center [1185, 343] width 298 height 46
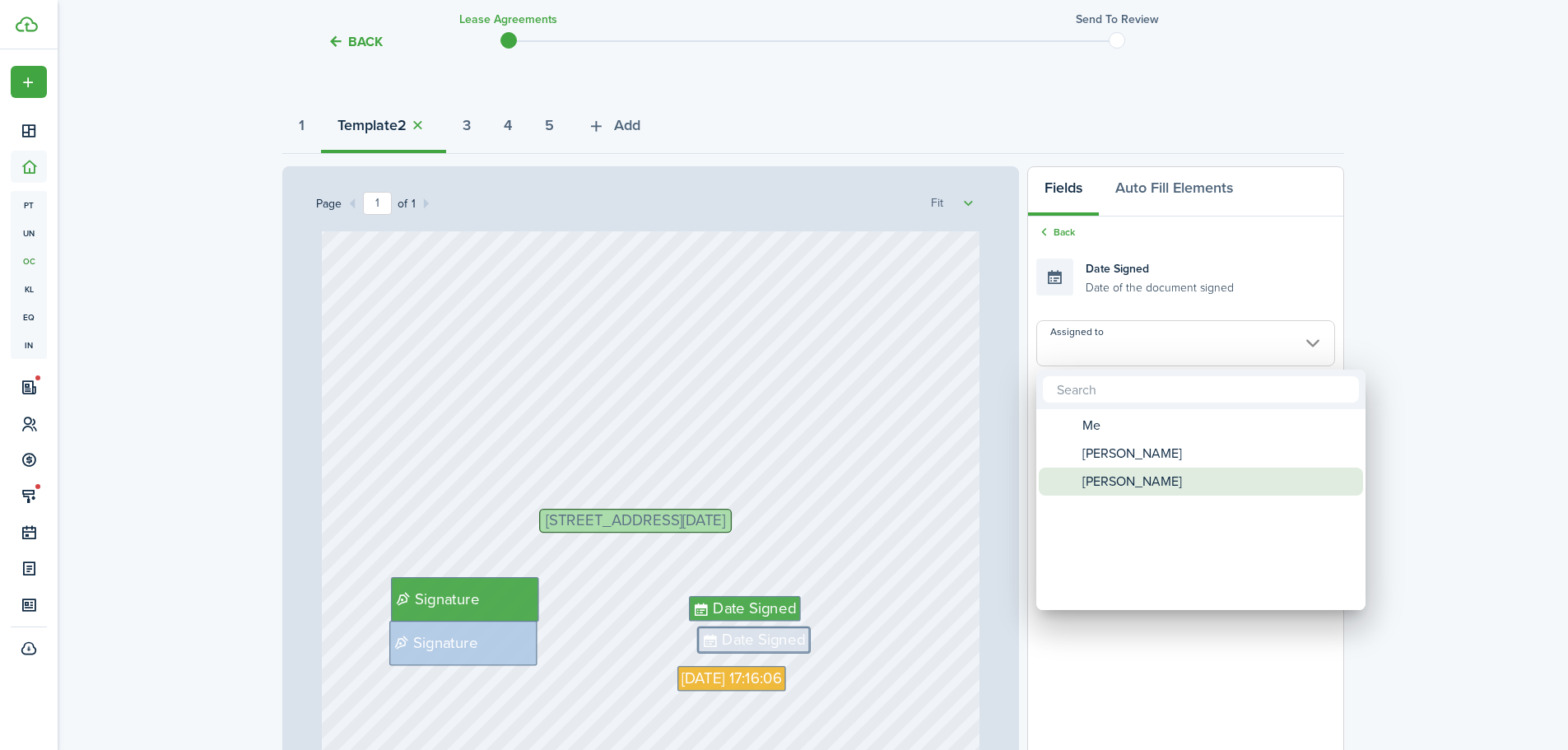
click at [1096, 475] on span "[PERSON_NAME]" at bounding box center [1132, 481] width 100 height 28
type input "[PERSON_NAME]"
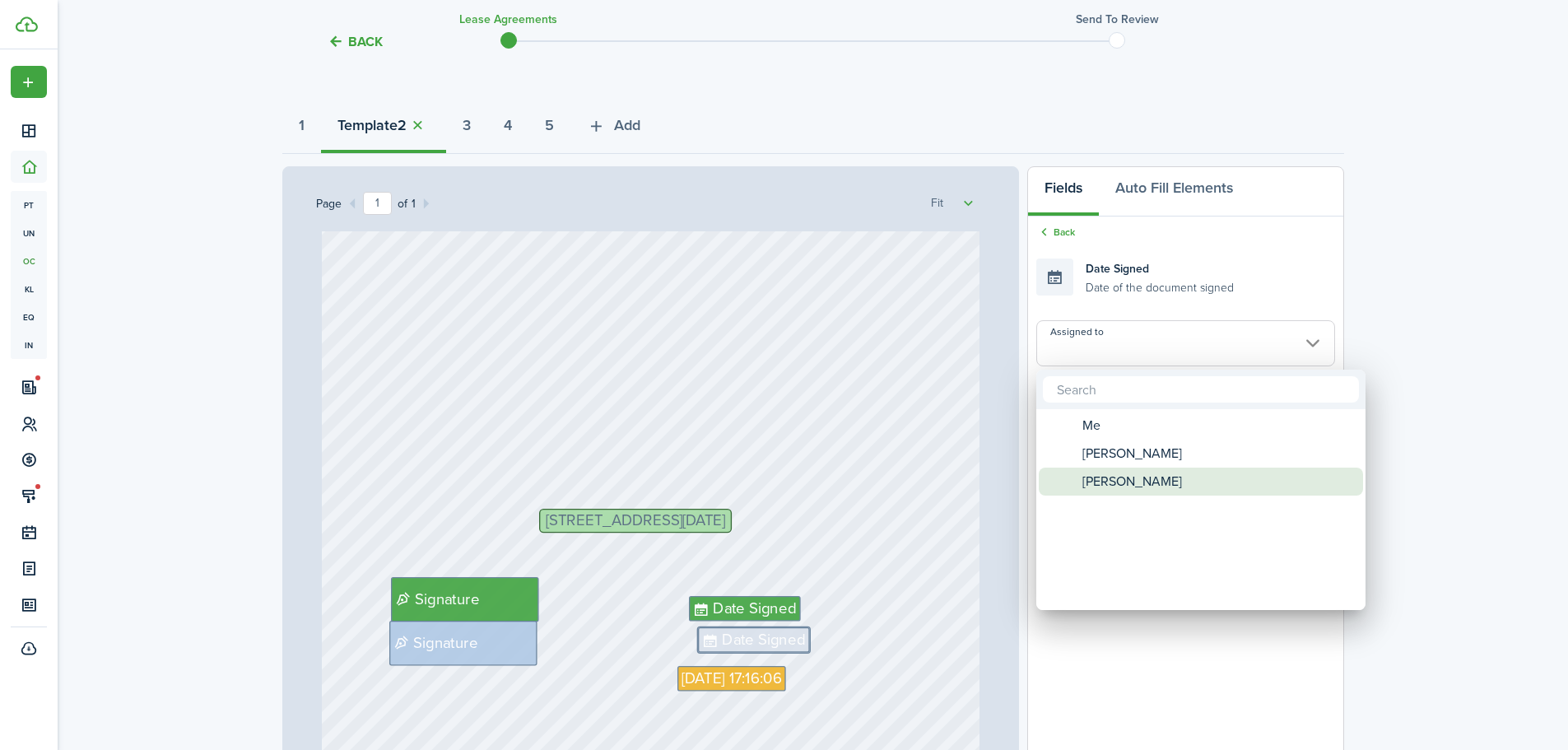
type input "[PERSON_NAME]"
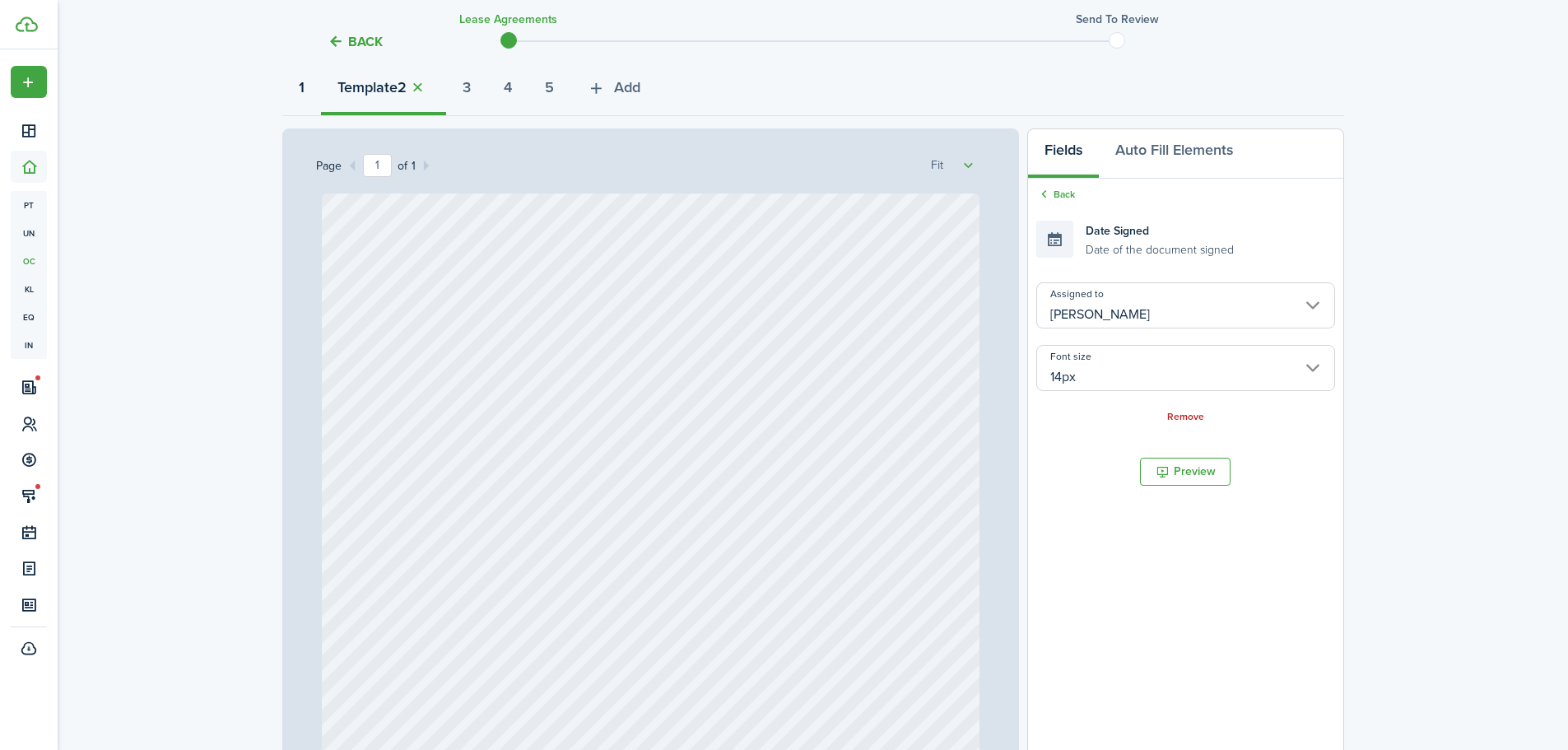
scroll to position [0, 0]
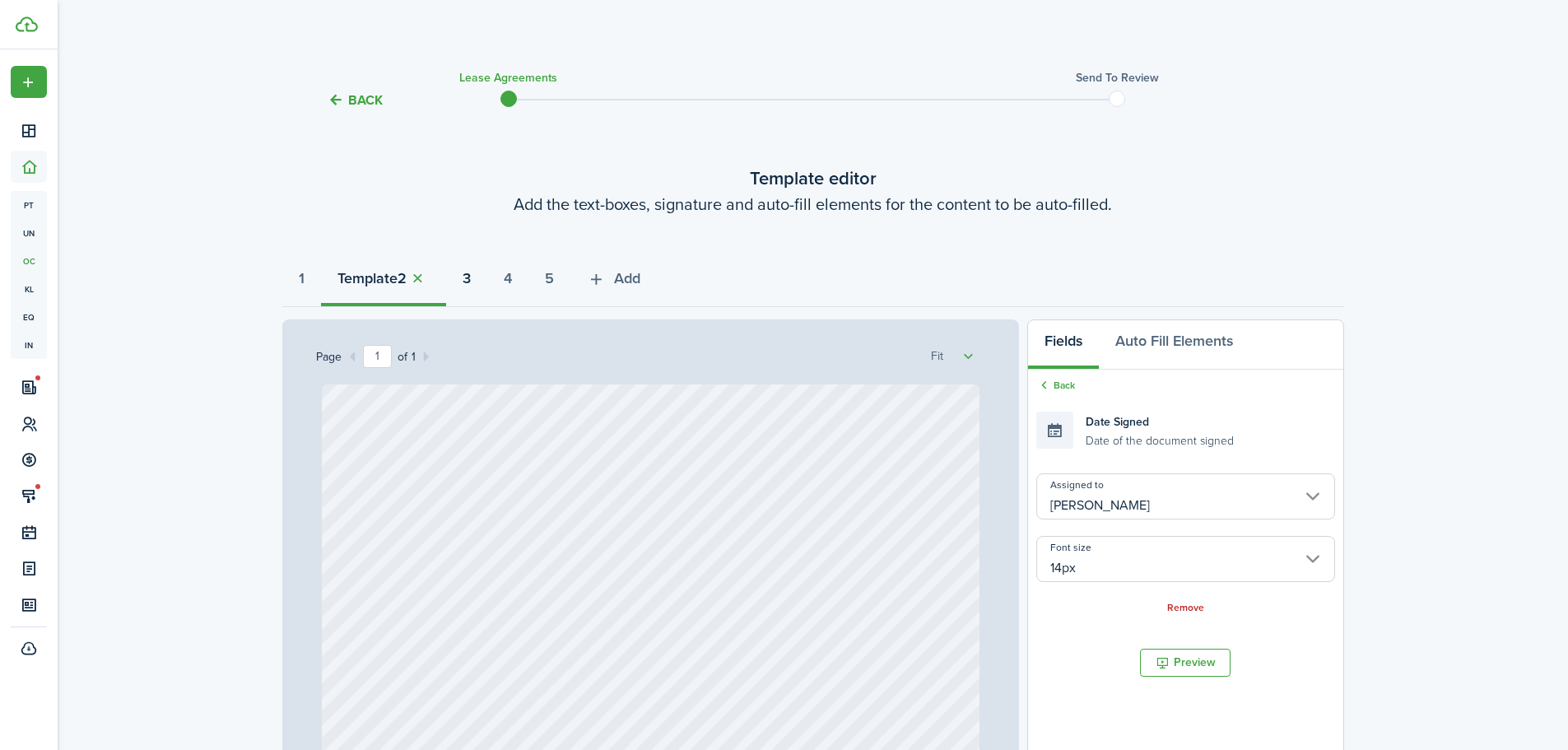
click at [482, 272] on button "3" at bounding box center [466, 282] width 41 height 49
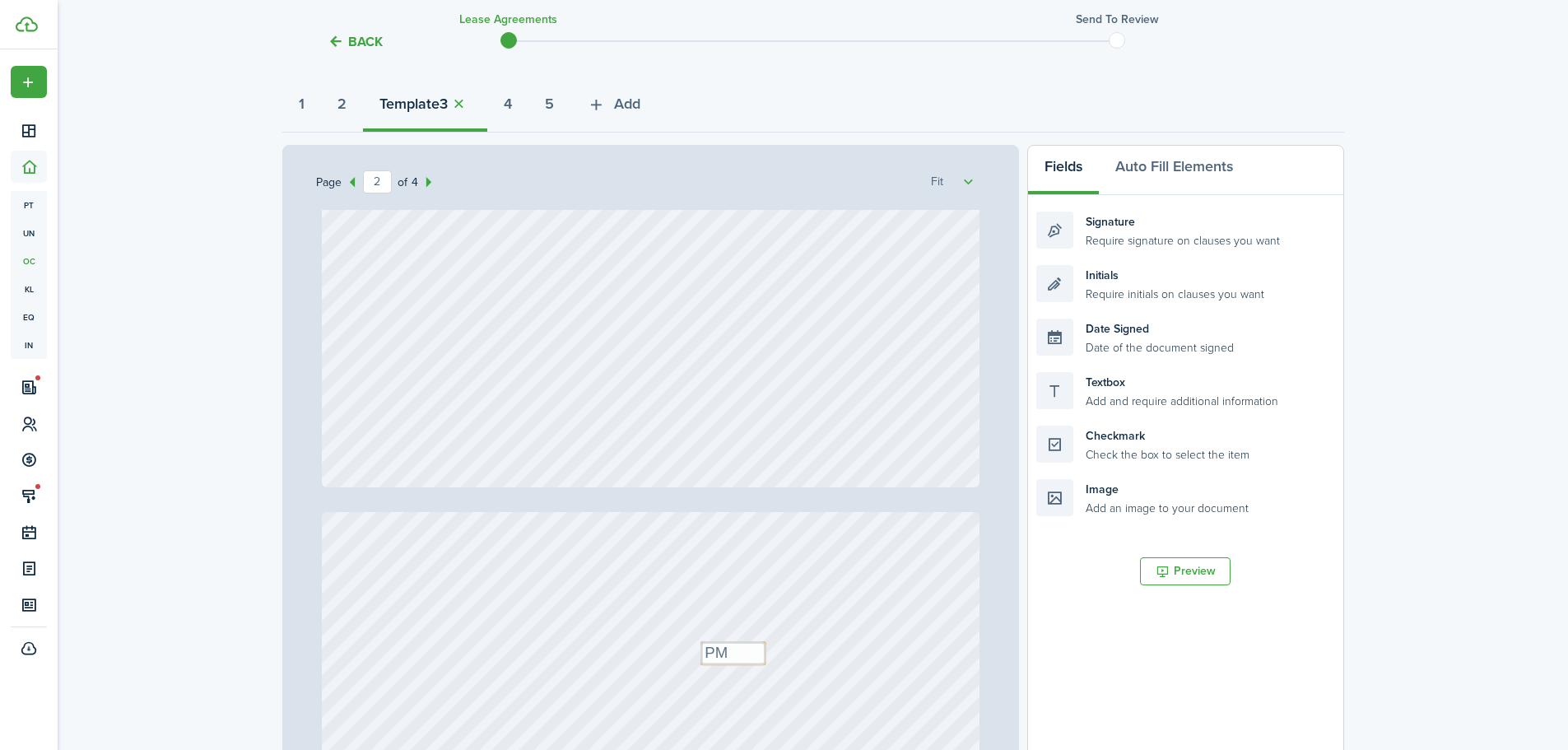
scroll to position [400, 0]
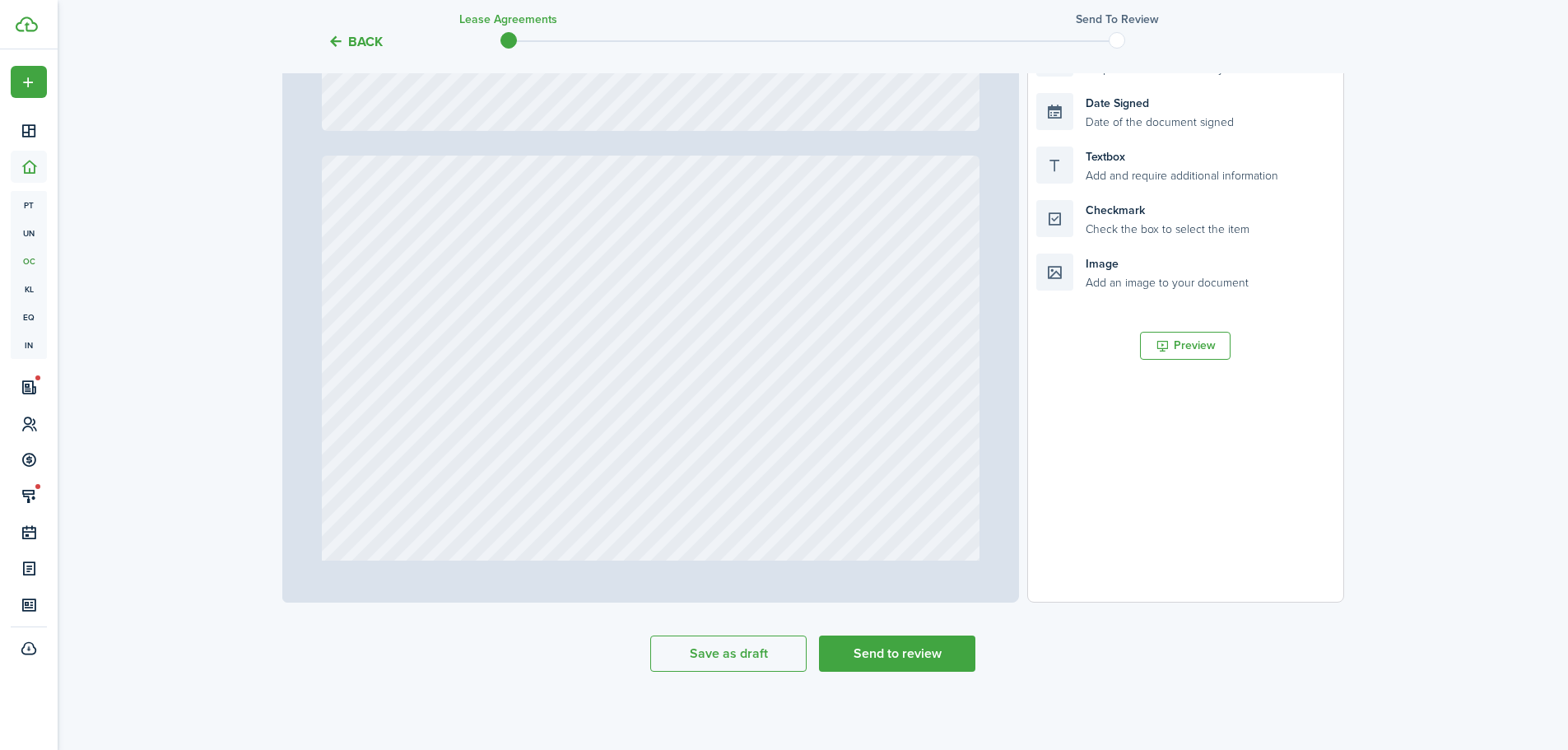
type input "4"
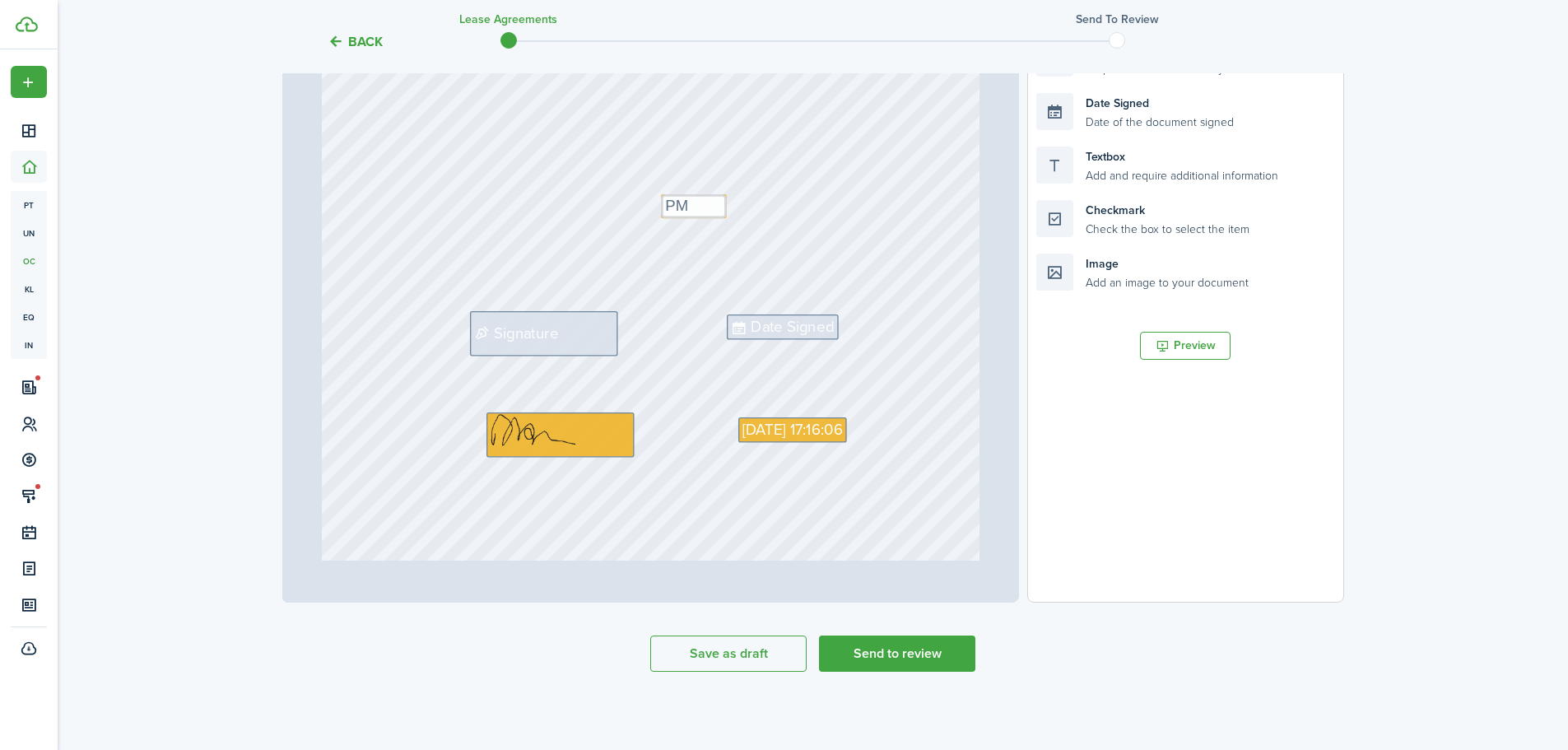
scroll to position [2973, 0]
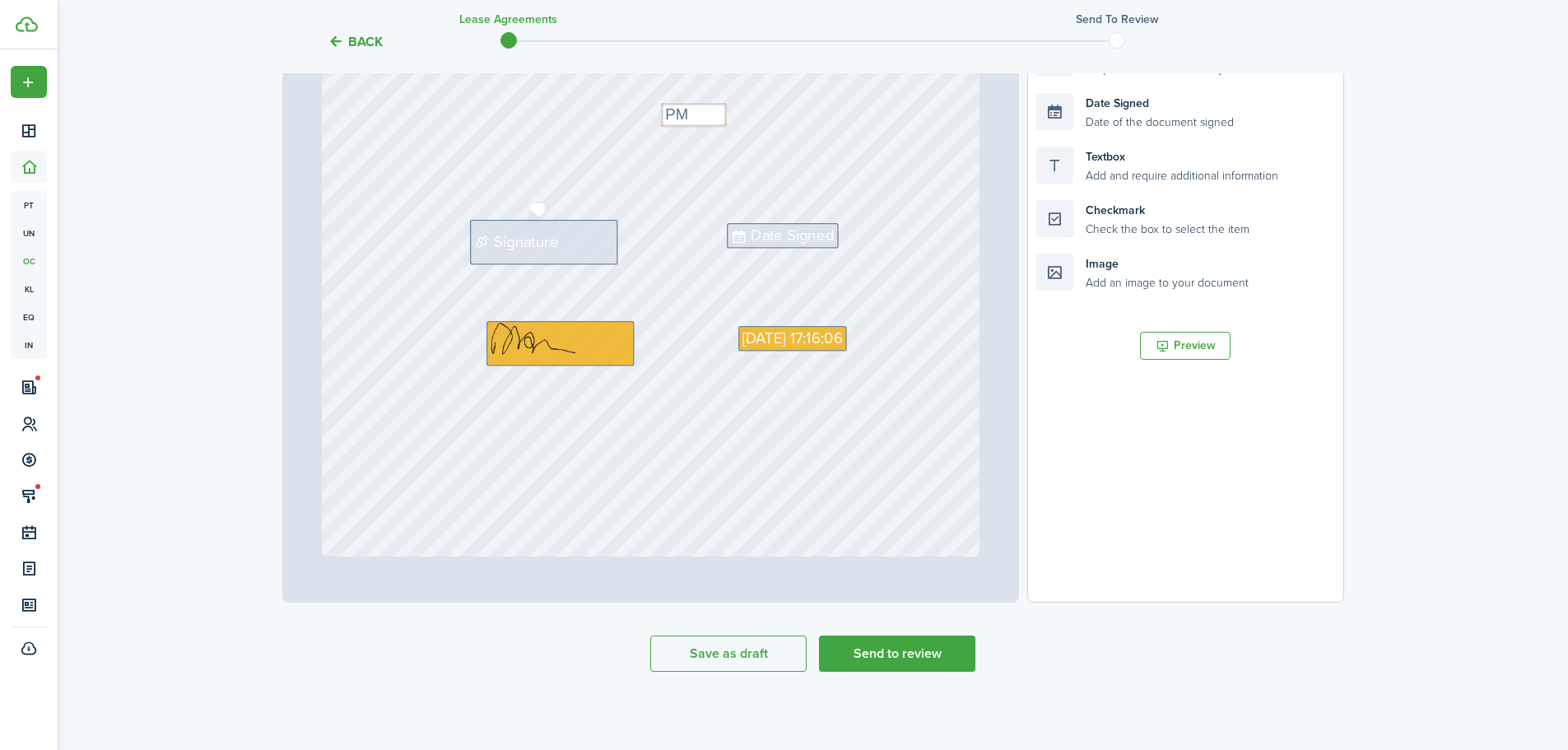
click at [562, 254] on div "Signature" at bounding box center [544, 241] width 148 height 44
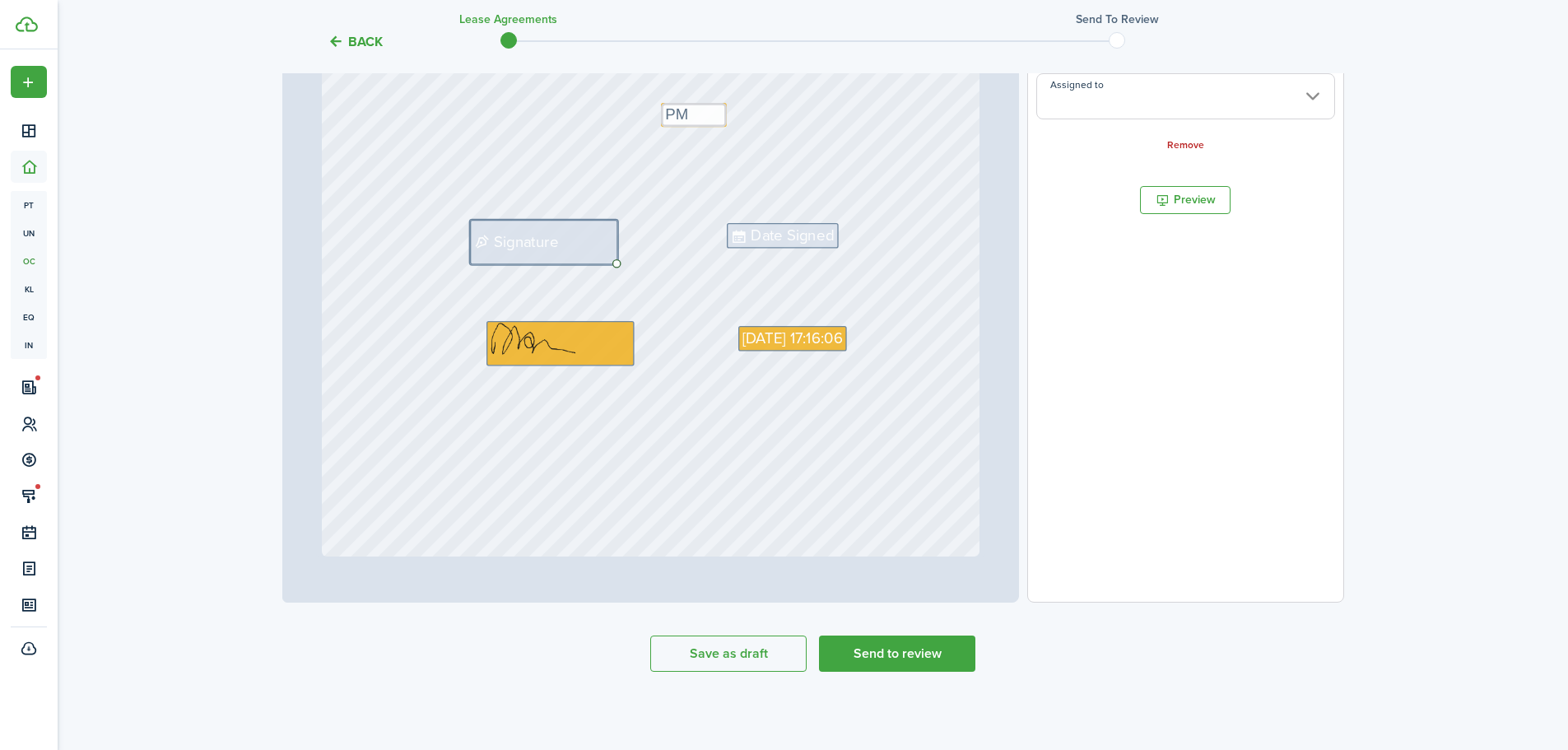
click at [1102, 110] on input "Assigned to" at bounding box center [1185, 96] width 298 height 46
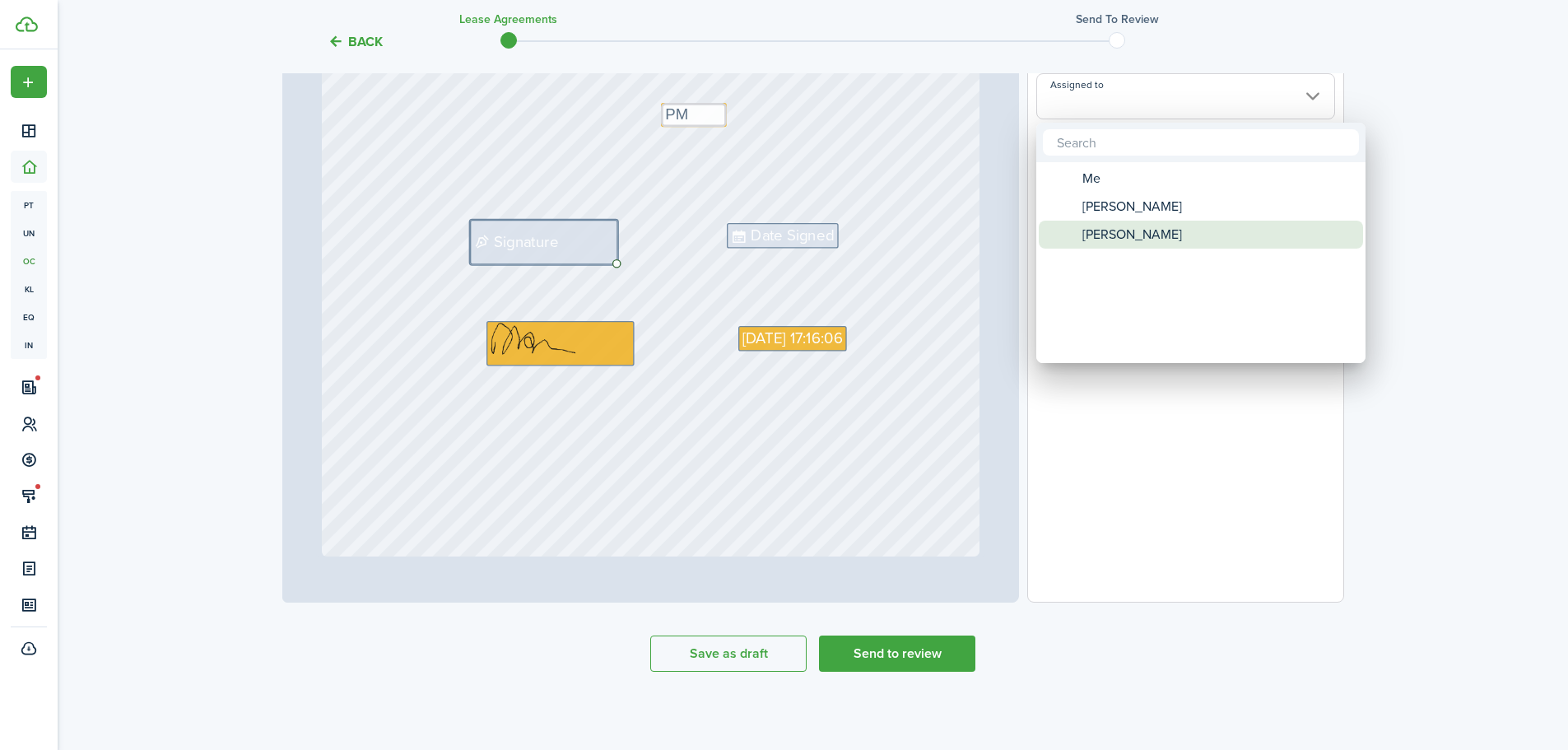
click at [1126, 227] on span "[PERSON_NAME]" at bounding box center [1132, 234] width 100 height 28
type input "[PERSON_NAME]"
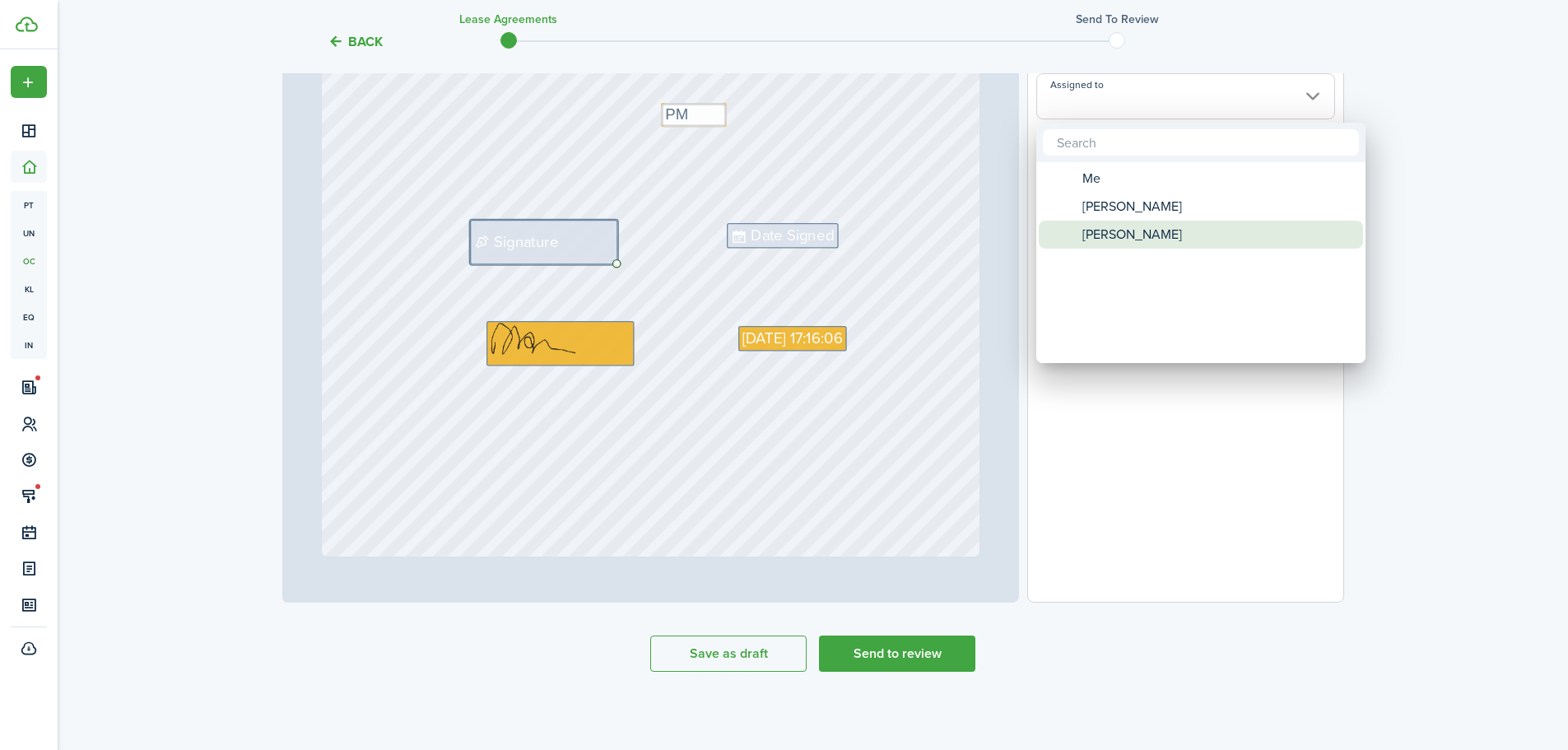
type input "[PERSON_NAME]"
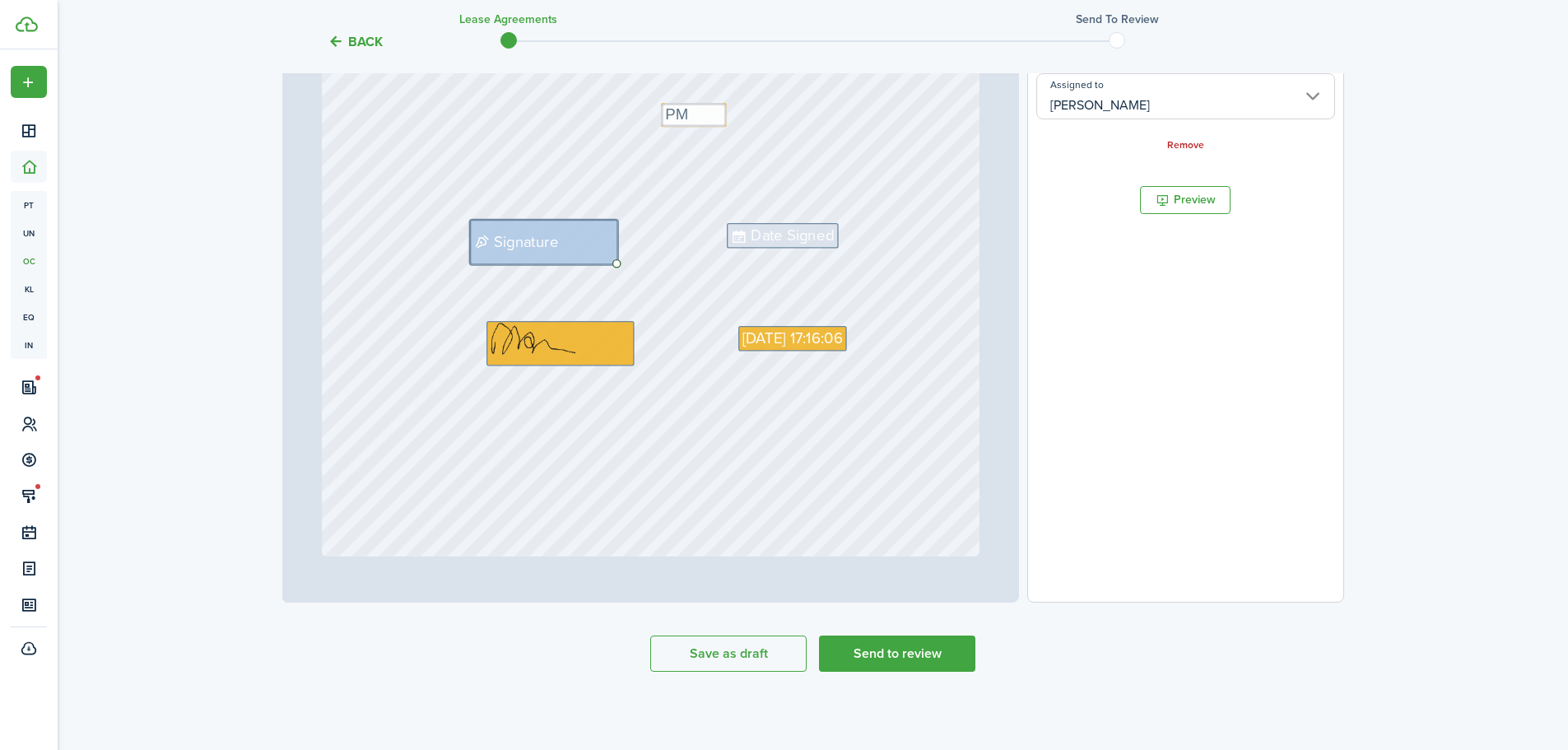
click at [797, 226] on span "Date Signed" at bounding box center [792, 235] width 83 height 24
click at [1082, 111] on input "Assigned to" at bounding box center [1185, 96] width 298 height 46
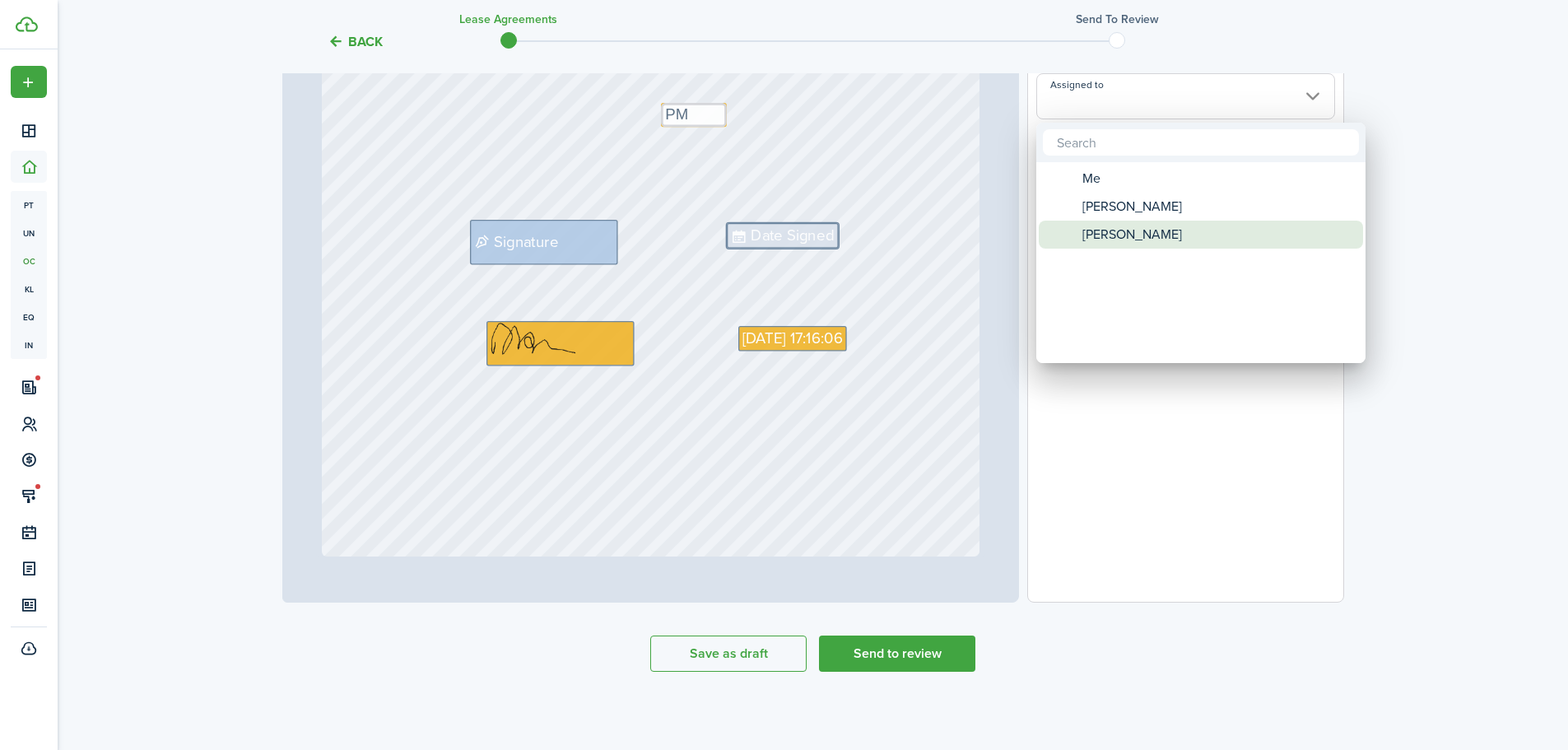
click at [1127, 233] on span "[PERSON_NAME]" at bounding box center [1132, 234] width 100 height 28
type input "[PERSON_NAME]"
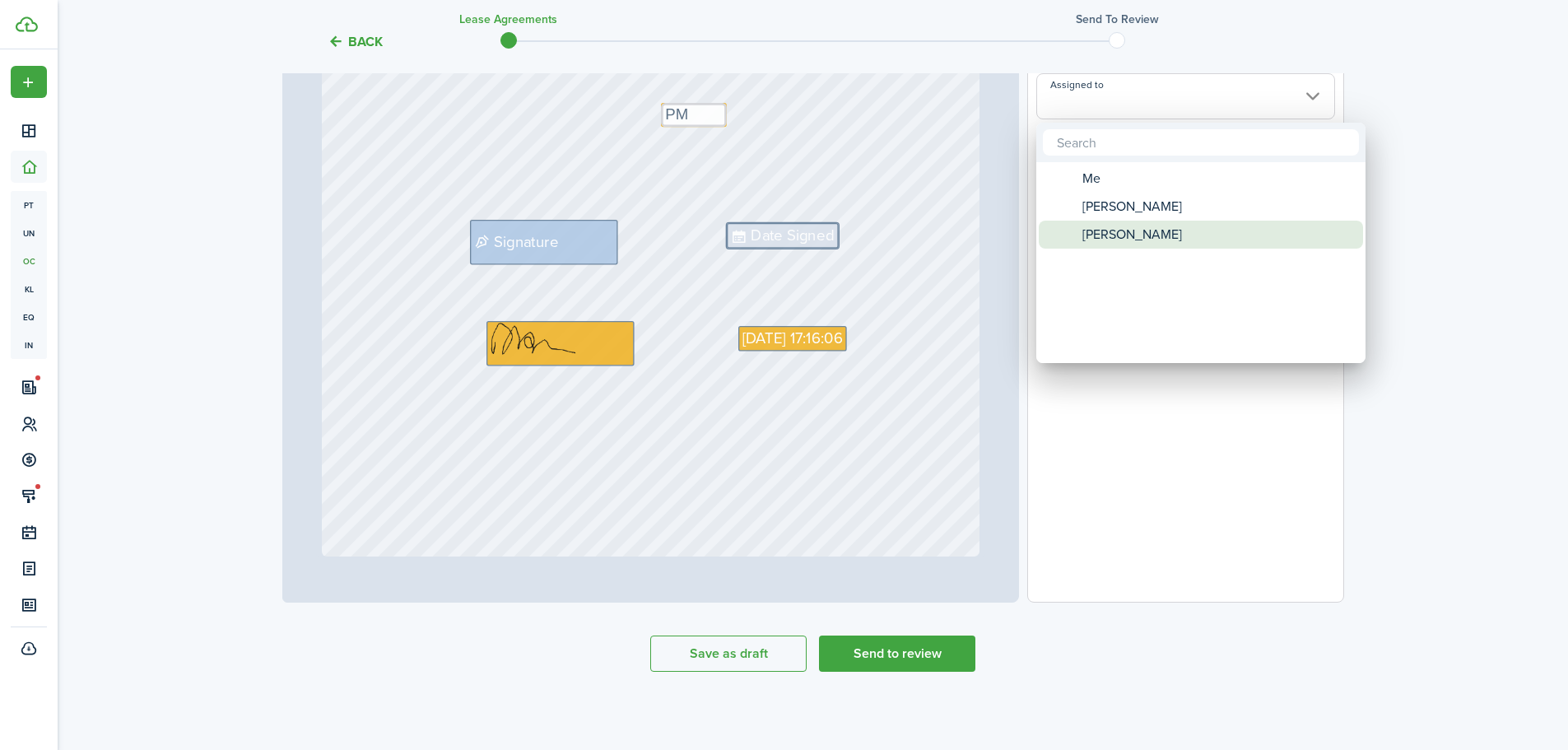
type input "[PERSON_NAME]"
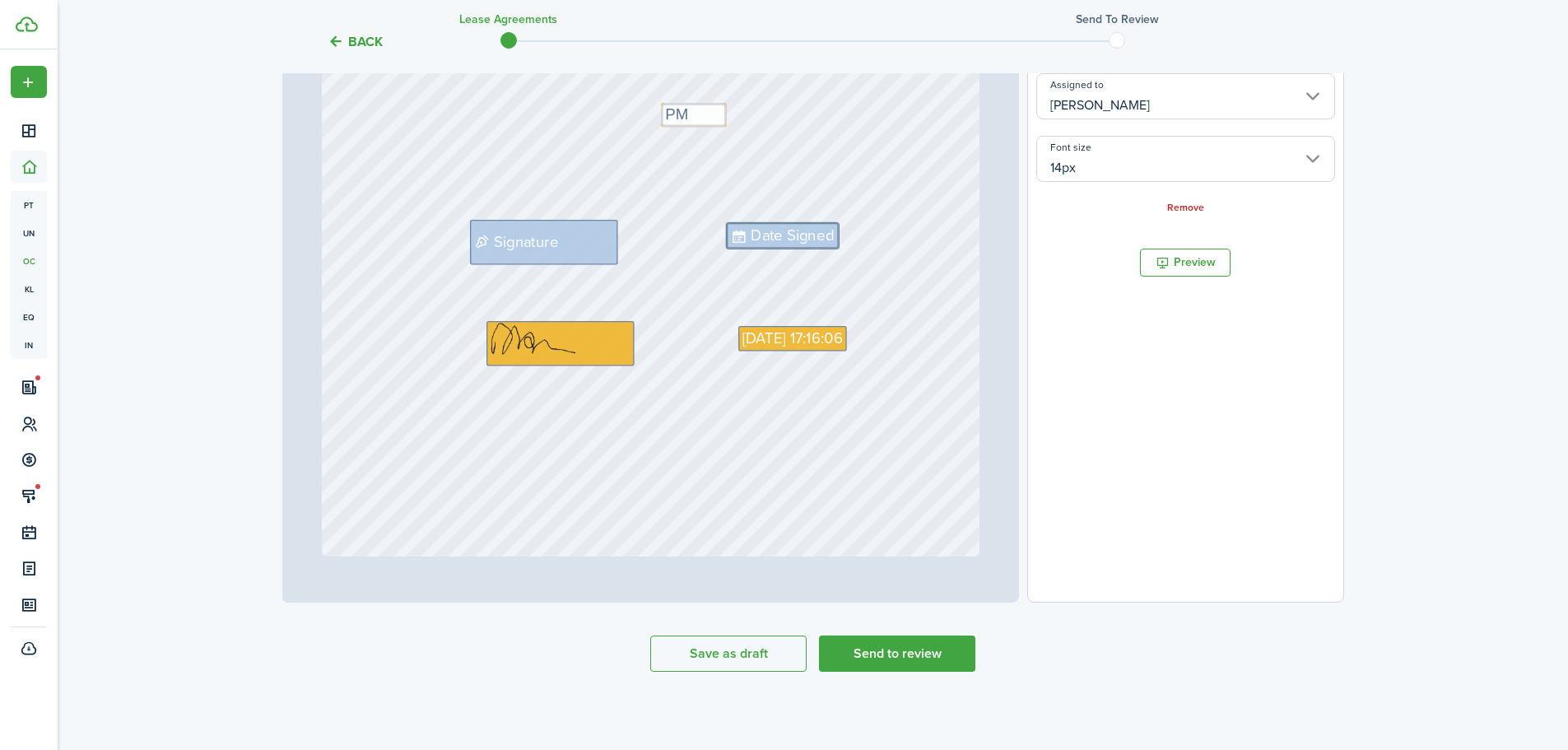
click at [550, 295] on div "Signature [DATE] 17:16:06 Text PM Date Signed" at bounding box center [650, 123] width 658 height 867
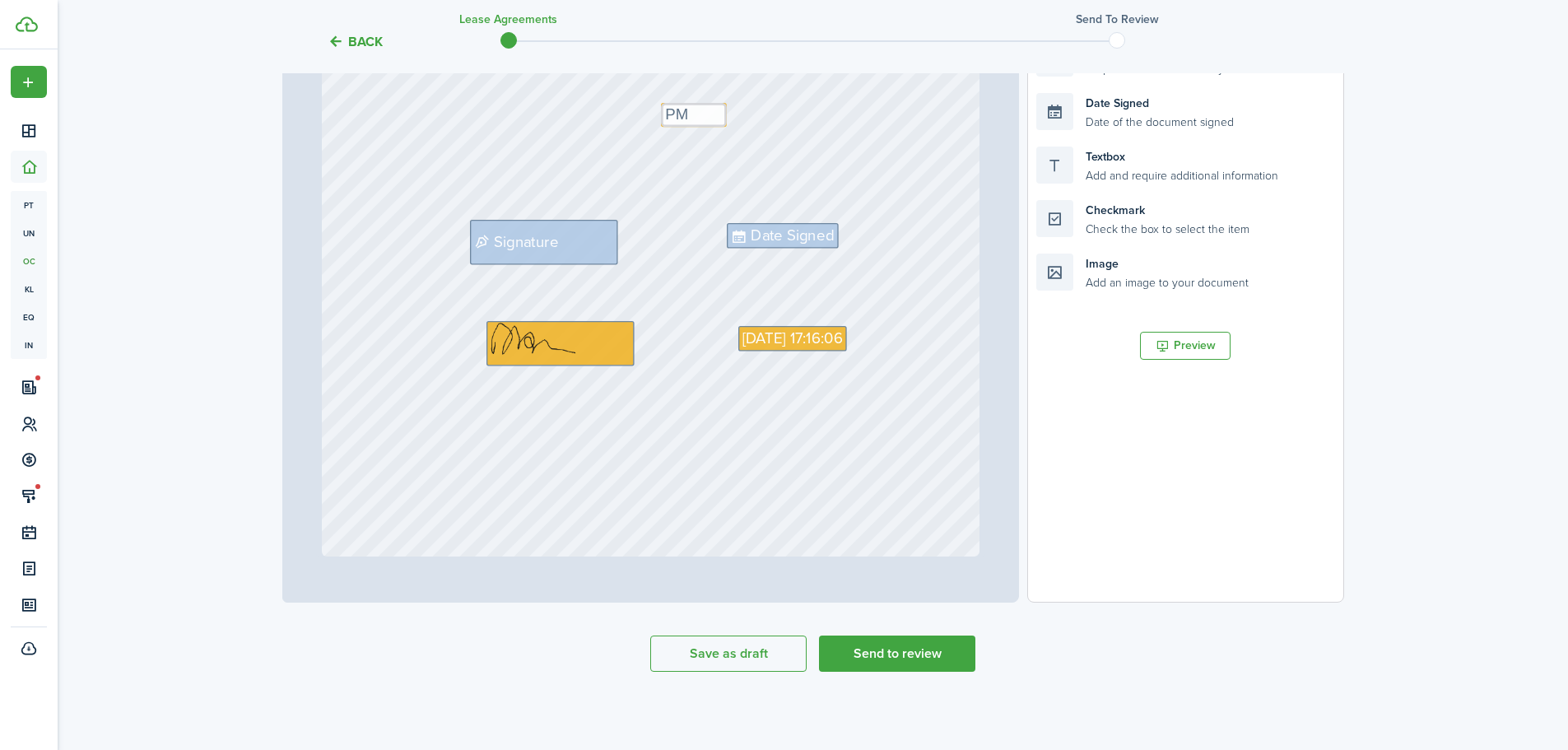
scroll to position [318, 0]
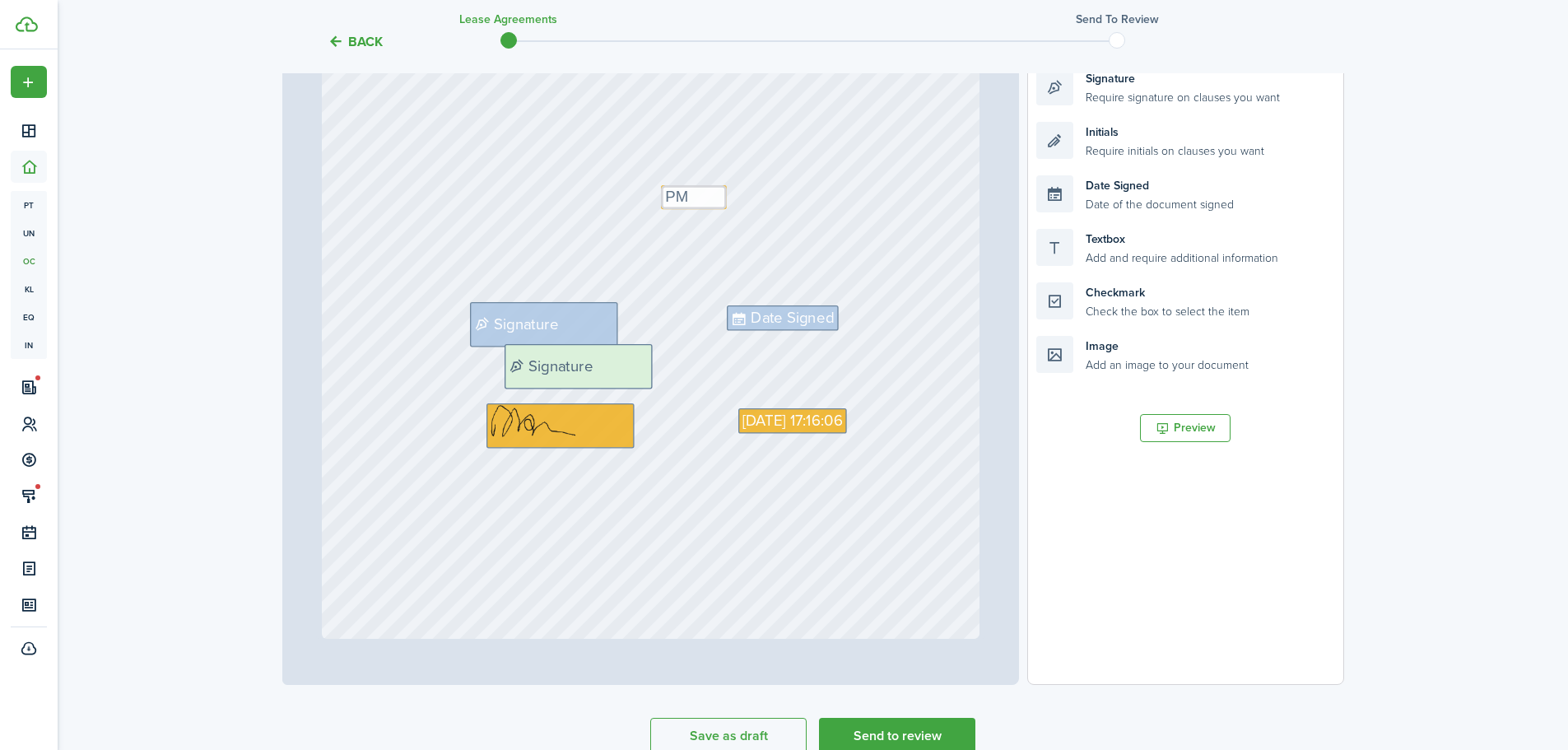
drag, startPoint x: 1121, startPoint y: 90, endPoint x: 589, endPoint y: 367, distance: 599.8
click at [589, 367] on div "Page 4 of 4 50% 75% 100% 150% 200% Fit Text PM Text Property Manager (PM) Text …" at bounding box center [812, 343] width 1061 height 683
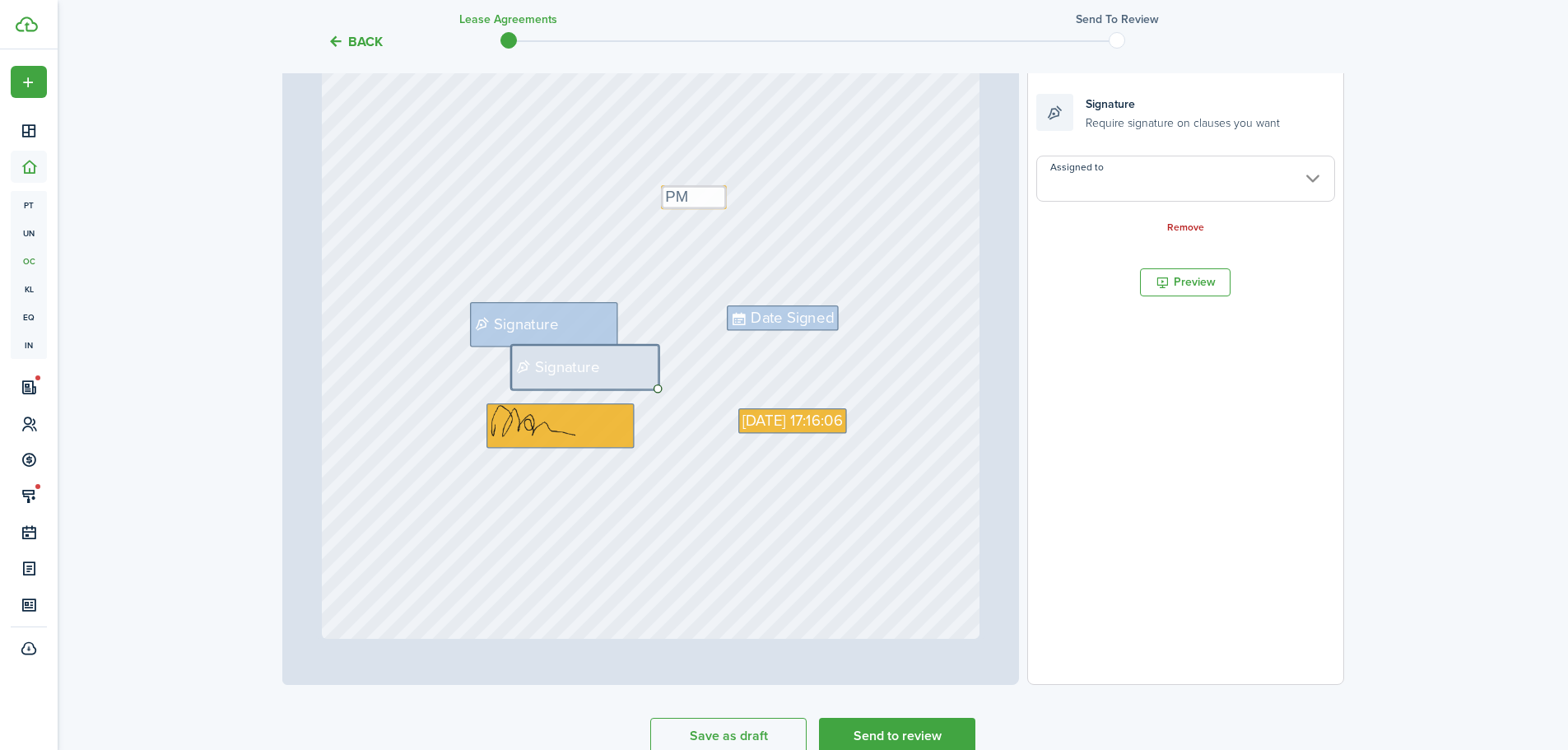
click at [1054, 197] on input "Assigned to" at bounding box center [1185, 178] width 298 height 46
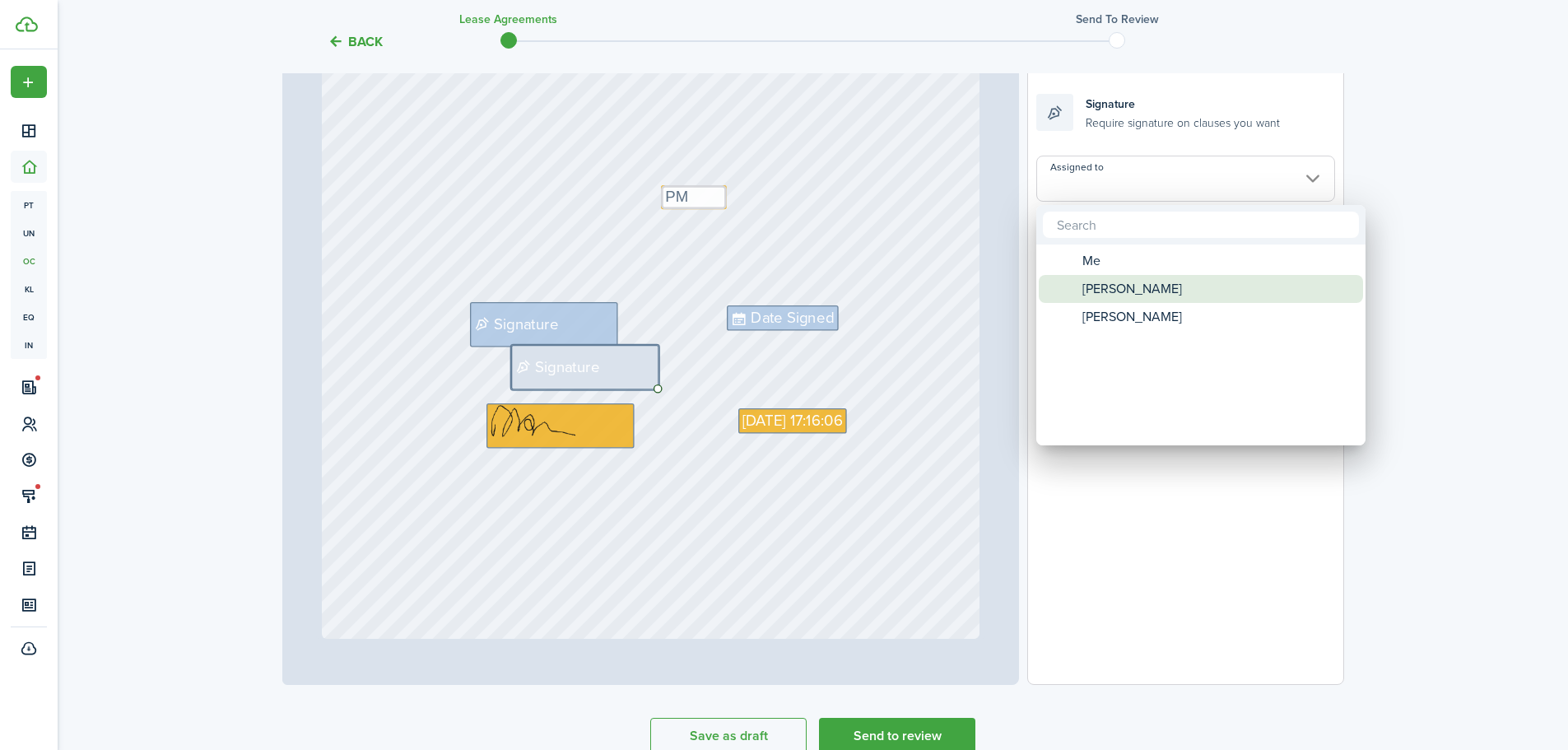
click at [1113, 301] on span "[PERSON_NAME]" at bounding box center [1132, 288] width 100 height 28
type input "[PERSON_NAME]"
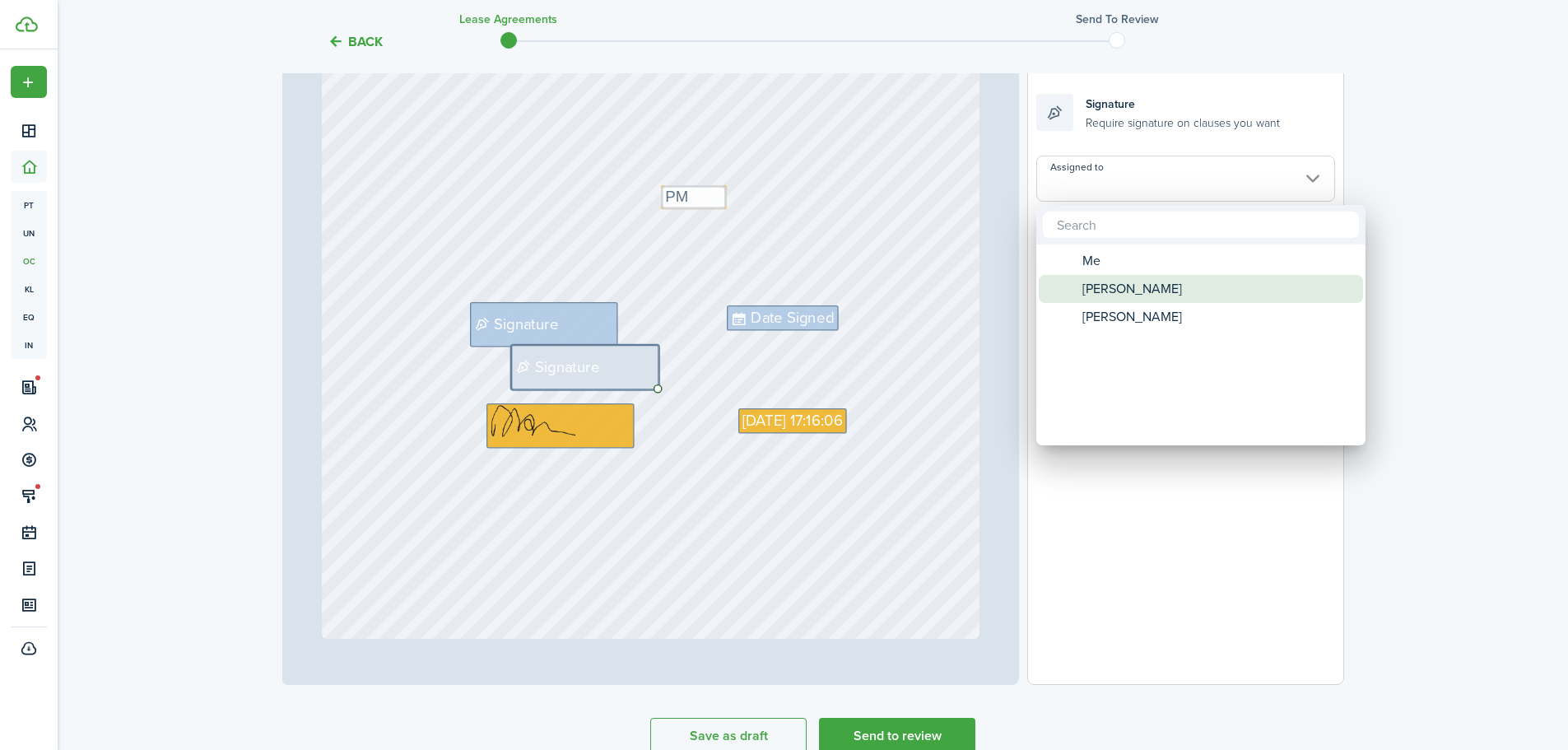
type input "[PERSON_NAME]"
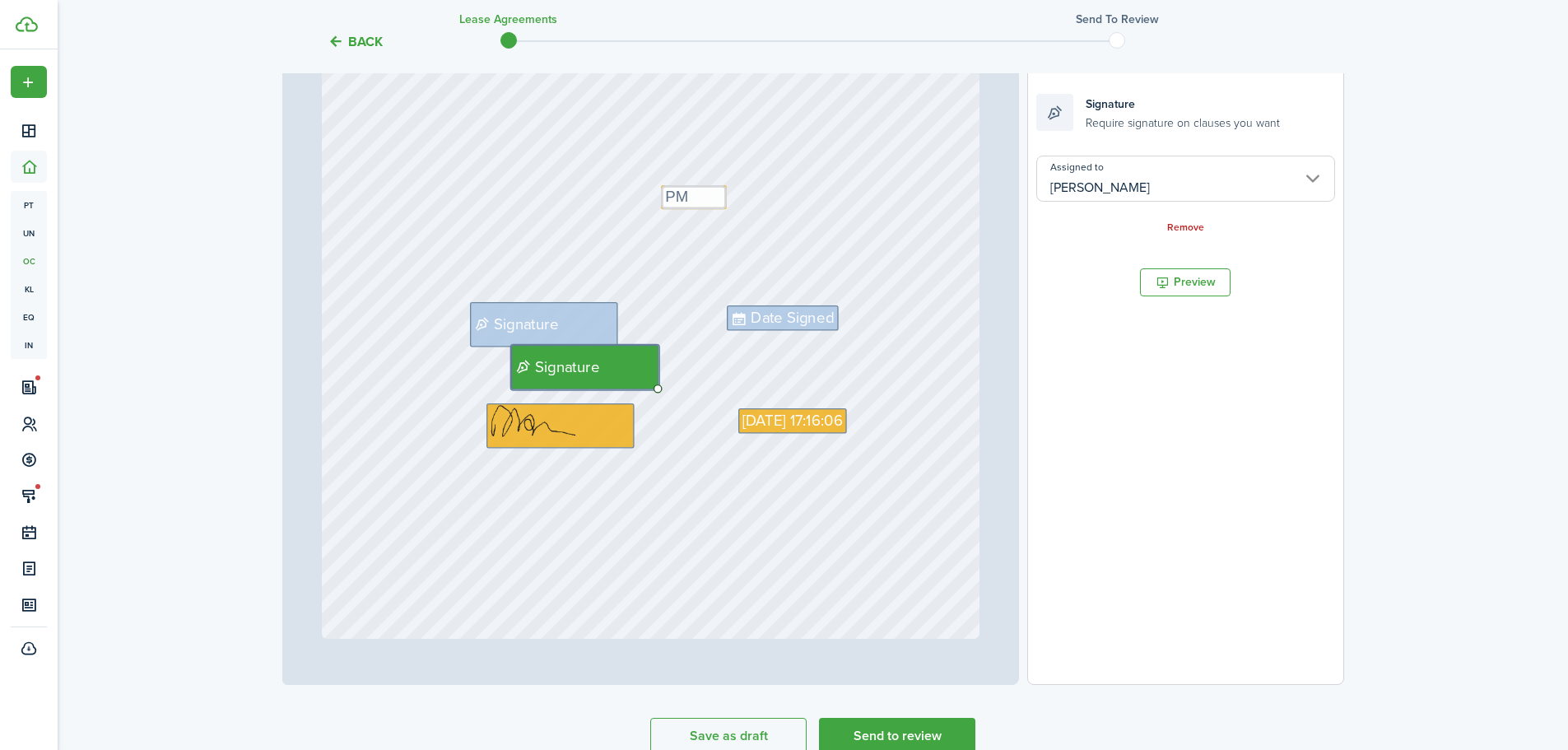
click at [819, 372] on div "Signature [DATE] 17:16:06 Text PM Date Signed Signature" at bounding box center [650, 205] width 658 height 867
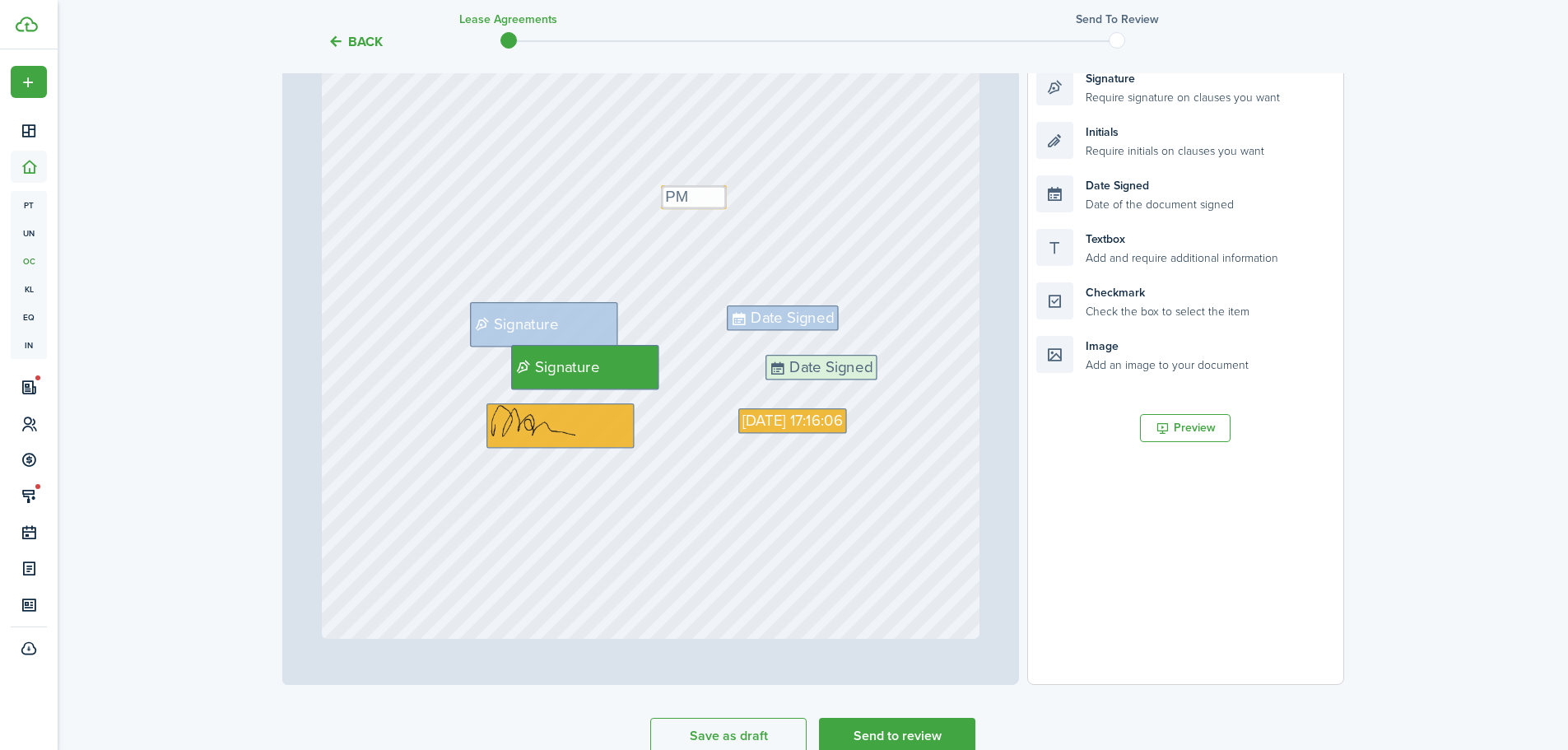
drag, startPoint x: 1126, startPoint y: 195, endPoint x: 856, endPoint y: 375, distance: 324.5
click at [856, 375] on div "Page 4 of 4 50% 75% 100% 150% 200% Fit Text PM Text Property Manager (PM) Text …" at bounding box center [812, 343] width 1061 height 683
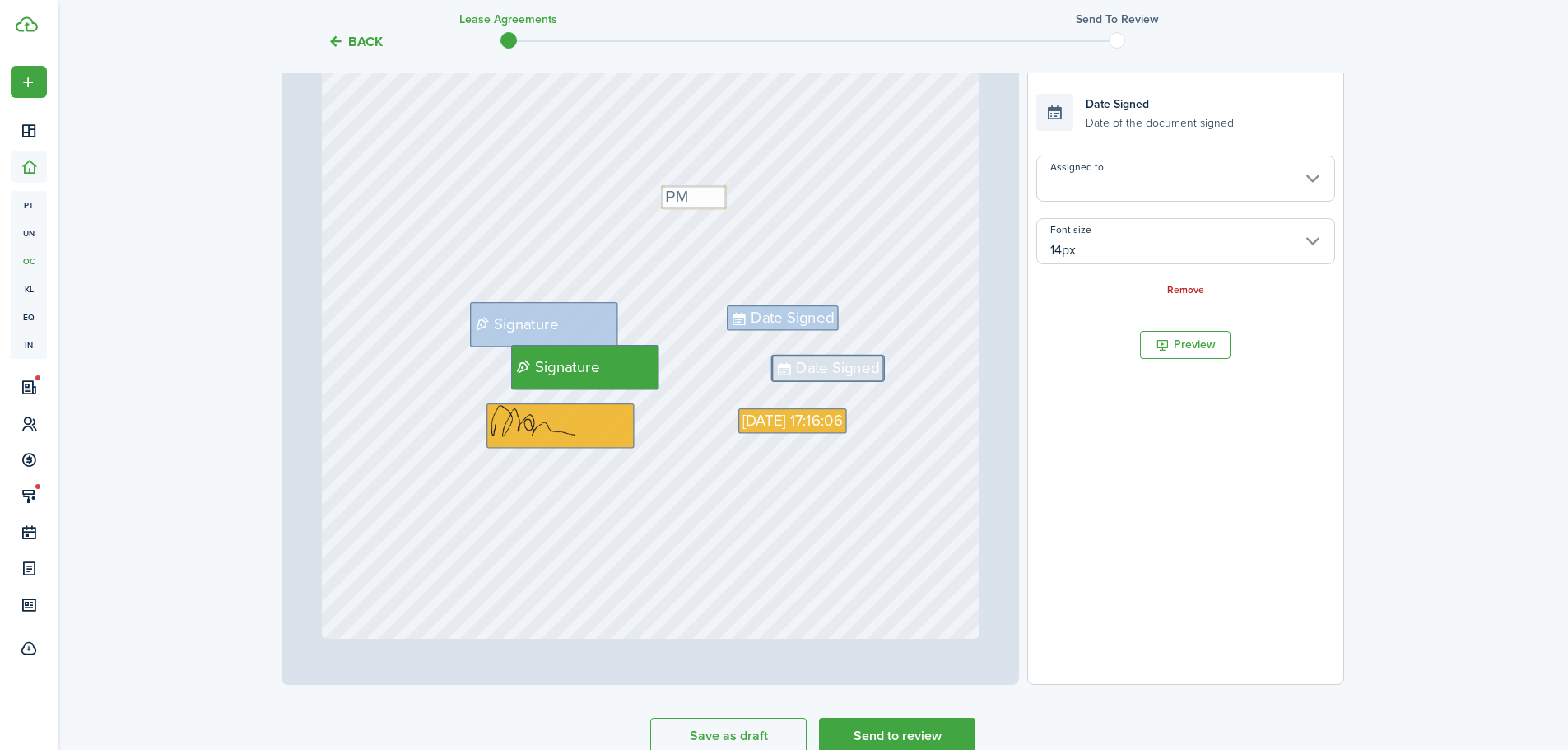
click at [1117, 185] on input "Assigned to" at bounding box center [1185, 178] width 298 height 46
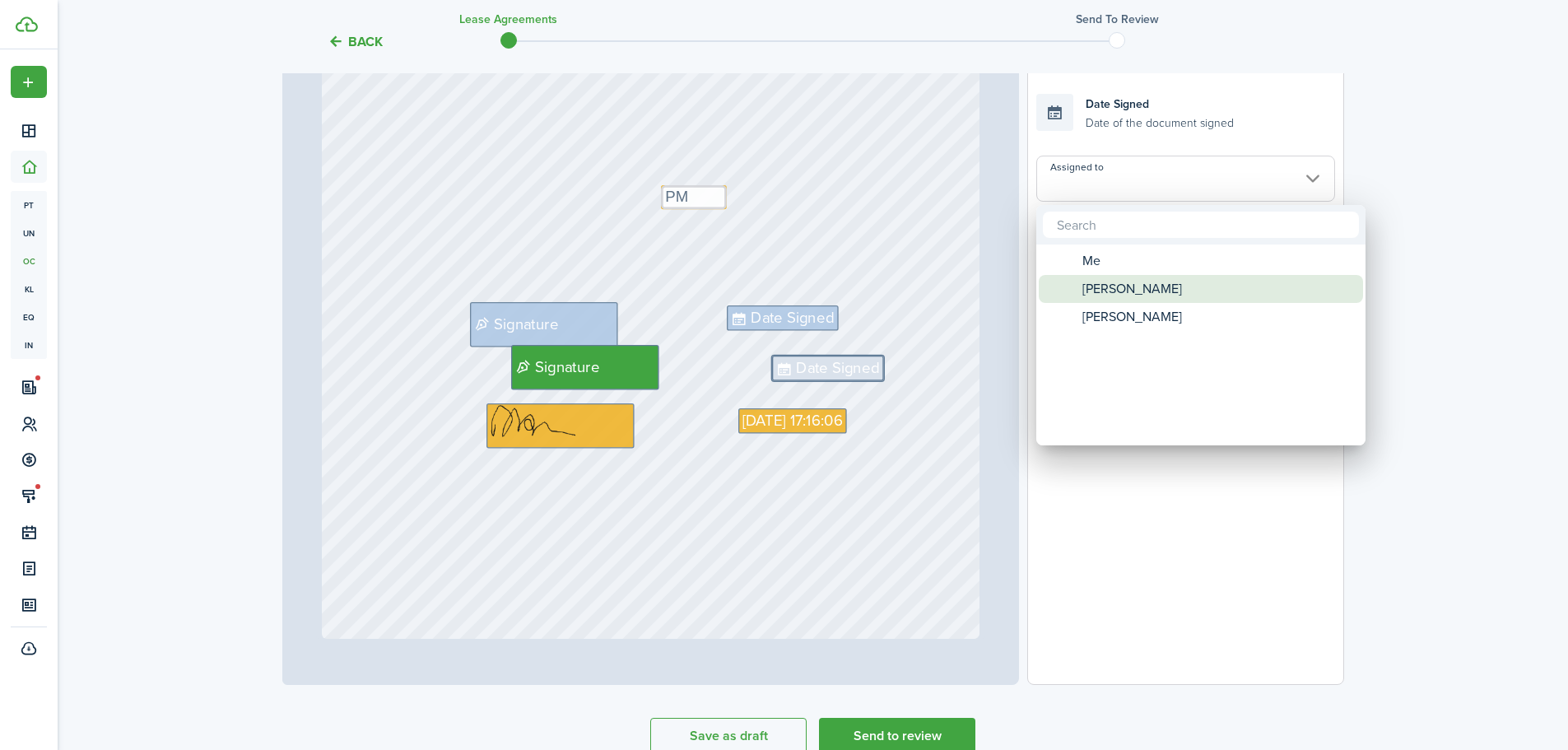
click at [1120, 294] on span "[PERSON_NAME]" at bounding box center [1132, 288] width 100 height 28
type input "[PERSON_NAME]"
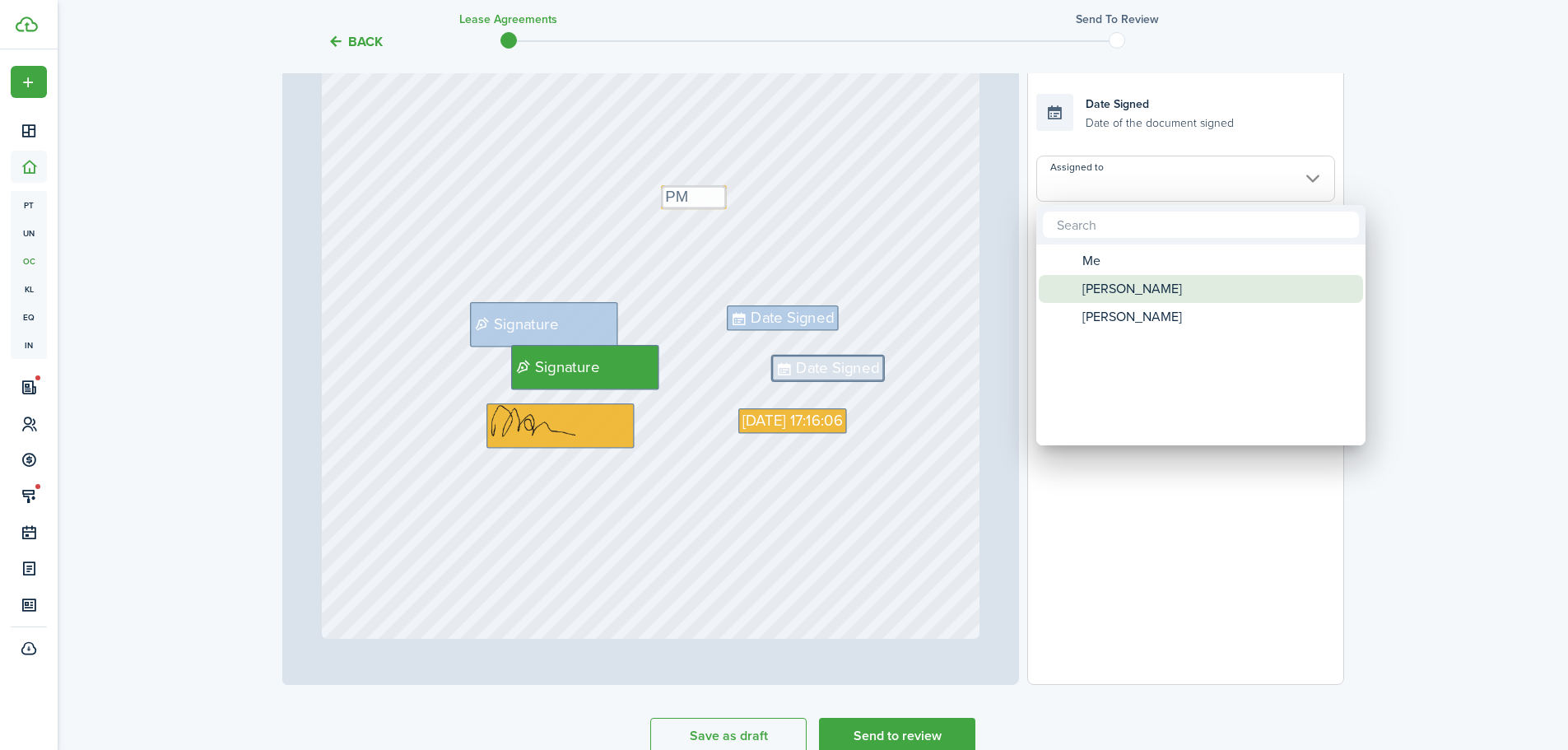
type input "[PERSON_NAME]"
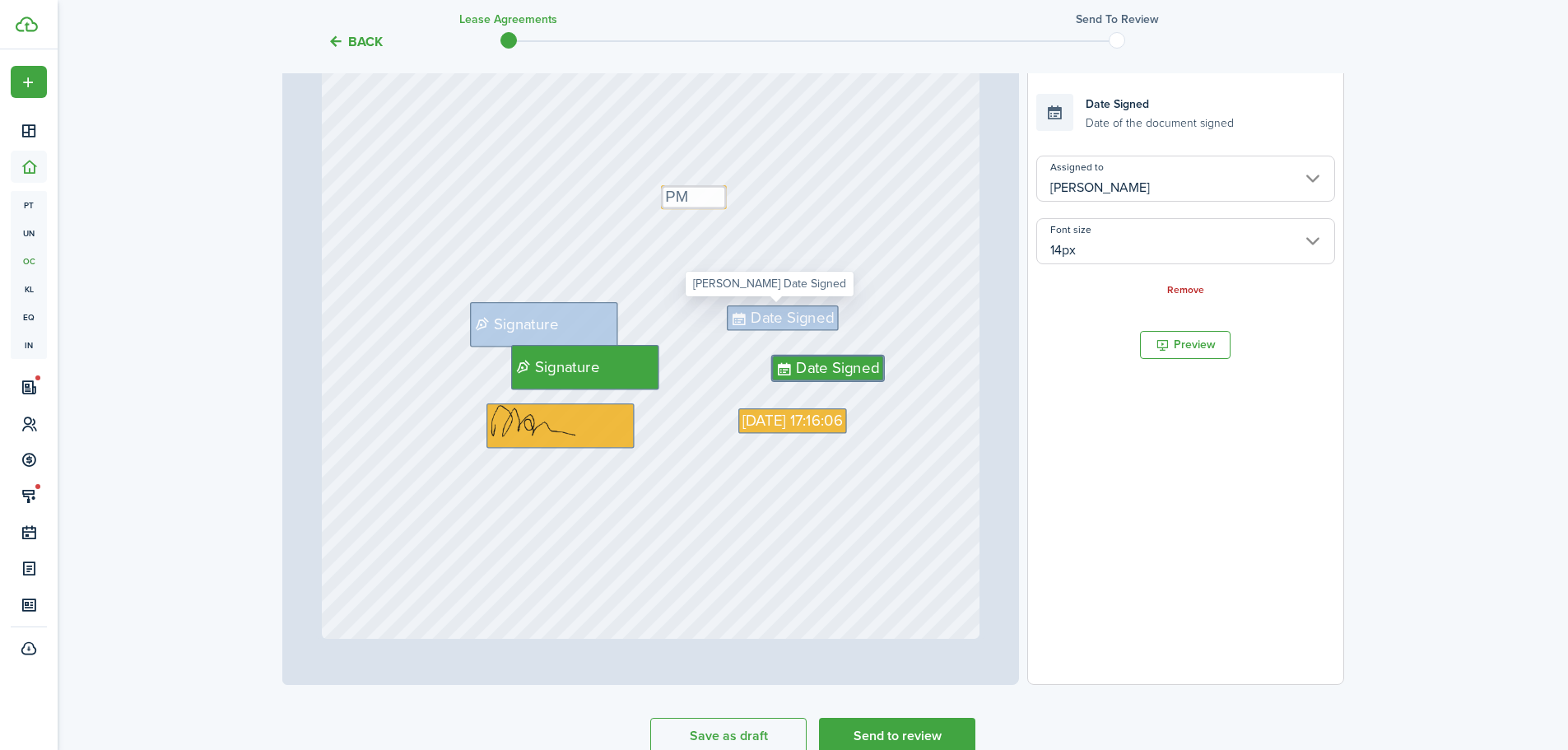
click at [799, 316] on span "Date Signed" at bounding box center [792, 318] width 83 height 24
type input "[PERSON_NAME]"
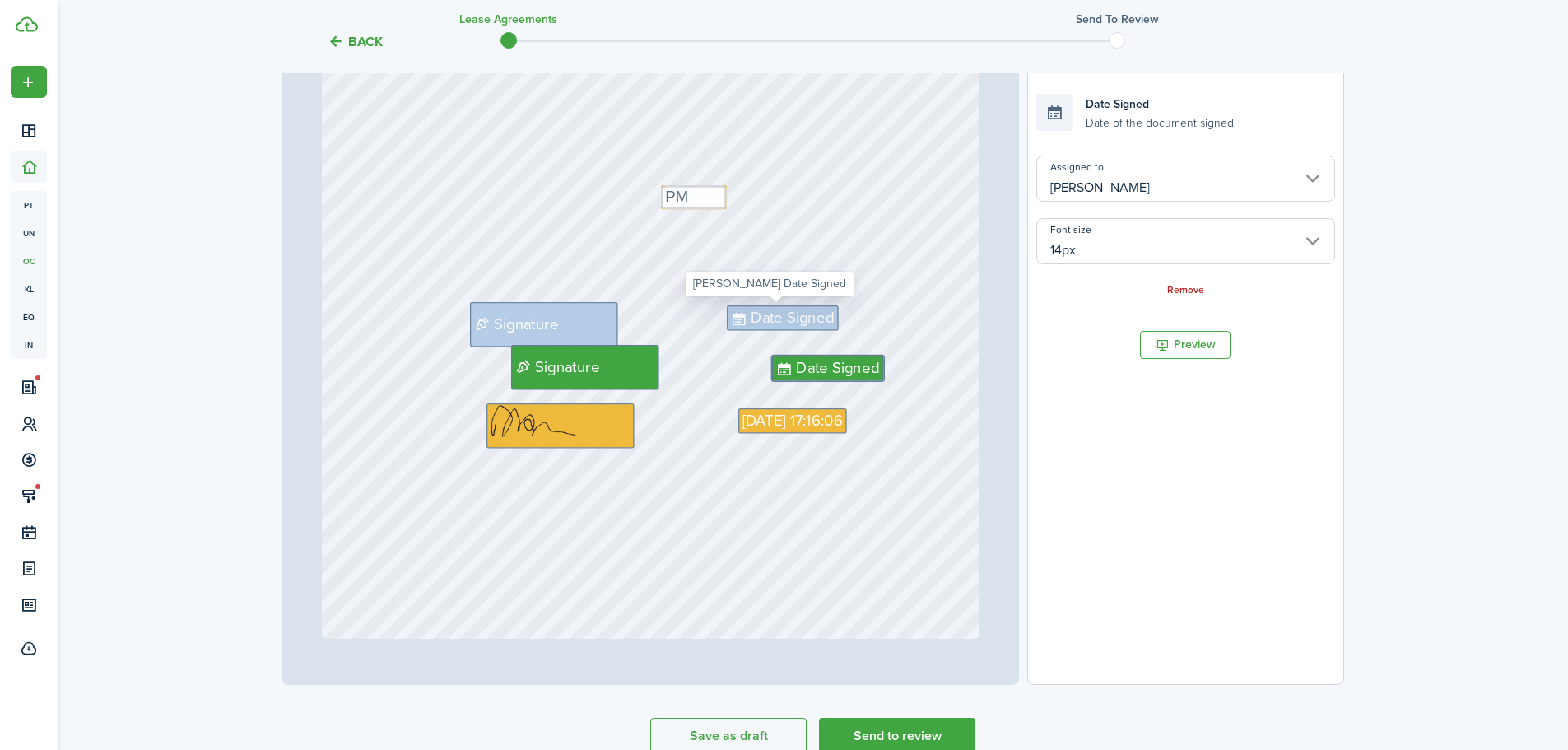
type input "[PERSON_NAME]"
click at [554, 313] on span "Signature" at bounding box center [515, 325] width 90 height 24
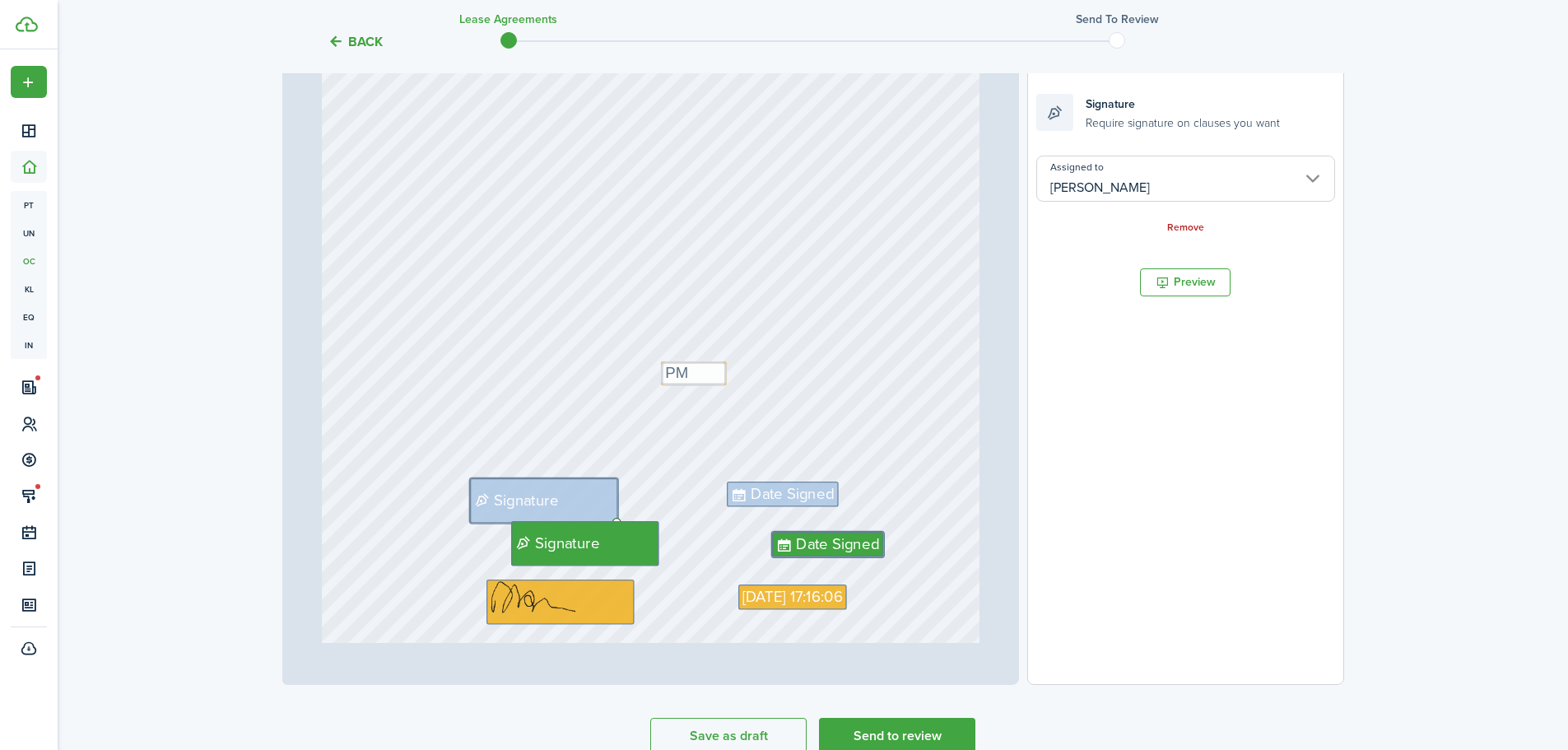
type input "3"
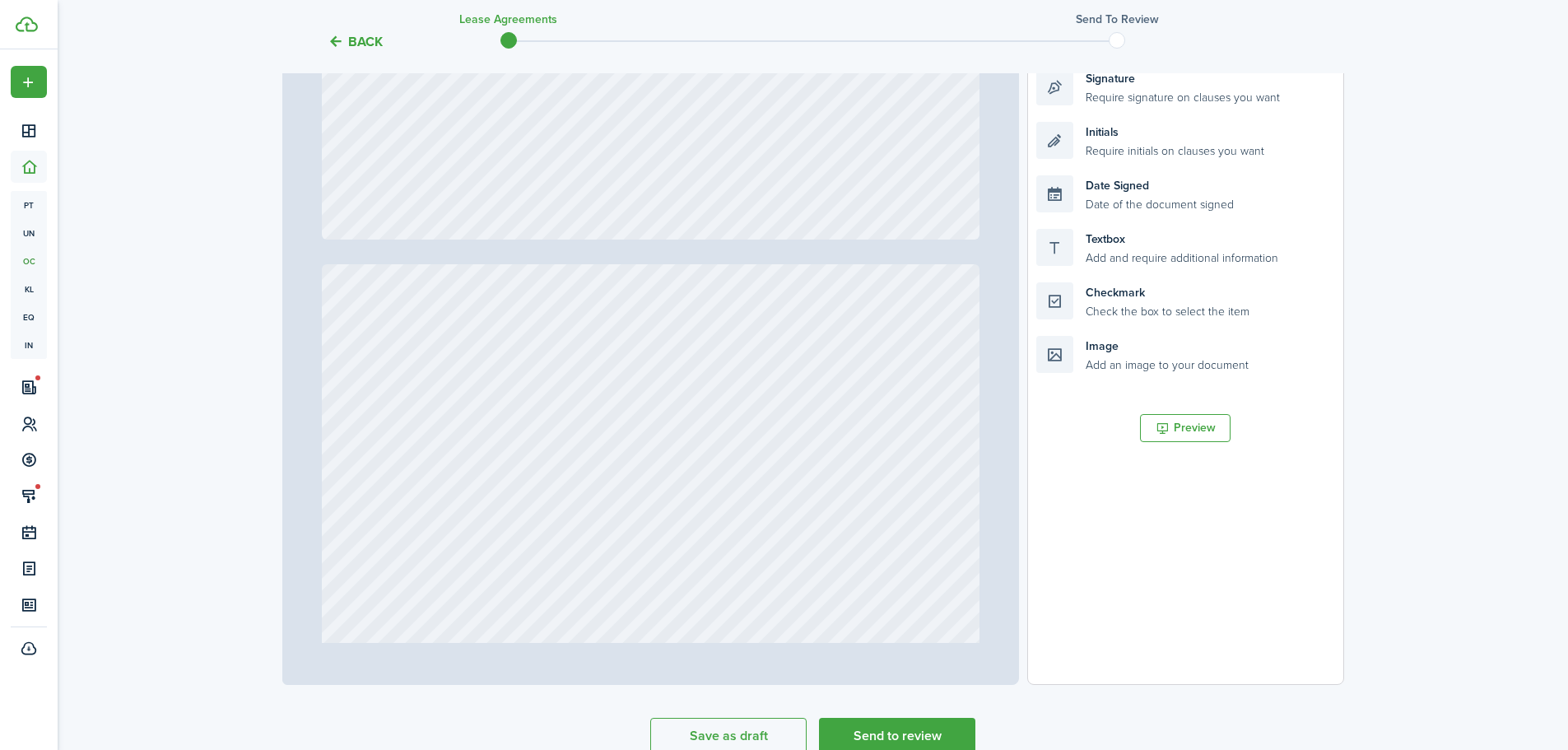
scroll to position [0, 0]
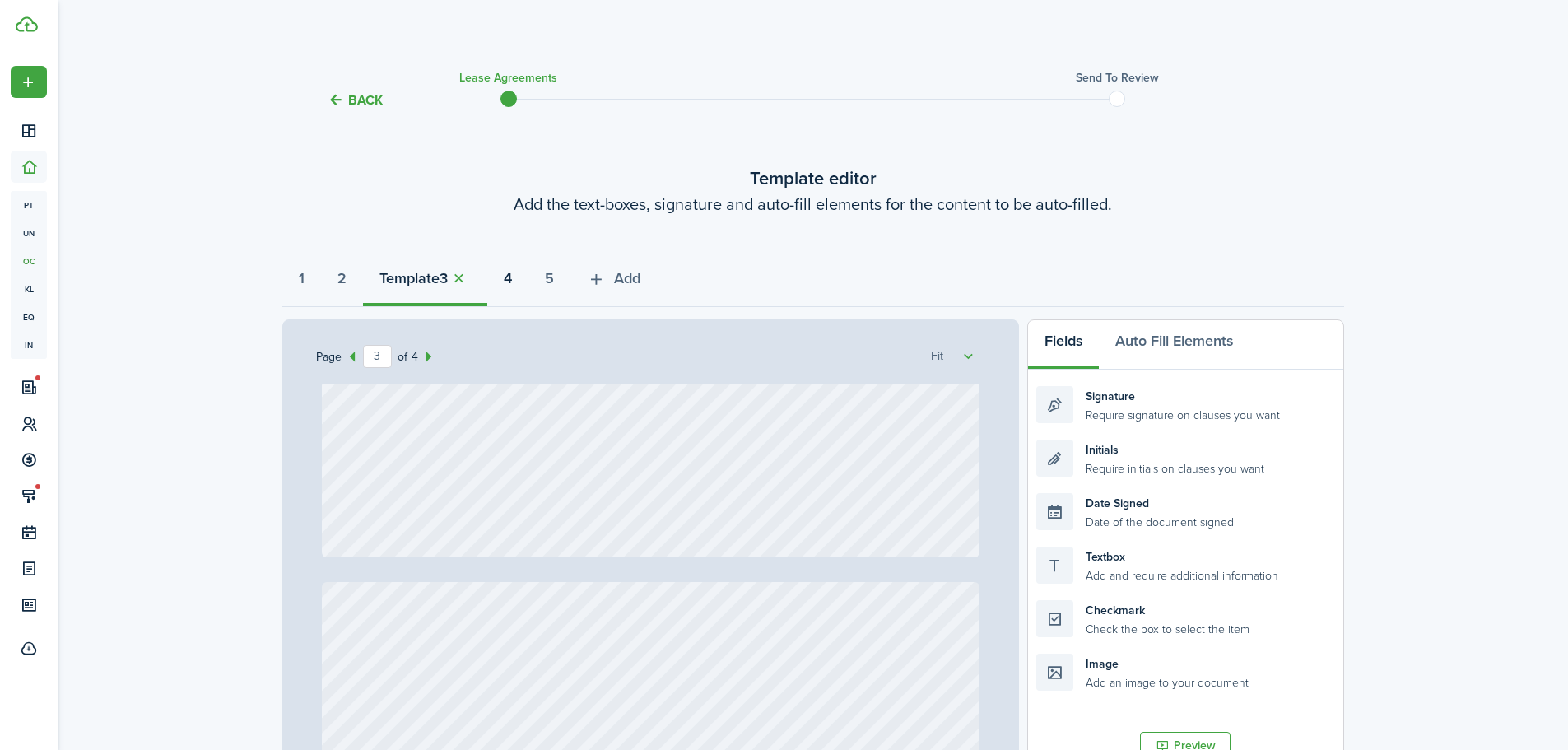
click at [512, 274] on button "4" at bounding box center [508, 282] width 41 height 49
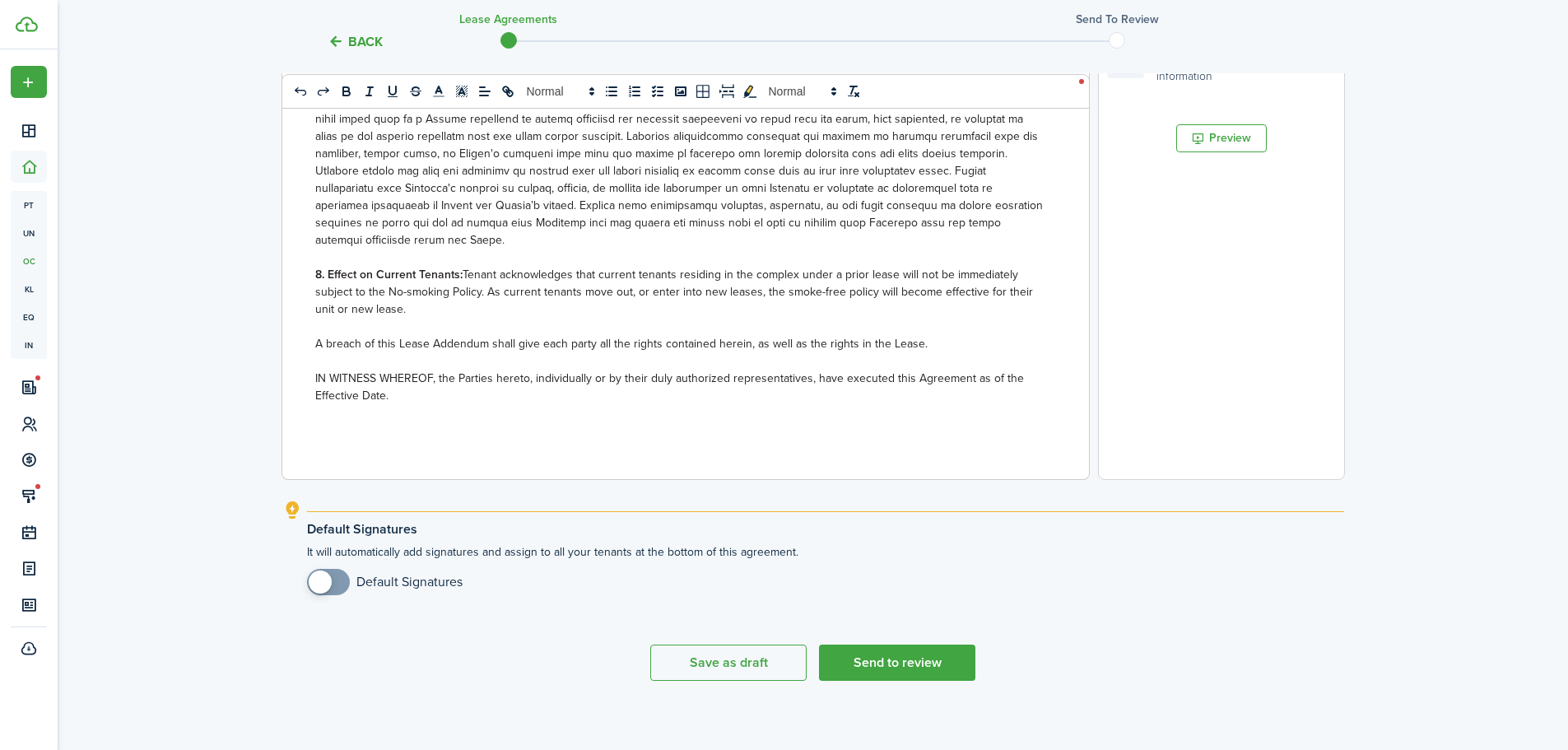
scroll to position [530, 0]
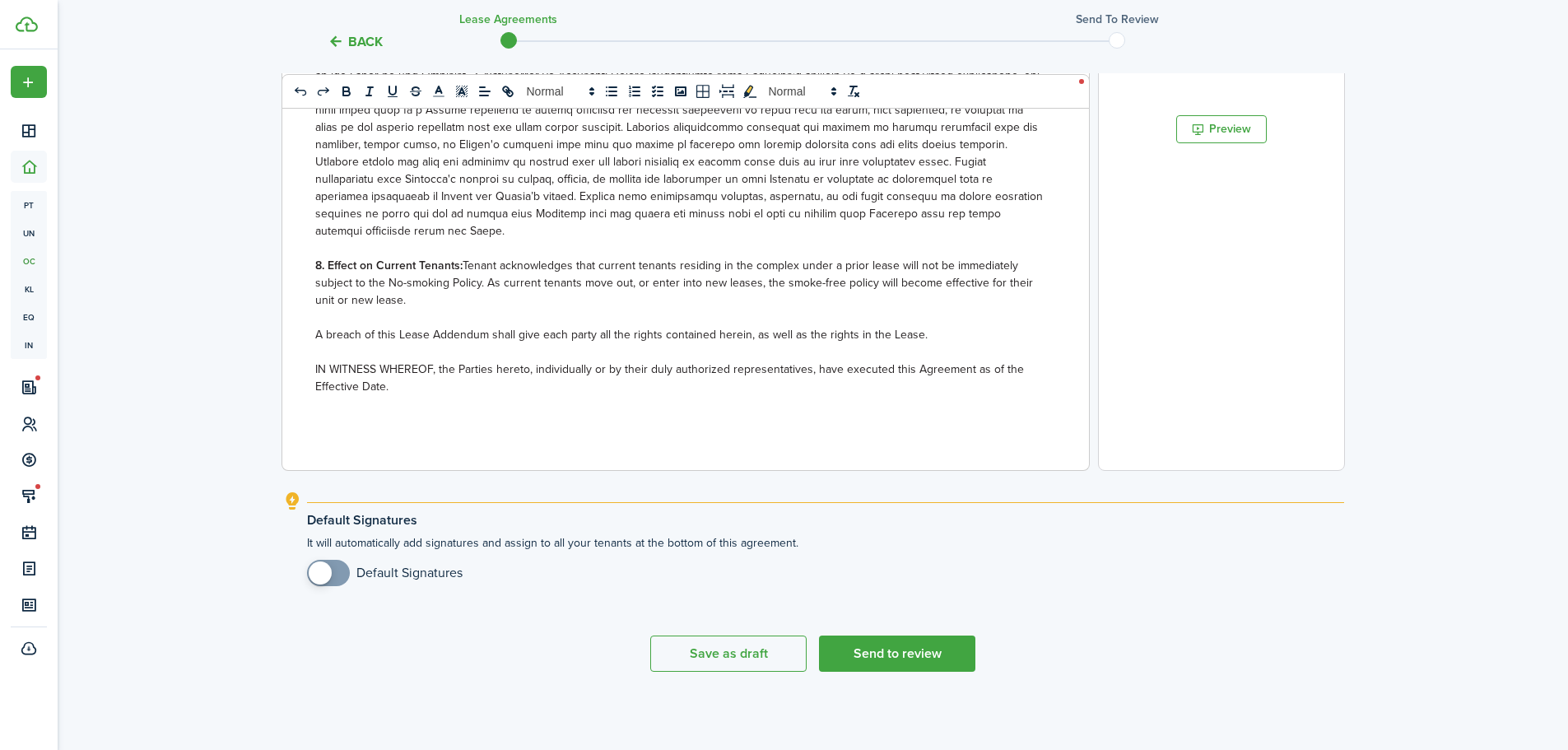
click at [560, 403] on p at bounding box center [679, 404] width 728 height 18
checkbox input "true"
click at [319, 577] on span at bounding box center [320, 574] width 24 height 24
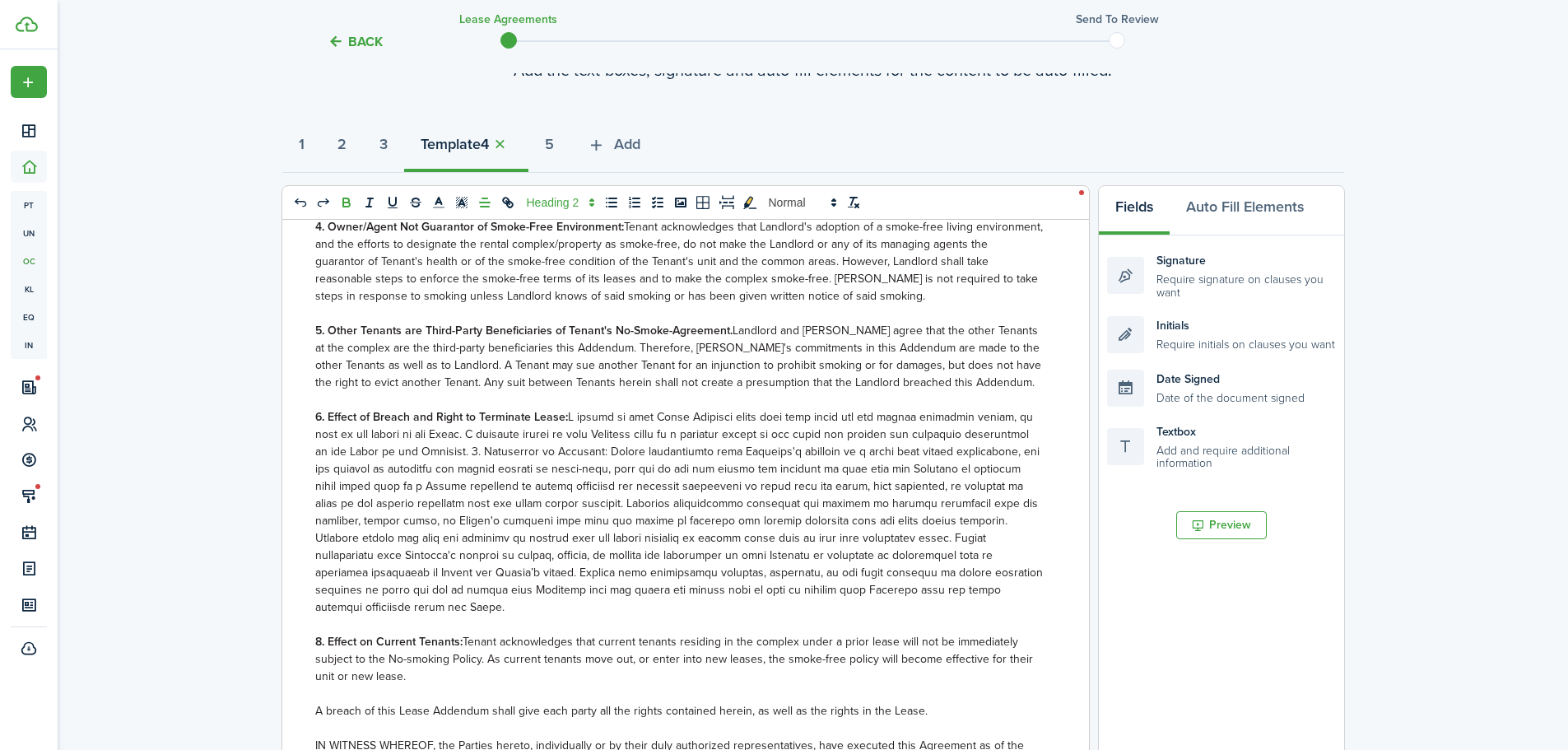
scroll to position [0, 0]
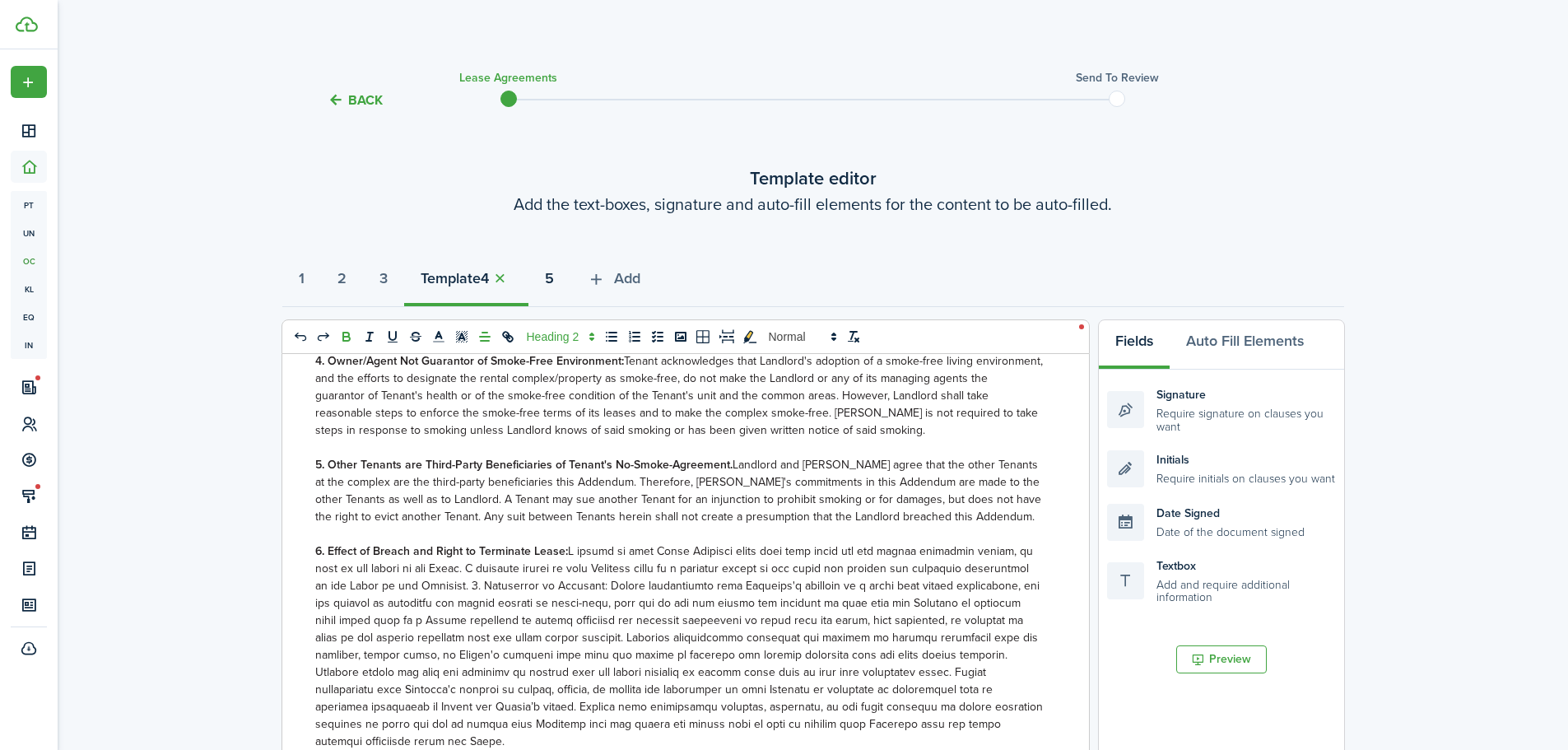
click at [570, 277] on button "5" at bounding box center [549, 282] width 42 height 49
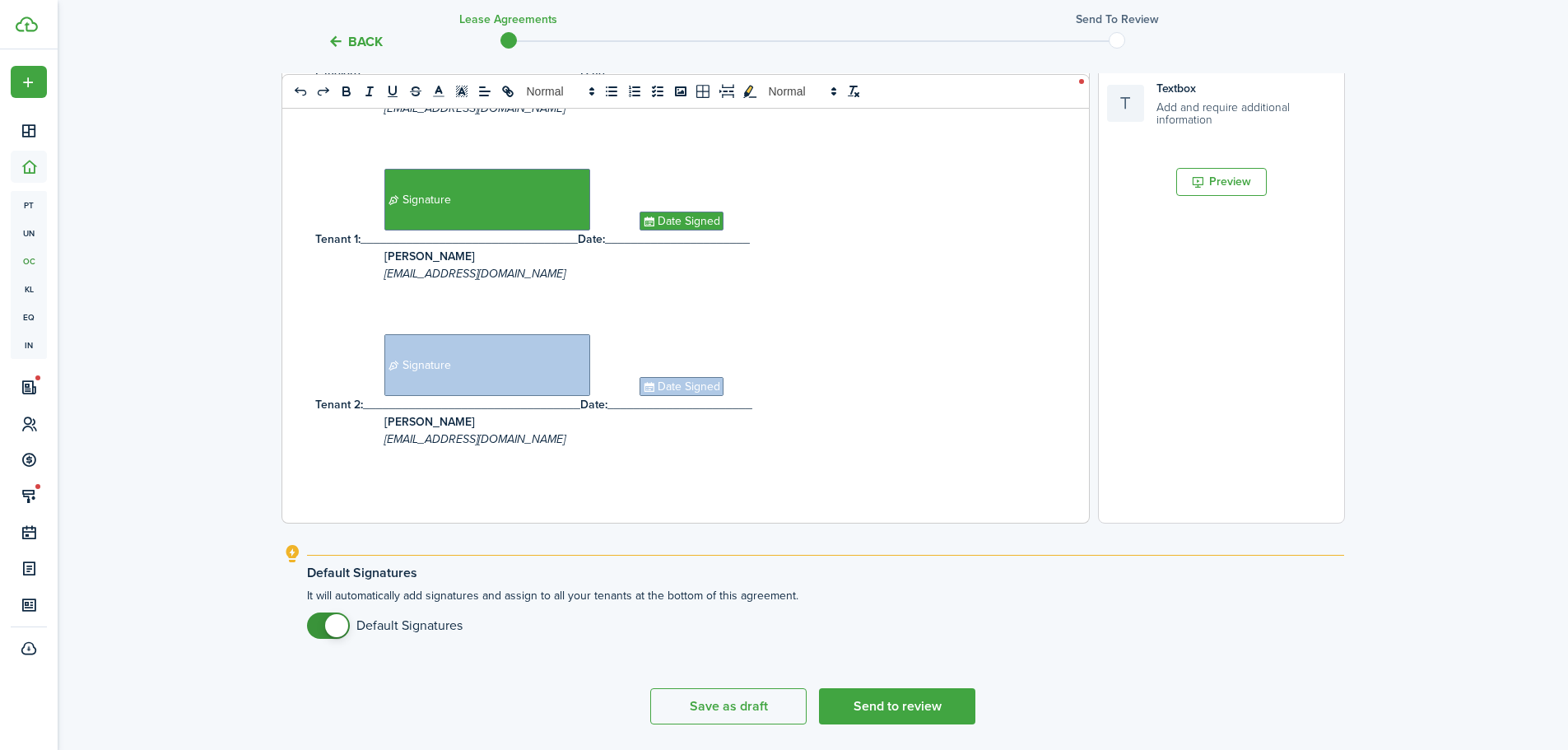
scroll to position [530, 0]
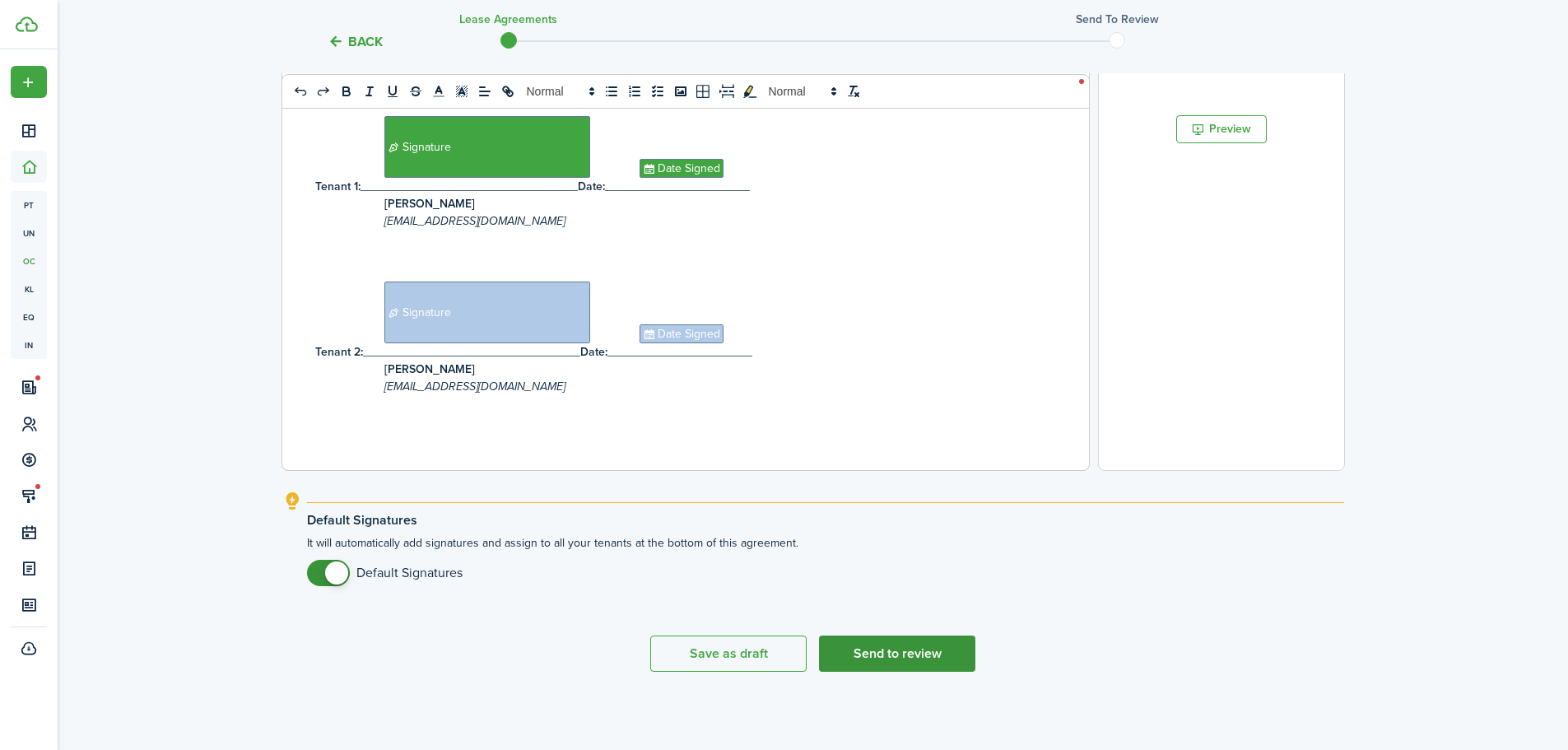
click at [895, 650] on button "Send to review" at bounding box center [898, 653] width 157 height 36
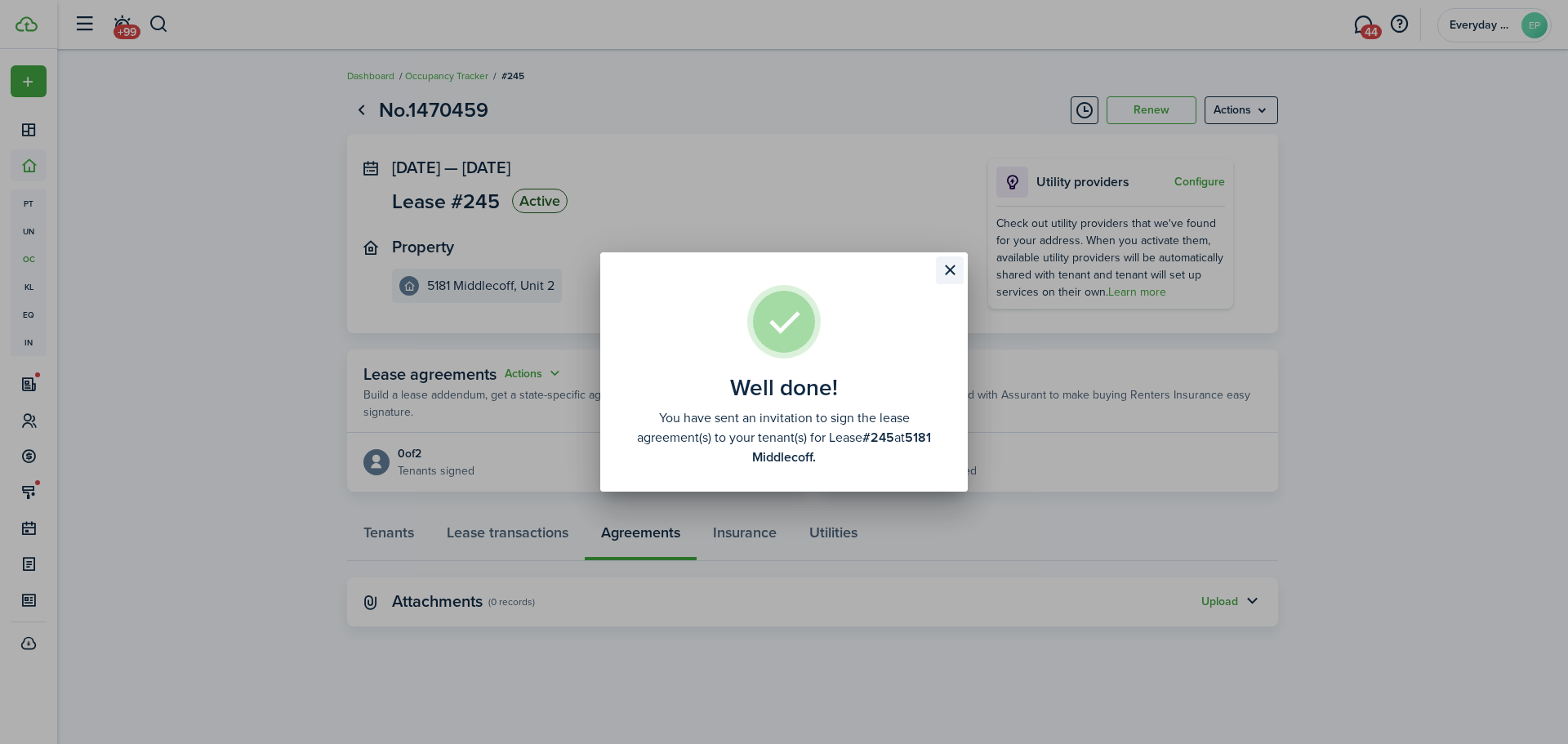
click at [944, 276] on button "Close modal" at bounding box center [949, 270] width 28 height 28
